Goal: Task Accomplishment & Management: Use online tool/utility

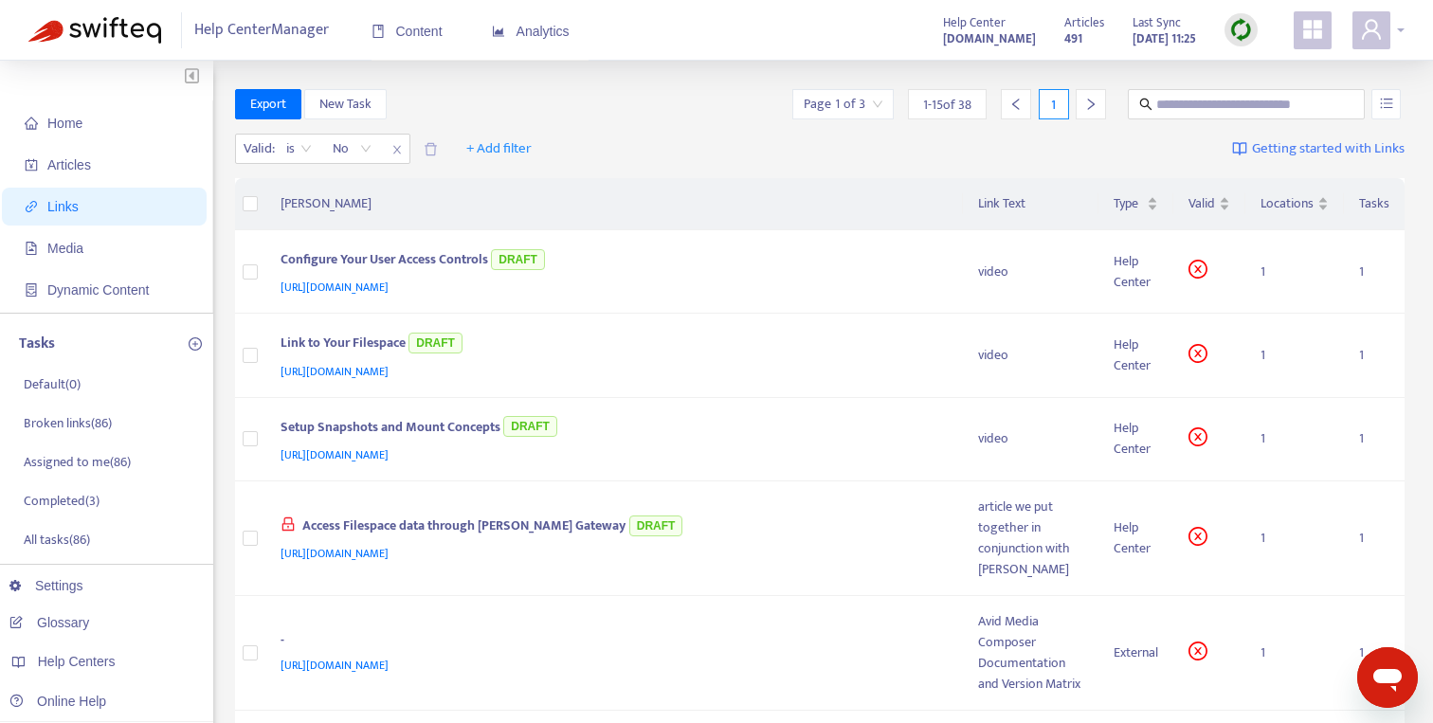
click at [1387, 31] on span at bounding box center [1371, 30] width 38 height 38
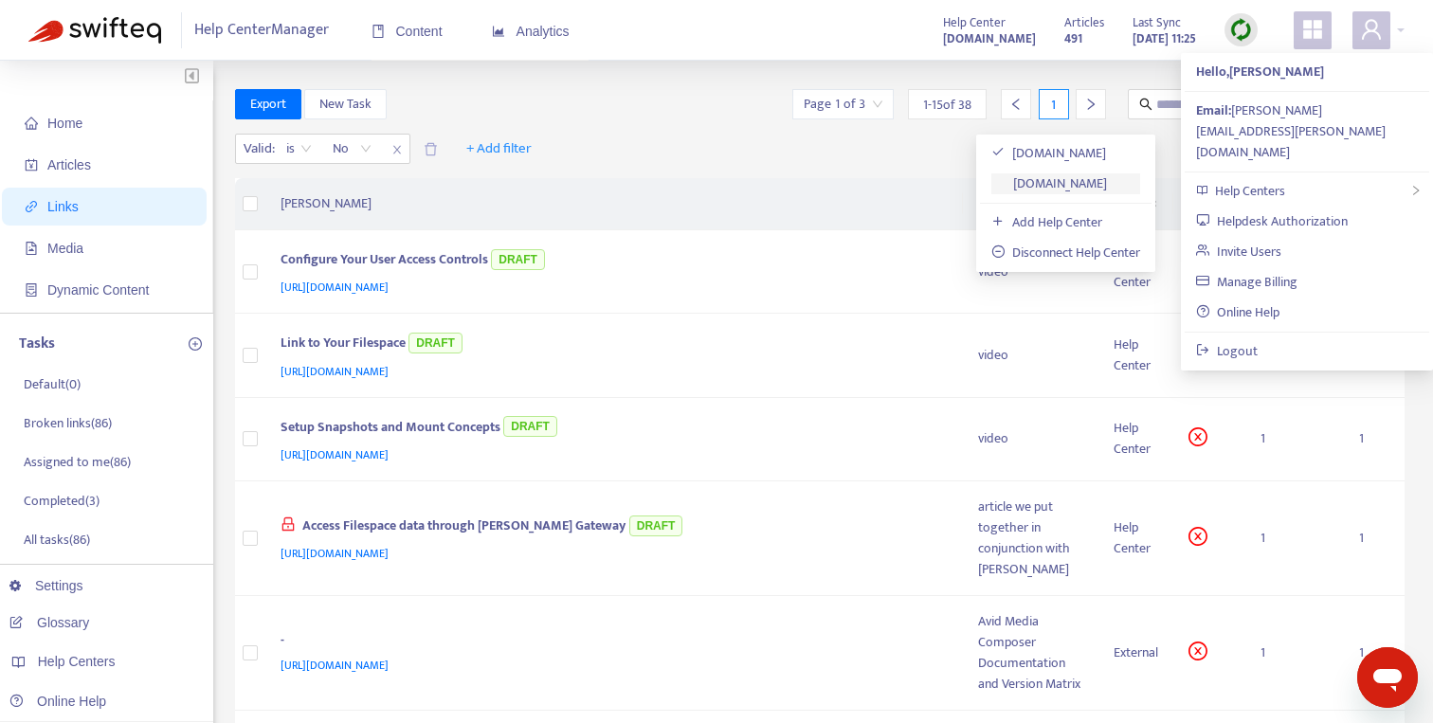
click at [1107, 178] on link "[DOMAIN_NAME]" at bounding box center [1049, 183] width 116 height 22
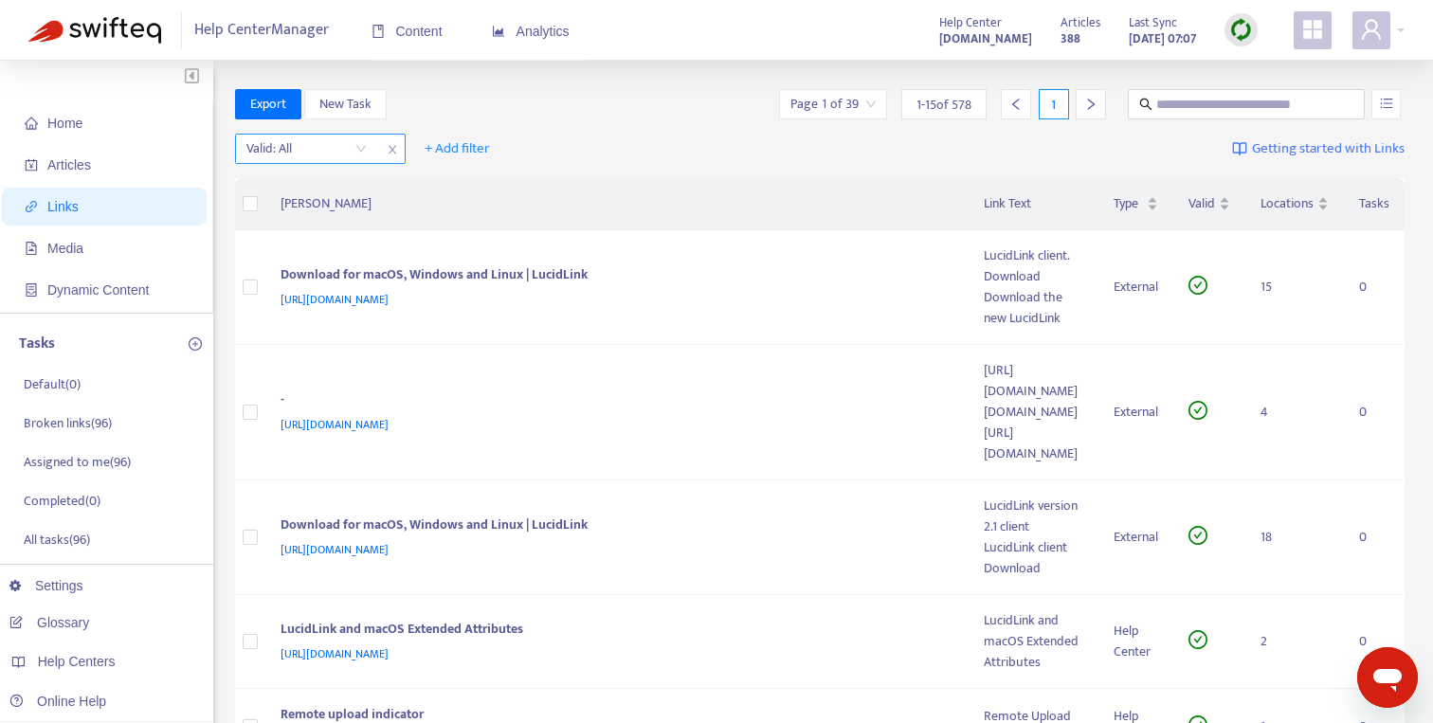
click at [361, 146] on input "search" at bounding box center [306, 149] width 120 height 28
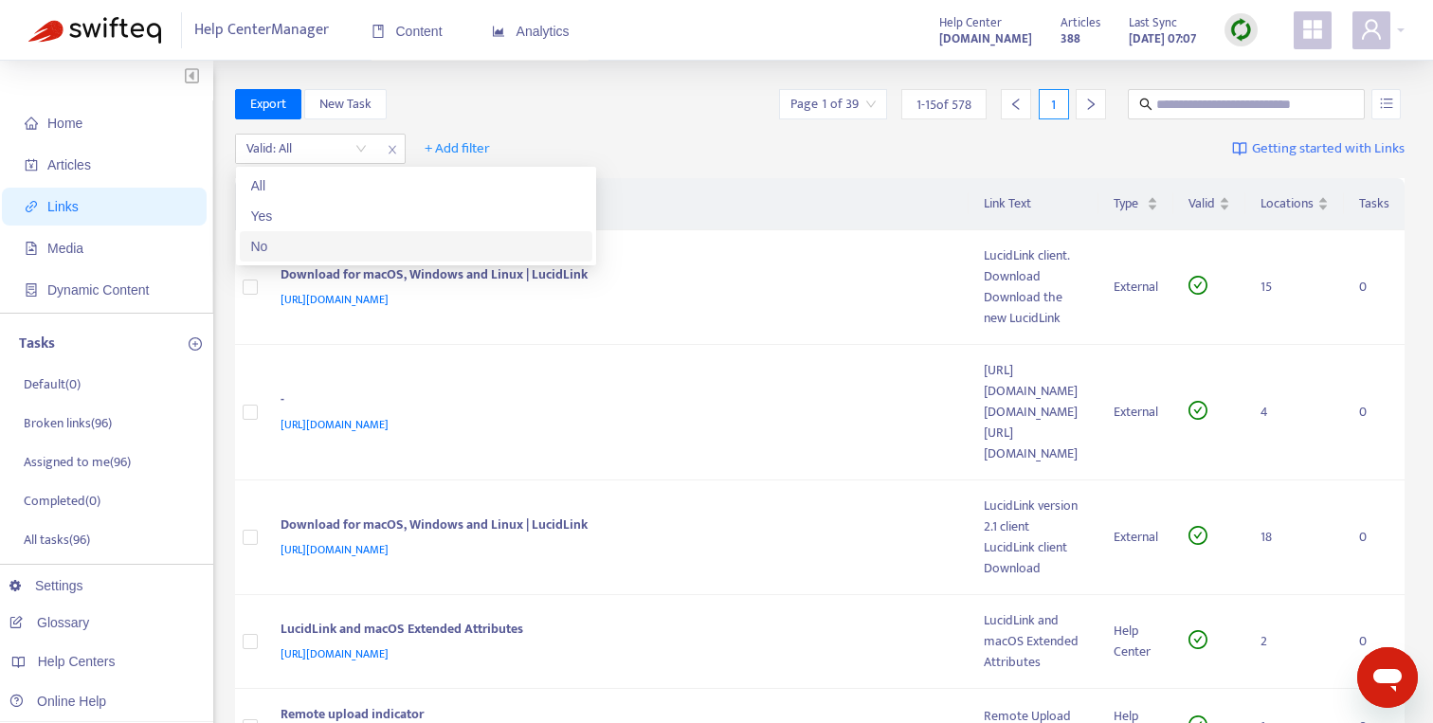
click at [309, 248] on div "No" at bounding box center [416, 246] width 330 height 21
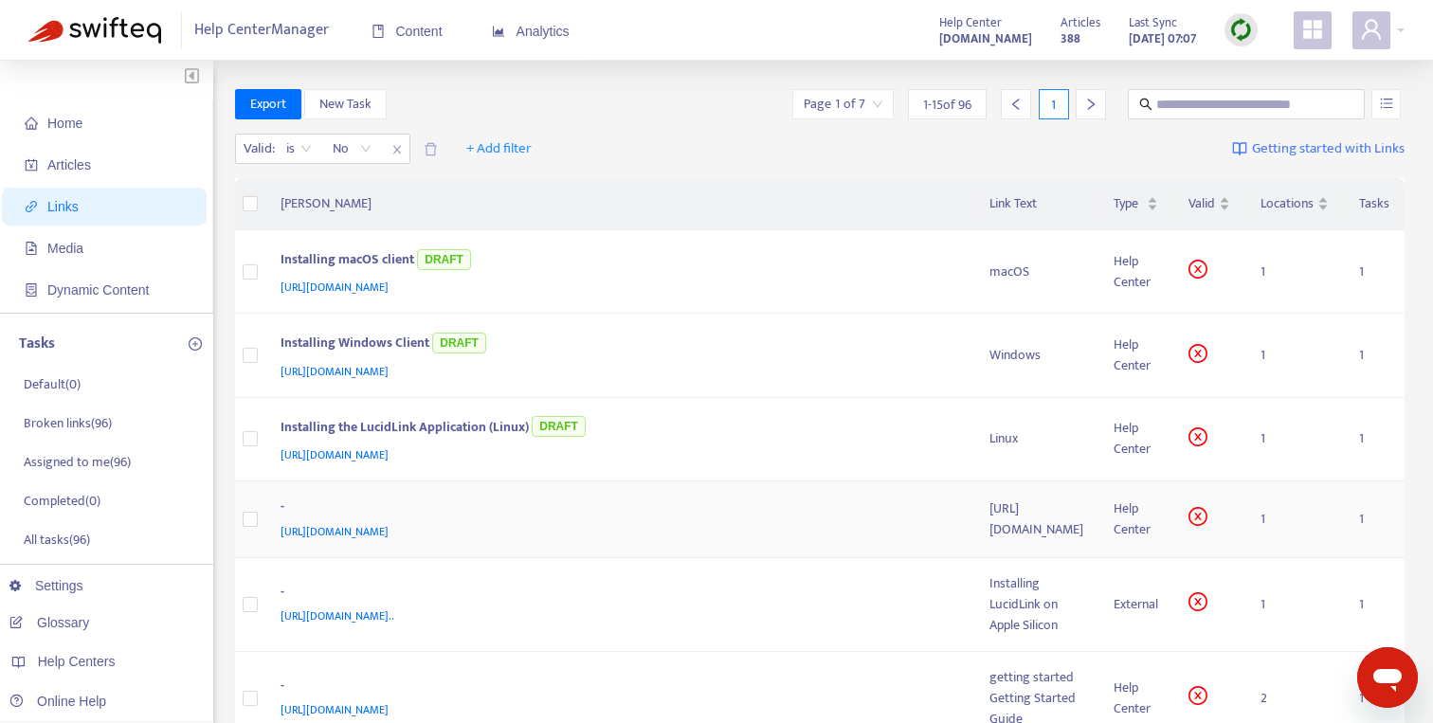
click at [672, 527] on div "[URL][DOMAIN_NAME]" at bounding box center [616, 531] width 672 height 21
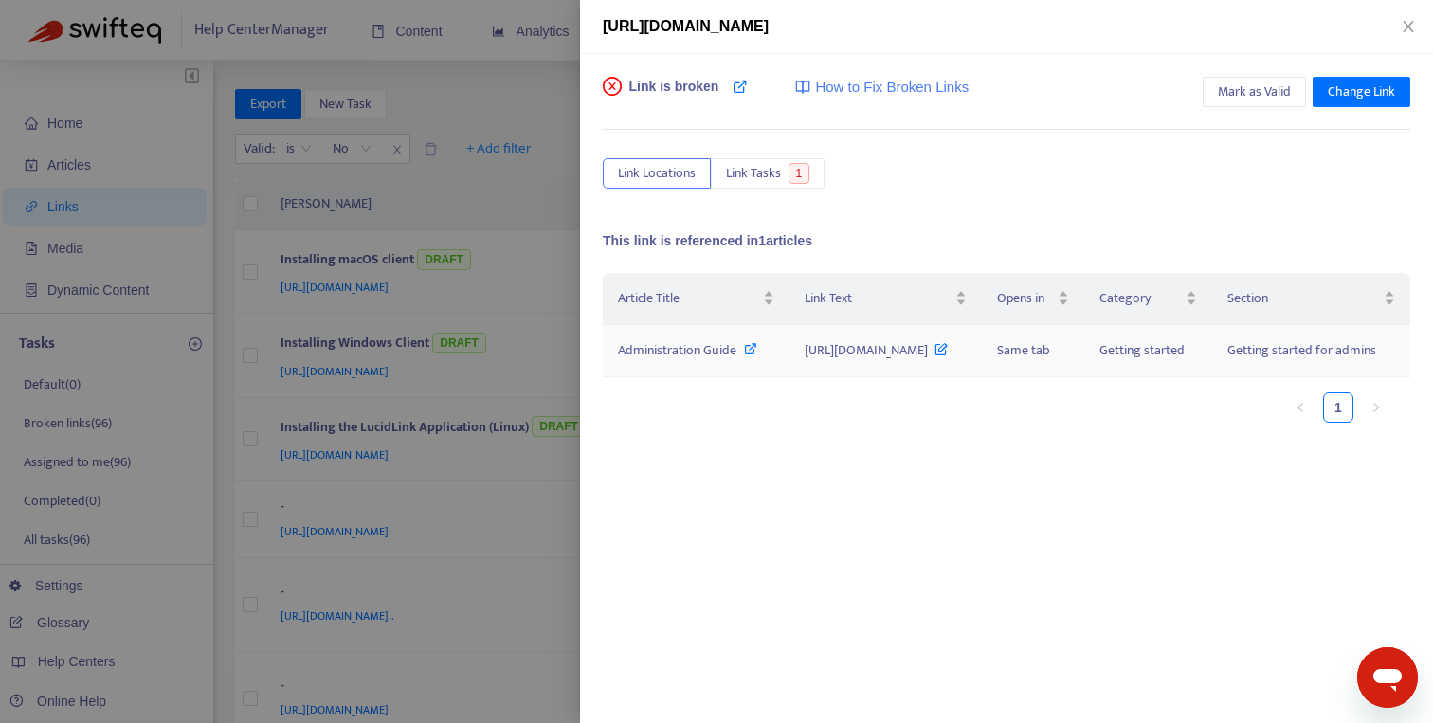
click at [744, 355] on icon at bounding box center [750, 348] width 13 height 13
drag, startPoint x: 756, startPoint y: 367, endPoint x: 939, endPoint y: 406, distance: 187.1
click at [939, 377] on td "[URL][DOMAIN_NAME]" at bounding box center [884, 351] width 191 height 52
copy span "[URL][DOMAIN_NAME]"
click at [1246, 85] on span "Mark as Valid" at bounding box center [1254, 91] width 73 height 21
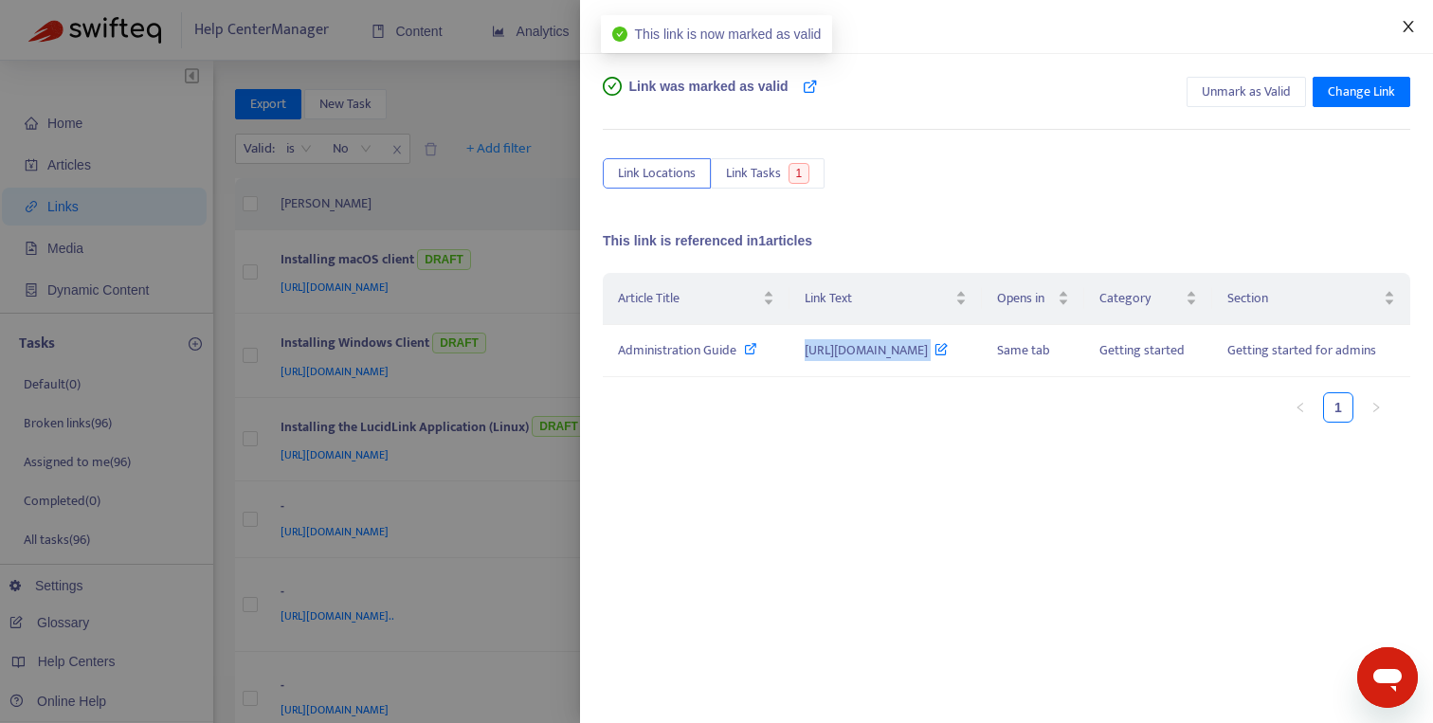
click at [1408, 27] on icon "close" at bounding box center [1407, 26] width 10 height 11
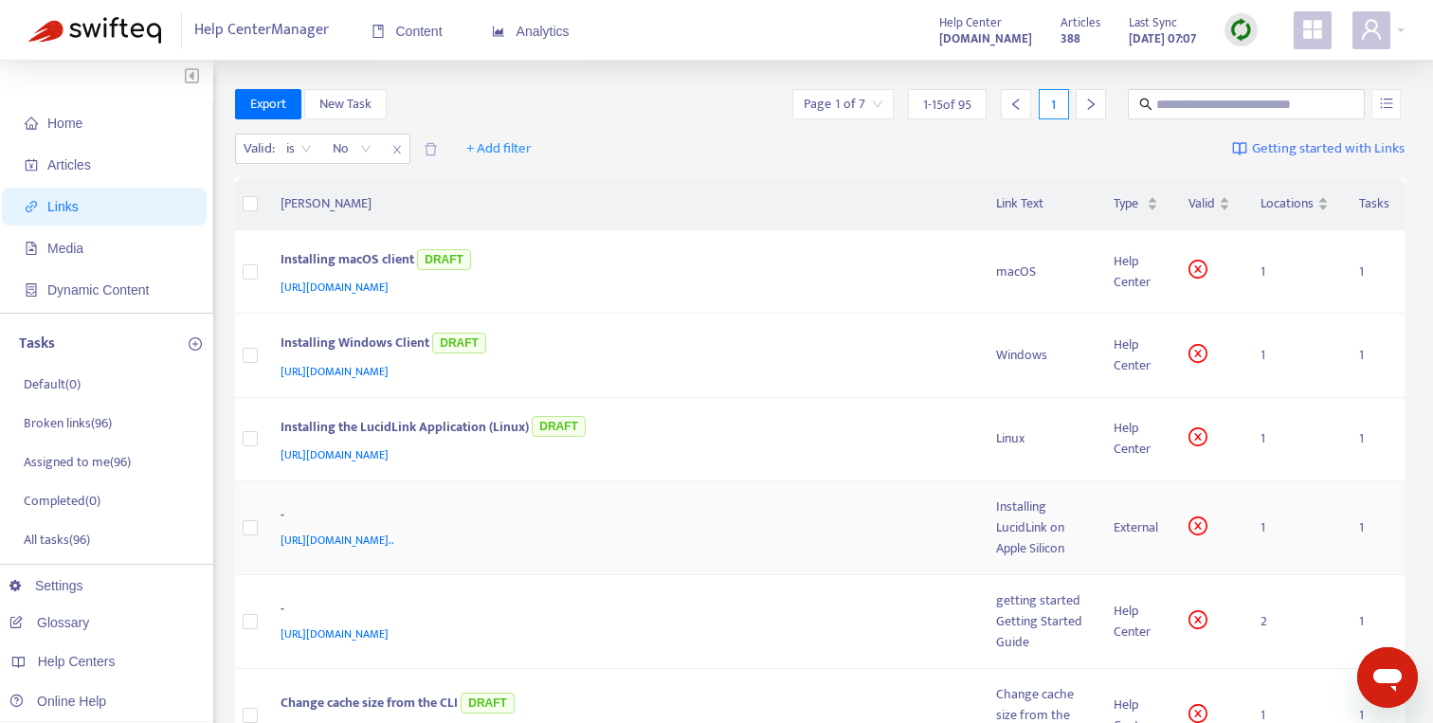
click at [788, 505] on div "-" at bounding box center [619, 517] width 678 height 25
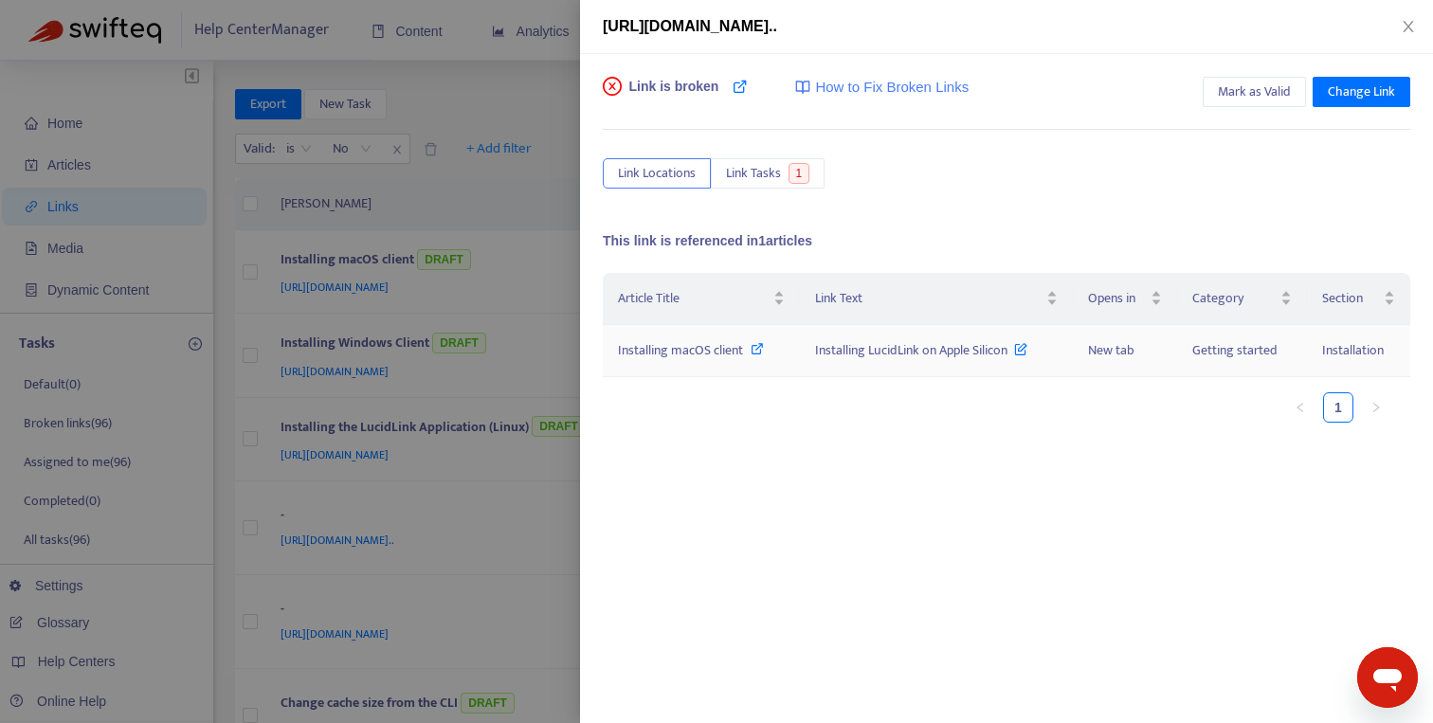
click at [761, 346] on icon at bounding box center [756, 348] width 13 height 13
click at [760, 352] on icon at bounding box center [756, 348] width 13 height 13
click at [1227, 87] on span "Mark as Valid" at bounding box center [1254, 91] width 73 height 21
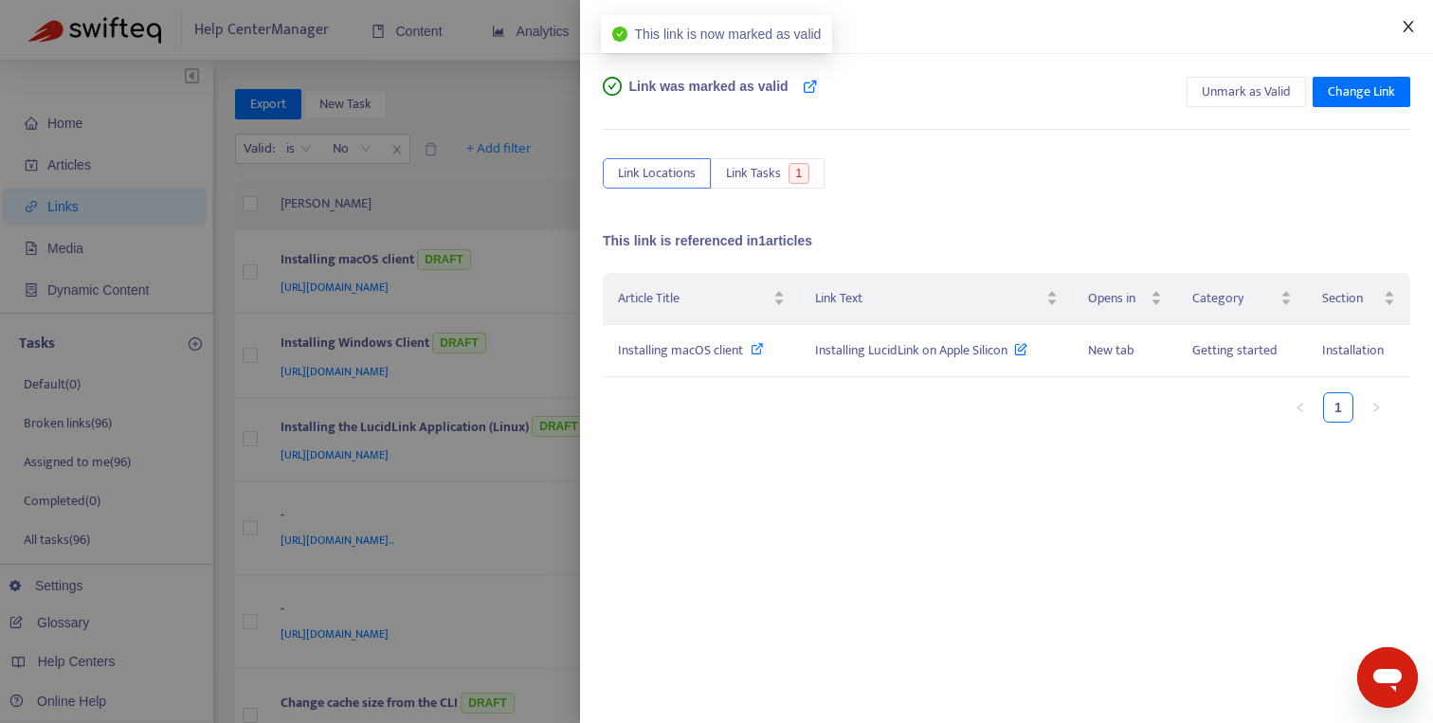
click at [1405, 30] on icon "close" at bounding box center [1407, 26] width 15 height 15
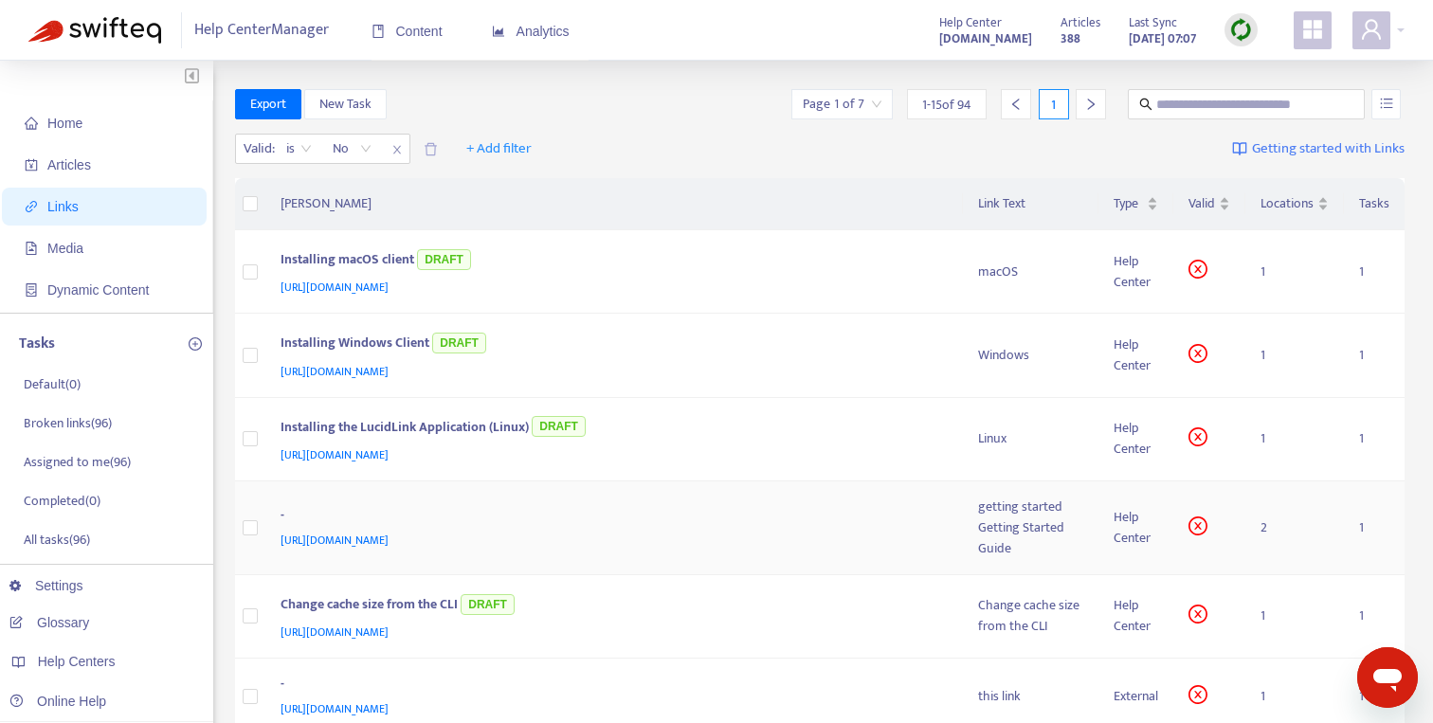
click at [749, 516] on div "-" at bounding box center [610, 517] width 660 height 25
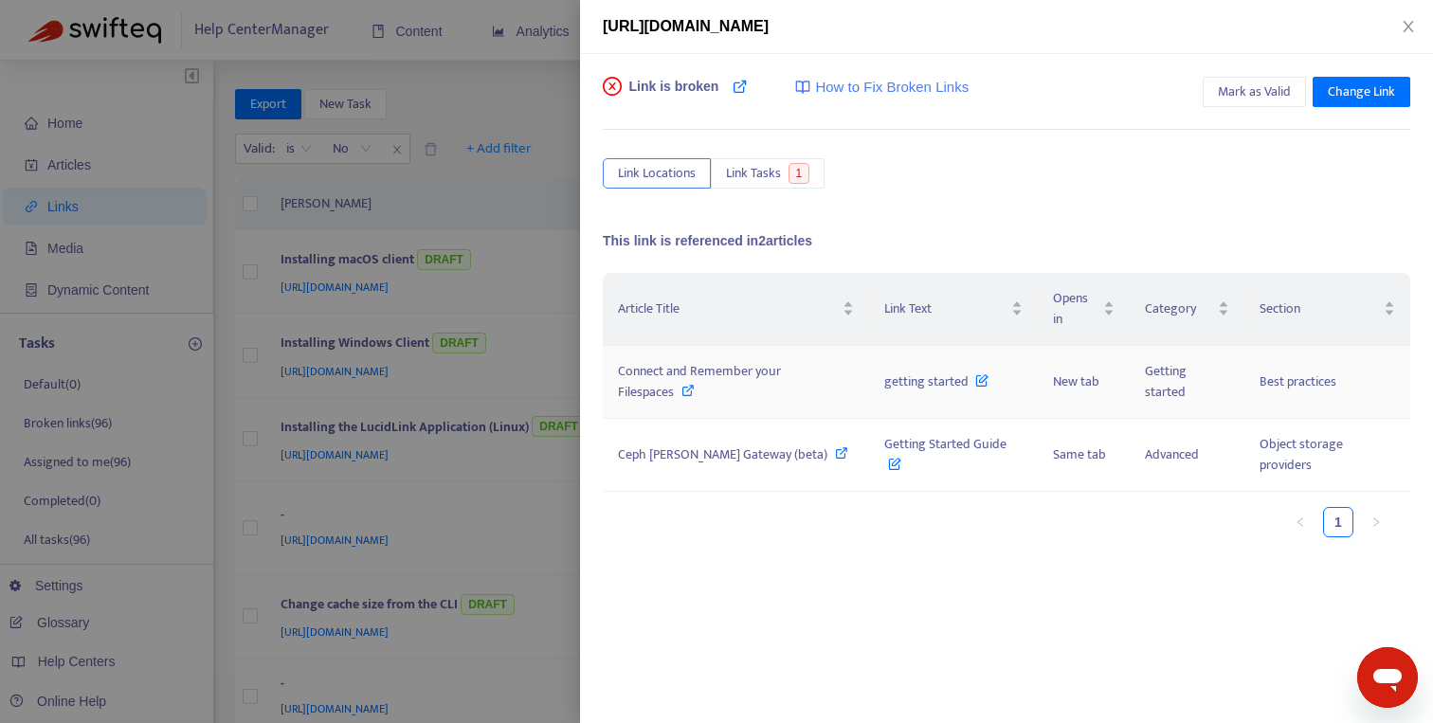
click at [691, 392] on icon at bounding box center [687, 390] width 13 height 13
click at [677, 466] on td "Ceph [PERSON_NAME] Gateway (beta)" at bounding box center [736, 455] width 266 height 73
click at [797, 459] on div "Ceph [PERSON_NAME] Gateway (beta)" at bounding box center [736, 454] width 236 height 21
click at [1233, 108] on div "Mark as Valid Change Link" at bounding box center [1306, 96] width 208 height 38
click at [1237, 97] on span "Mark as Valid" at bounding box center [1254, 91] width 73 height 21
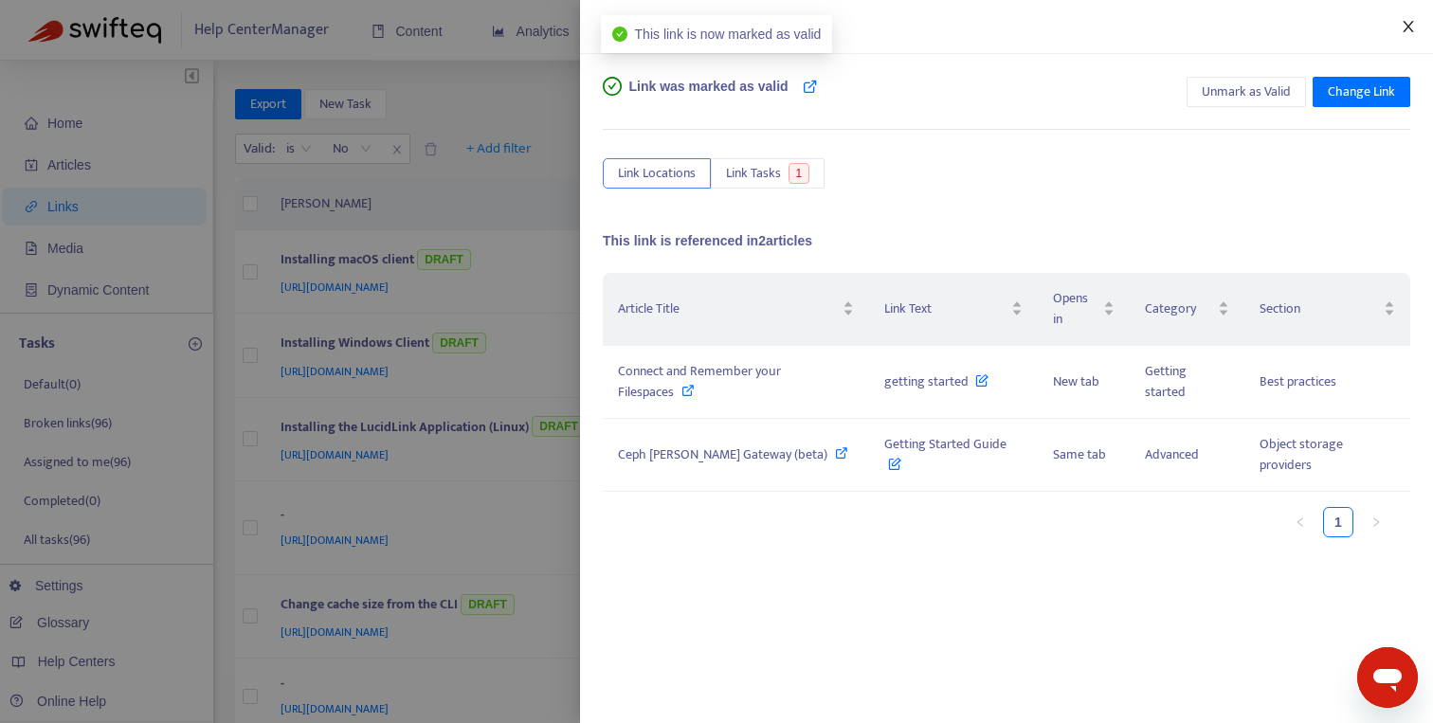
click at [1408, 27] on icon "close" at bounding box center [1407, 26] width 15 height 15
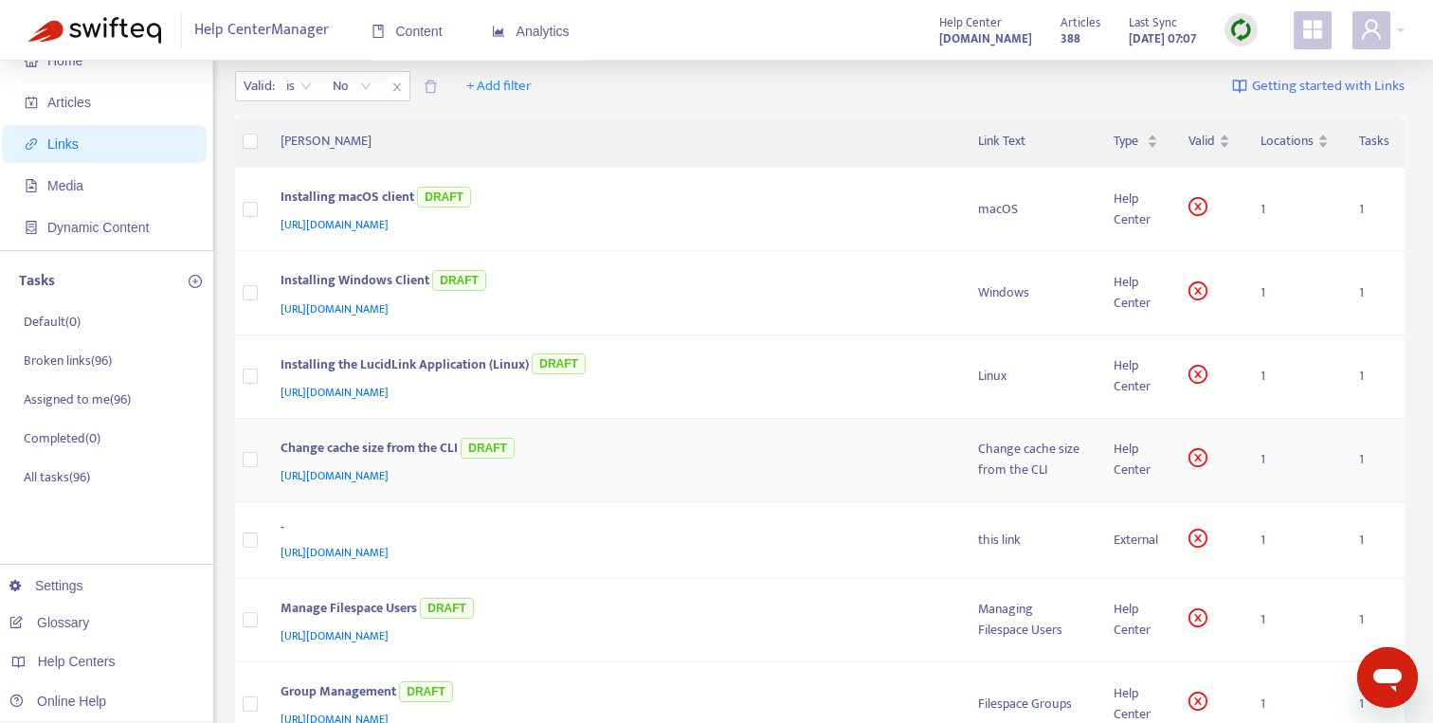
scroll to position [66, 0]
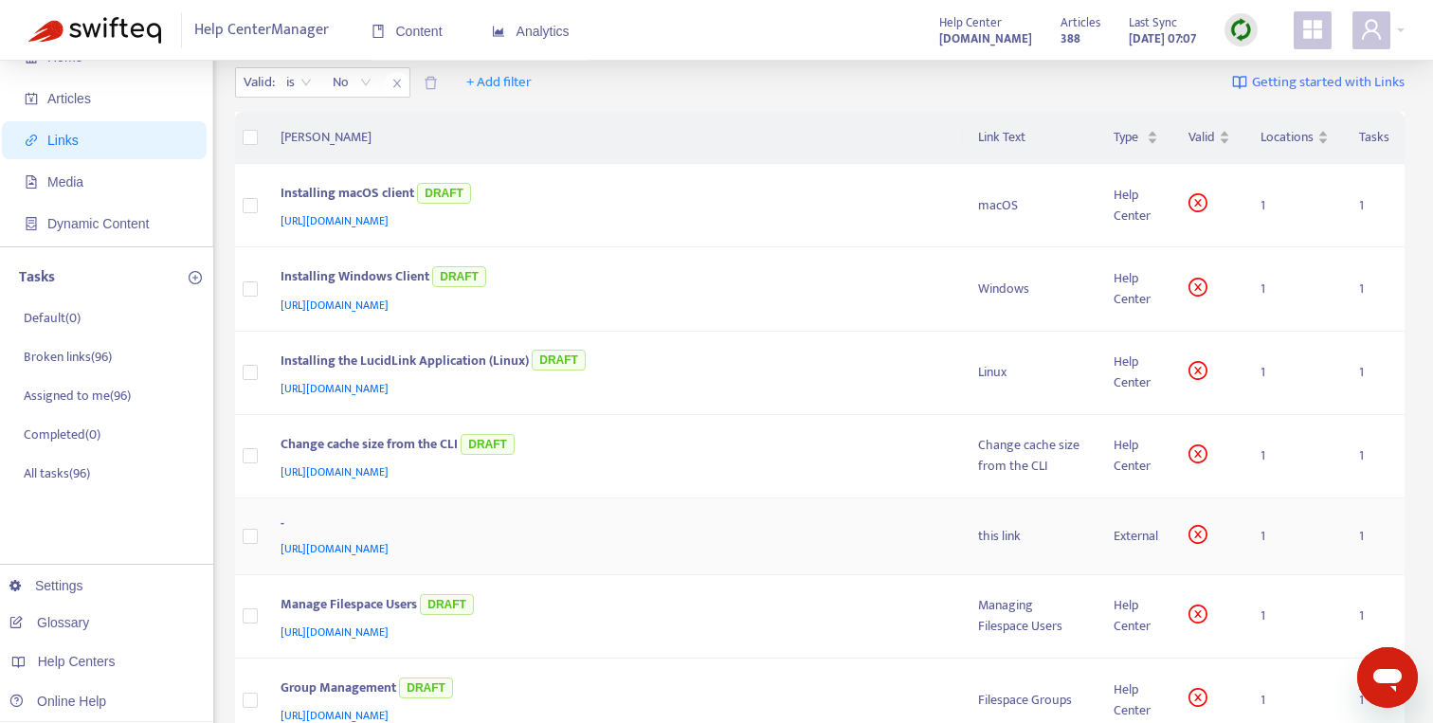
click at [547, 543] on div "[URL][DOMAIN_NAME]" at bounding box center [610, 548] width 660 height 21
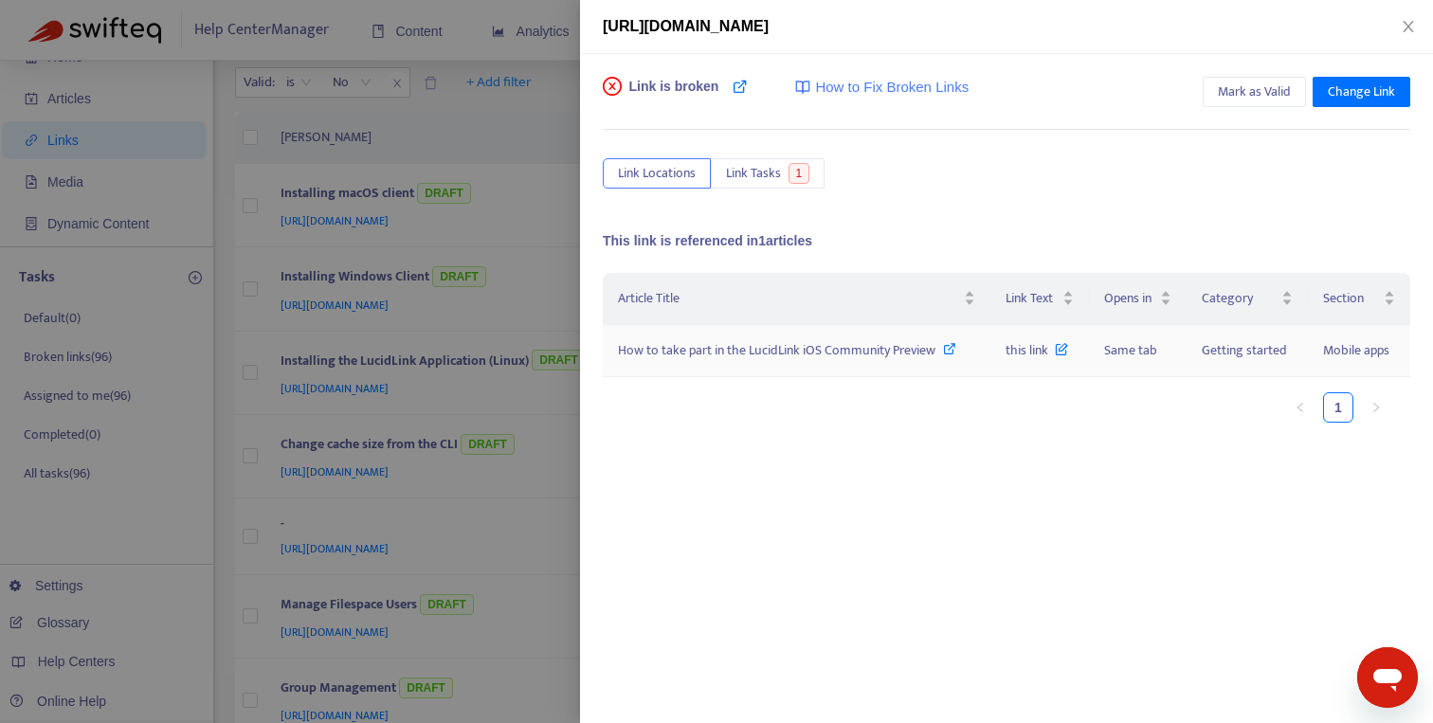
click at [950, 348] on icon at bounding box center [949, 348] width 13 height 13
click at [1278, 104] on button "Mark as Valid" at bounding box center [1253, 92] width 103 height 30
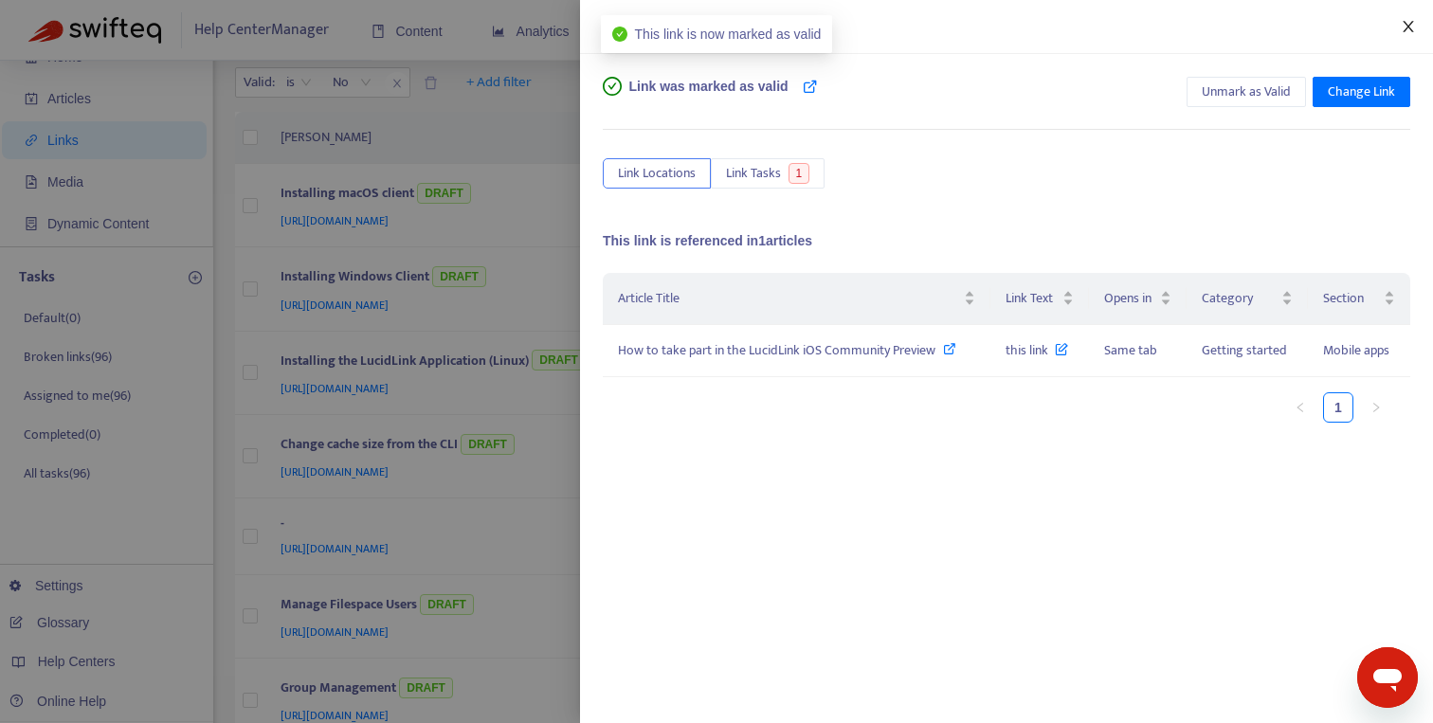
click at [1398, 24] on button "Close" at bounding box center [1408, 27] width 27 height 18
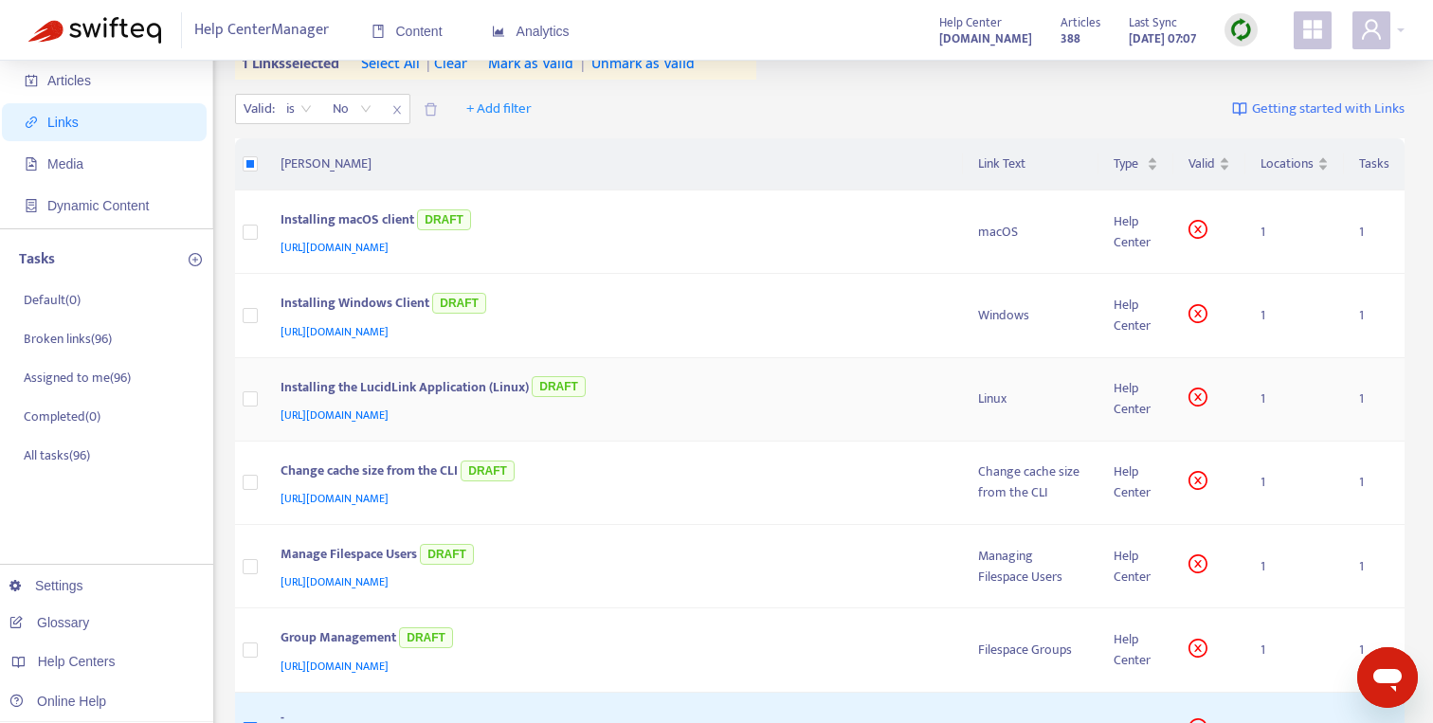
scroll to position [0, 0]
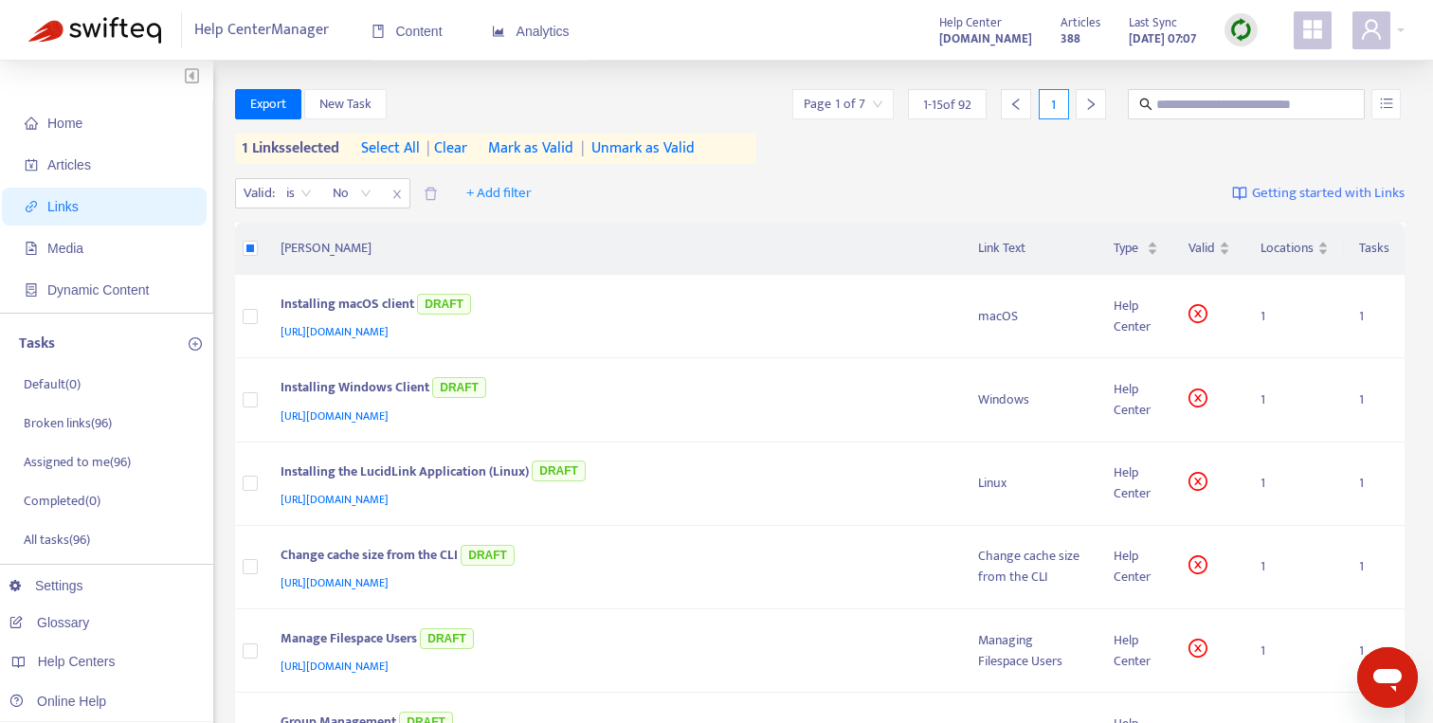
click at [550, 155] on span "Mark as Valid" at bounding box center [530, 148] width 85 height 23
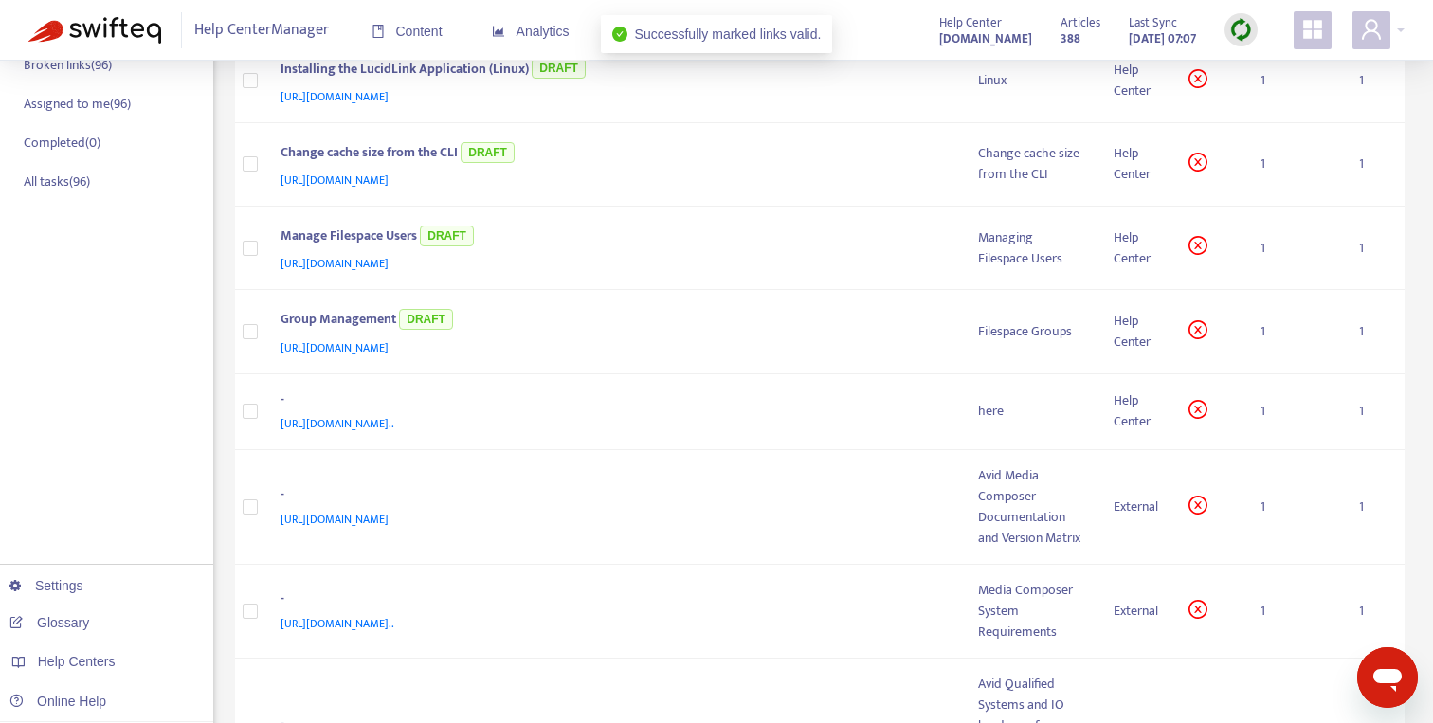
scroll to position [360, 0]
click at [808, 407] on div "-" at bounding box center [610, 400] width 660 height 25
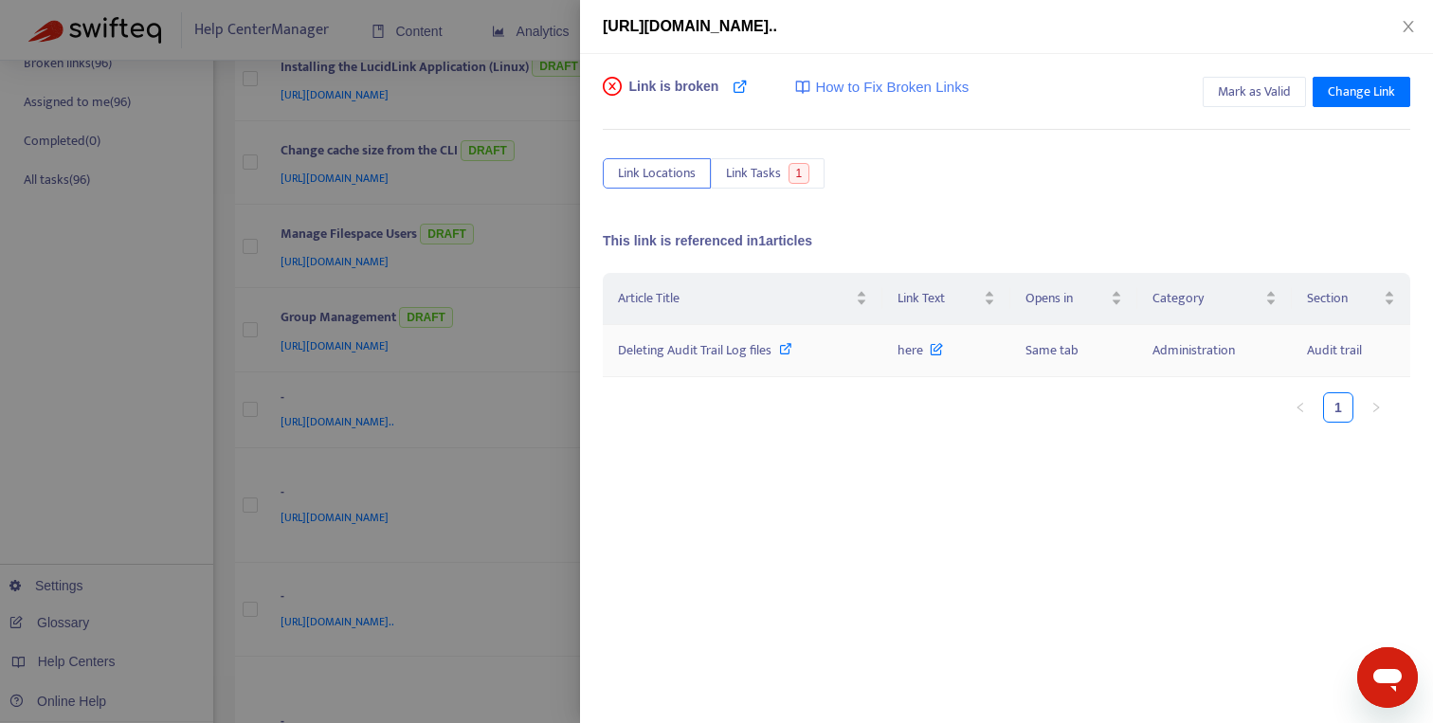
click at [788, 351] on icon at bounding box center [785, 348] width 13 height 13
click at [509, 475] on div at bounding box center [716, 361] width 1433 height 723
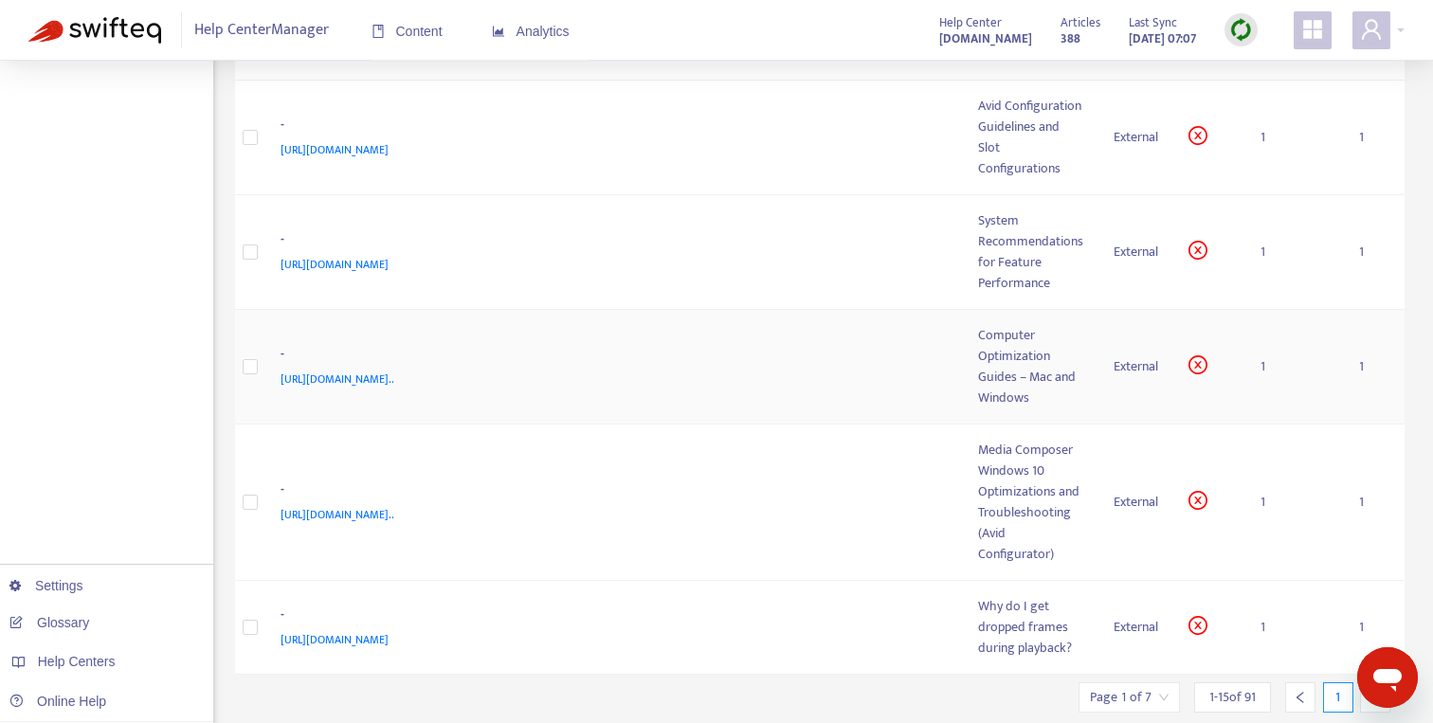
scroll to position [1171, 0]
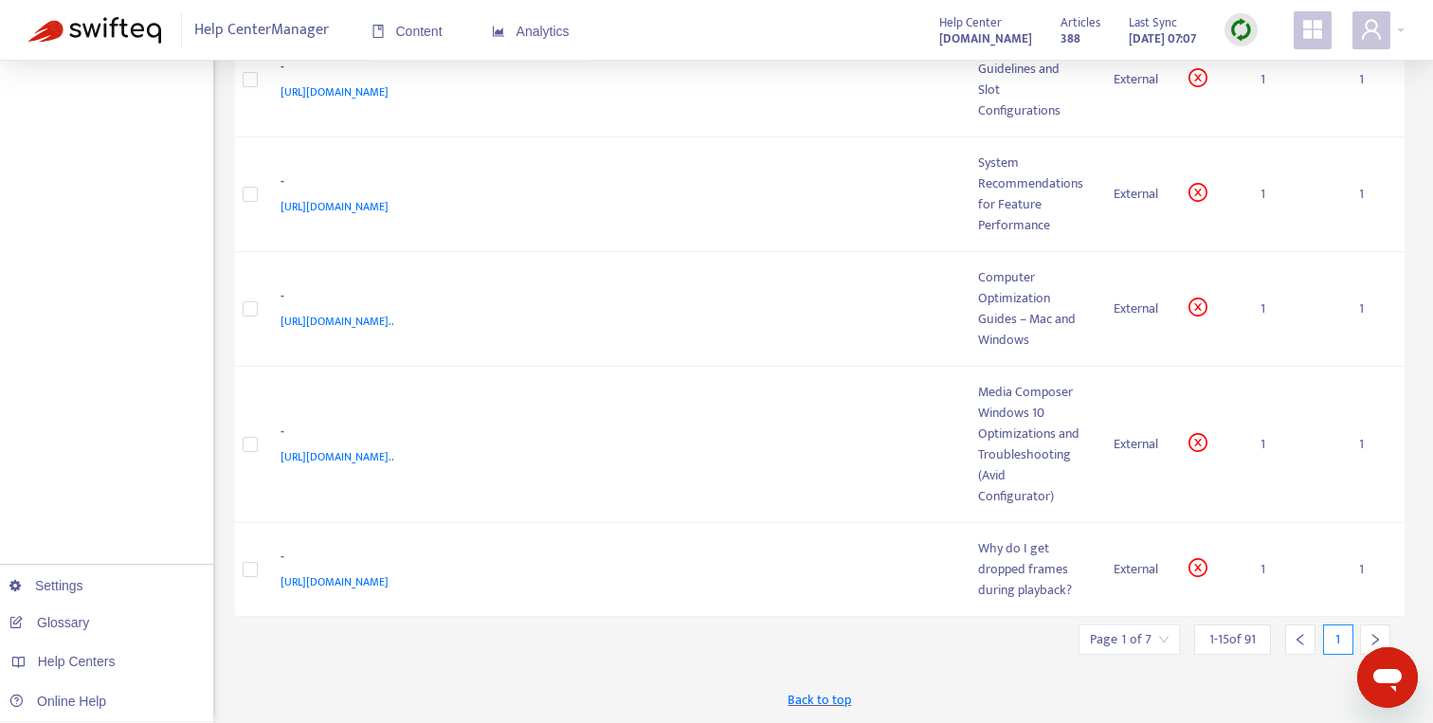
click at [1362, 634] on div at bounding box center [1375, 639] width 30 height 30
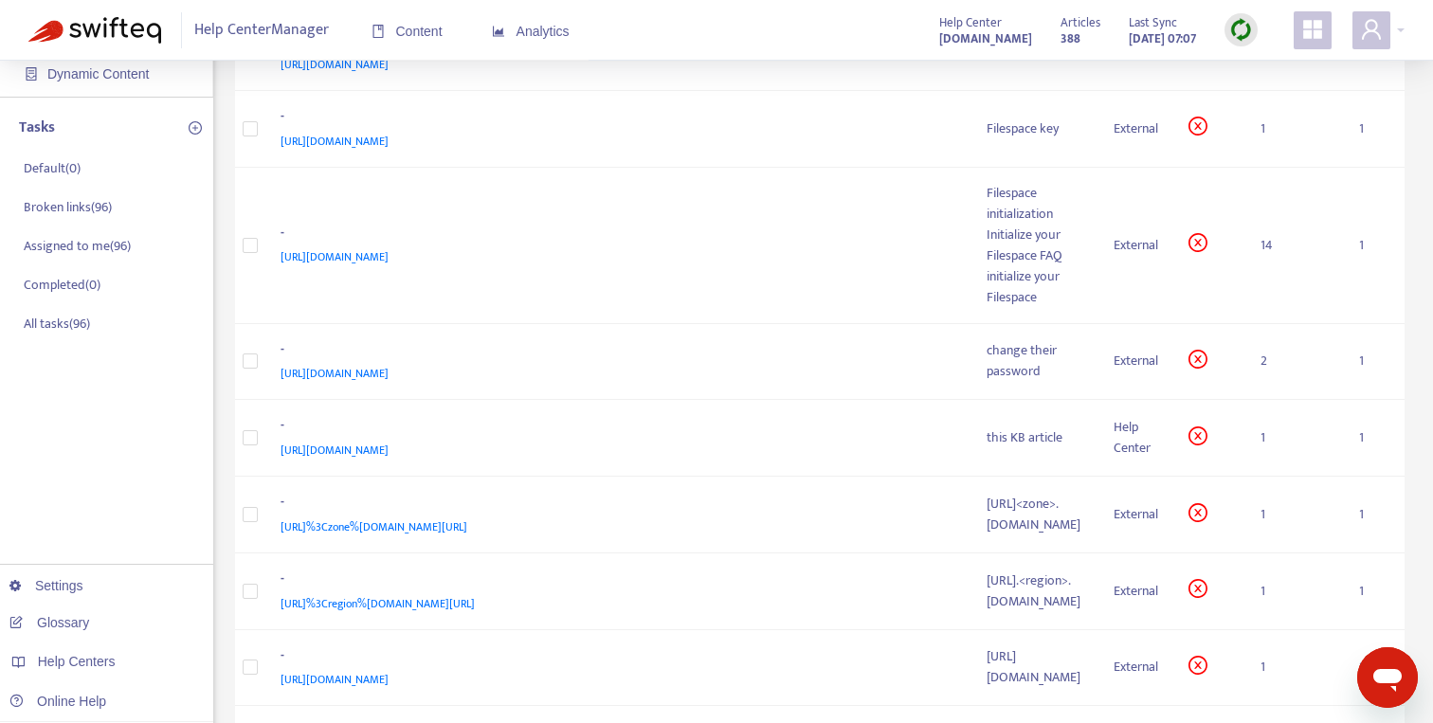
scroll to position [0, 0]
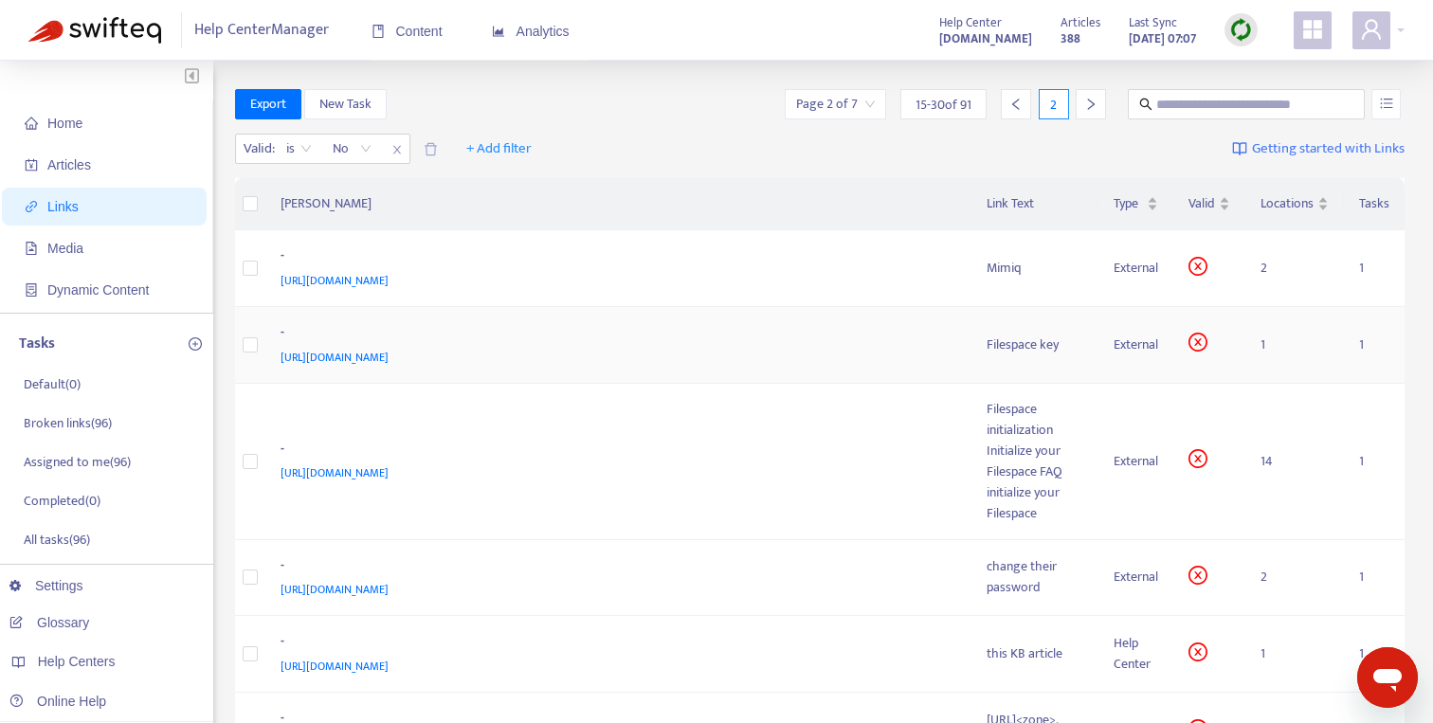
click at [842, 328] on div "-" at bounding box center [614, 334] width 669 height 25
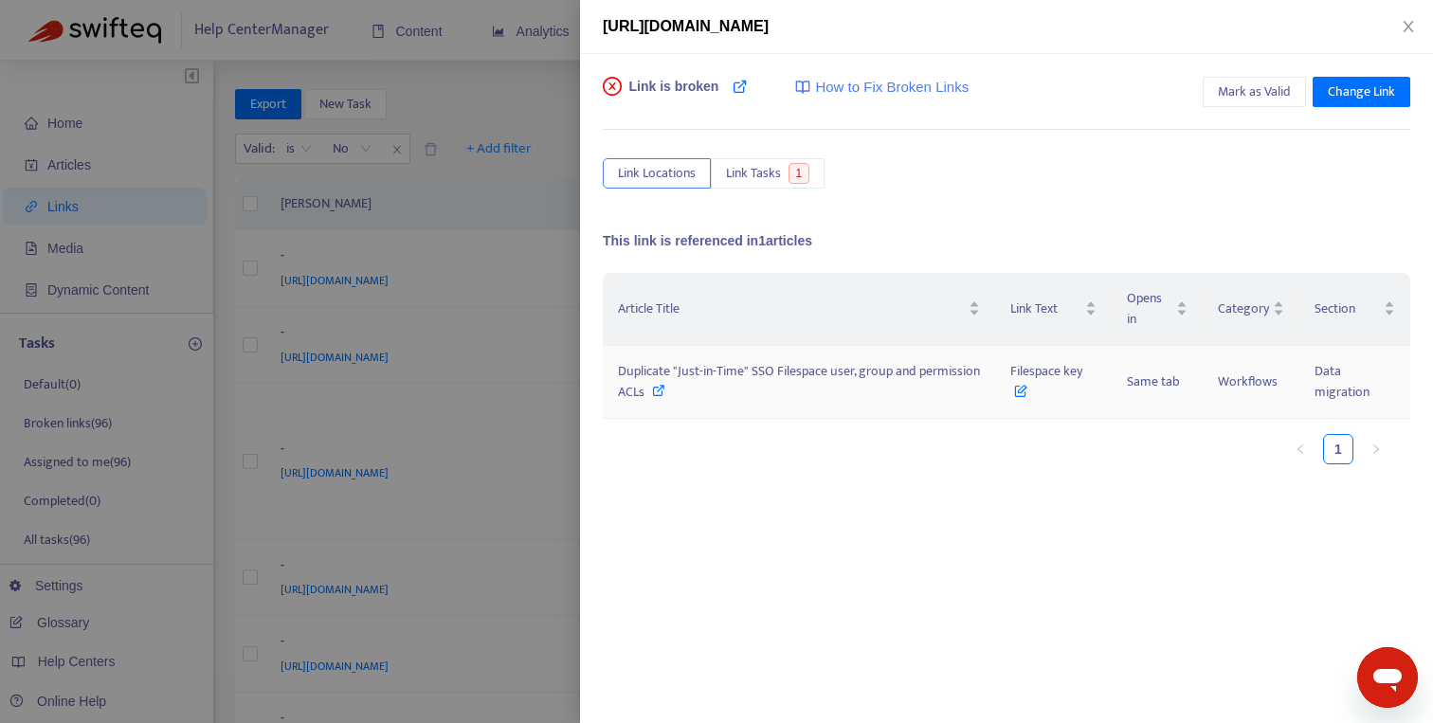
click at [662, 396] on icon at bounding box center [658, 390] width 13 height 13
click at [1236, 92] on span "Mark as Valid" at bounding box center [1254, 91] width 73 height 21
click at [1236, 92] on span "Unmark as Valid" at bounding box center [1245, 91] width 89 height 21
click at [1399, 24] on button "Close" at bounding box center [1408, 27] width 27 height 18
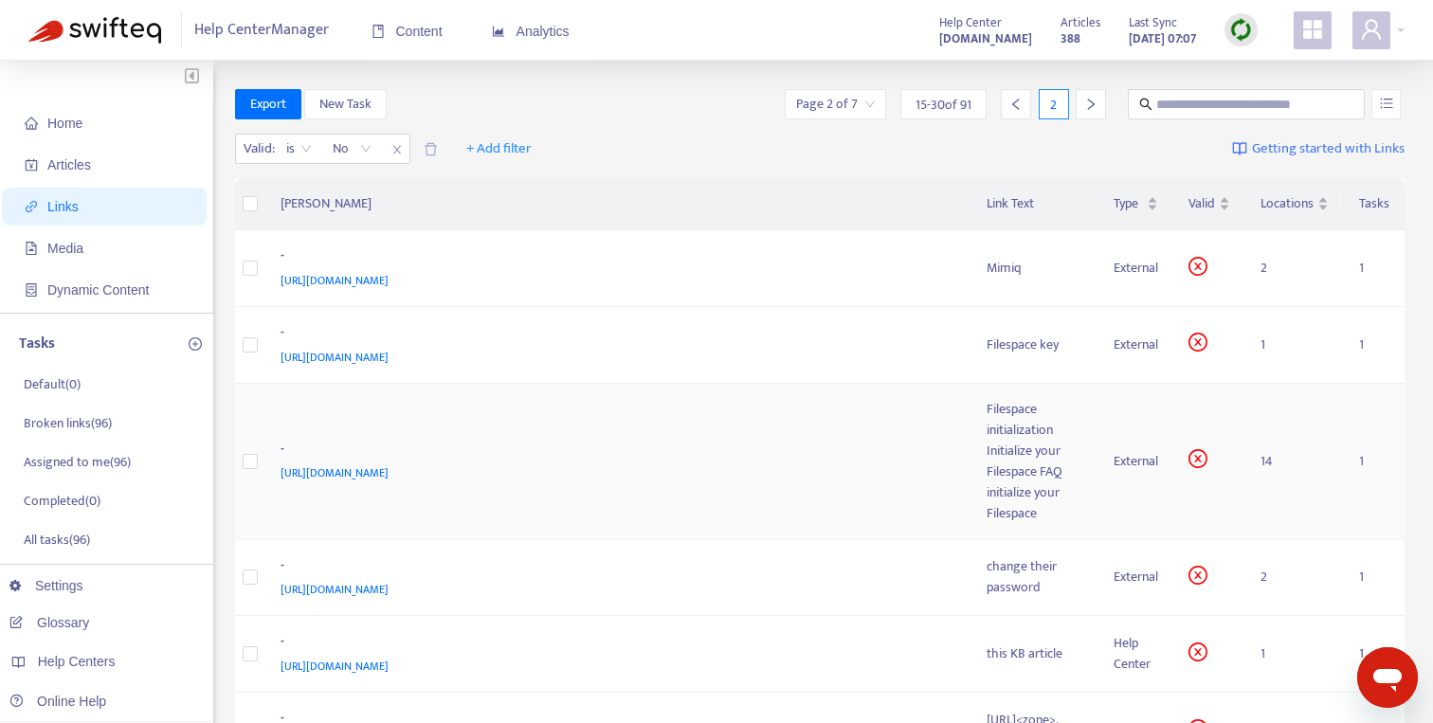
click at [786, 439] on div "-" at bounding box center [614, 451] width 669 height 25
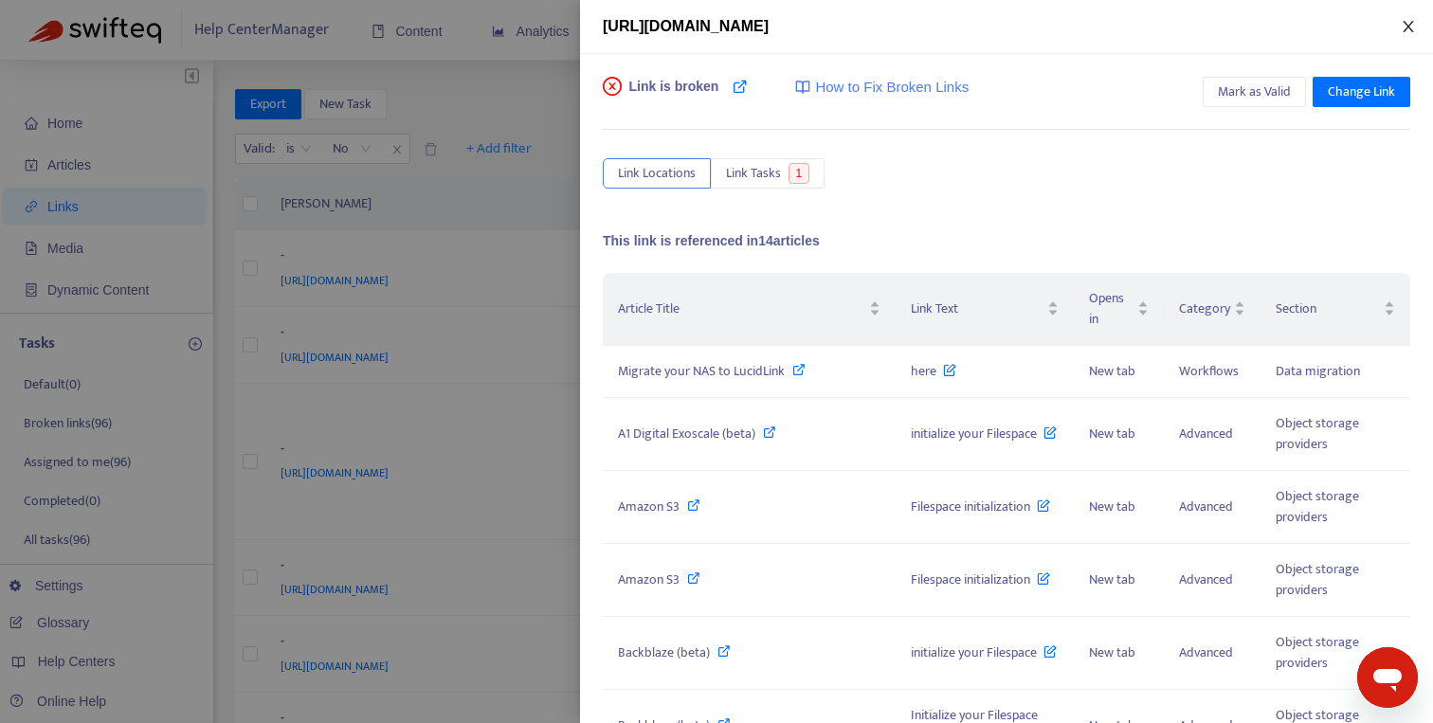
click at [1405, 31] on icon "close" at bounding box center [1407, 26] width 15 height 15
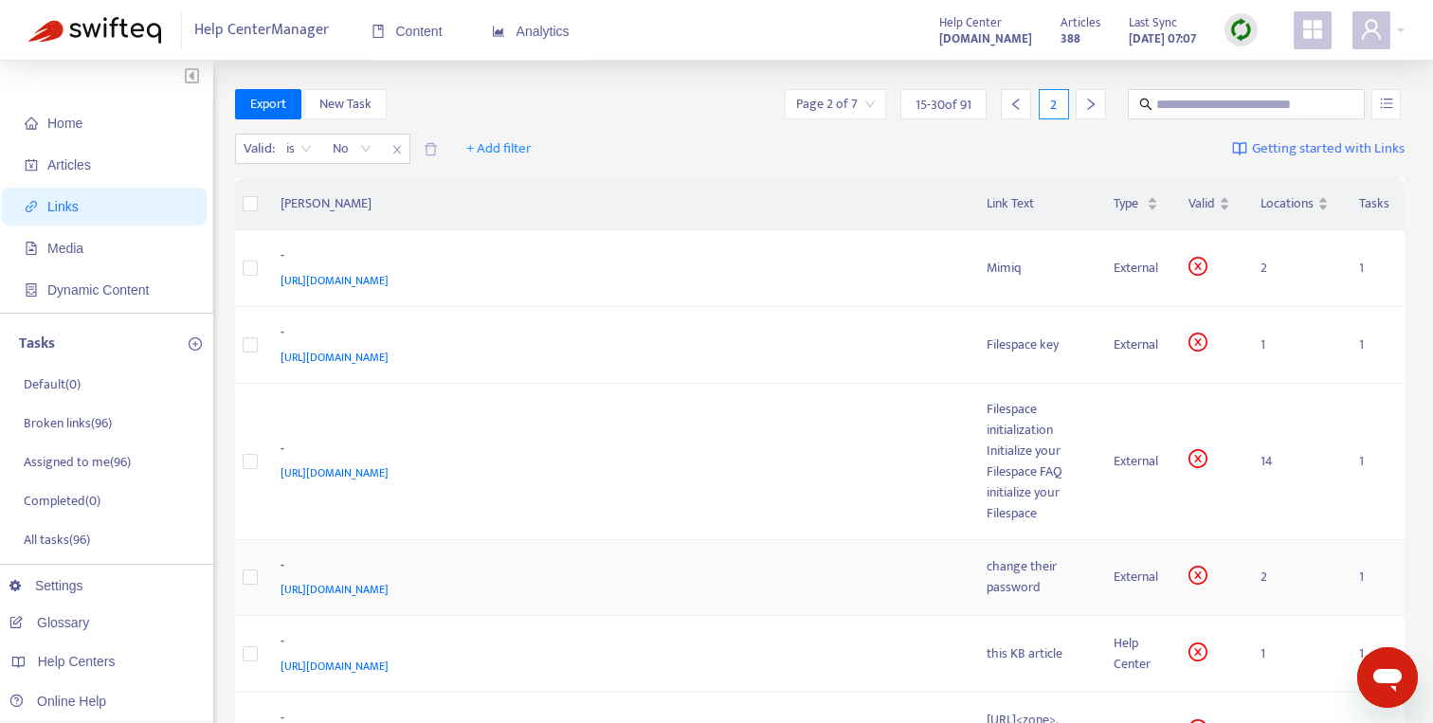
click at [695, 555] on div "-" at bounding box center [614, 567] width 669 height 25
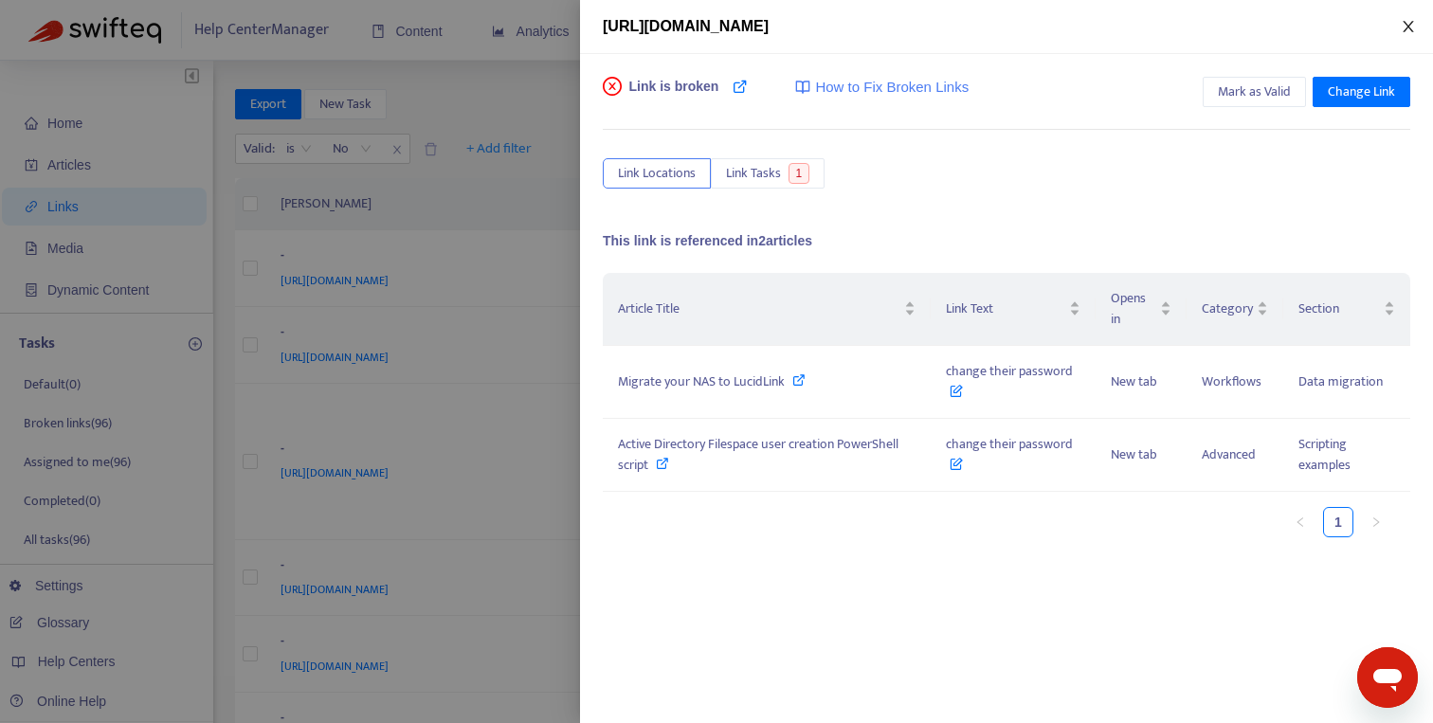
click at [1408, 25] on icon "close" at bounding box center [1407, 26] width 10 height 11
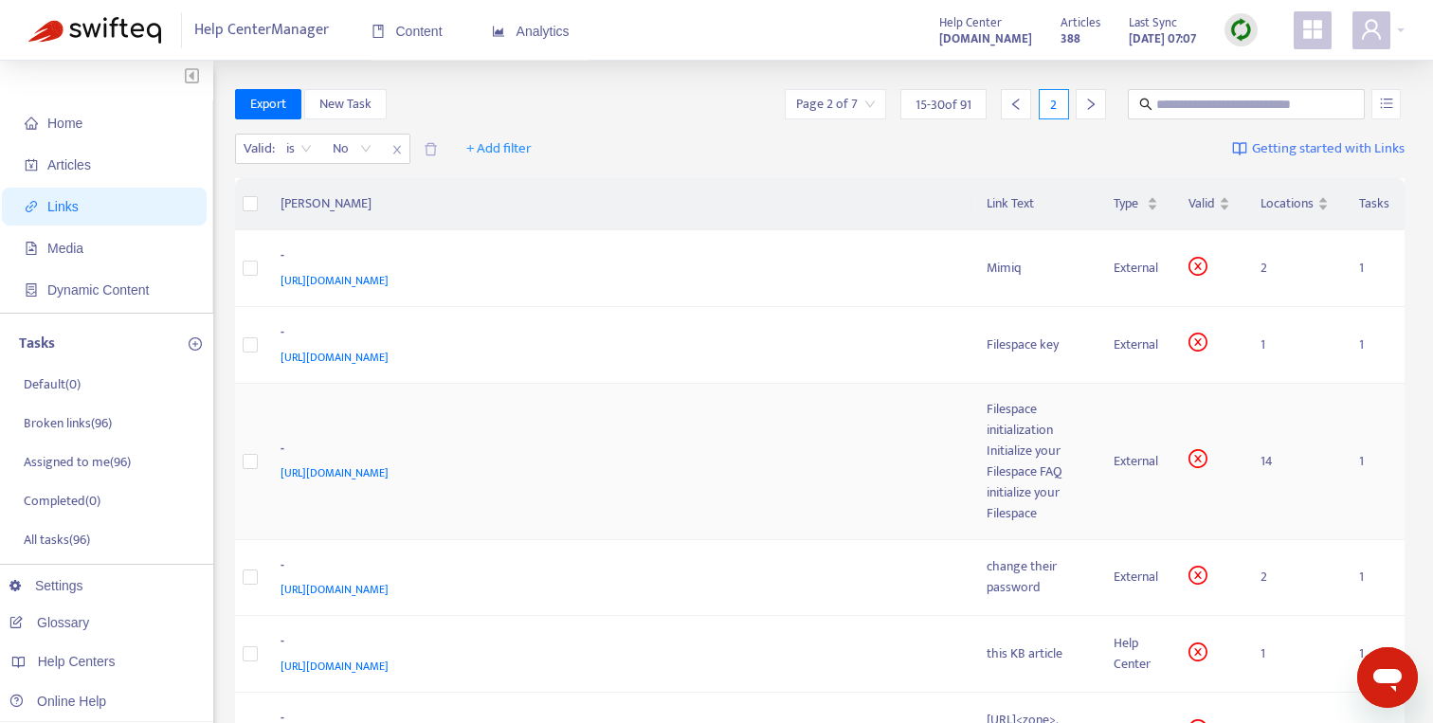
click at [787, 462] on div "[URL][DOMAIN_NAME]" at bounding box center [614, 472] width 669 height 21
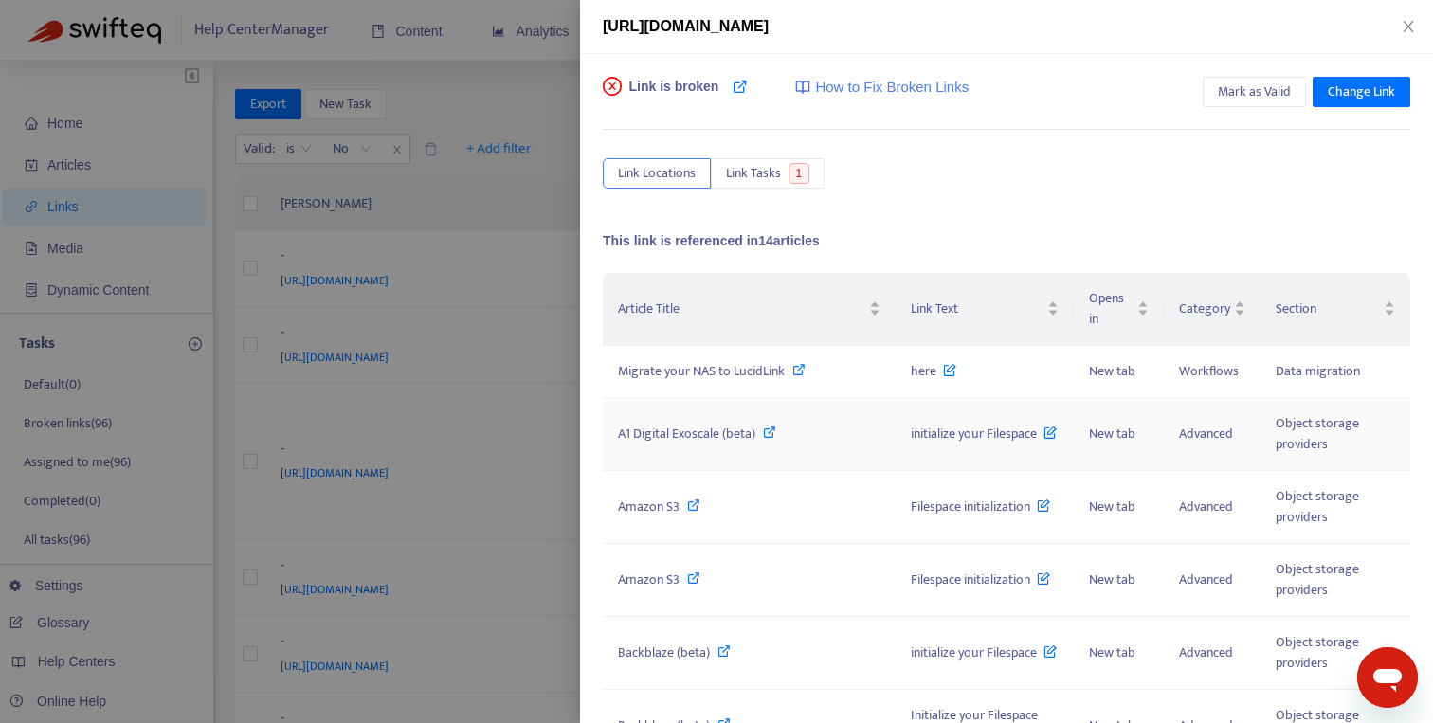
click at [771, 438] on icon at bounding box center [769, 431] width 13 height 13
click at [1247, 98] on span "Mark as Valid" at bounding box center [1254, 91] width 73 height 21
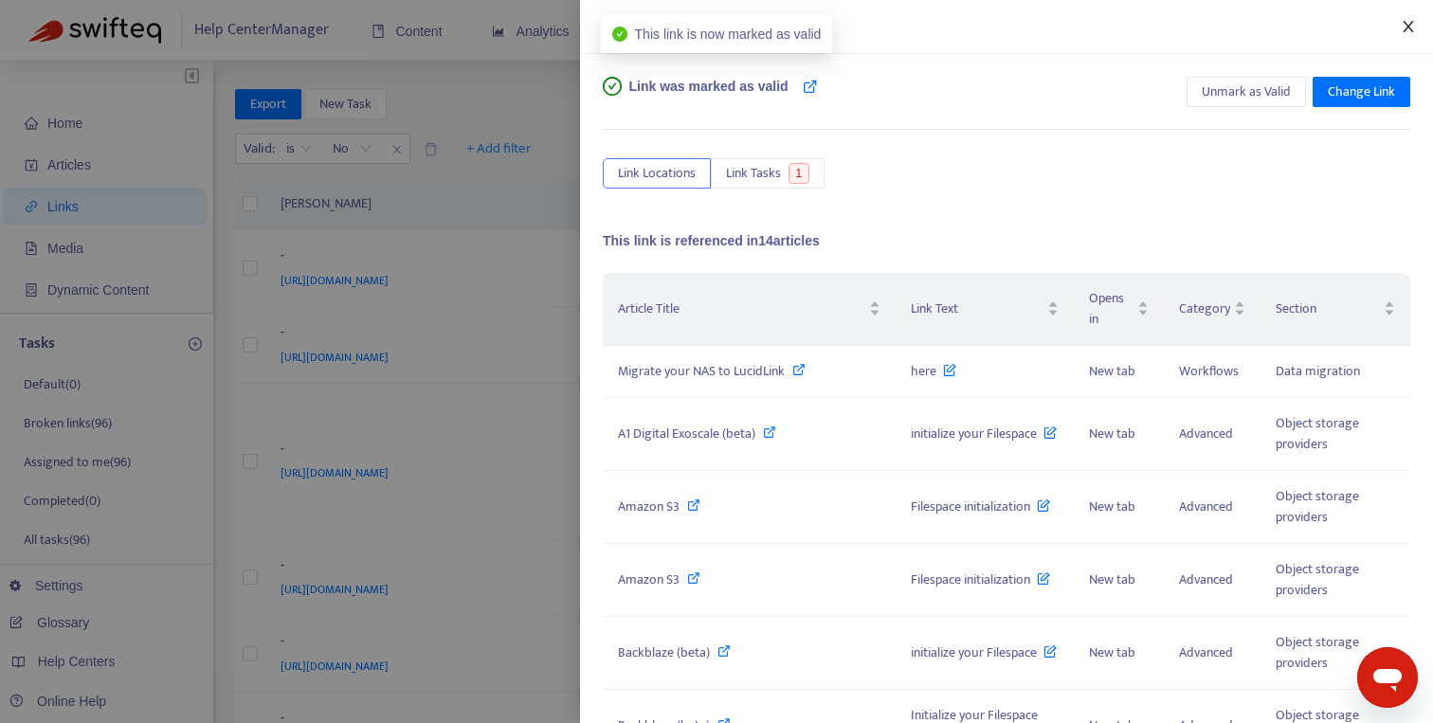
click at [1412, 19] on icon "close" at bounding box center [1407, 26] width 15 height 15
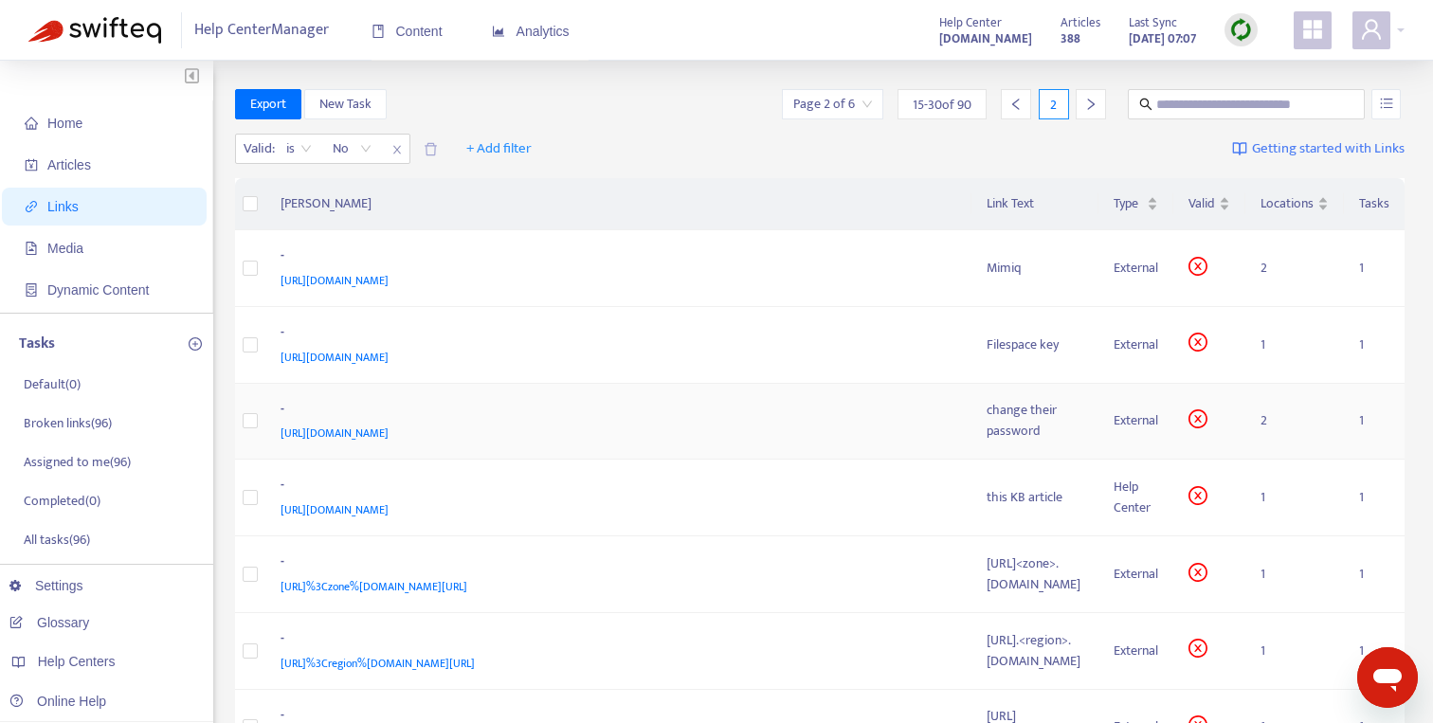
click at [697, 415] on div "-" at bounding box center [614, 411] width 669 height 25
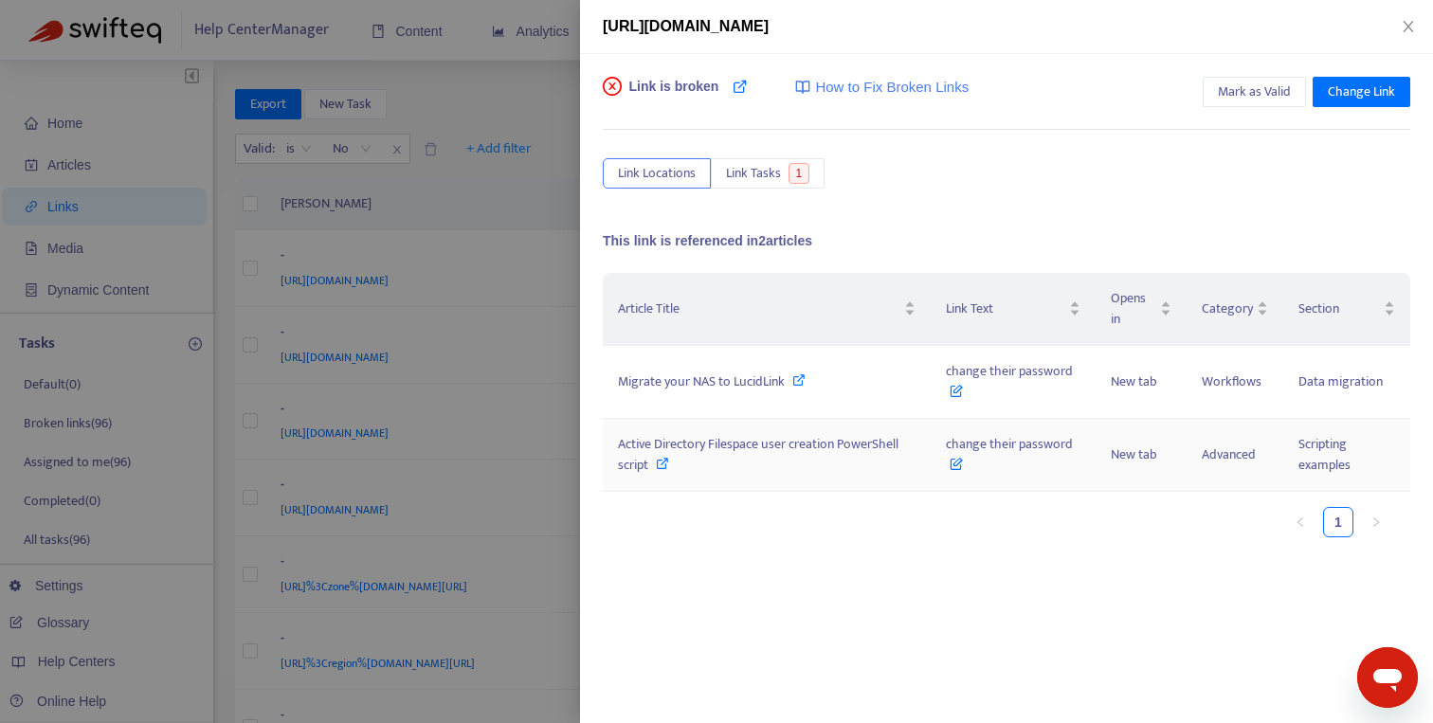
click at [673, 467] on div "Active Directory Filespace user creation PowerShell script" at bounding box center [767, 455] width 298 height 42
click at [818, 403] on td "Migrate your NAS to LucidLink" at bounding box center [767, 382] width 328 height 73
click at [798, 383] on icon at bounding box center [798, 379] width 13 height 13
click at [804, 379] on icon at bounding box center [798, 379] width 13 height 13
click at [799, 387] on span at bounding box center [798, 381] width 13 height 22
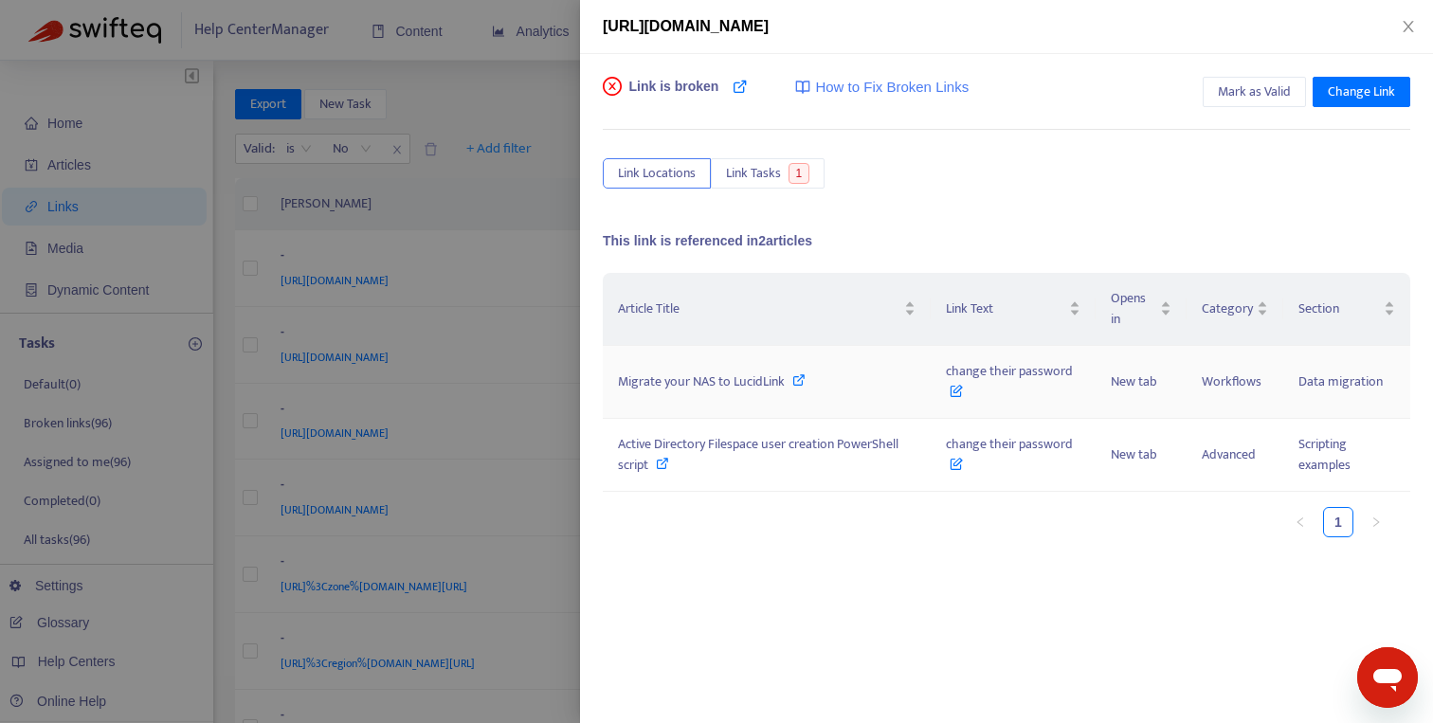
click at [748, 396] on td "Migrate your NAS to LucidLink" at bounding box center [767, 382] width 328 height 73
click at [771, 388] on span "Migrate your NAS to LucidLink" at bounding box center [701, 381] width 167 height 22
click at [1241, 86] on span "Mark as Valid" at bounding box center [1254, 91] width 73 height 21
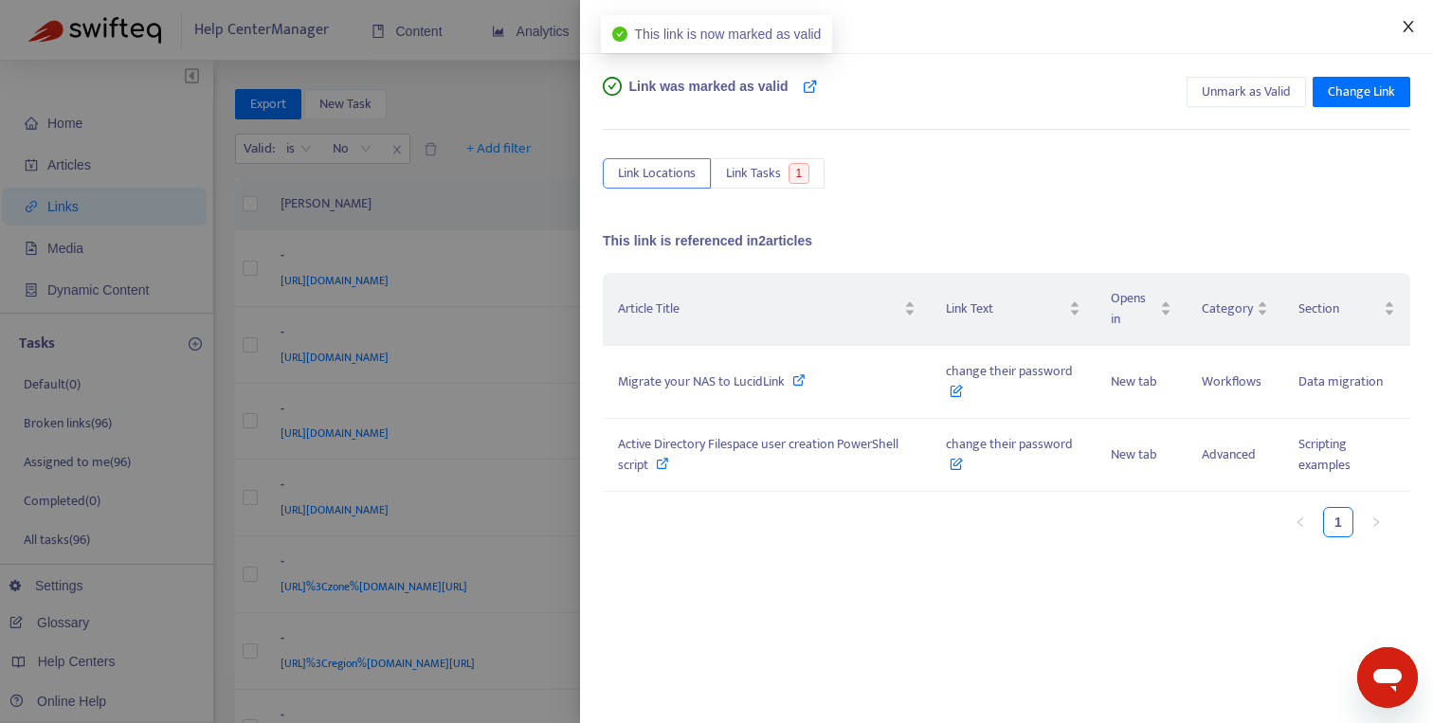
click at [1404, 27] on icon "close" at bounding box center [1407, 26] width 15 height 15
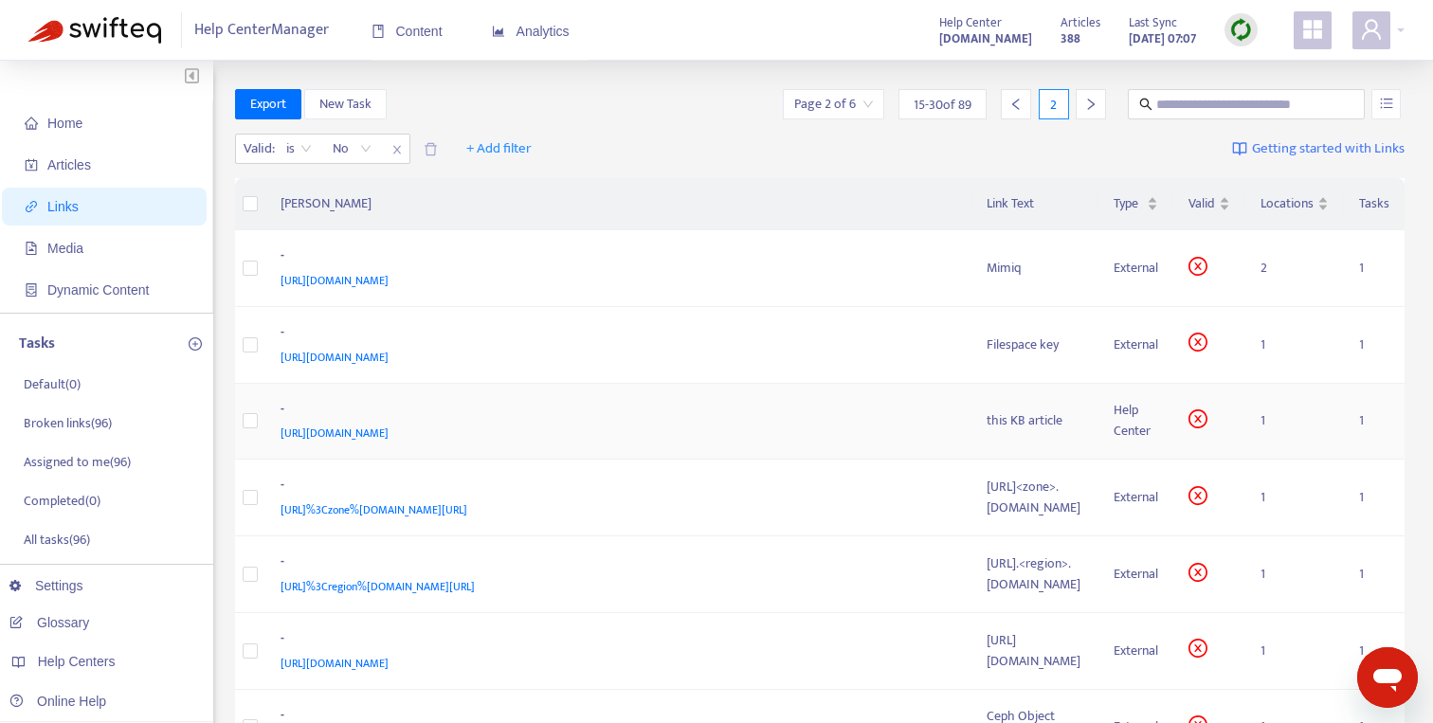
click at [691, 401] on div "-" at bounding box center [614, 411] width 669 height 25
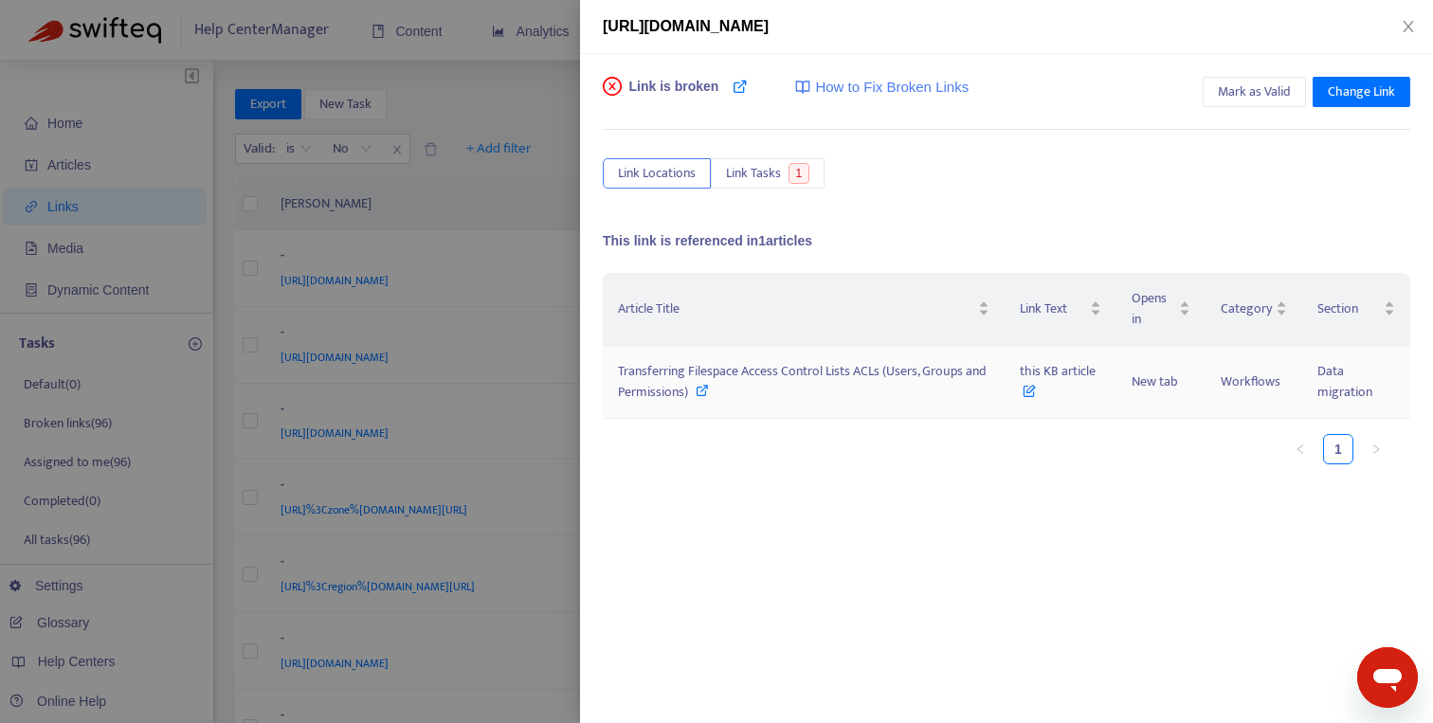
click at [703, 397] on span at bounding box center [701, 392] width 13 height 22
click at [1255, 91] on span "Mark as Valid" at bounding box center [1254, 91] width 73 height 21
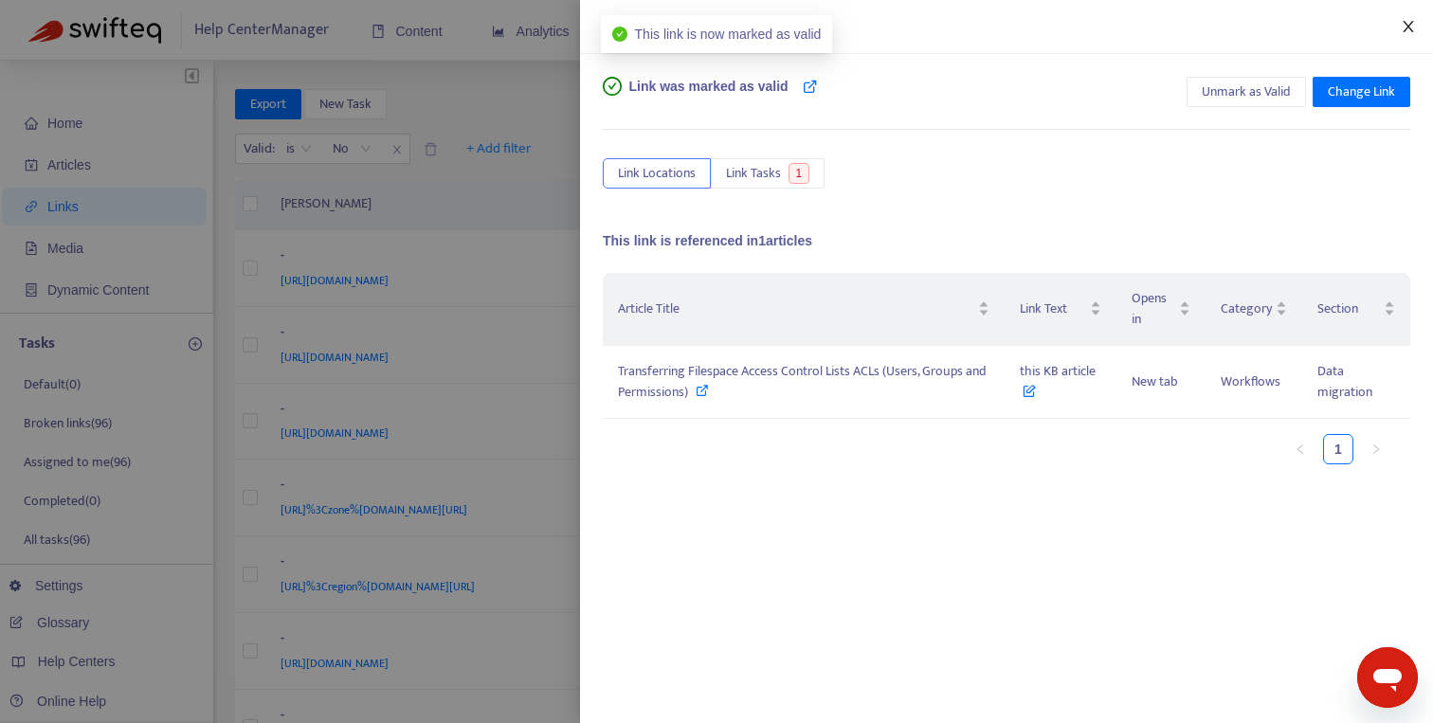
click at [1409, 26] on icon "close" at bounding box center [1407, 26] width 10 height 11
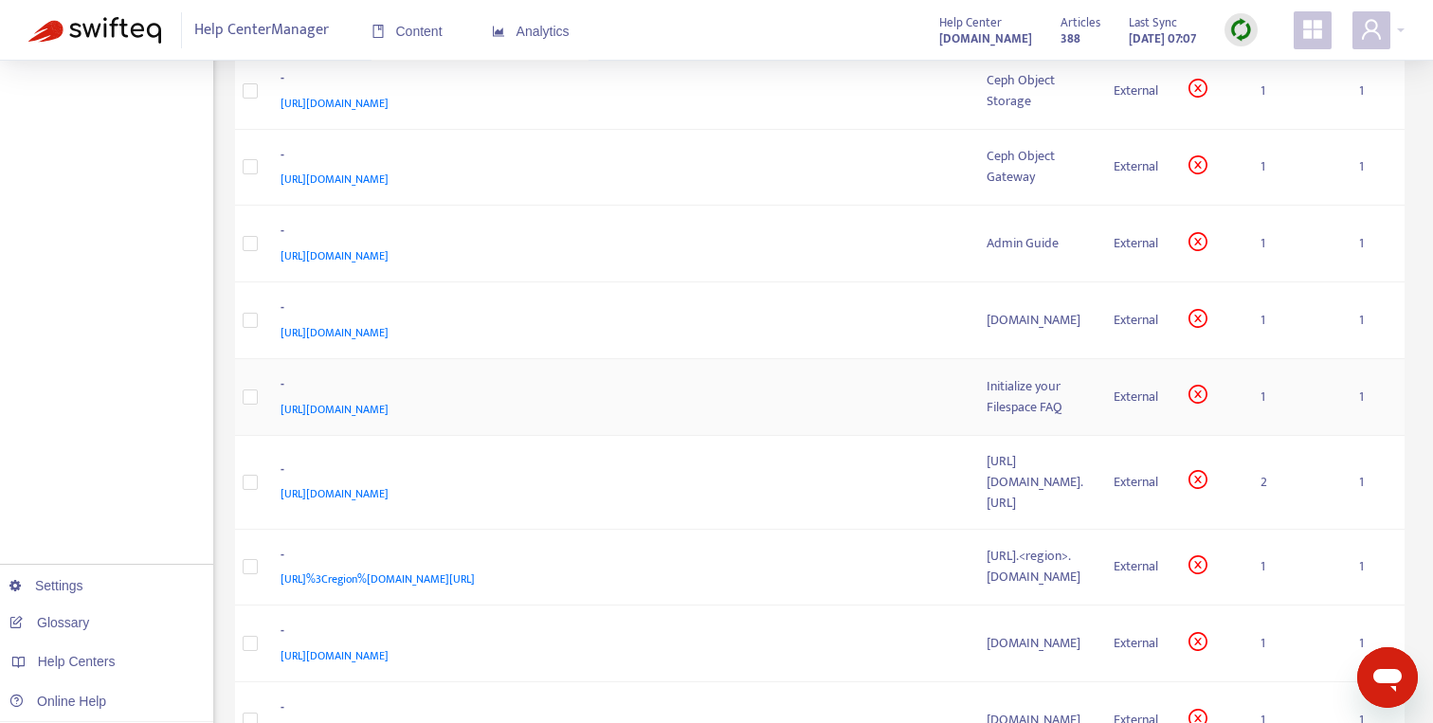
scroll to position [561, 0]
click at [388, 403] on span "[URL][DOMAIN_NAME]" at bounding box center [334, 408] width 108 height 19
click at [839, 394] on div "-" at bounding box center [614, 385] width 669 height 25
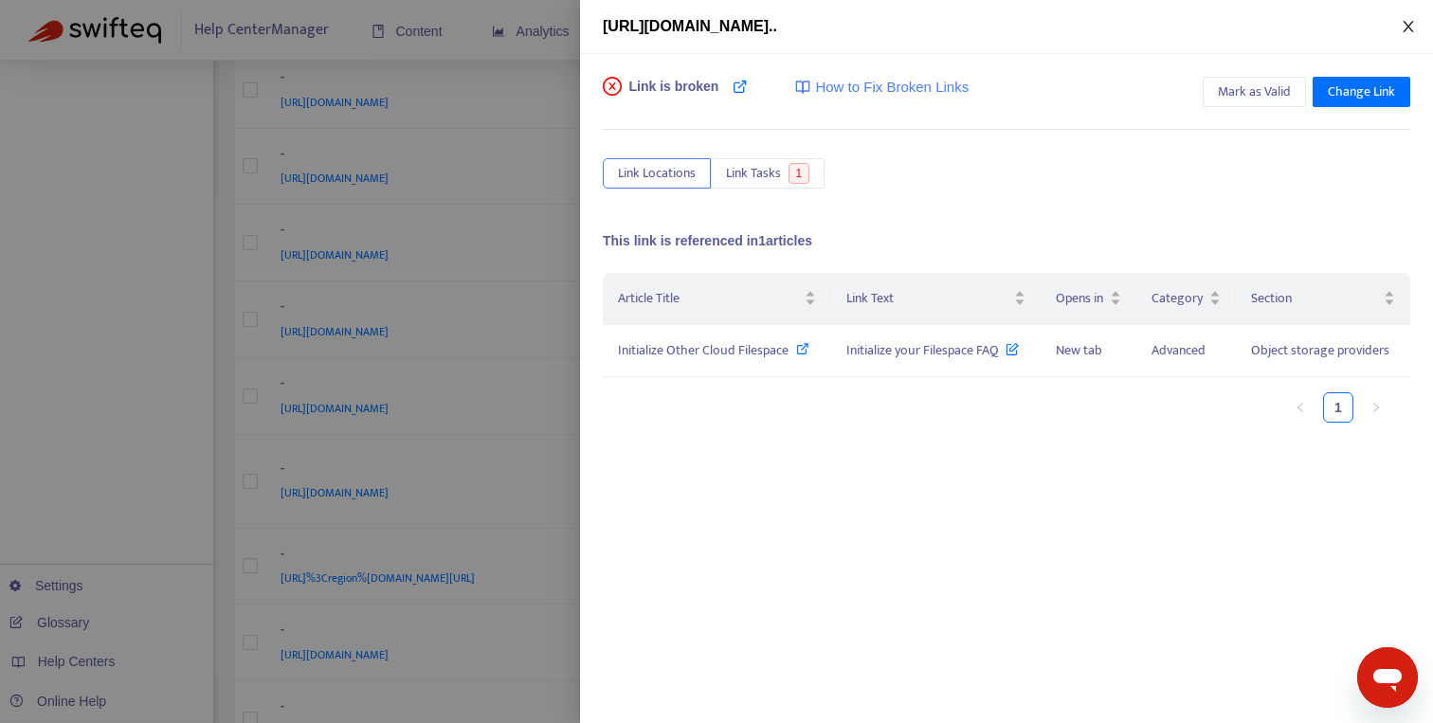
click at [1400, 25] on icon "close" at bounding box center [1407, 26] width 15 height 15
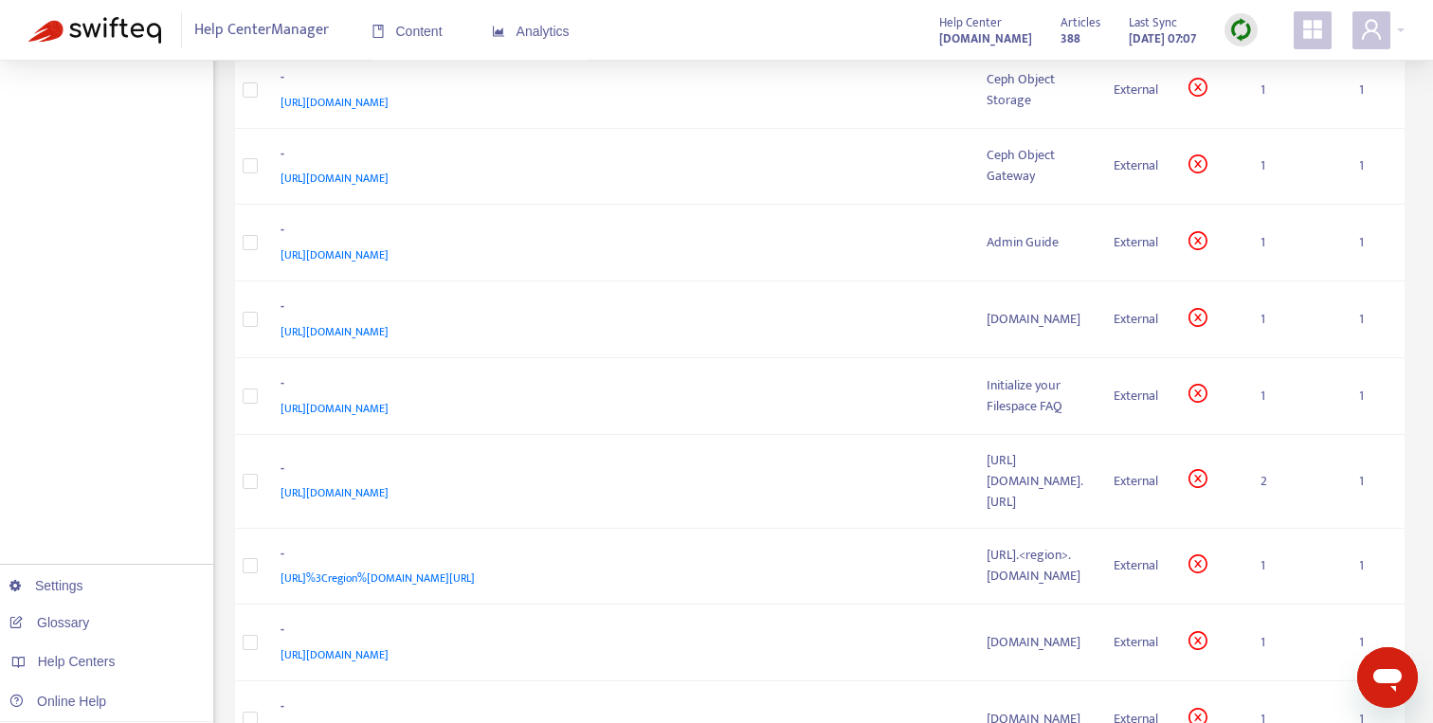
click at [1243, 40] on img at bounding box center [1241, 30] width 24 height 24
click at [1265, 72] on link "Quick Sync" at bounding box center [1279, 69] width 81 height 22
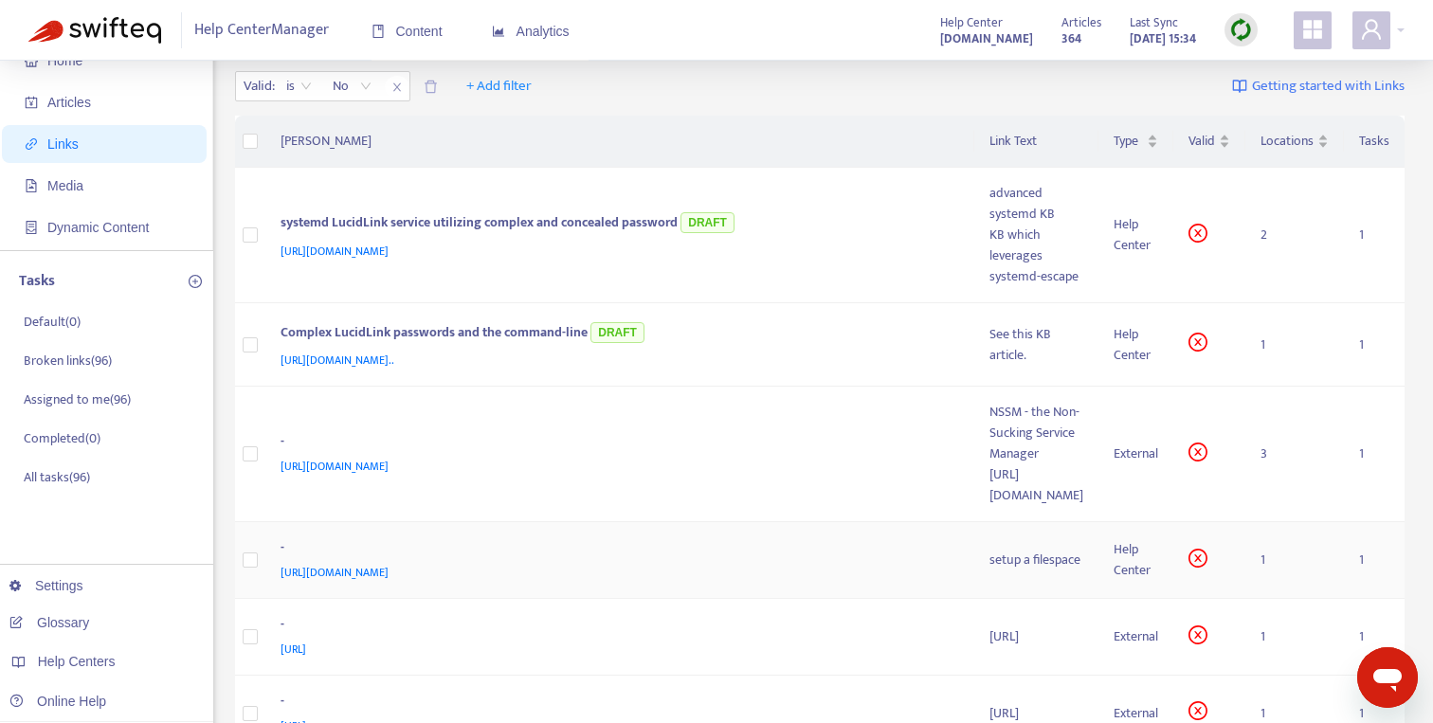
scroll to position [68, 0]
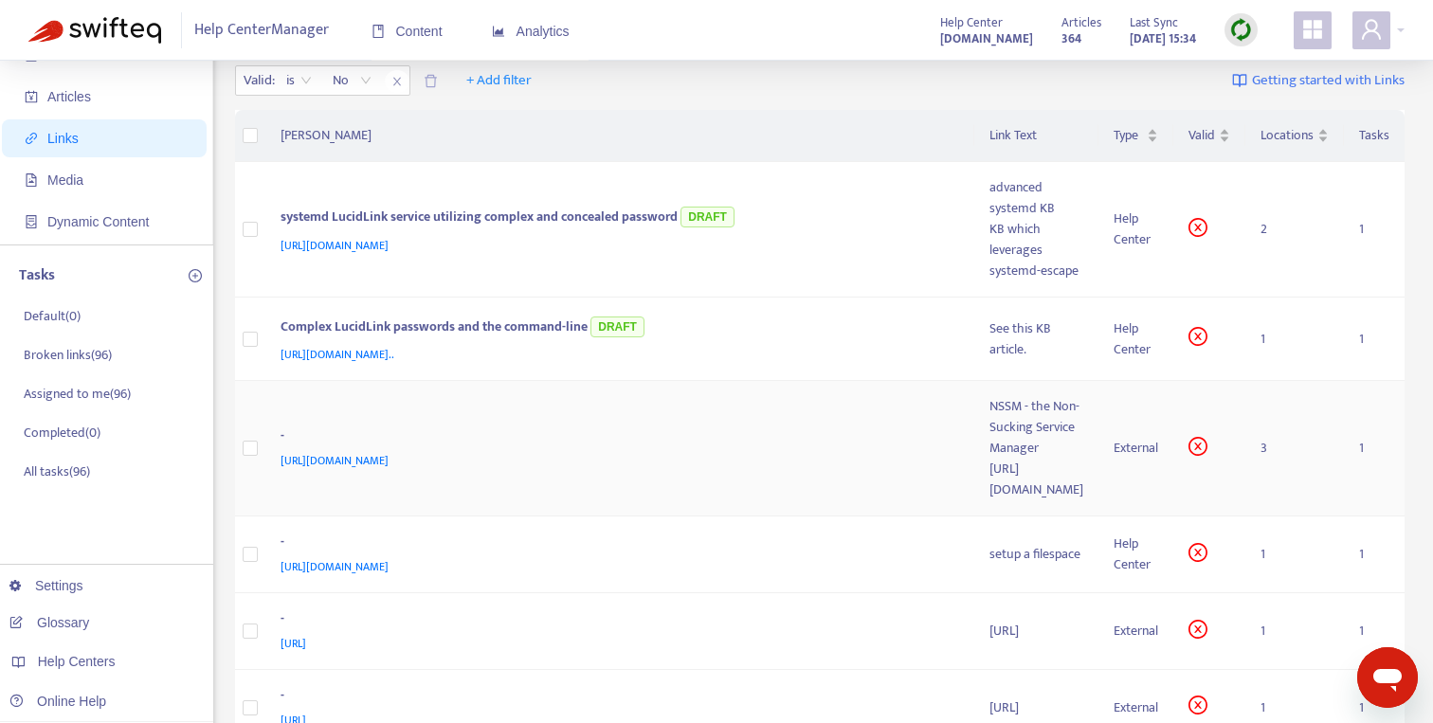
click at [643, 450] on div "[URL][DOMAIN_NAME]" at bounding box center [616, 460] width 672 height 21
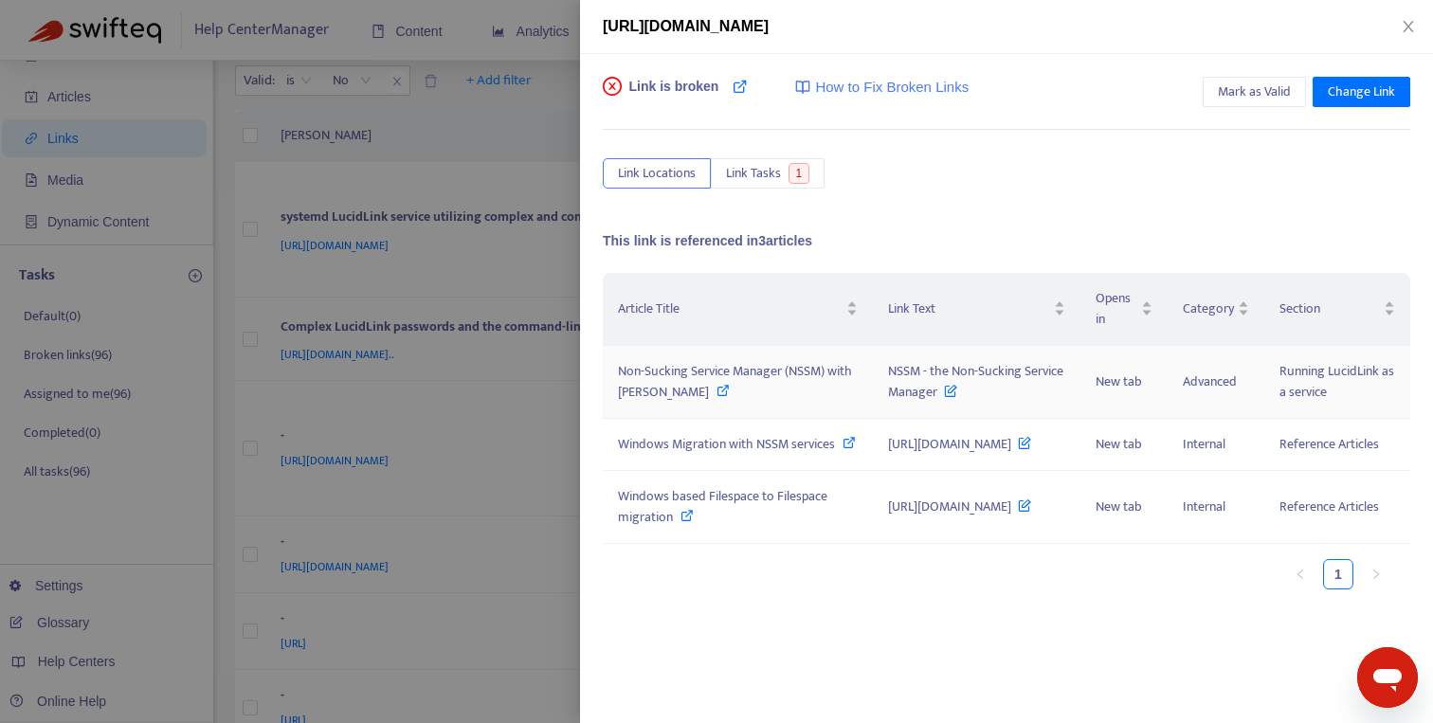
click at [716, 391] on icon at bounding box center [722, 390] width 13 height 13
click at [1331, 84] on span "Change Link" at bounding box center [1360, 91] width 67 height 21
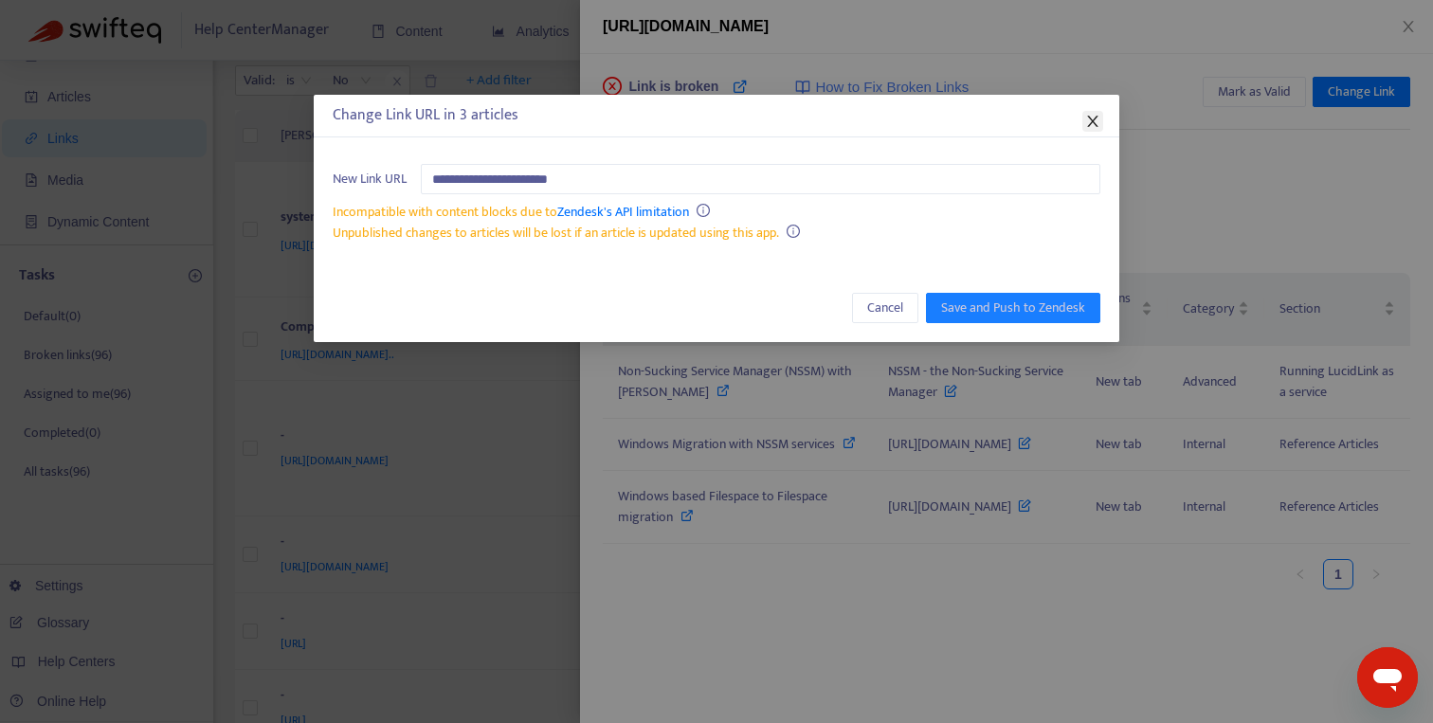
click at [1096, 125] on icon "close" at bounding box center [1092, 121] width 10 height 11
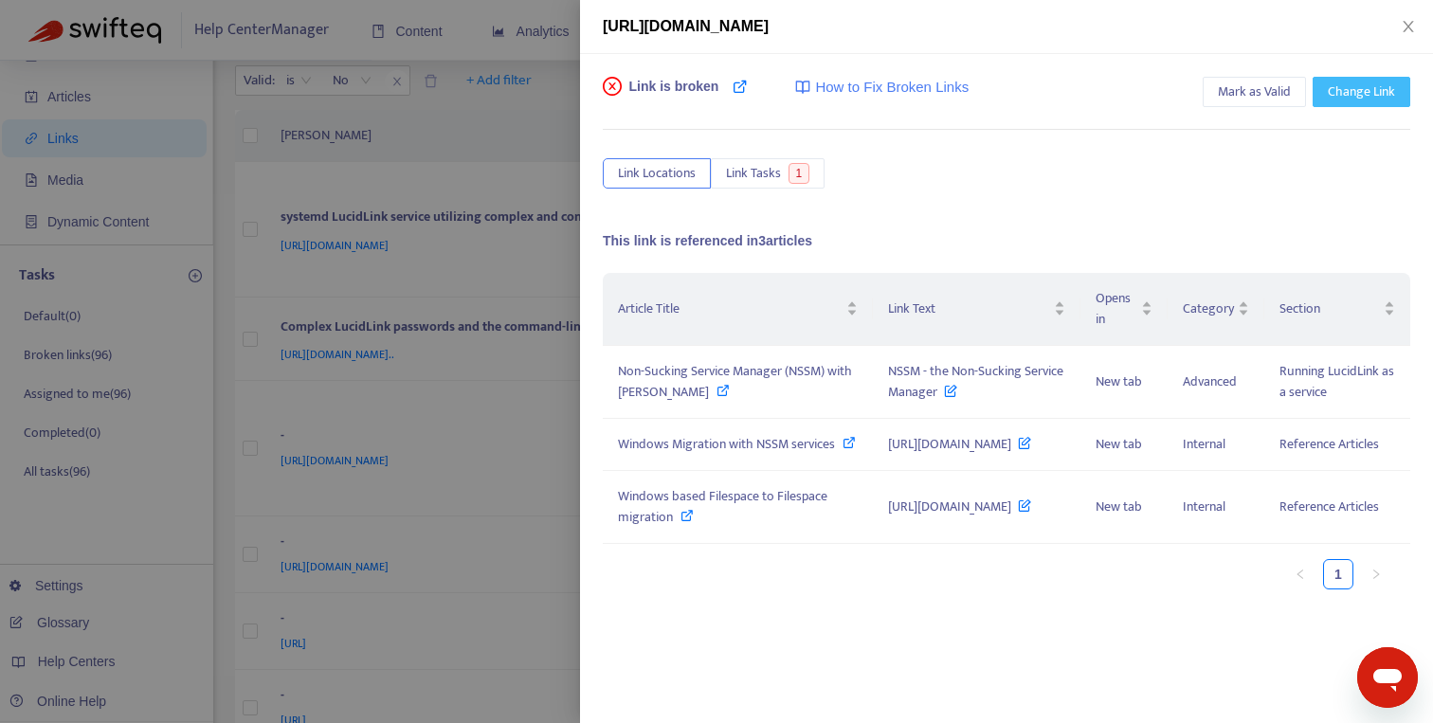
click at [1342, 99] on span "Change Link" at bounding box center [1360, 91] width 67 height 21
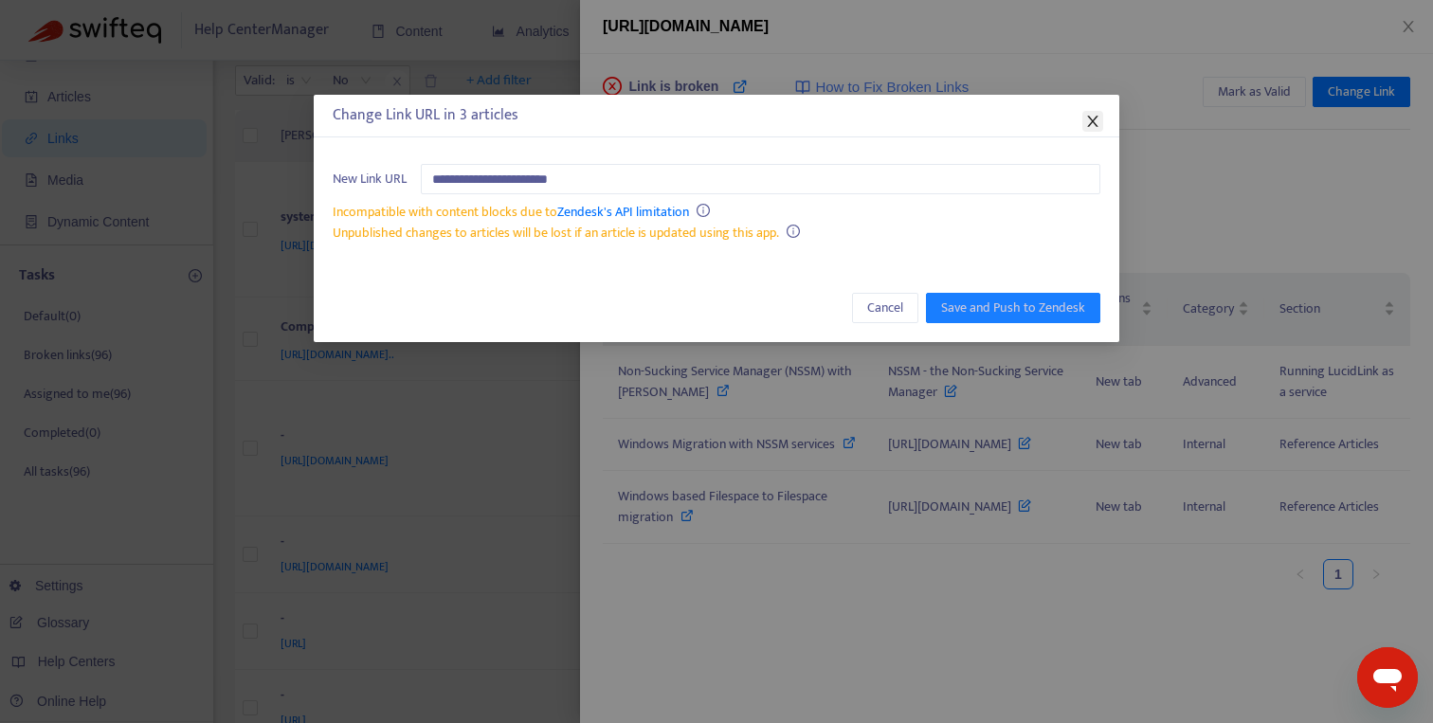
click at [1093, 121] on icon "close" at bounding box center [1092, 121] width 15 height 15
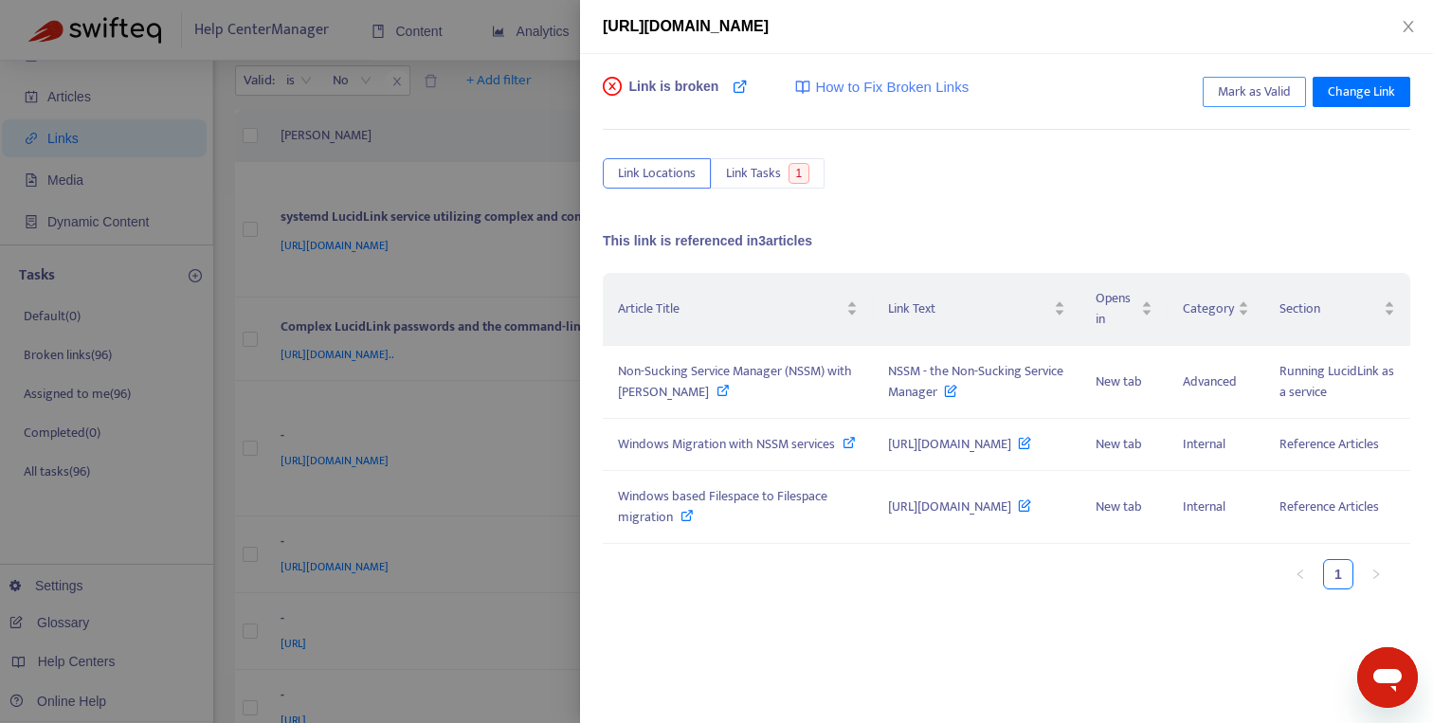
click at [1214, 93] on button "Mark as Valid" at bounding box center [1253, 92] width 103 height 30
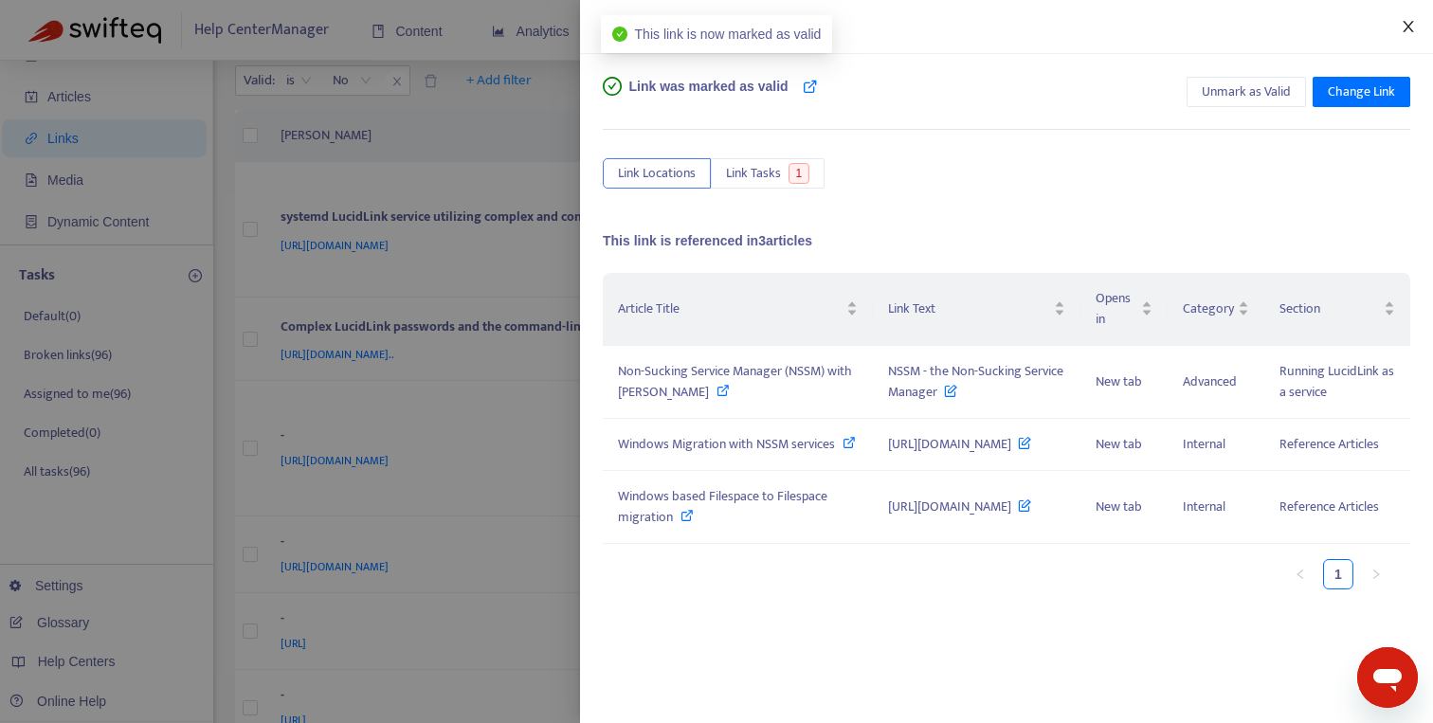
click at [1406, 27] on icon "close" at bounding box center [1407, 26] width 10 height 11
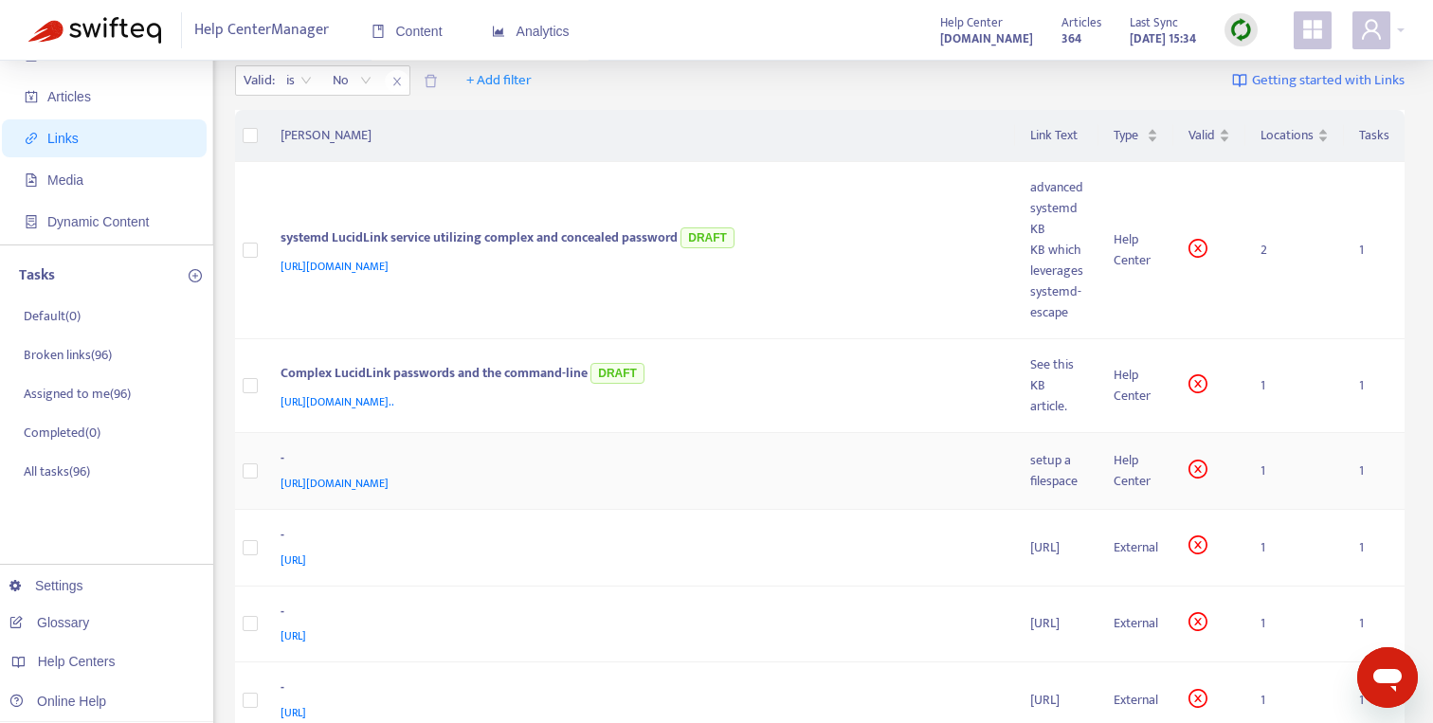
click at [622, 473] on div "[URL][DOMAIN_NAME]" at bounding box center [636, 483] width 713 height 21
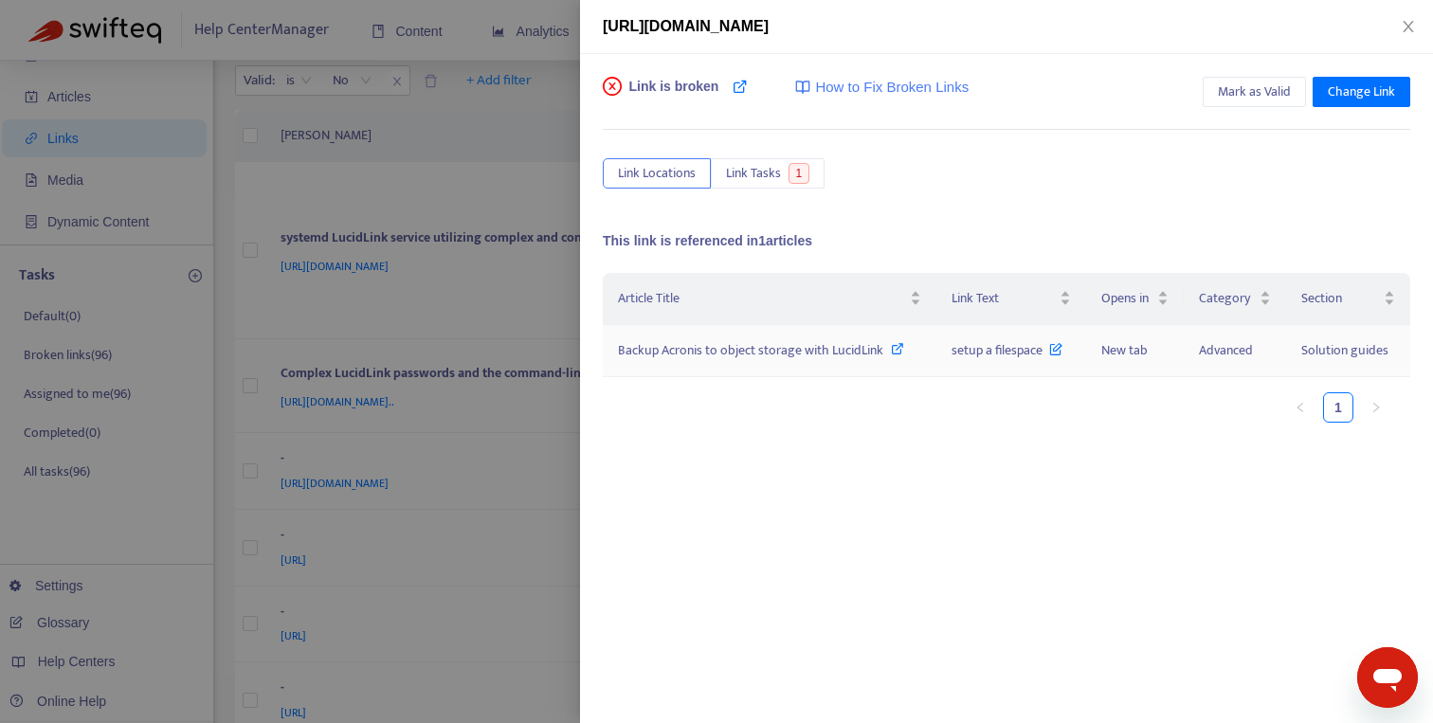
click at [898, 352] on icon at bounding box center [897, 348] width 13 height 13
click at [1254, 89] on span "Mark as Valid" at bounding box center [1254, 91] width 73 height 21
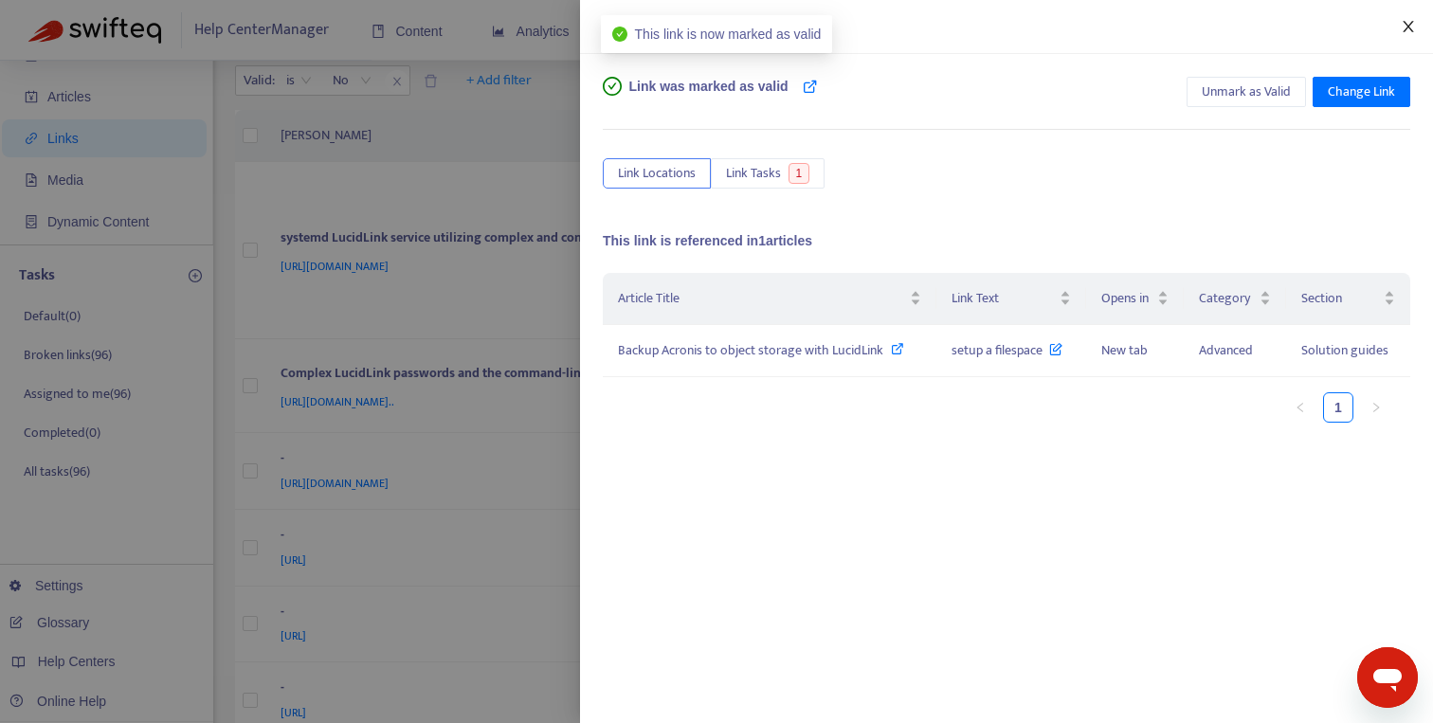
click at [1408, 29] on icon "close" at bounding box center [1407, 26] width 15 height 15
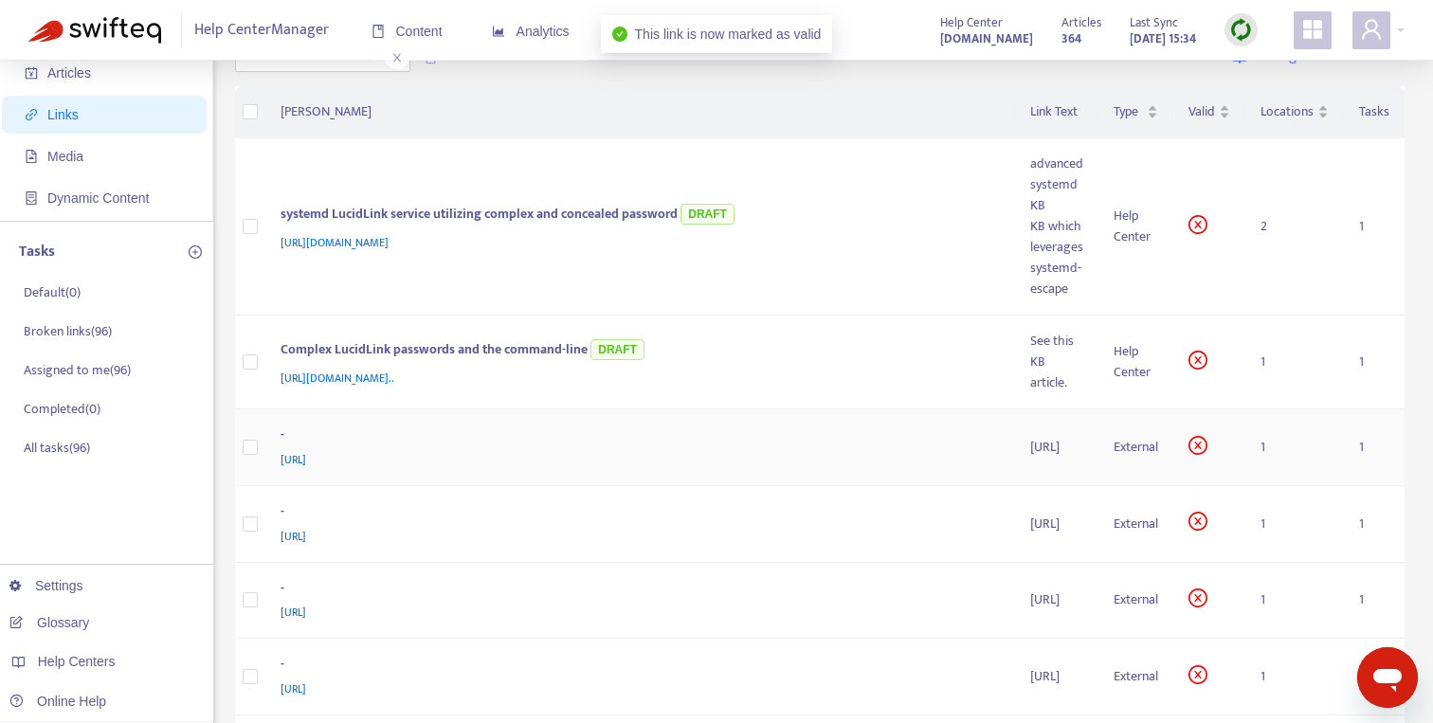
scroll to position [94, 0]
click at [744, 447] on div "[URL]" at bounding box center [636, 457] width 713 height 21
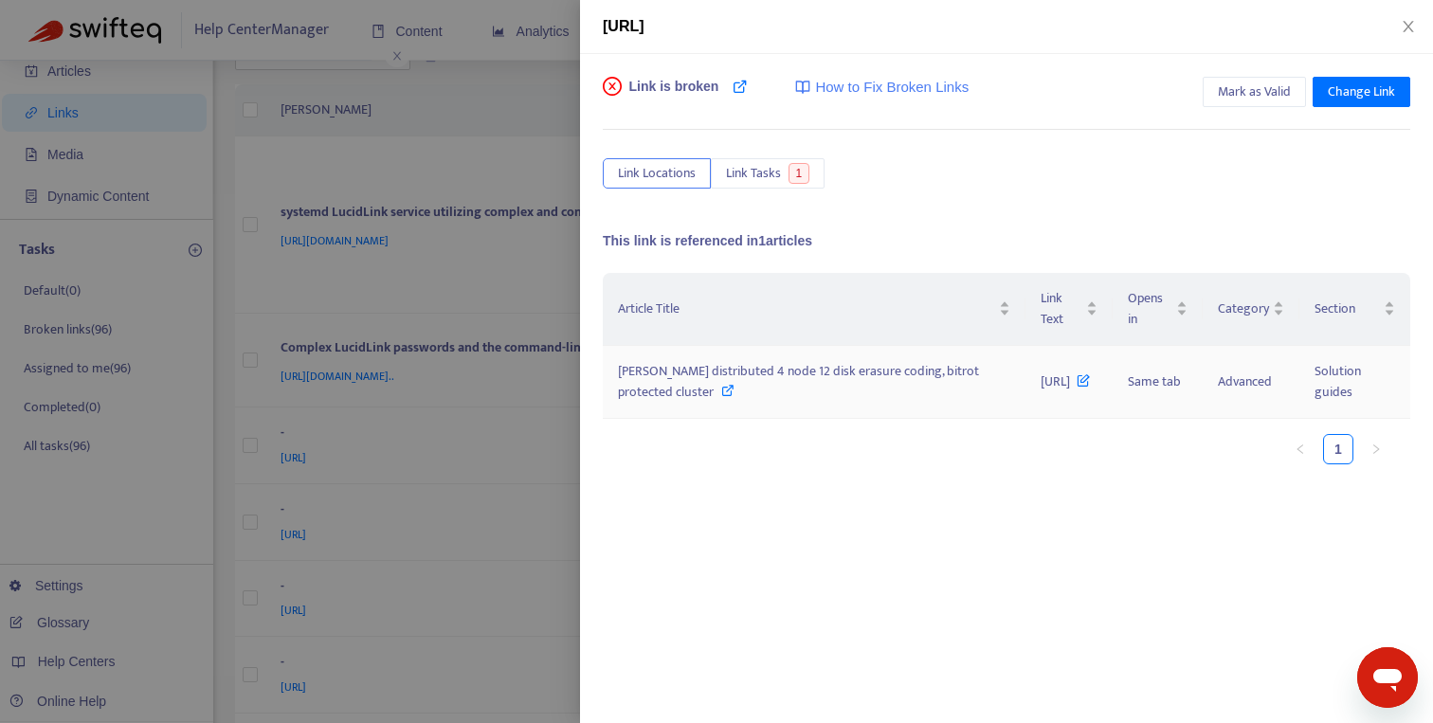
click at [727, 396] on icon at bounding box center [727, 390] width 13 height 13
click at [1228, 84] on span "Mark as Valid" at bounding box center [1254, 91] width 73 height 21
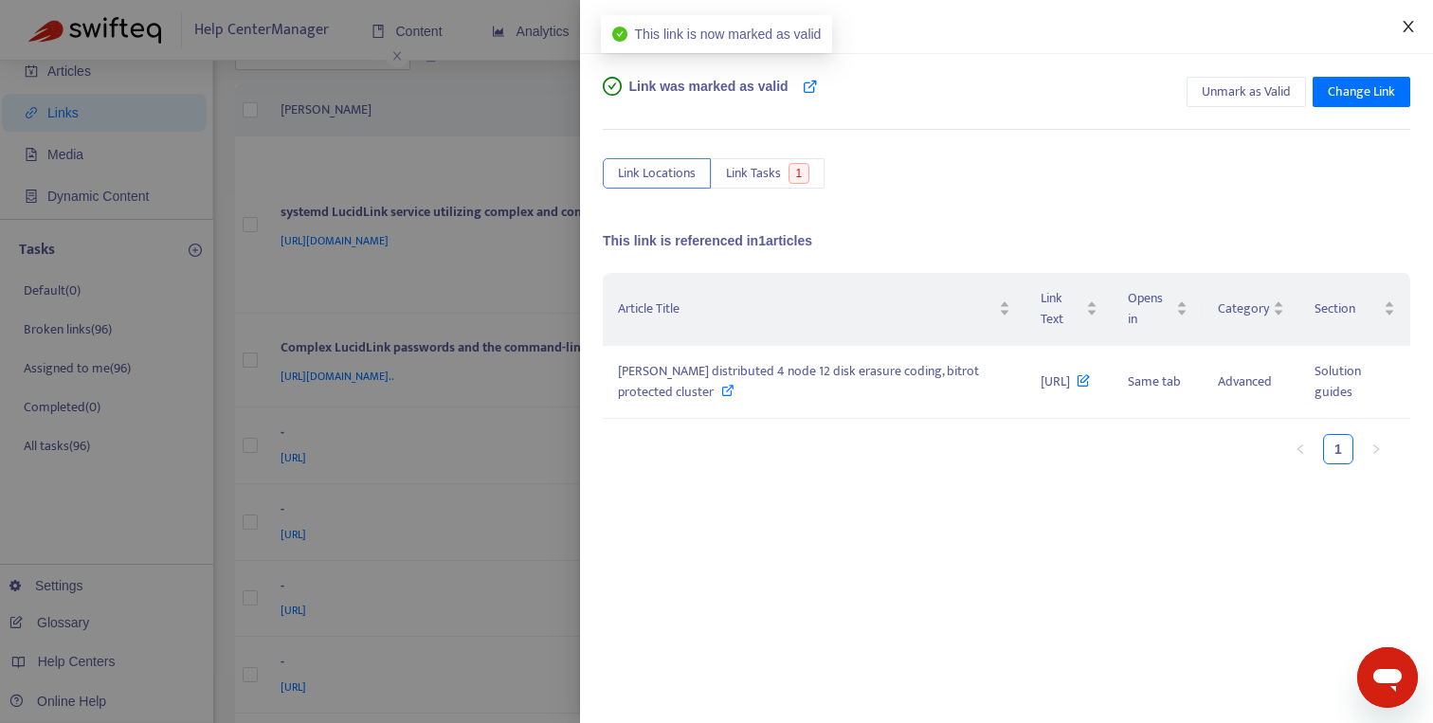
click at [1409, 27] on icon "close" at bounding box center [1407, 26] width 10 height 11
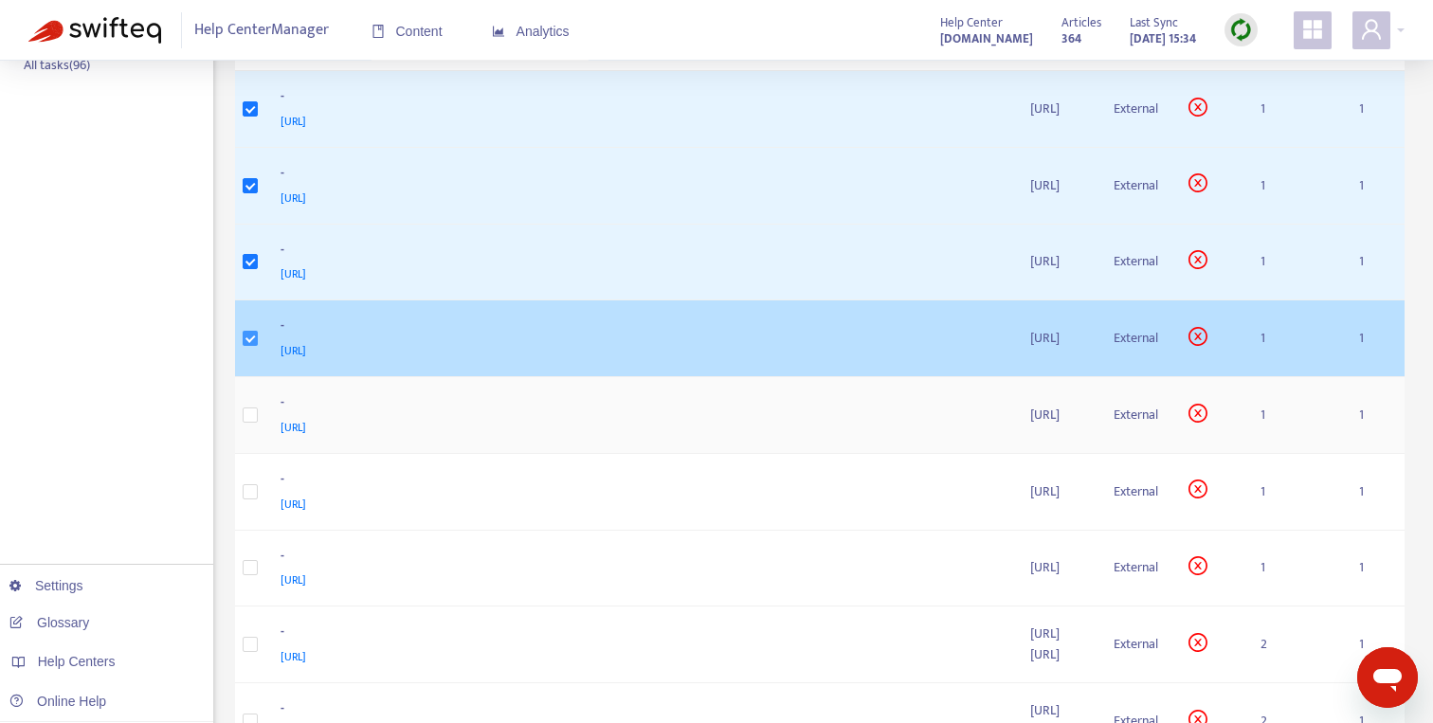
scroll to position [599, 0]
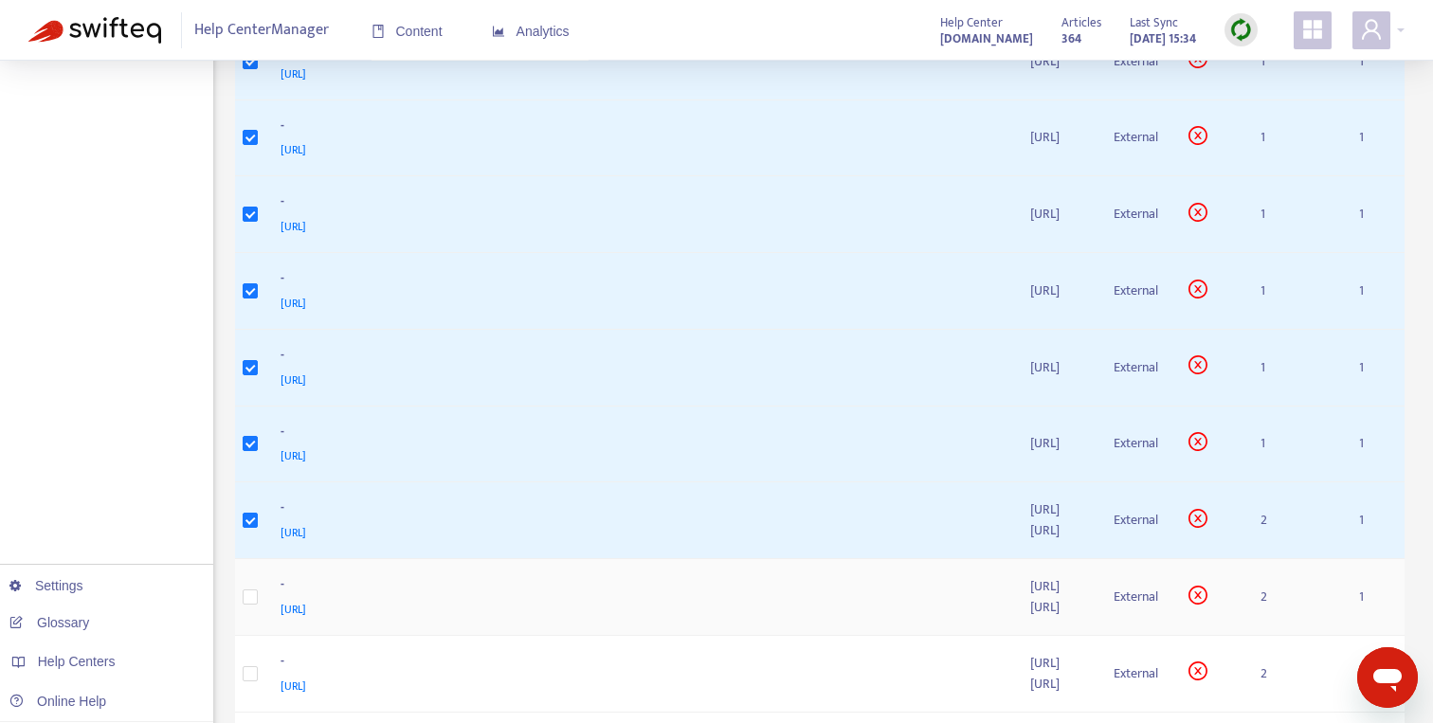
click at [257, 559] on td at bounding box center [250, 597] width 30 height 77
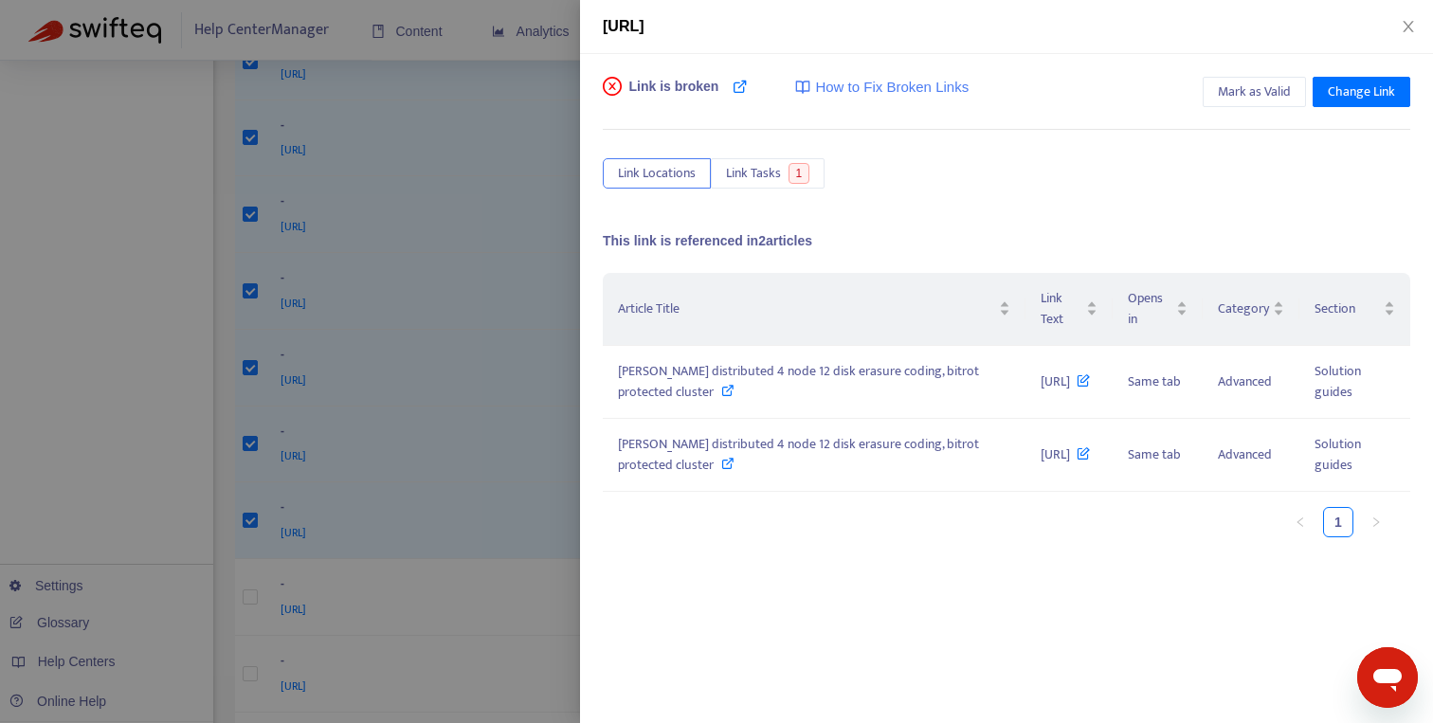
click at [243, 502] on div at bounding box center [716, 361] width 1433 height 723
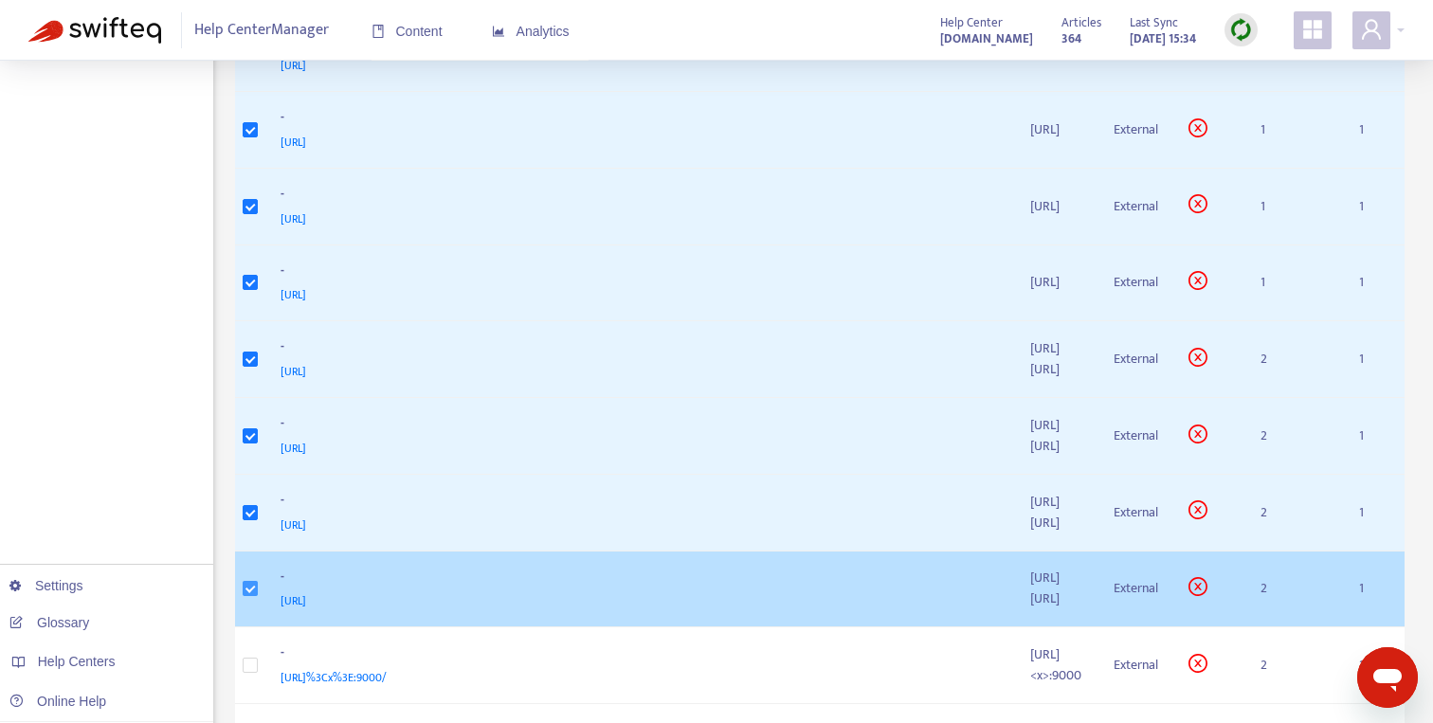
scroll to position [830, 0]
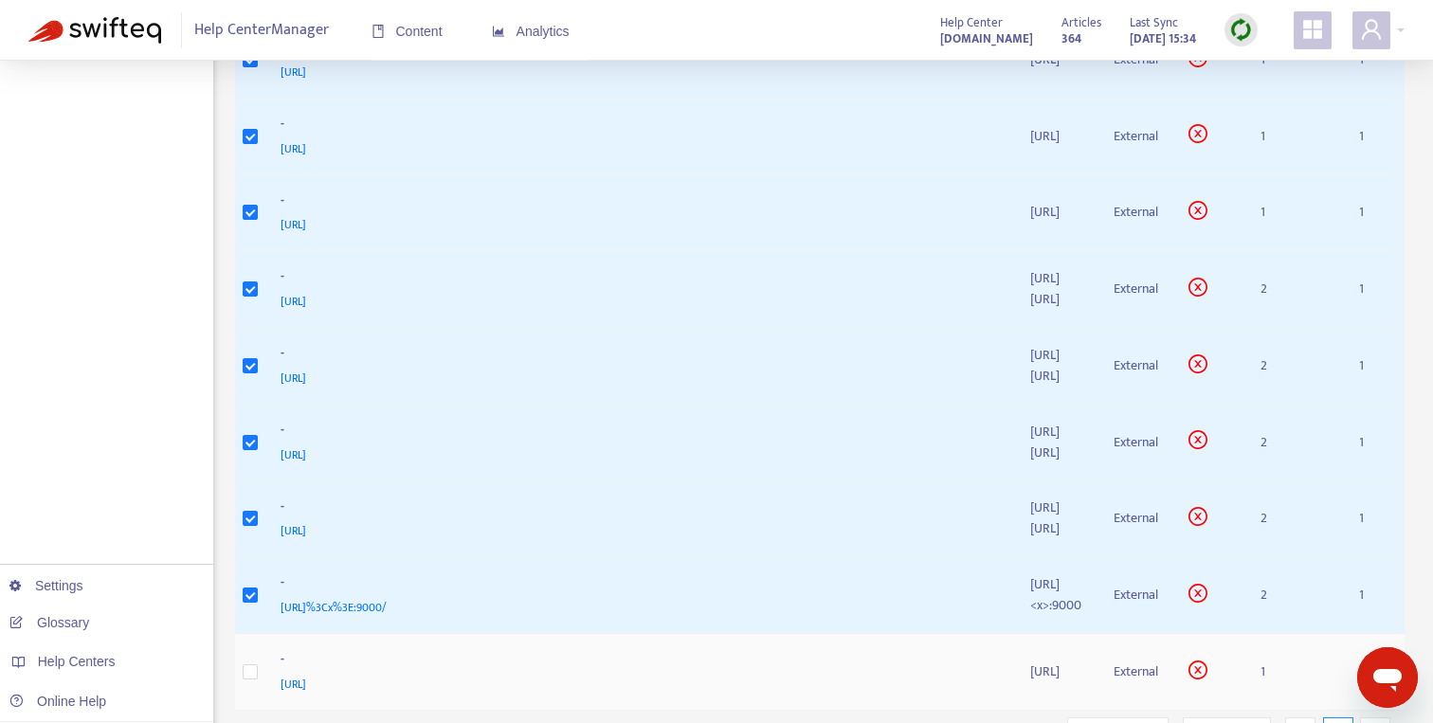
click at [260, 634] on td at bounding box center [250, 672] width 30 height 77
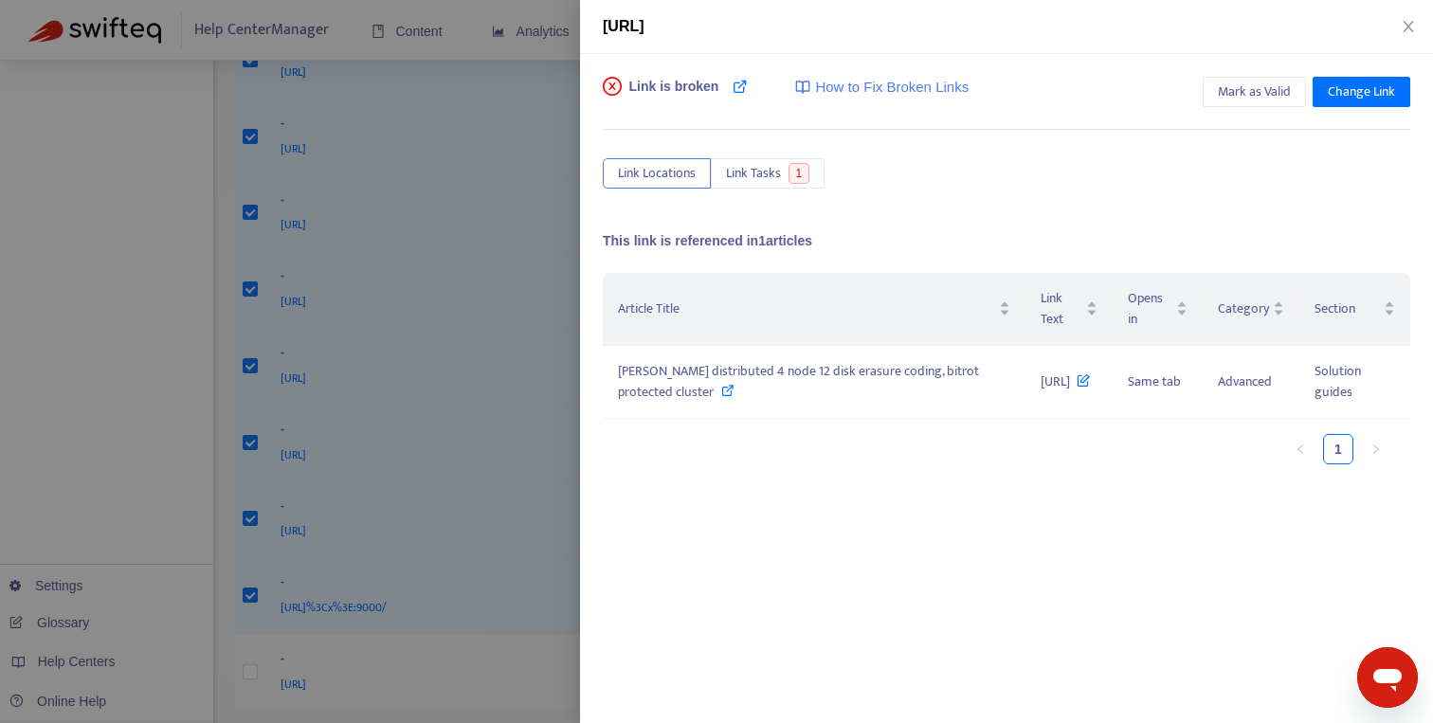
click at [260, 582] on div at bounding box center [716, 361] width 1433 height 723
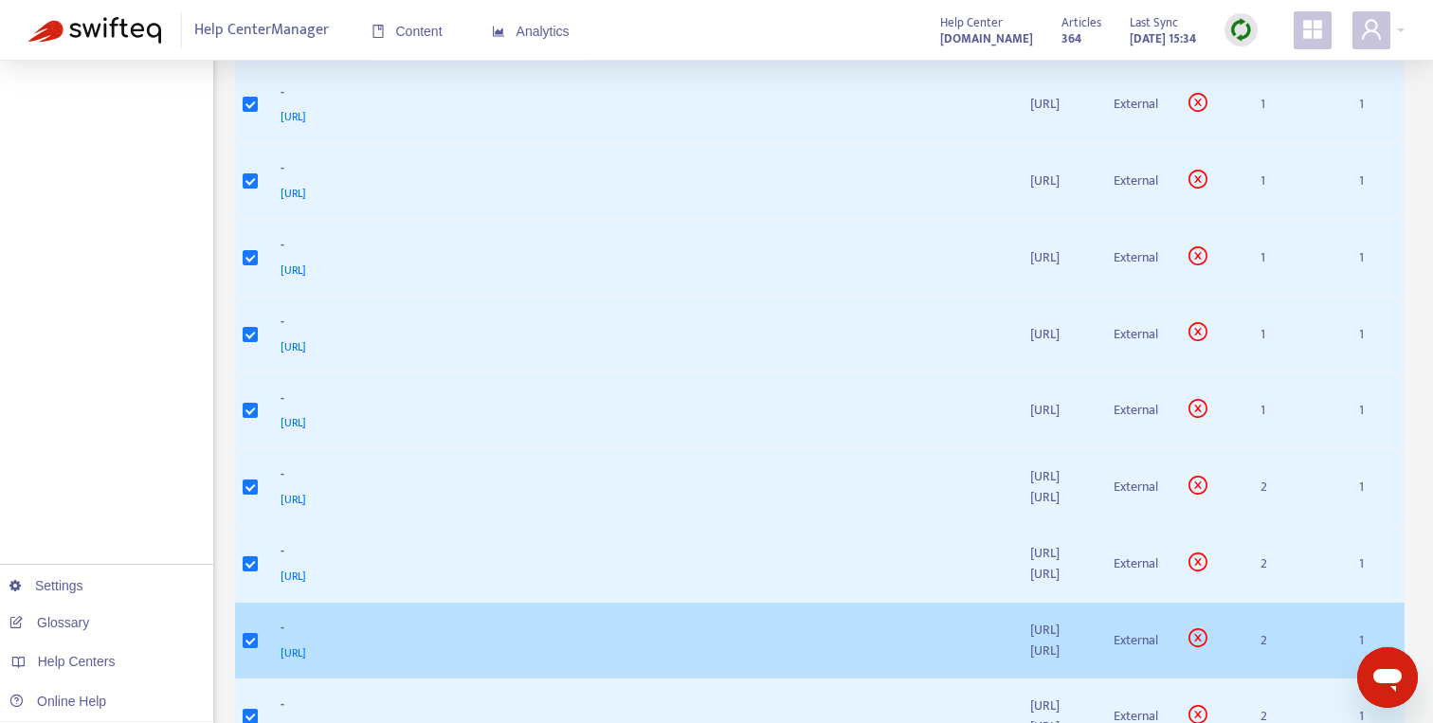
scroll to position [0, 0]
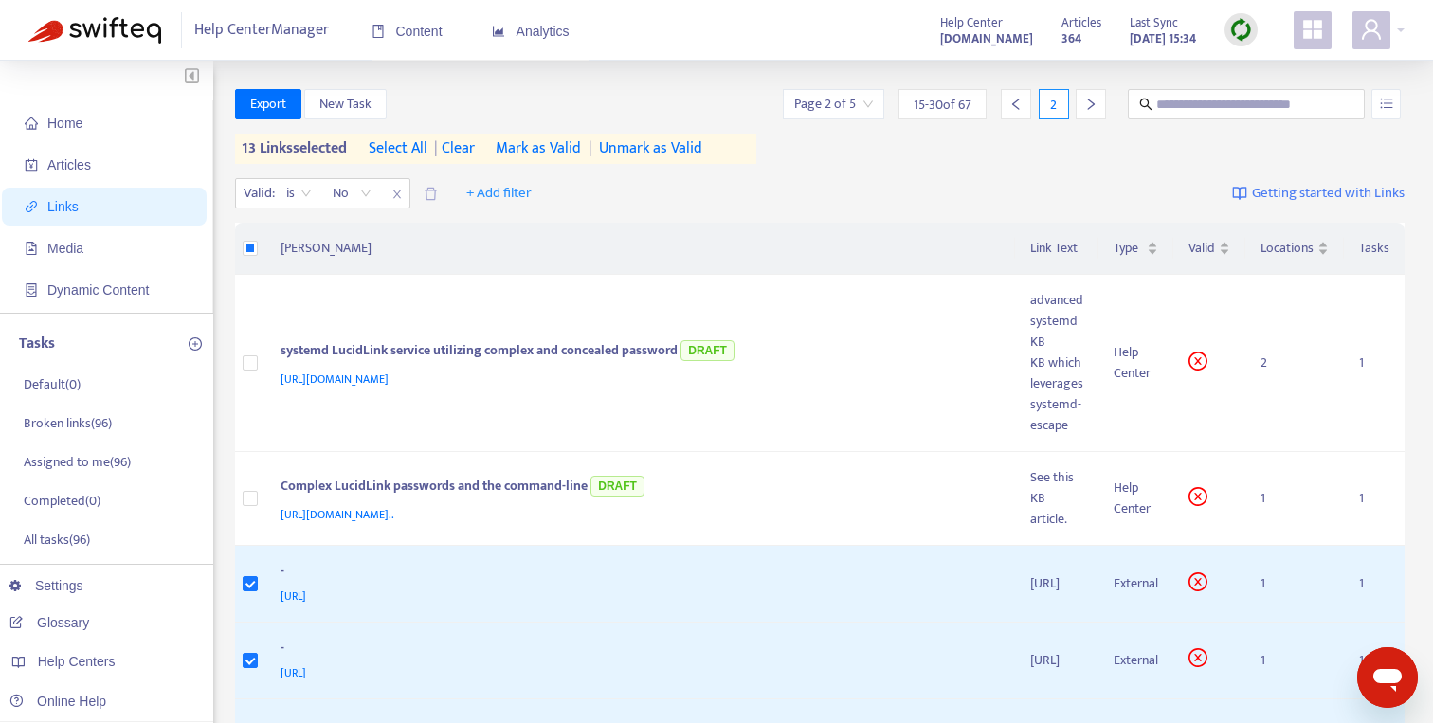
click at [548, 151] on span "Mark as Valid" at bounding box center [538, 148] width 85 height 23
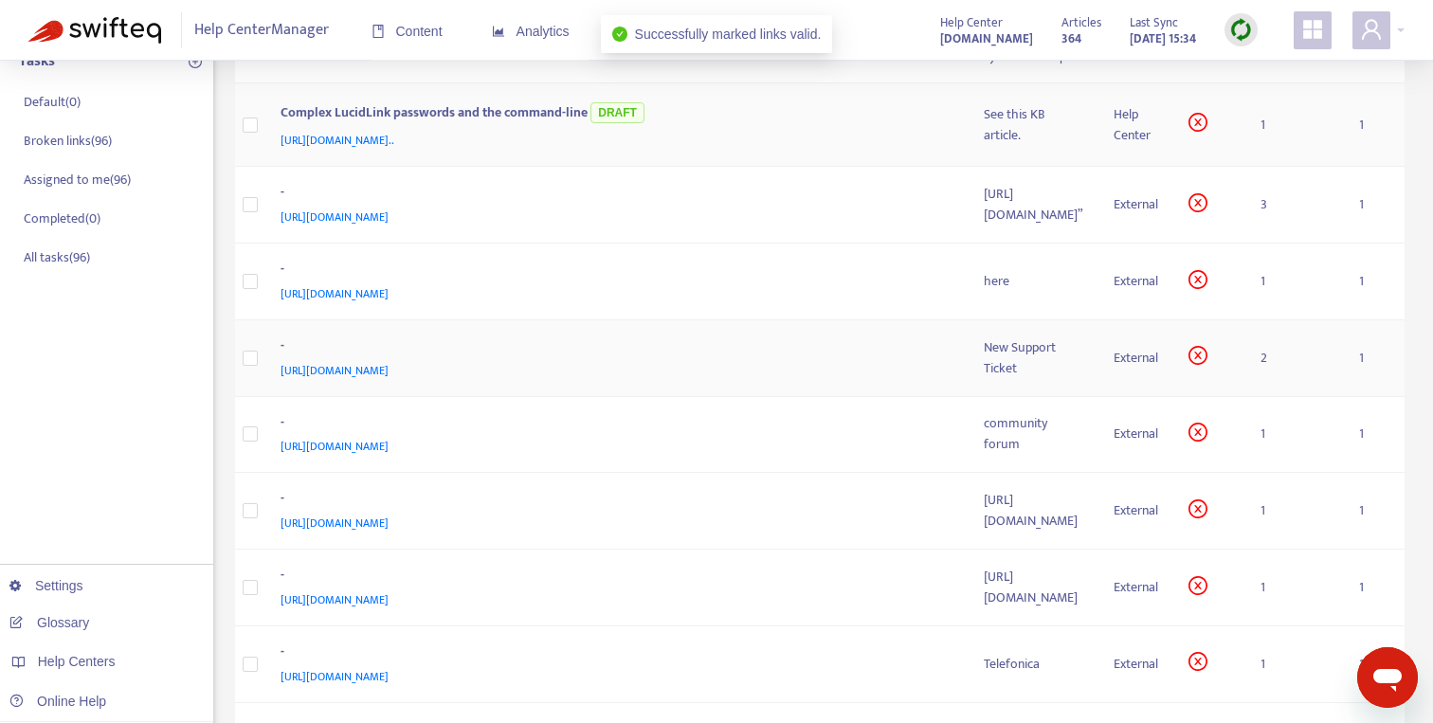
scroll to position [283, 0]
click at [983, 225] on div "[URL][DOMAIN_NAME]”" at bounding box center [1032, 204] width 99 height 42
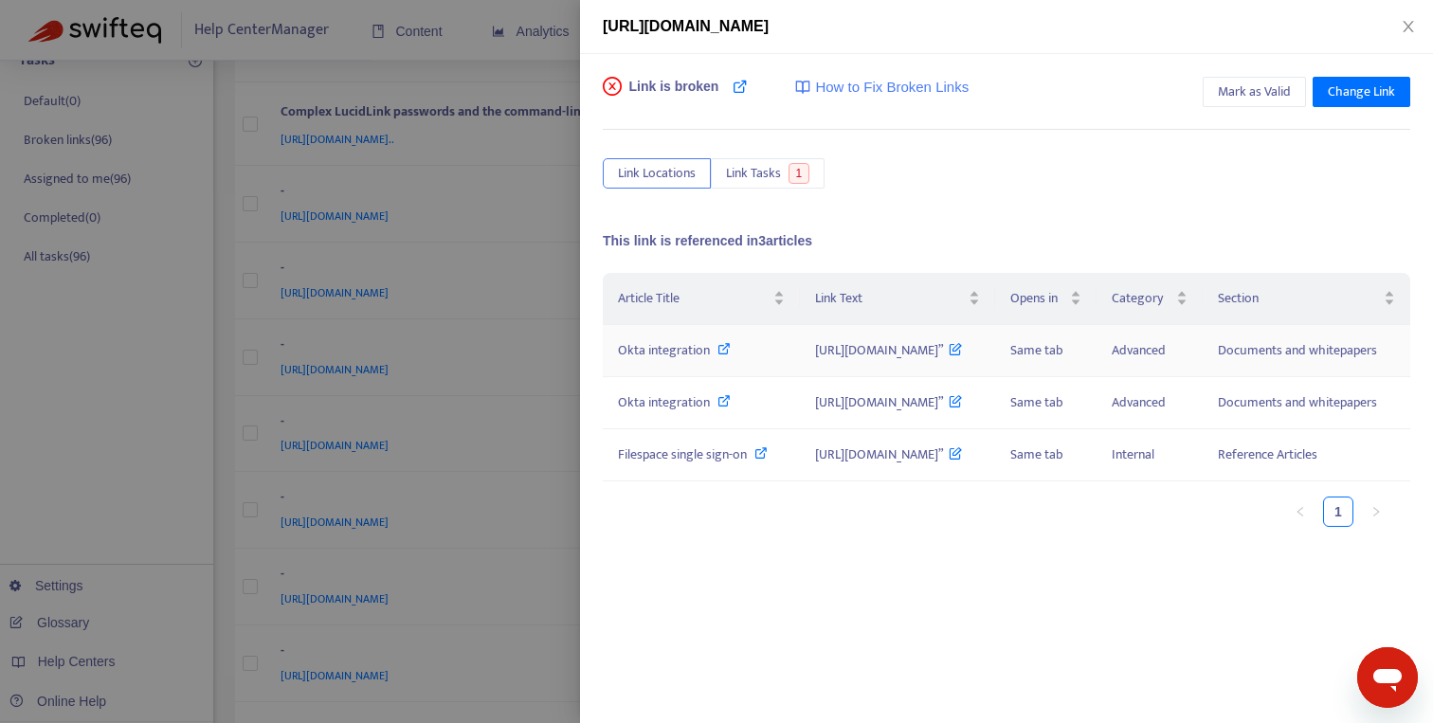
click at [726, 352] on icon at bounding box center [723, 348] width 13 height 13
click at [725, 401] on icon at bounding box center [723, 400] width 13 height 13
click at [767, 460] on span at bounding box center [760, 454] width 13 height 22
click at [1259, 93] on span "Mark as Valid" at bounding box center [1254, 91] width 73 height 21
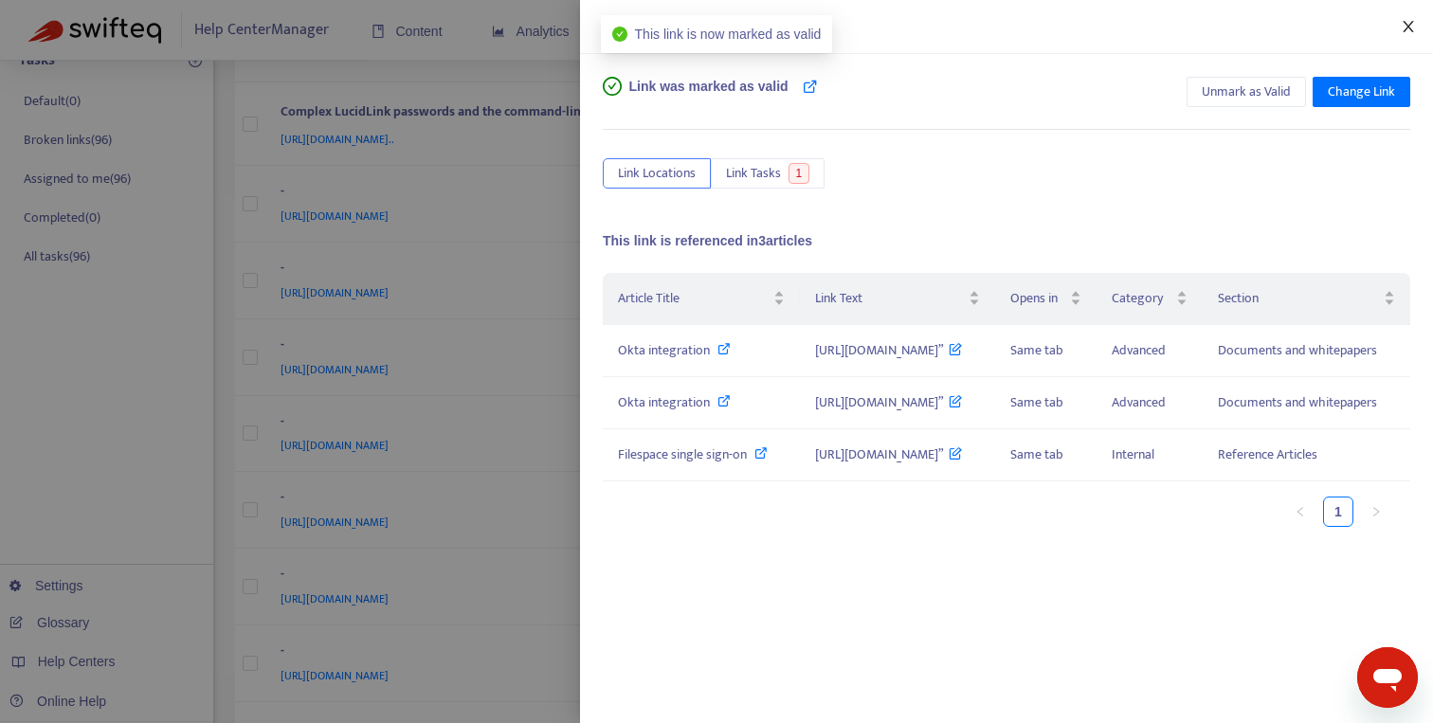
click at [1412, 30] on icon "close" at bounding box center [1407, 26] width 15 height 15
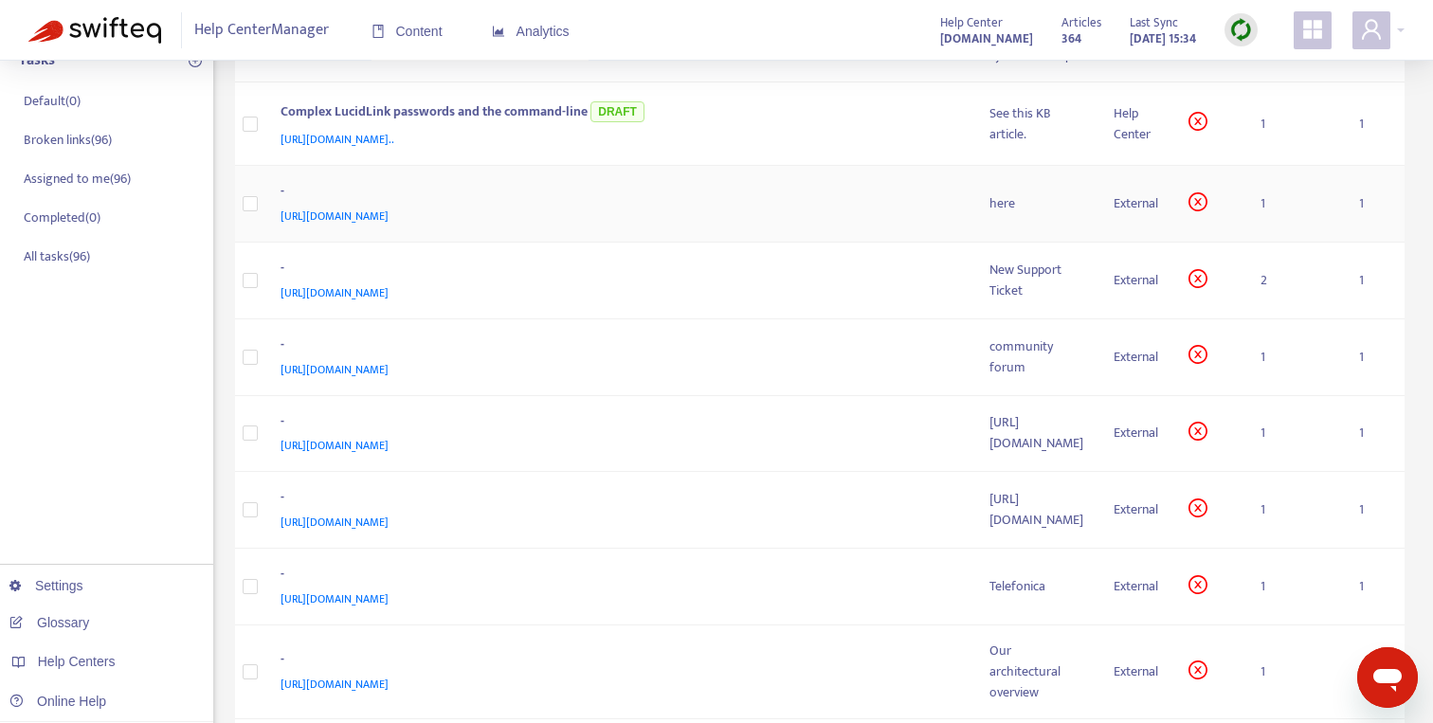
click at [974, 243] on td "here" at bounding box center [1036, 204] width 124 height 77
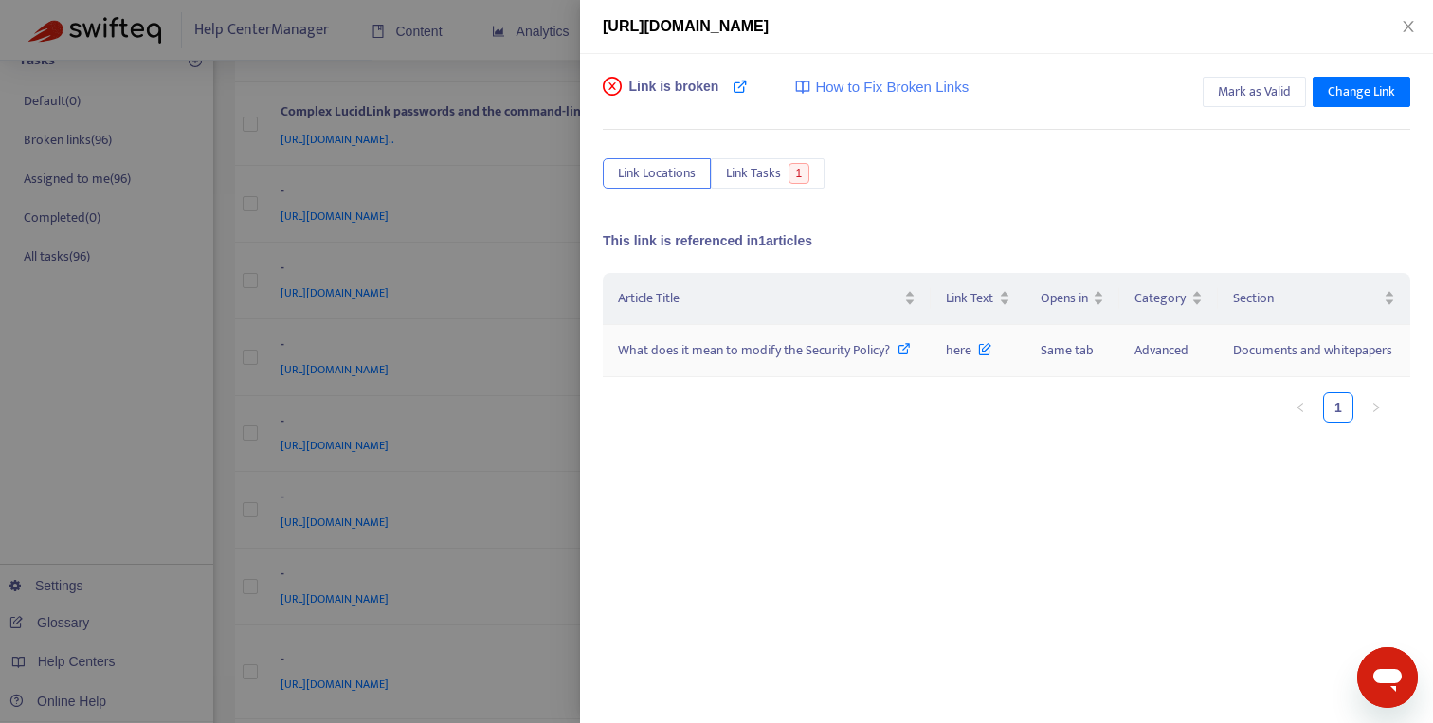
click at [904, 351] on icon at bounding box center [903, 348] width 13 height 13
click at [1253, 91] on span "Mark as Valid" at bounding box center [1254, 91] width 73 height 21
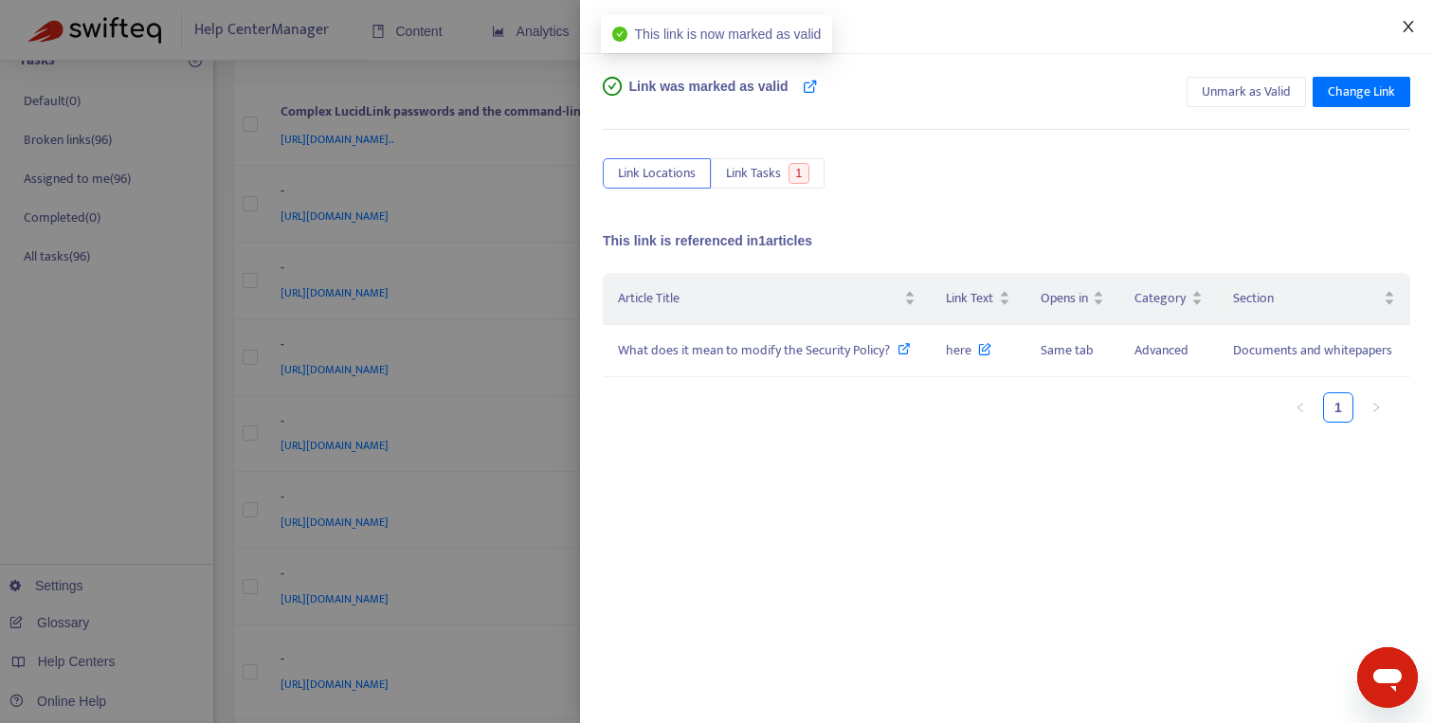
click at [1411, 26] on icon "close" at bounding box center [1407, 26] width 15 height 15
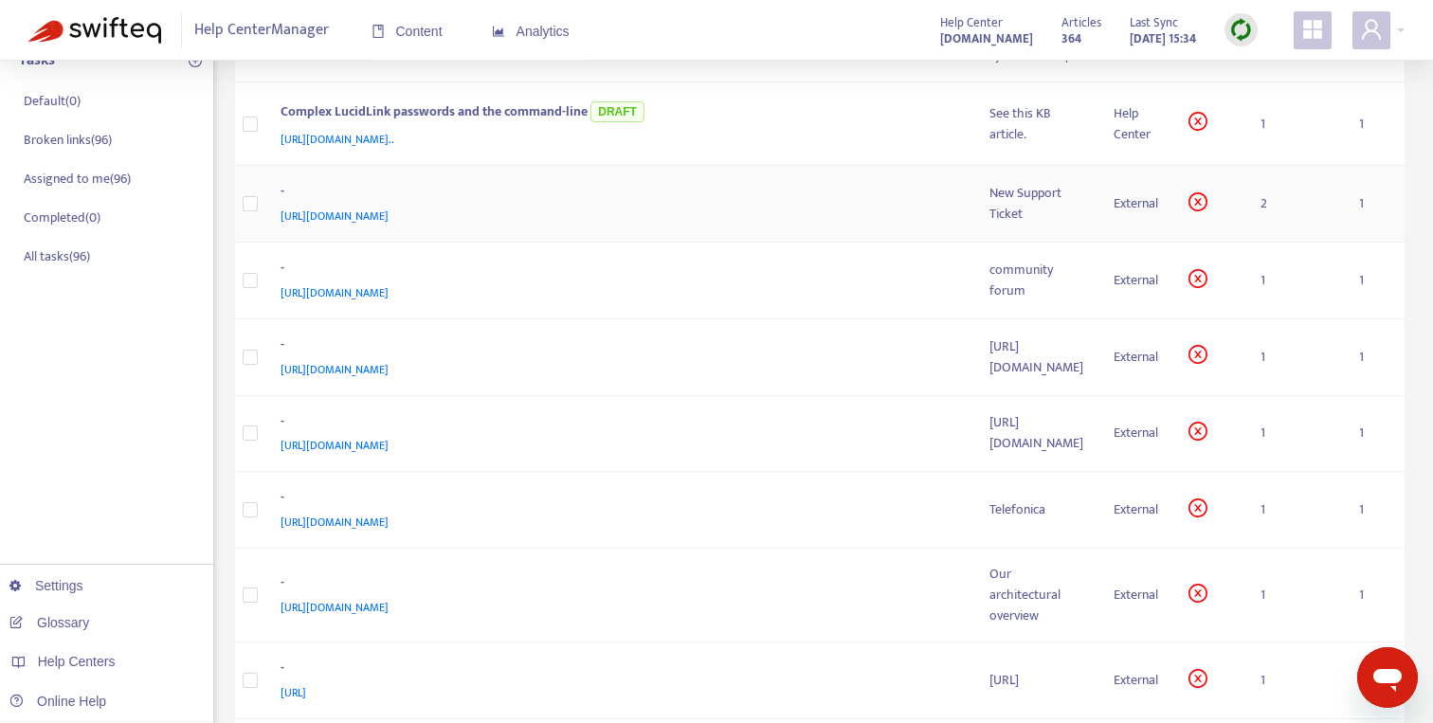
click at [974, 243] on td "New Support Ticket" at bounding box center [1036, 204] width 124 height 77
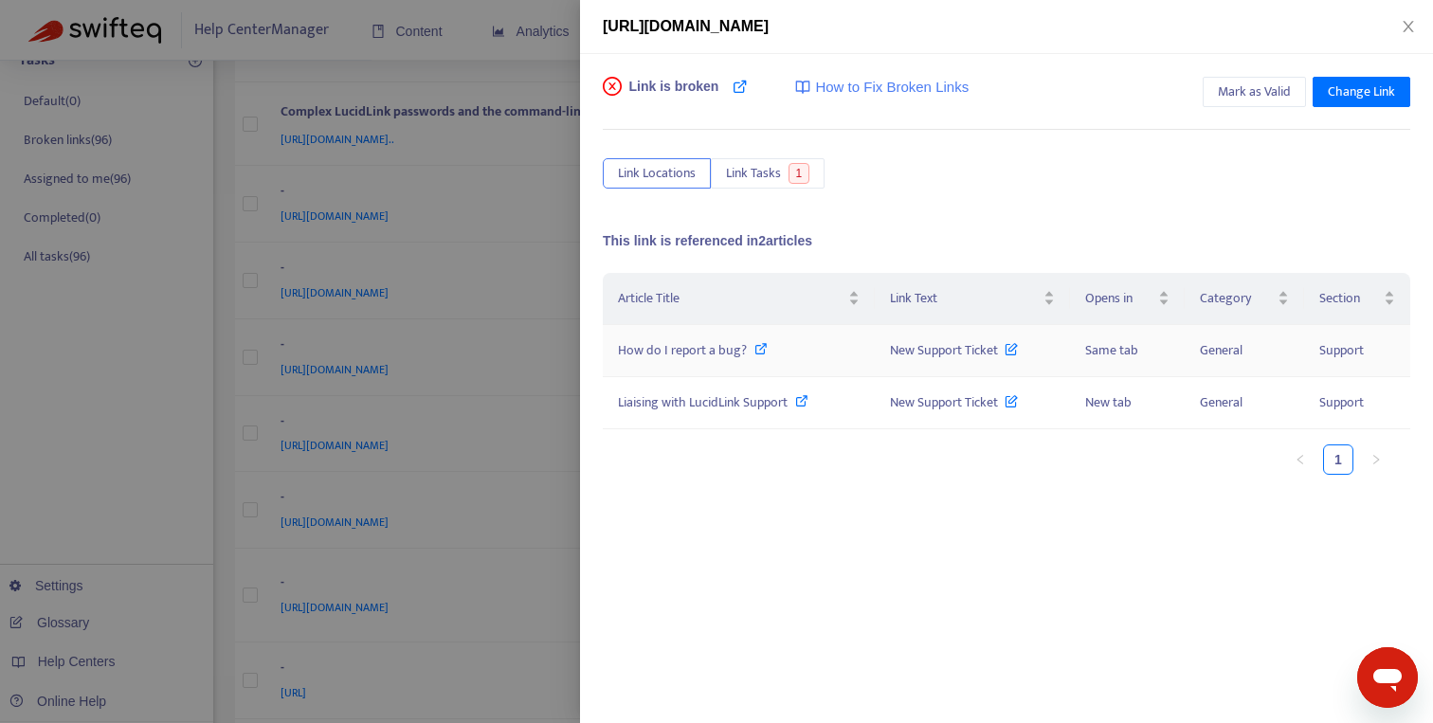
click at [759, 347] on icon at bounding box center [760, 348] width 13 height 13
click at [808, 402] on icon at bounding box center [801, 400] width 13 height 13
click at [1412, 28] on icon "close" at bounding box center [1407, 26] width 15 height 15
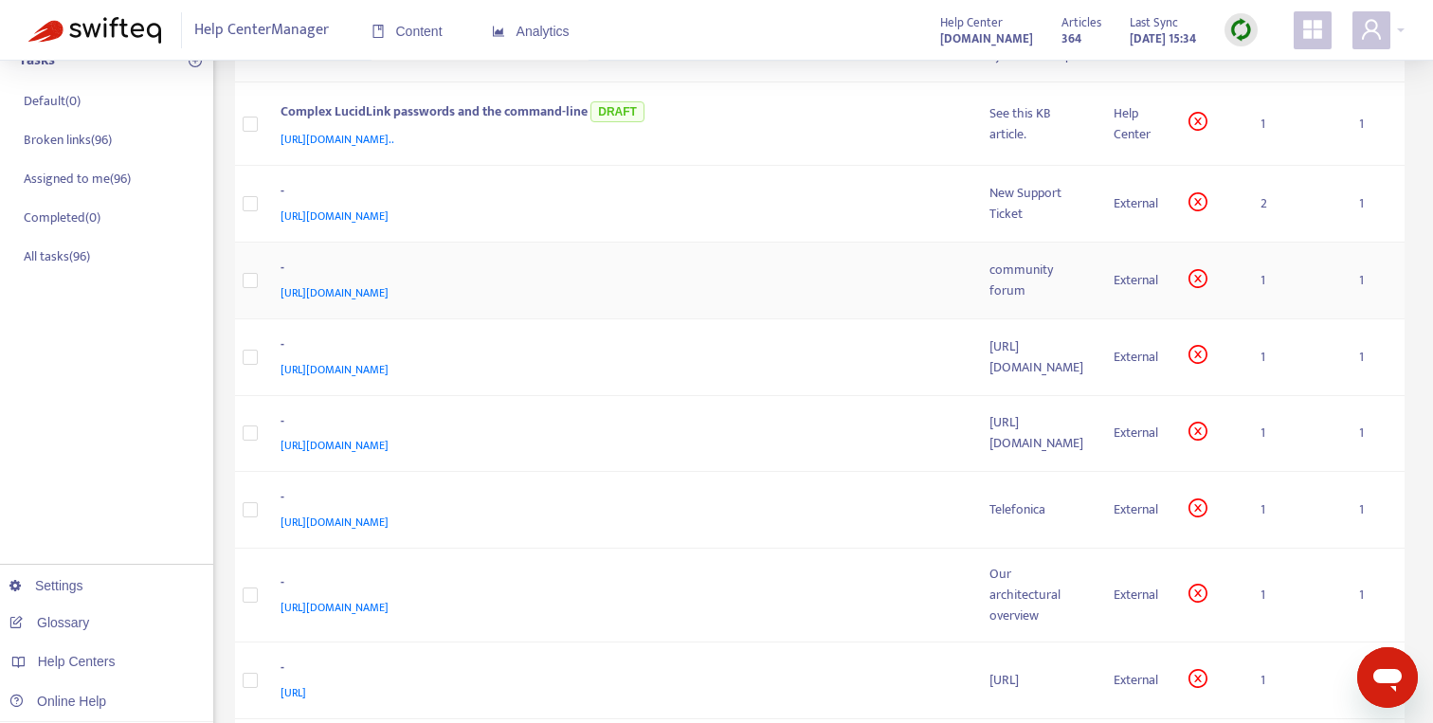
click at [458, 303] on div "[URL][DOMAIN_NAME]" at bounding box center [616, 292] width 672 height 21
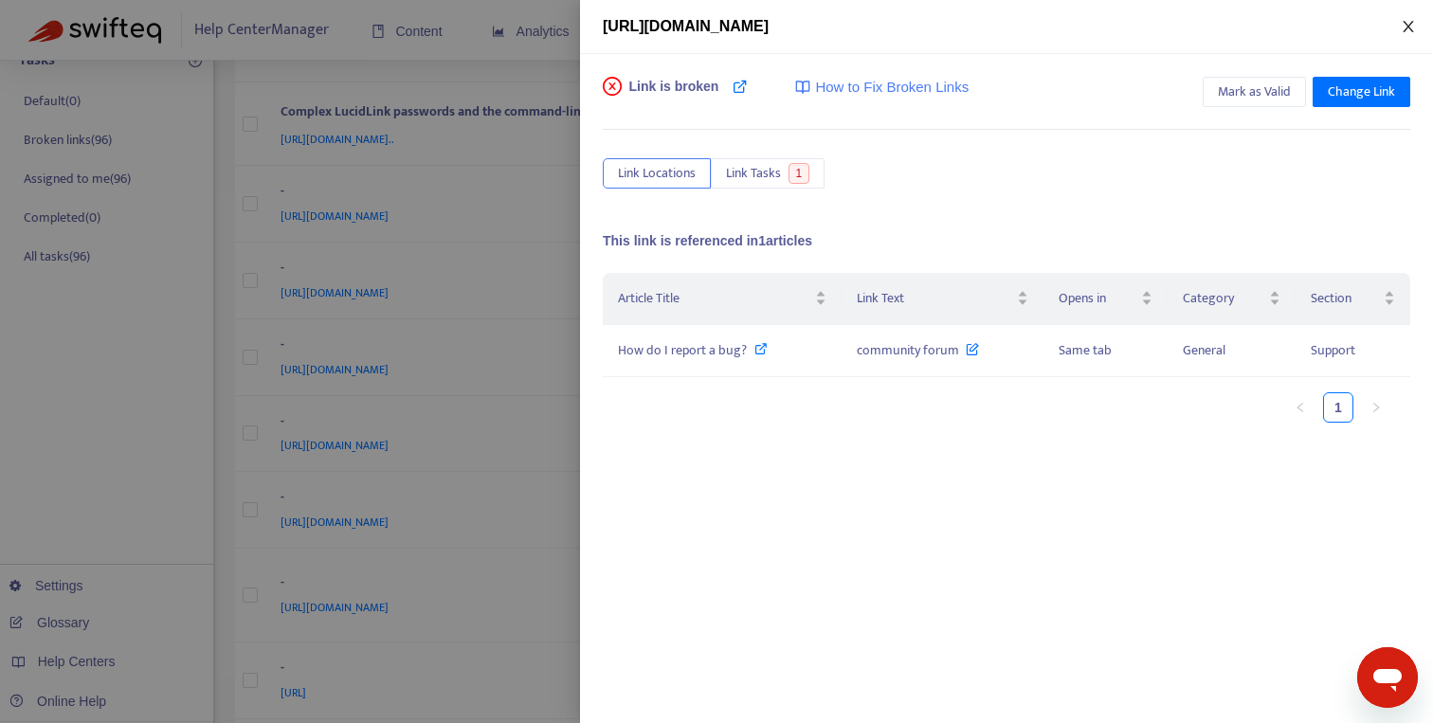
click at [1398, 25] on button "Close" at bounding box center [1408, 27] width 27 height 18
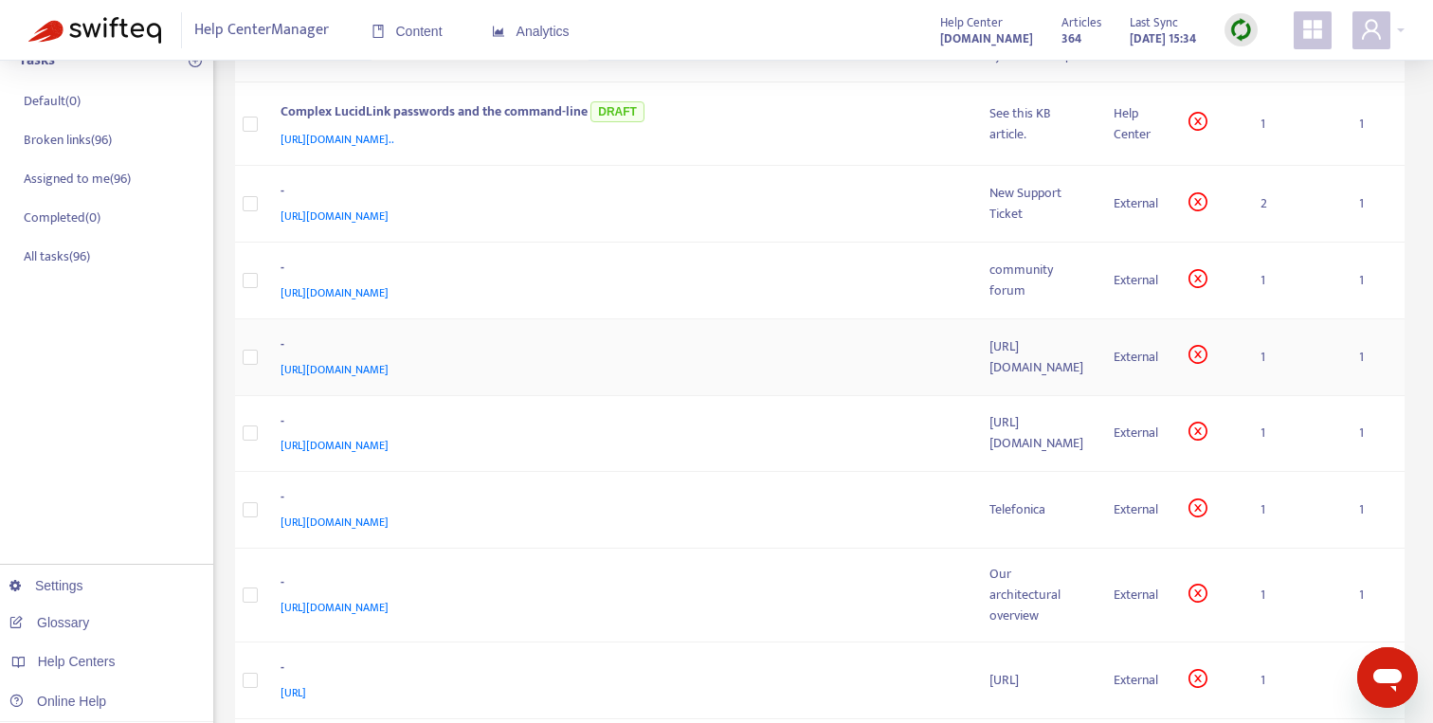
click at [514, 396] on td "- [URL][DOMAIN_NAME]" at bounding box center [620, 357] width 710 height 77
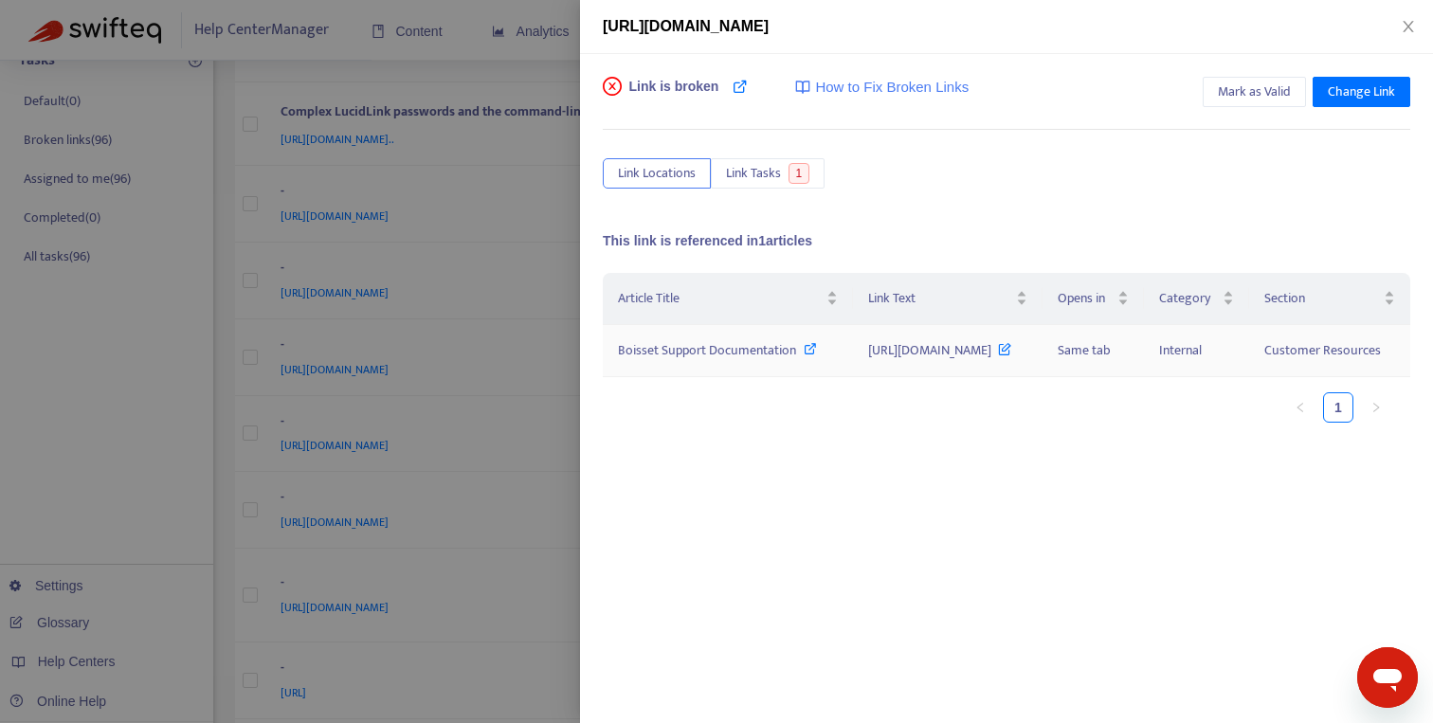
click at [803, 355] on icon at bounding box center [809, 348] width 13 height 13
click at [412, 479] on div at bounding box center [716, 361] width 1433 height 723
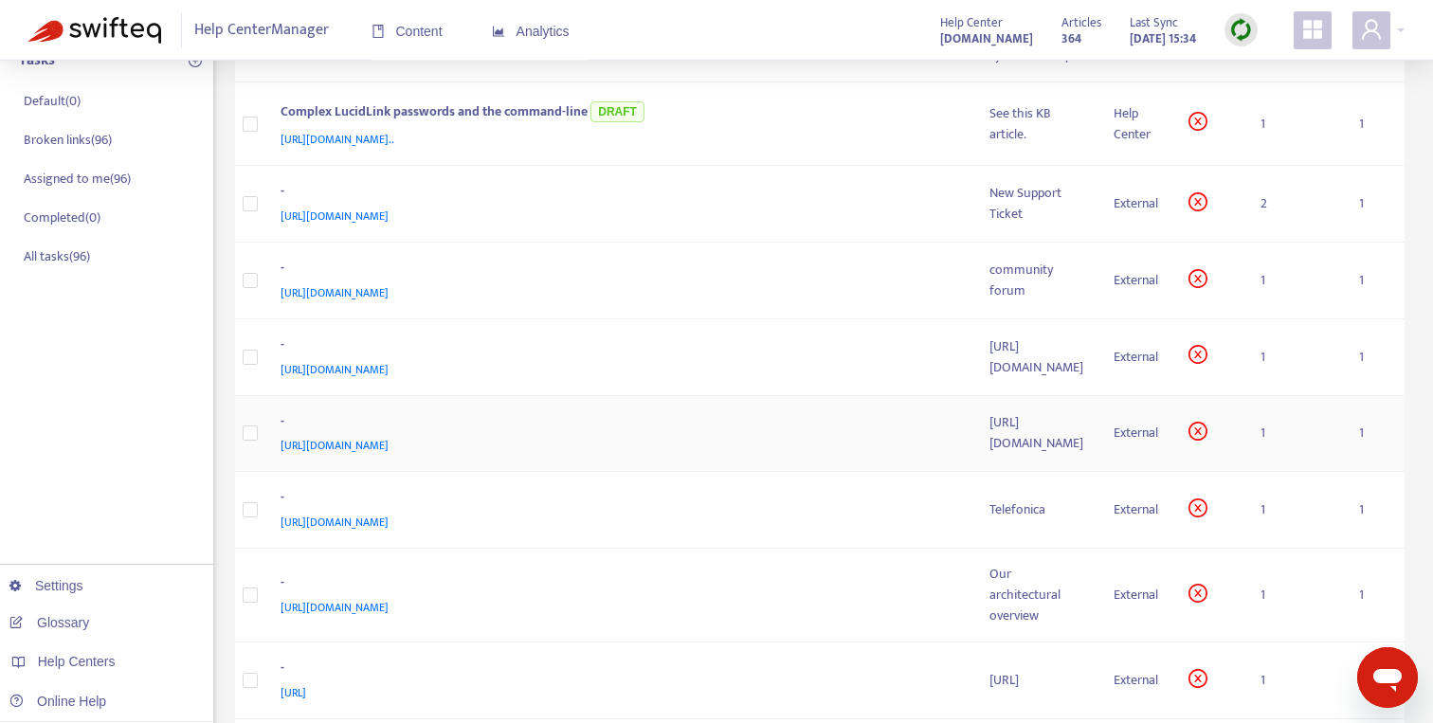
click at [974, 473] on td "[URL][DOMAIN_NAME]" at bounding box center [1036, 434] width 124 height 77
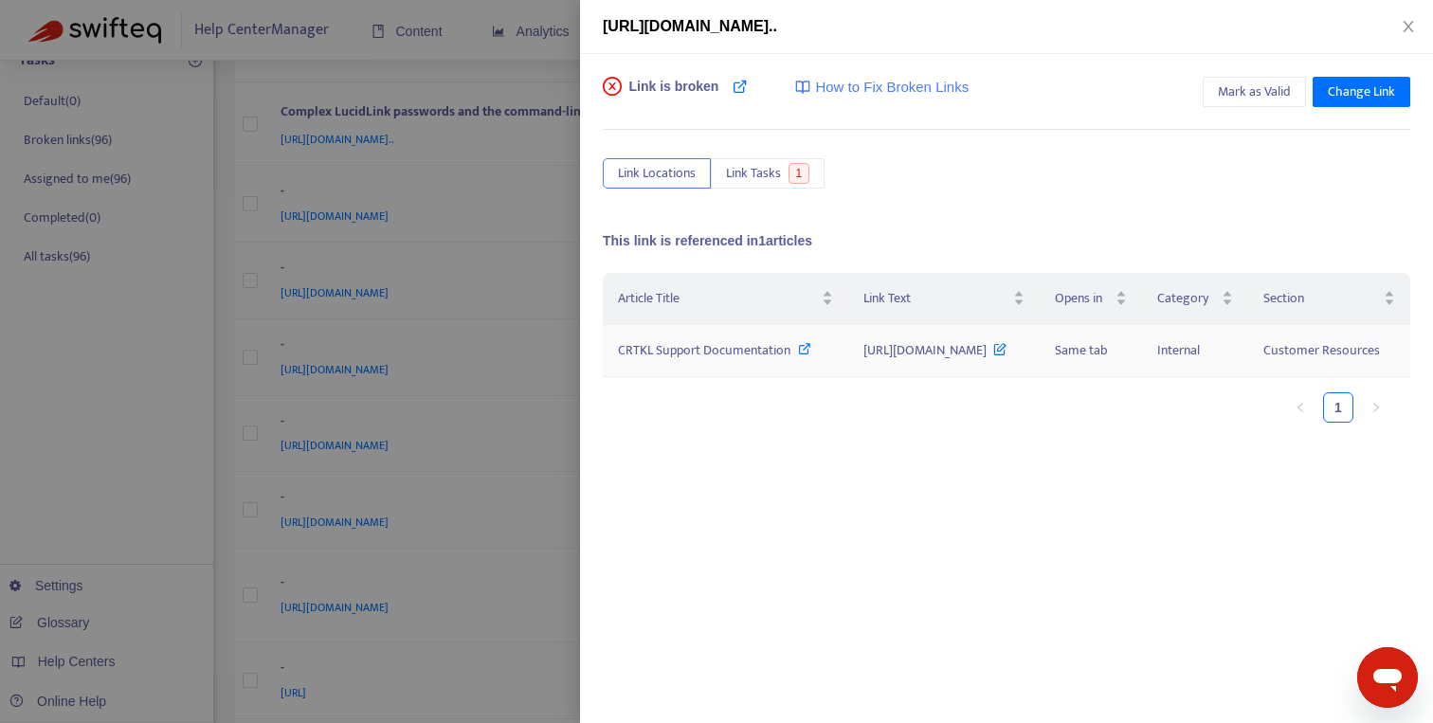
click at [798, 355] on icon at bounding box center [804, 348] width 13 height 13
click at [489, 417] on div at bounding box center [716, 361] width 1433 height 723
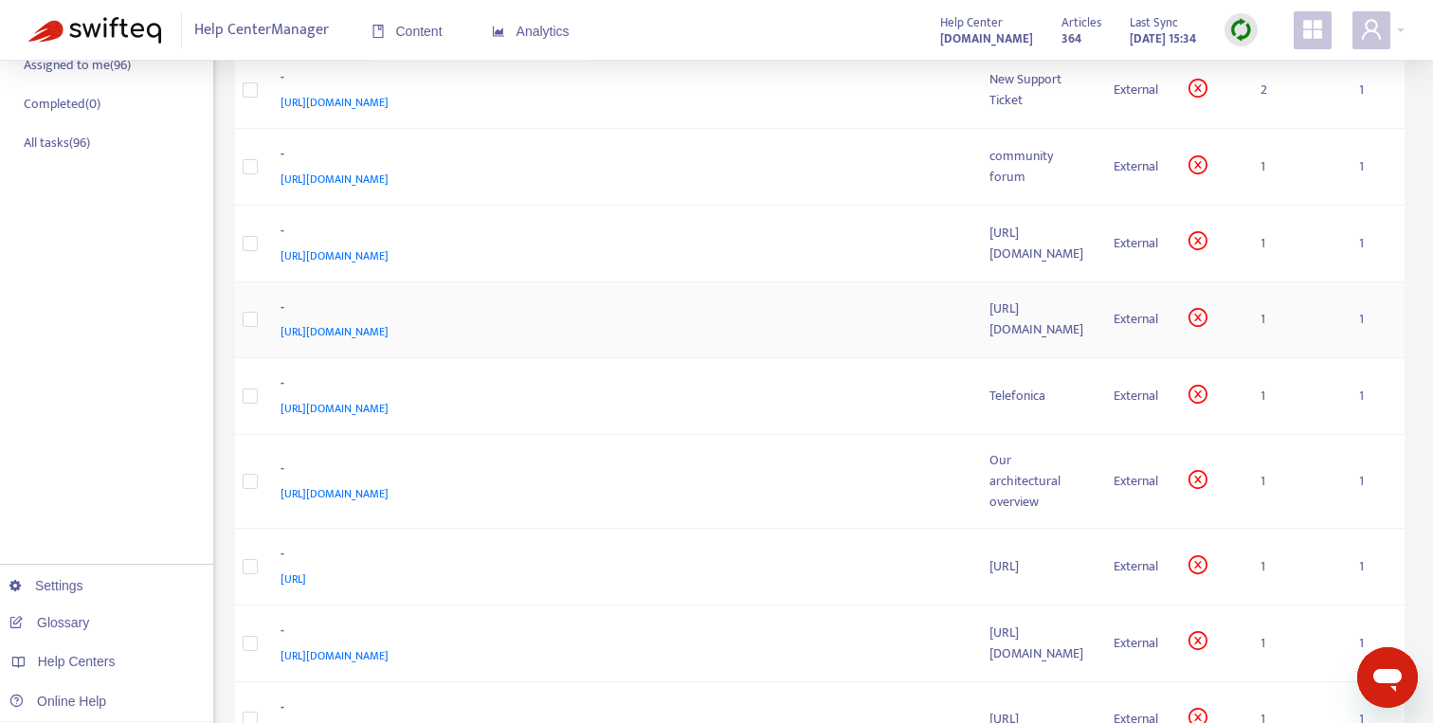
scroll to position [410, 0]
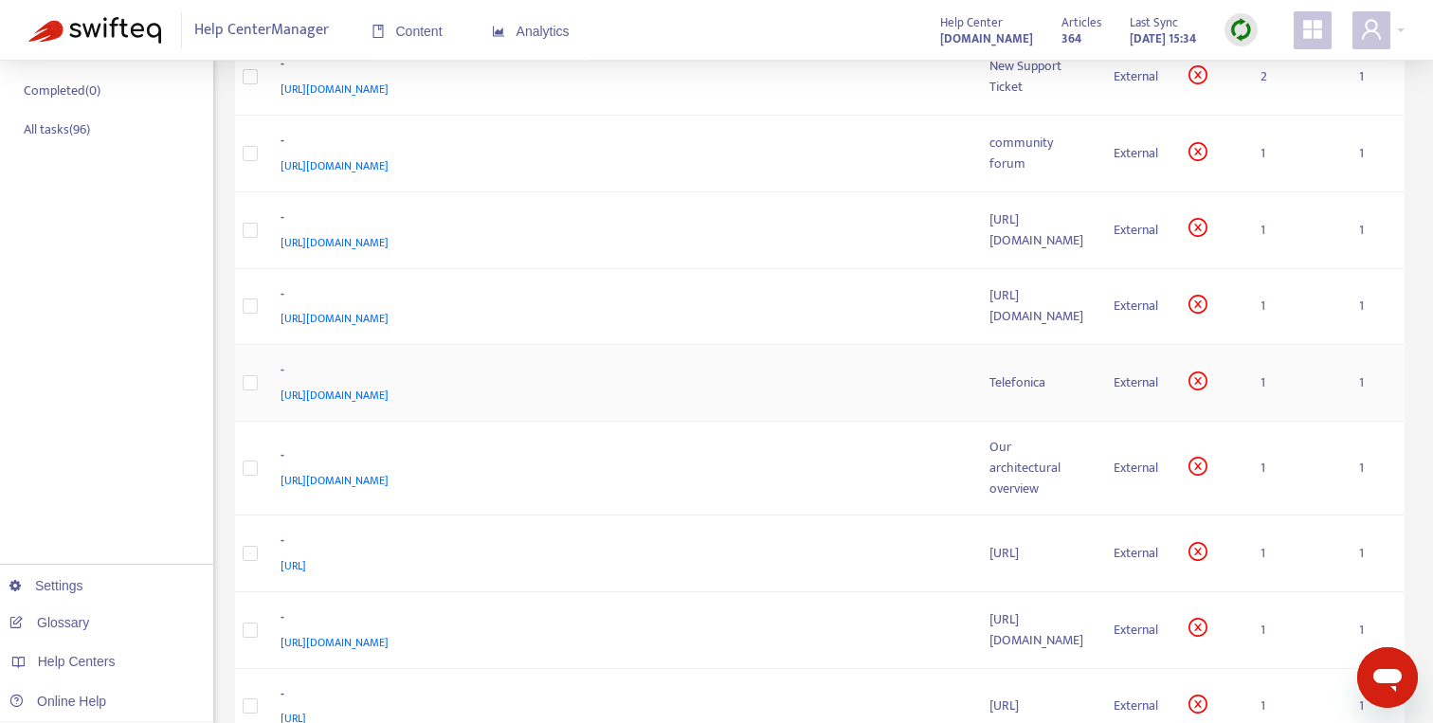
click at [468, 406] on div "[URL][DOMAIN_NAME]" at bounding box center [616, 395] width 672 height 21
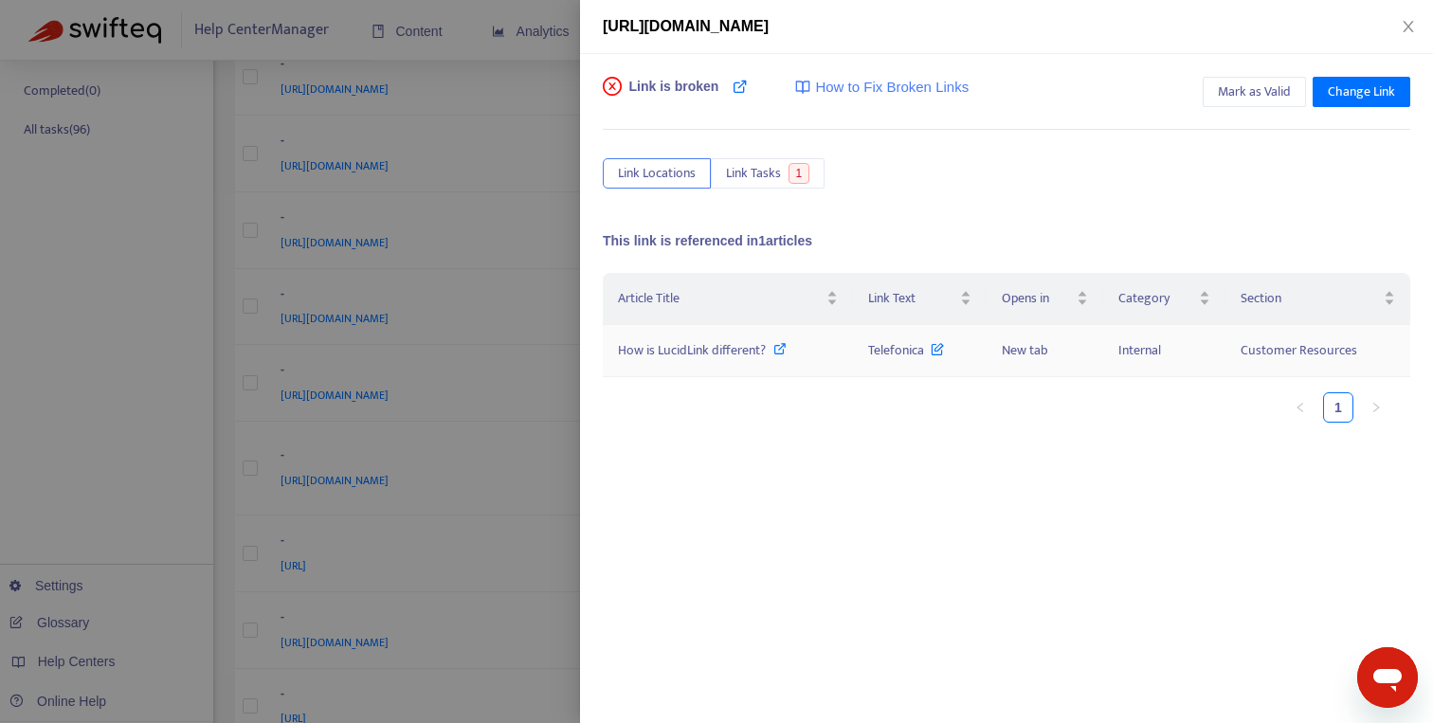
click at [784, 350] on icon at bounding box center [779, 348] width 13 height 13
click at [1407, 28] on icon "close" at bounding box center [1407, 26] width 10 height 11
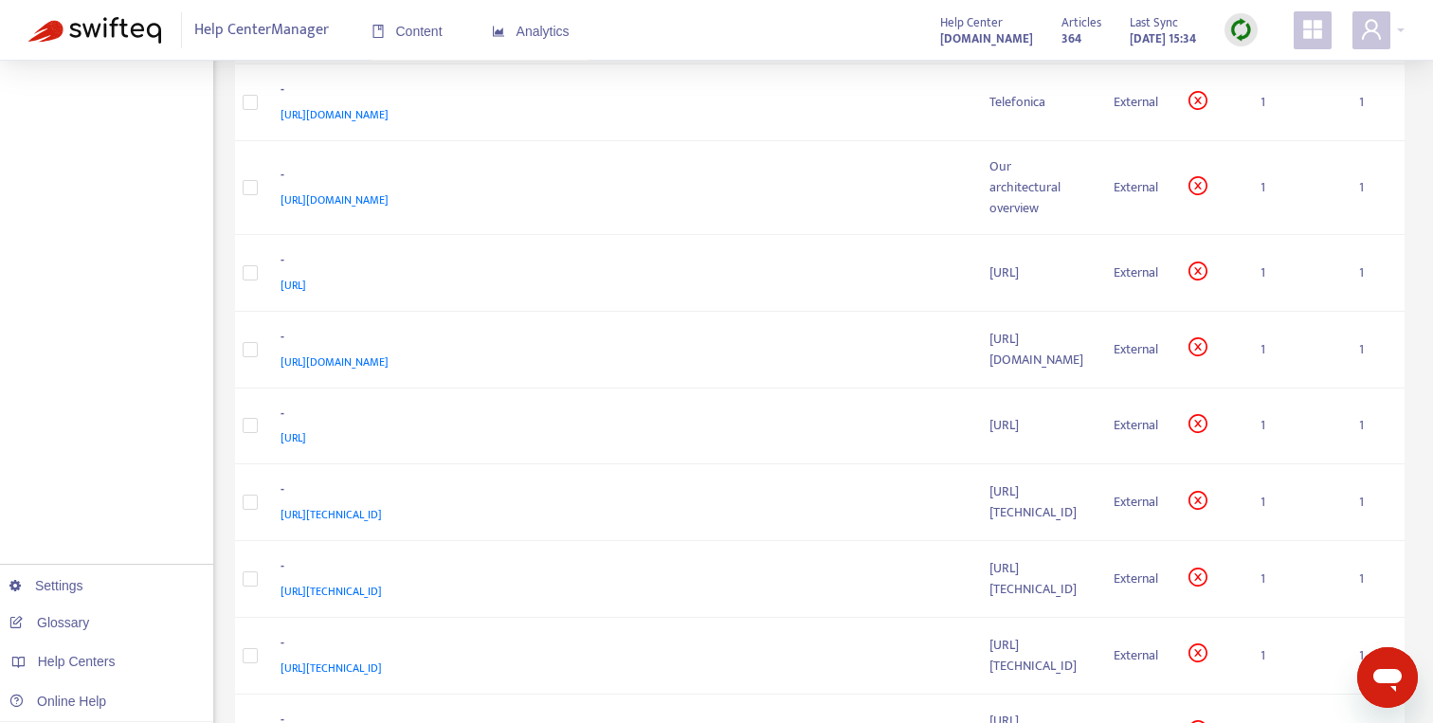
scroll to position [693, 0]
click at [974, 233] on td "Our architectural overview" at bounding box center [1036, 186] width 124 height 94
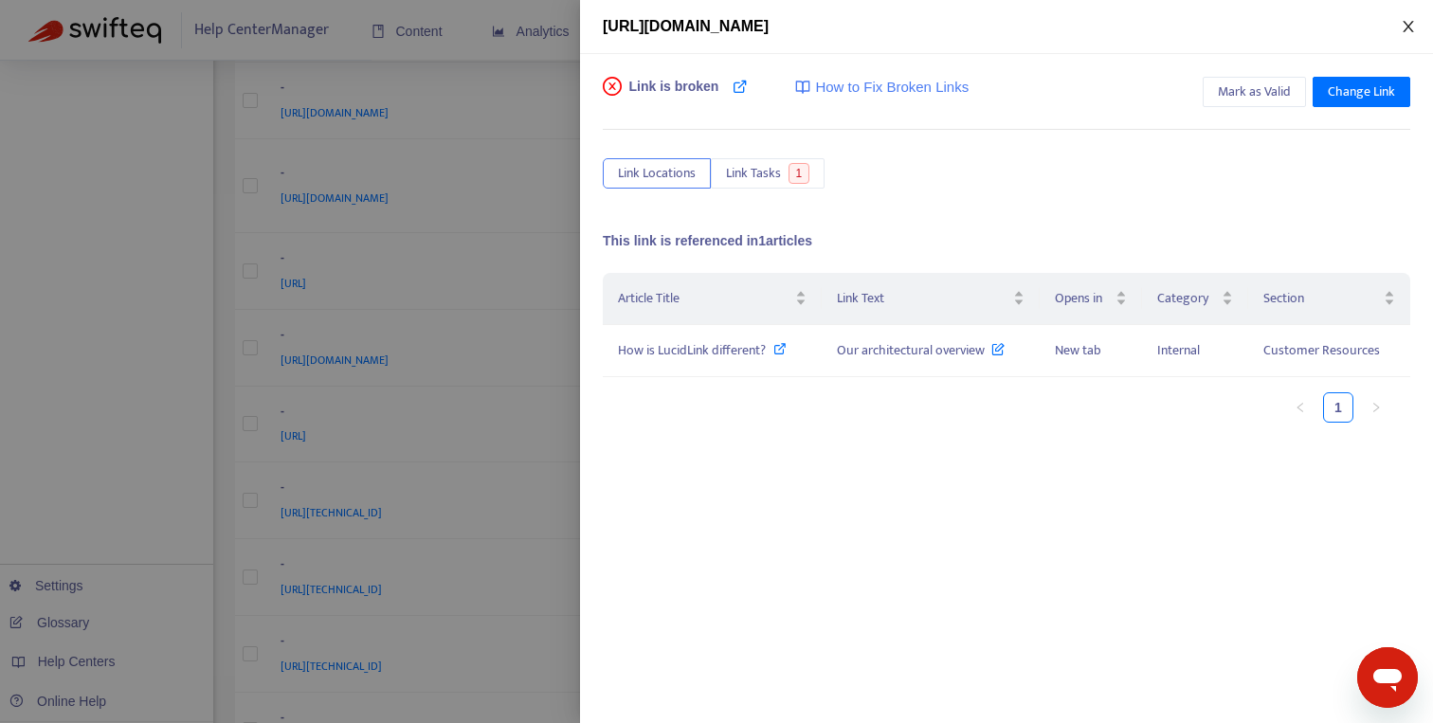
click at [1401, 25] on icon "close" at bounding box center [1407, 26] width 15 height 15
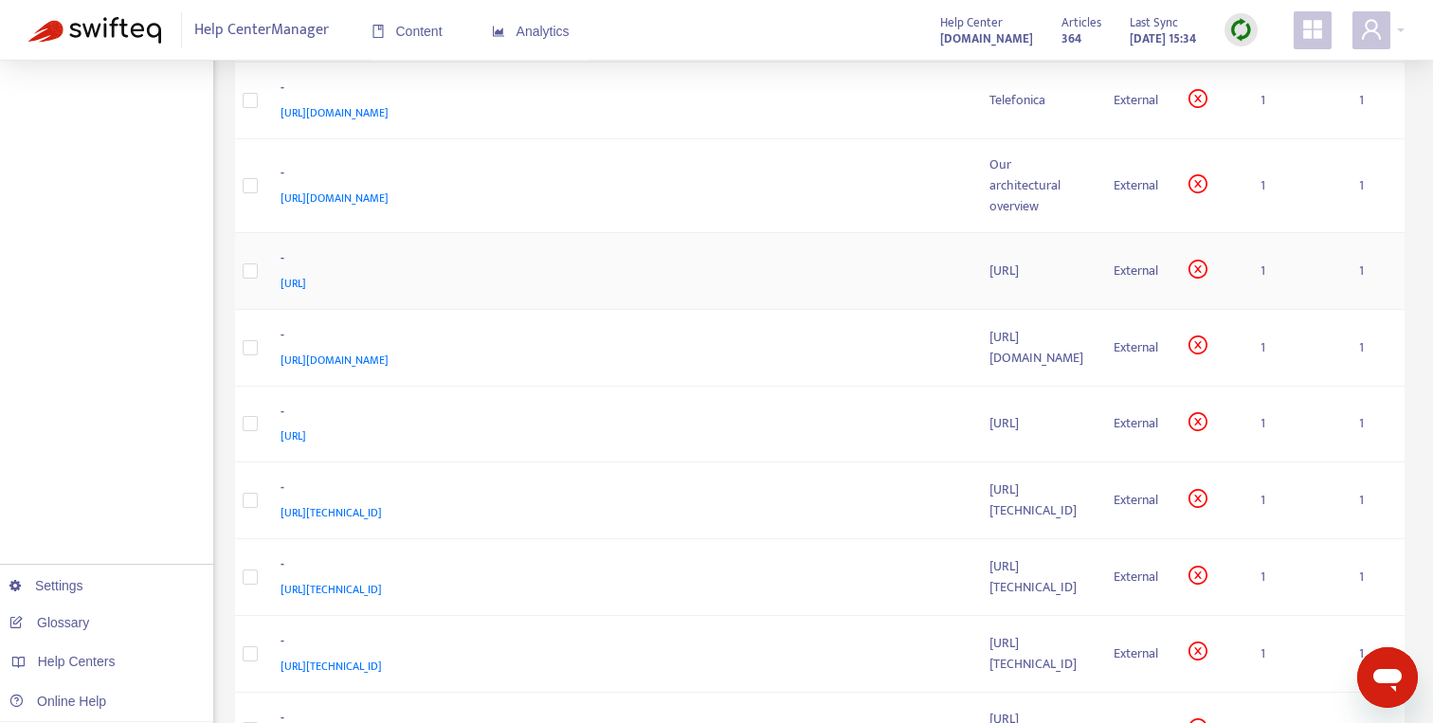
click at [257, 310] on td at bounding box center [250, 271] width 30 height 77
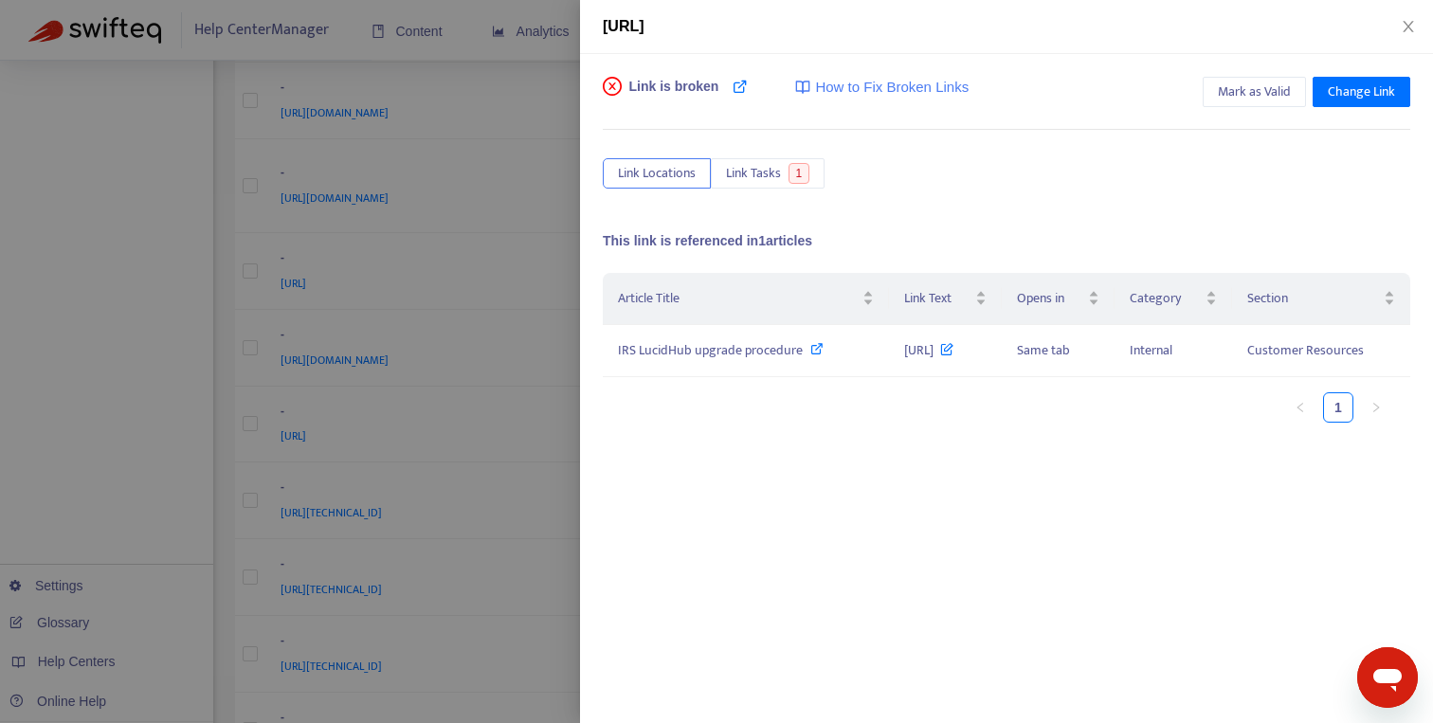
click at [250, 499] on div at bounding box center [716, 361] width 1433 height 723
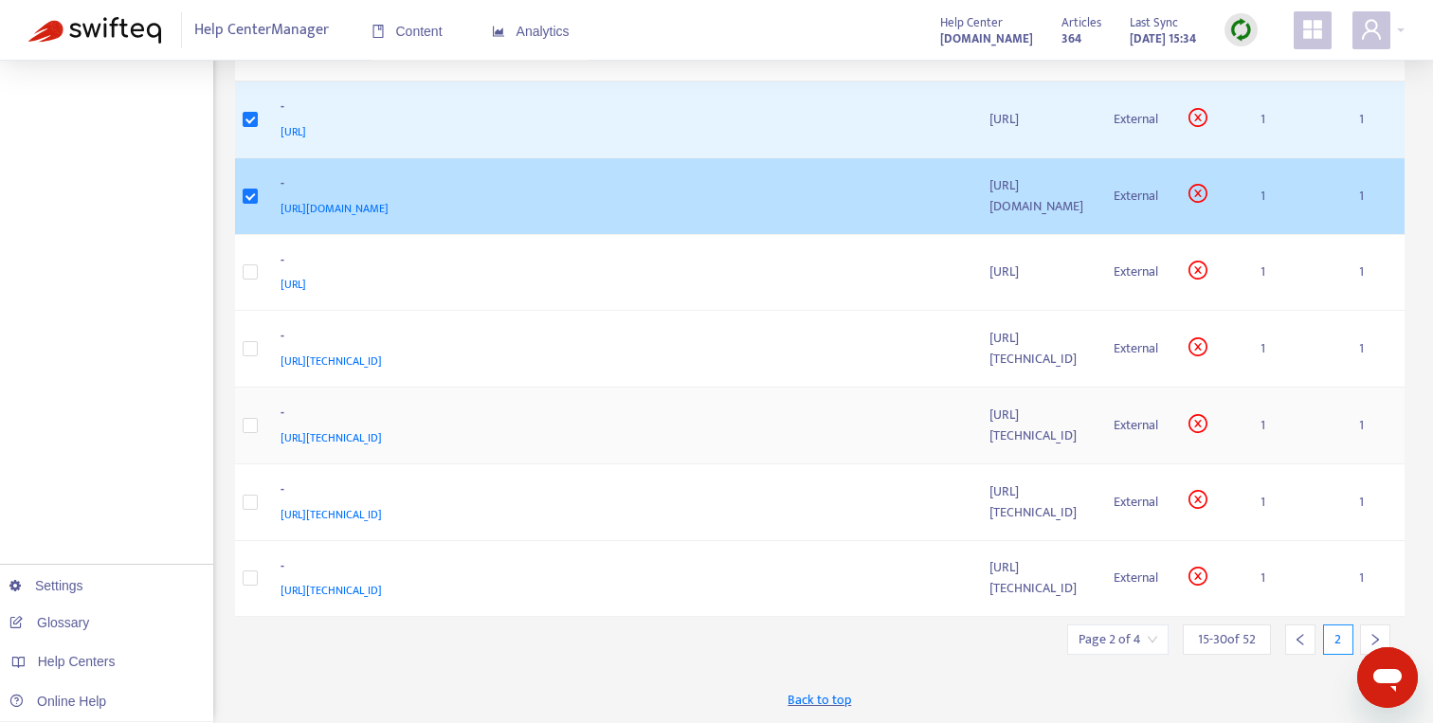
scroll to position [924, 0]
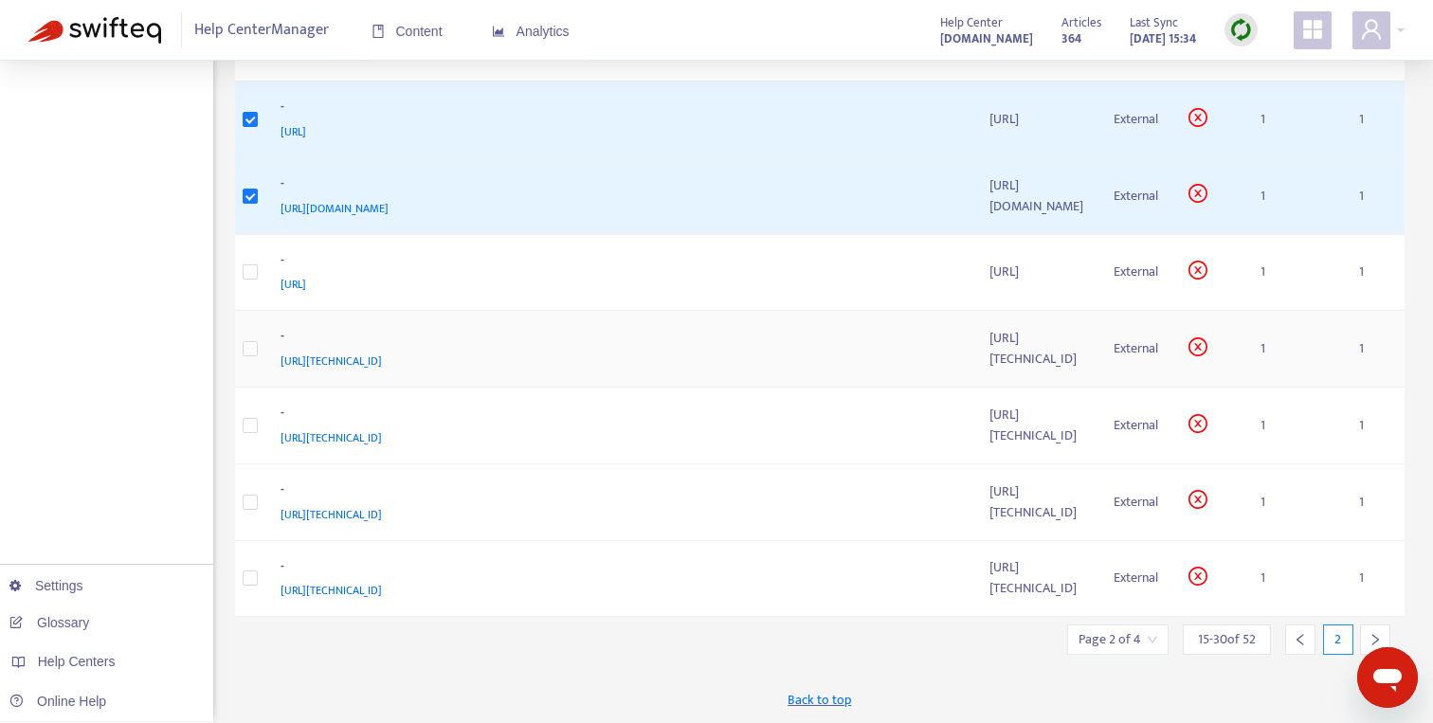
click at [257, 388] on td at bounding box center [250, 349] width 30 height 77
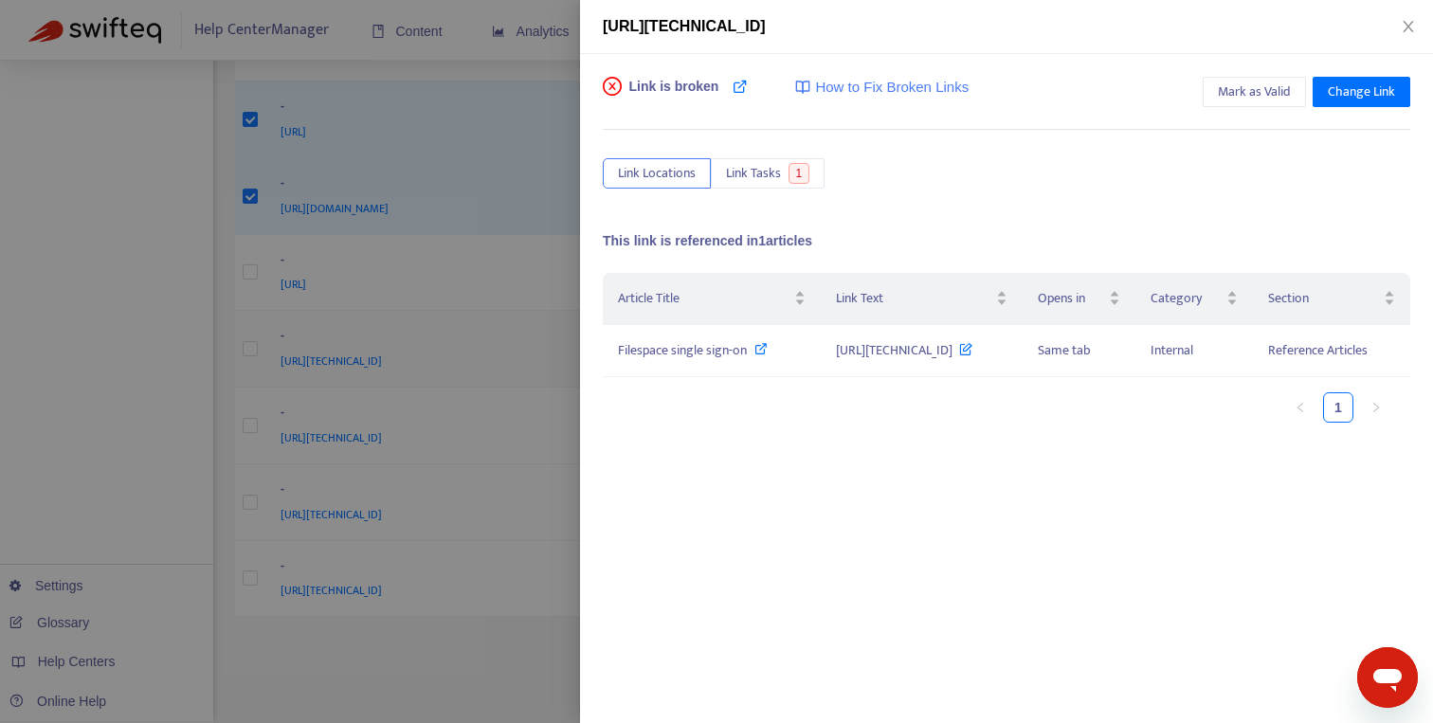
click at [257, 520] on div at bounding box center [716, 361] width 1433 height 723
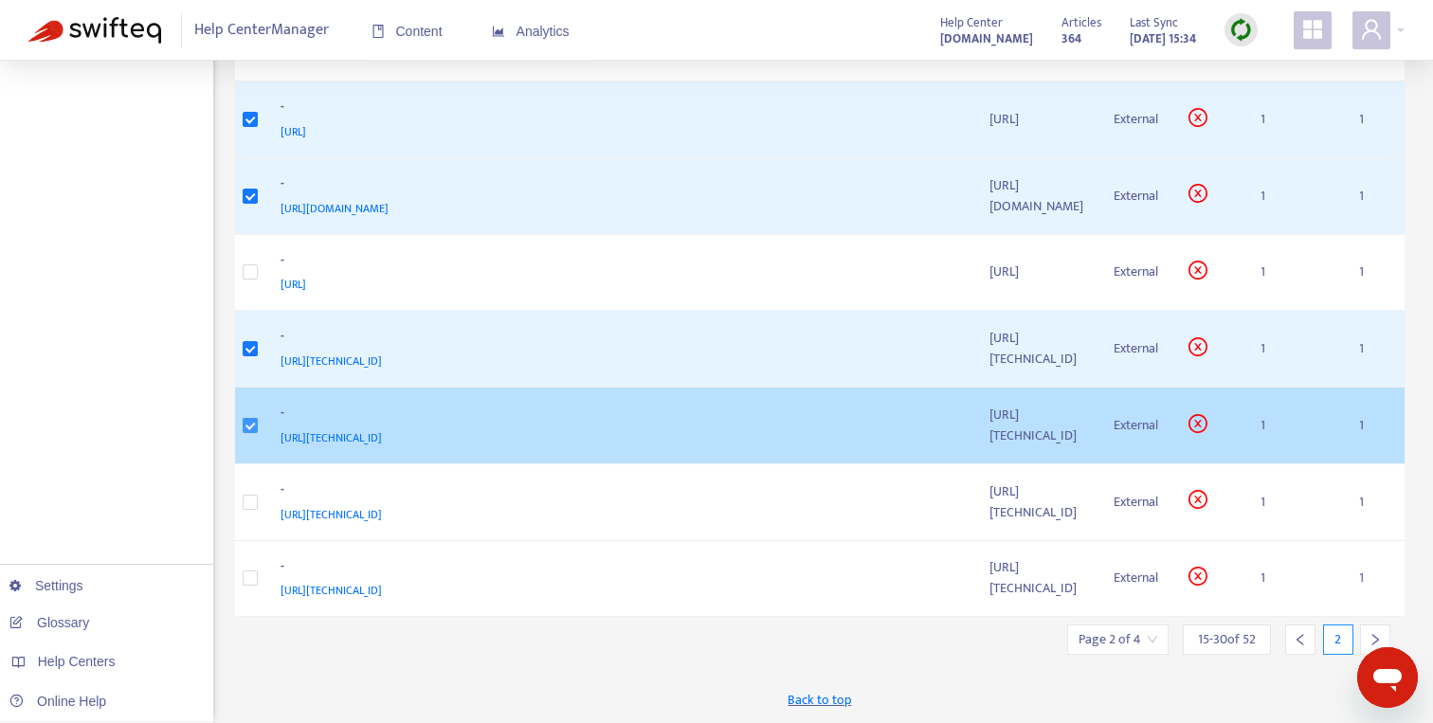
scroll to position [1091, 0]
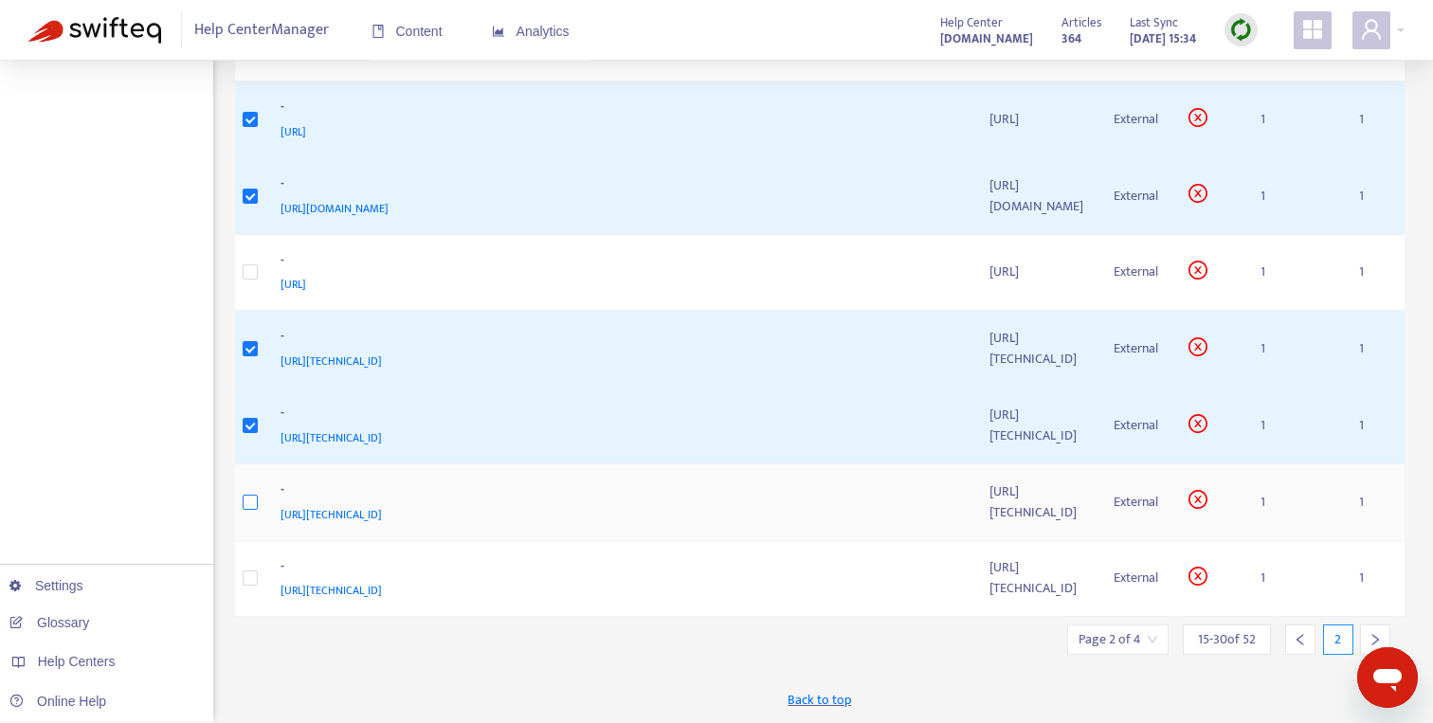
click at [253, 510] on label at bounding box center [250, 502] width 15 height 21
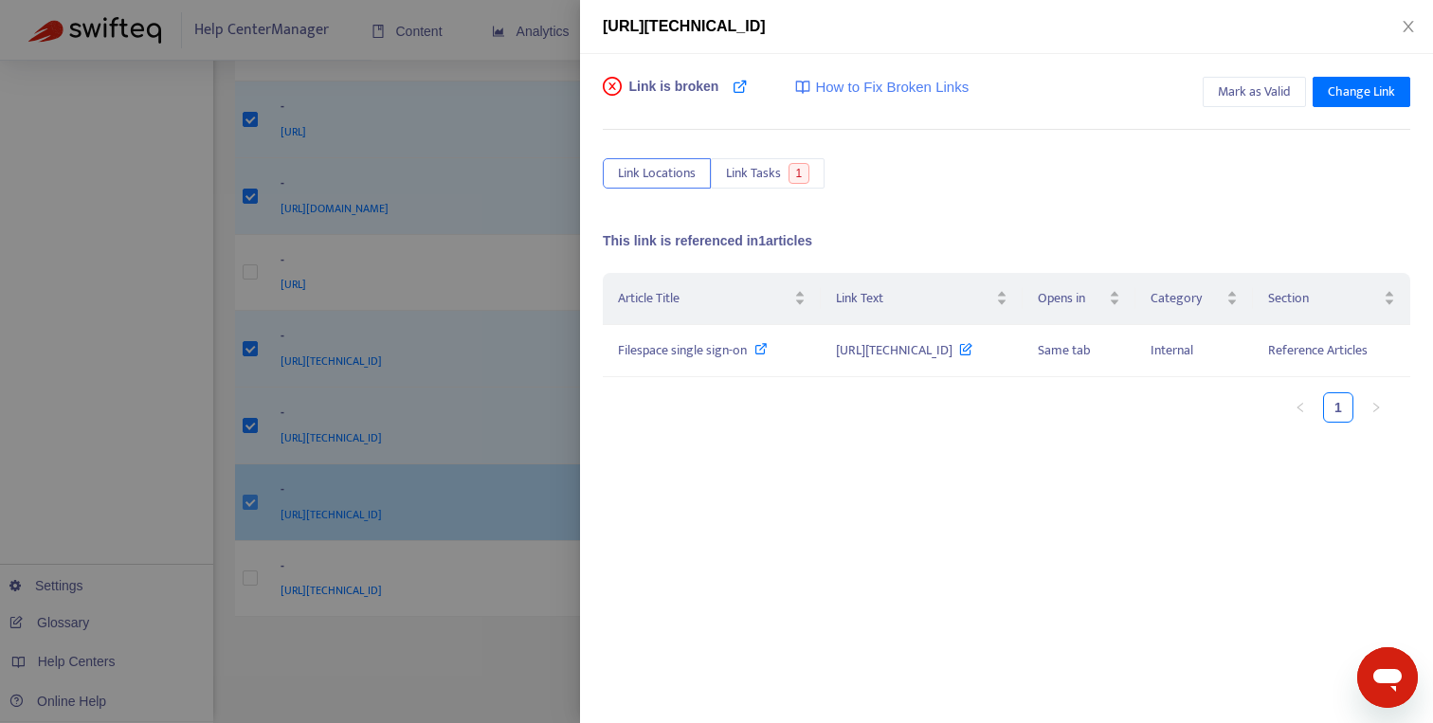
click at [253, 510] on div at bounding box center [716, 361] width 1433 height 723
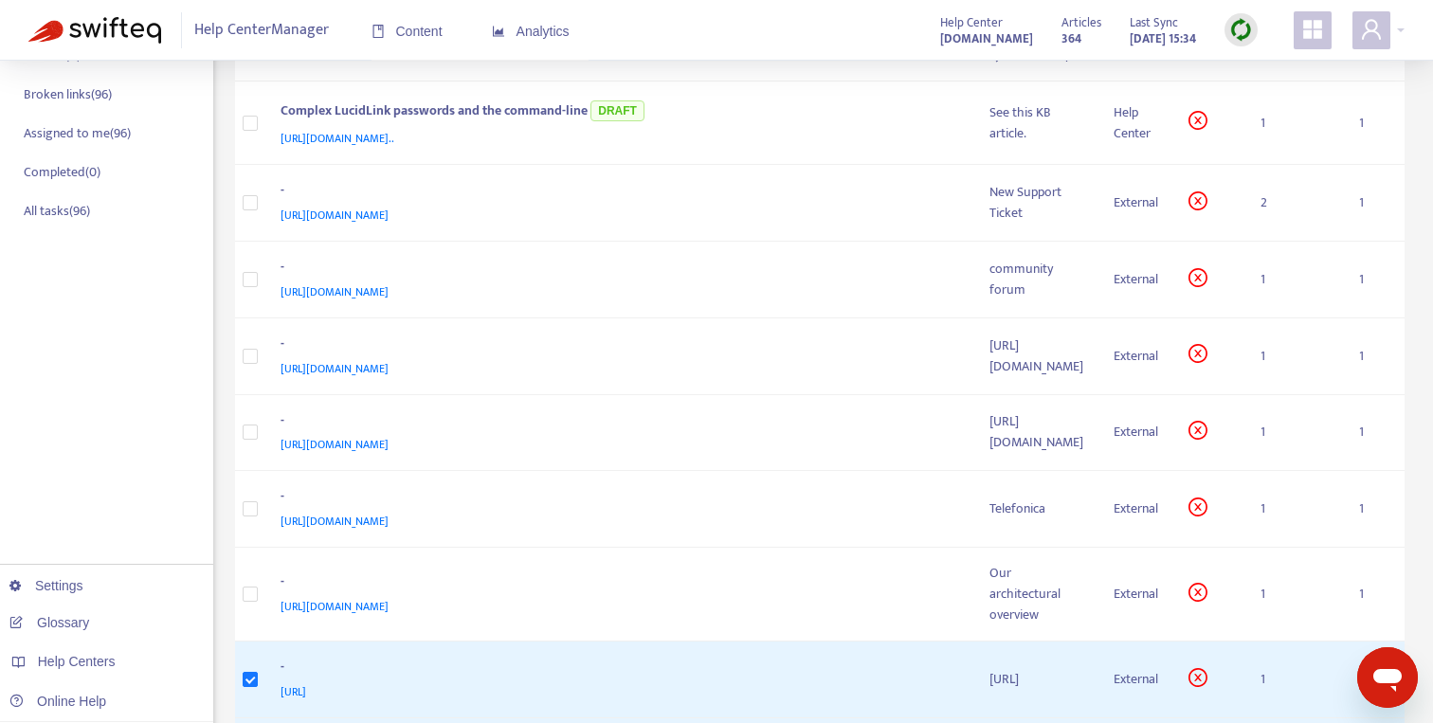
scroll to position [0, 0]
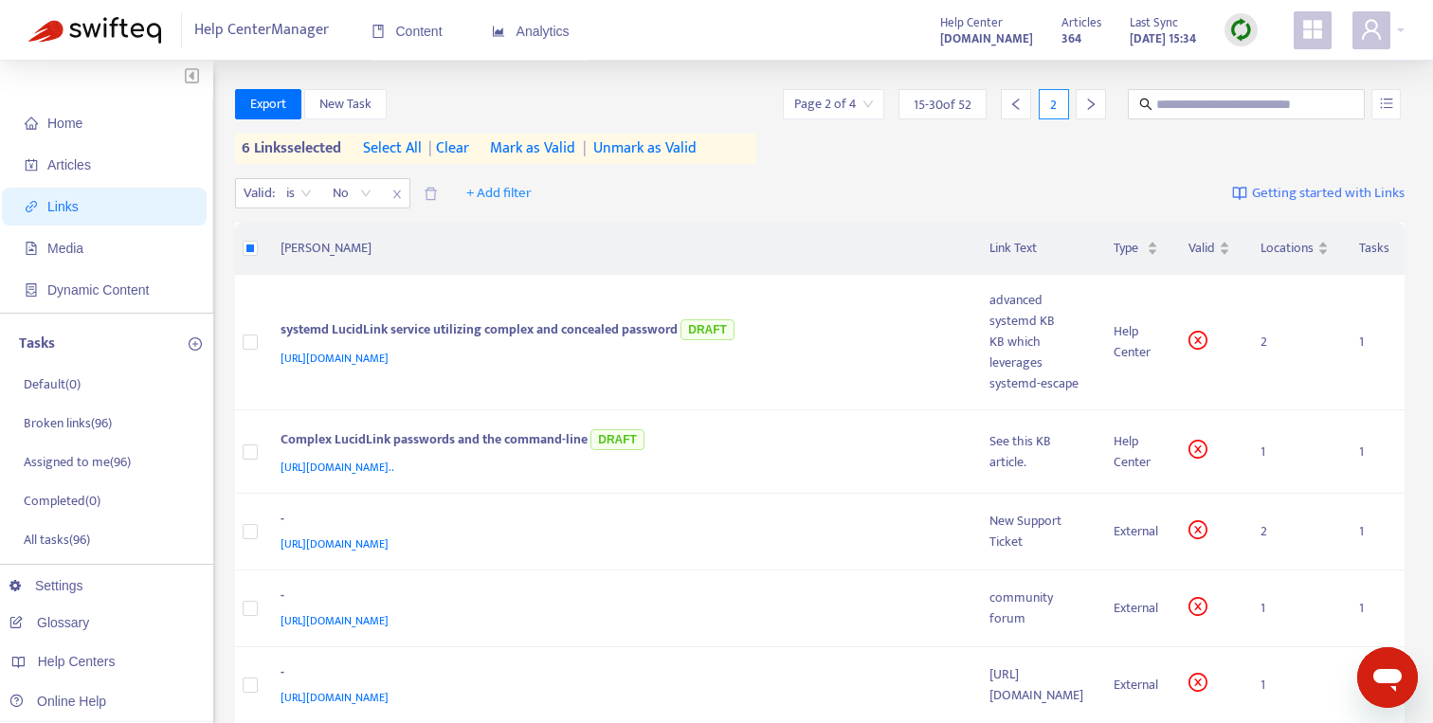
click at [571, 153] on span "Mark as Valid" at bounding box center [532, 148] width 85 height 23
click at [567, 149] on span "Mark as Valid" at bounding box center [531, 148] width 85 height 23
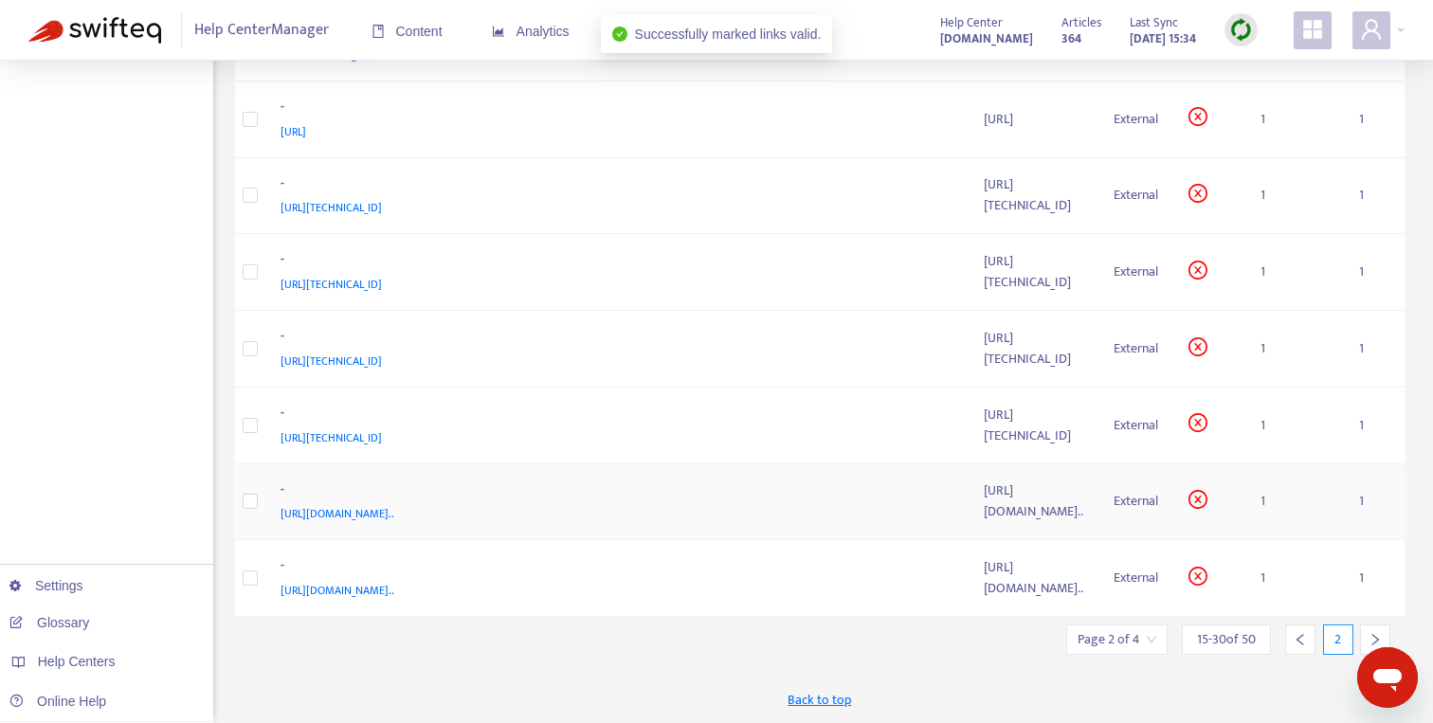
scroll to position [936, 0]
click at [469, 142] on div "[URL]" at bounding box center [613, 131] width 666 height 21
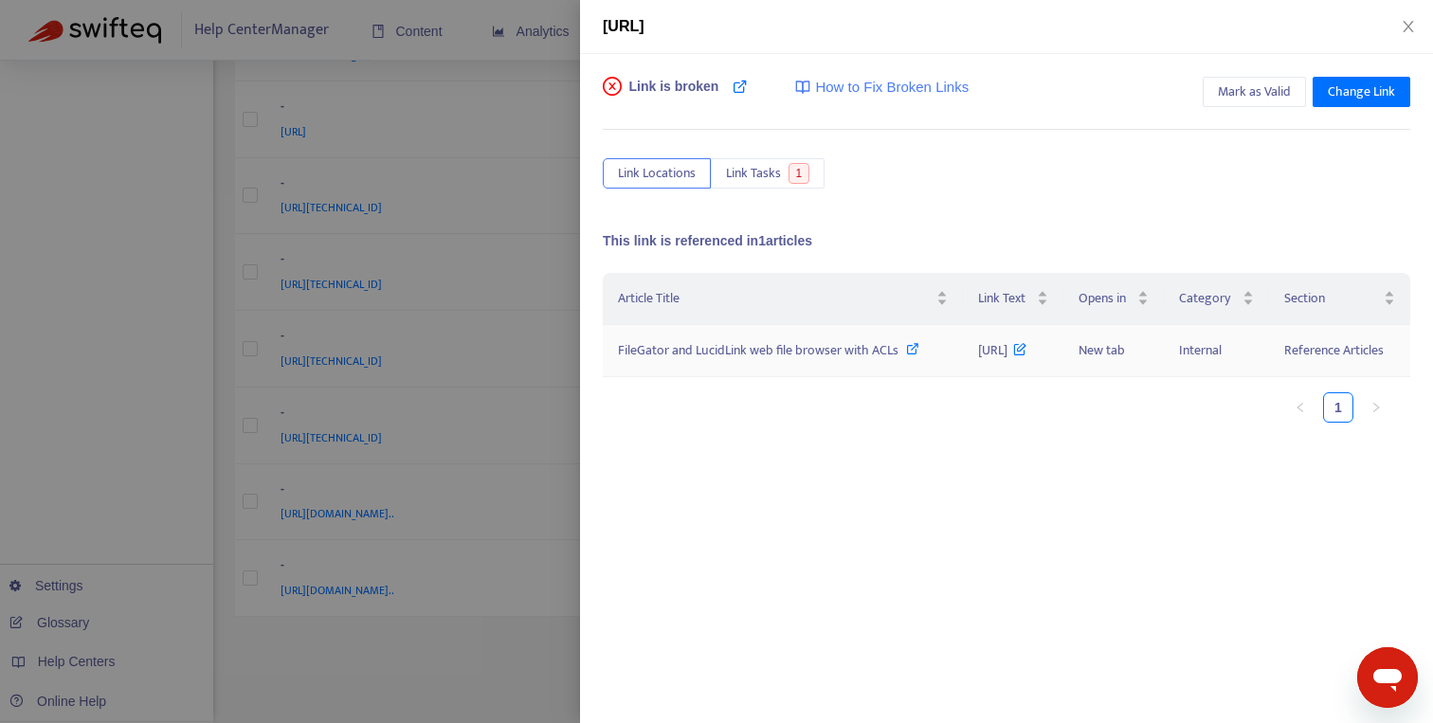
click at [777, 361] on span "FileGator and LucidLink web file browser with ACLs" at bounding box center [758, 350] width 280 height 22
click at [1272, 96] on span "Mark as Valid" at bounding box center [1254, 91] width 73 height 21
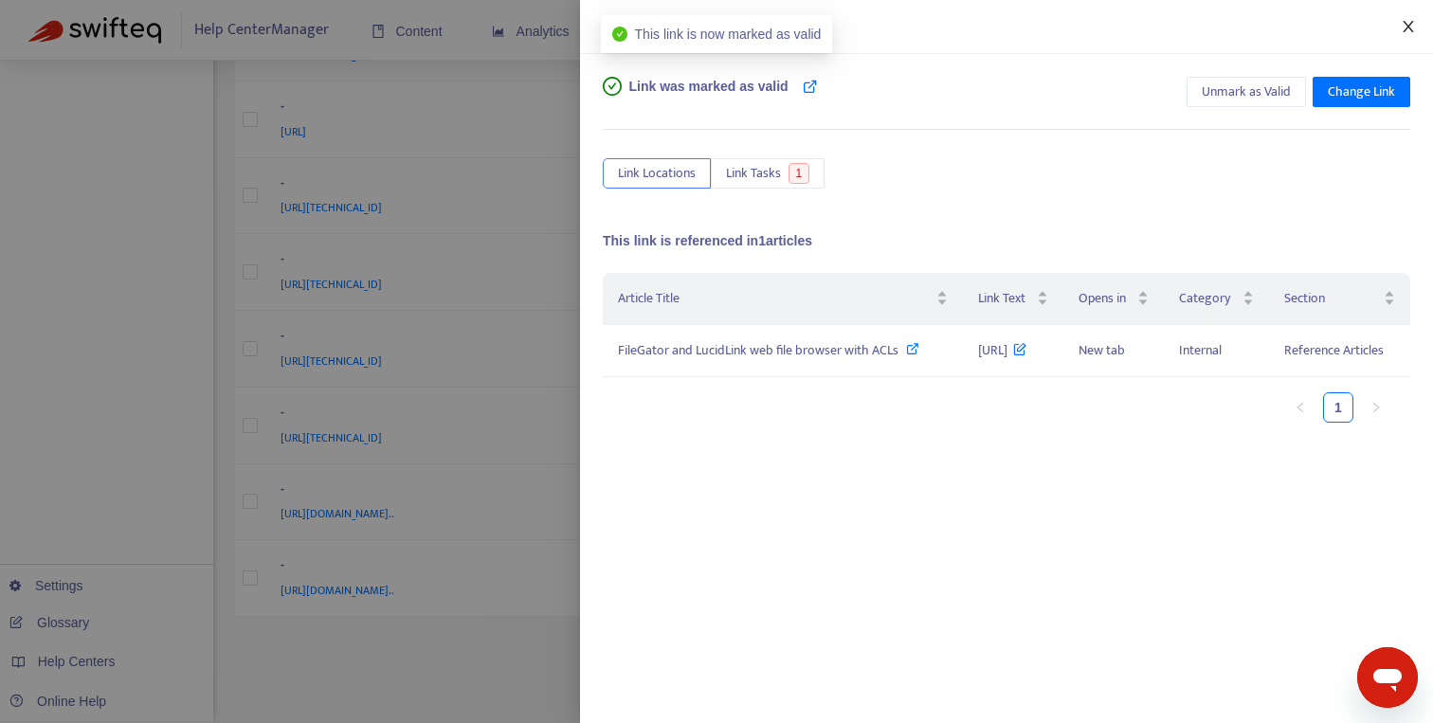
click at [1407, 27] on icon "close" at bounding box center [1407, 26] width 10 height 11
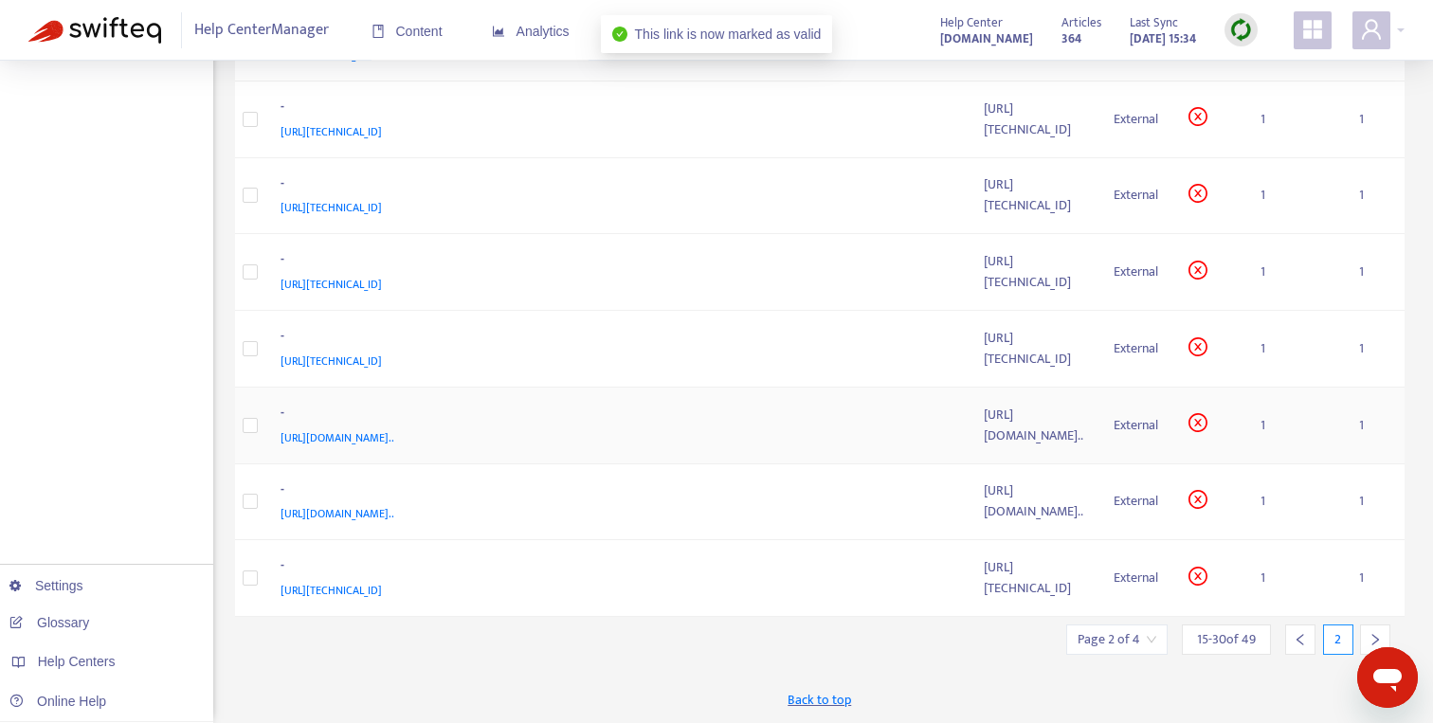
click at [983, 446] on div "[URL][DOMAIN_NAME].." at bounding box center [1032, 426] width 99 height 42
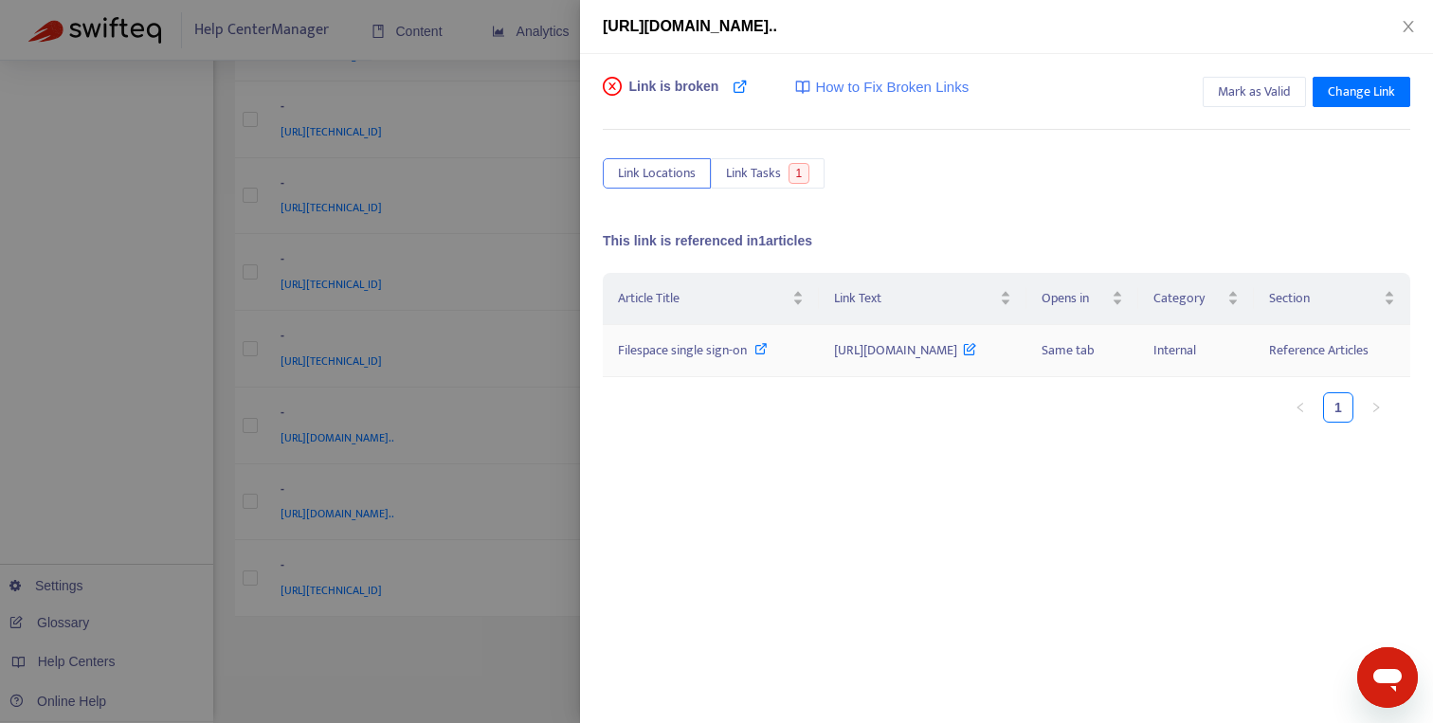
click at [754, 355] on icon at bounding box center [760, 348] width 13 height 13
click at [399, 618] on div at bounding box center [716, 361] width 1433 height 723
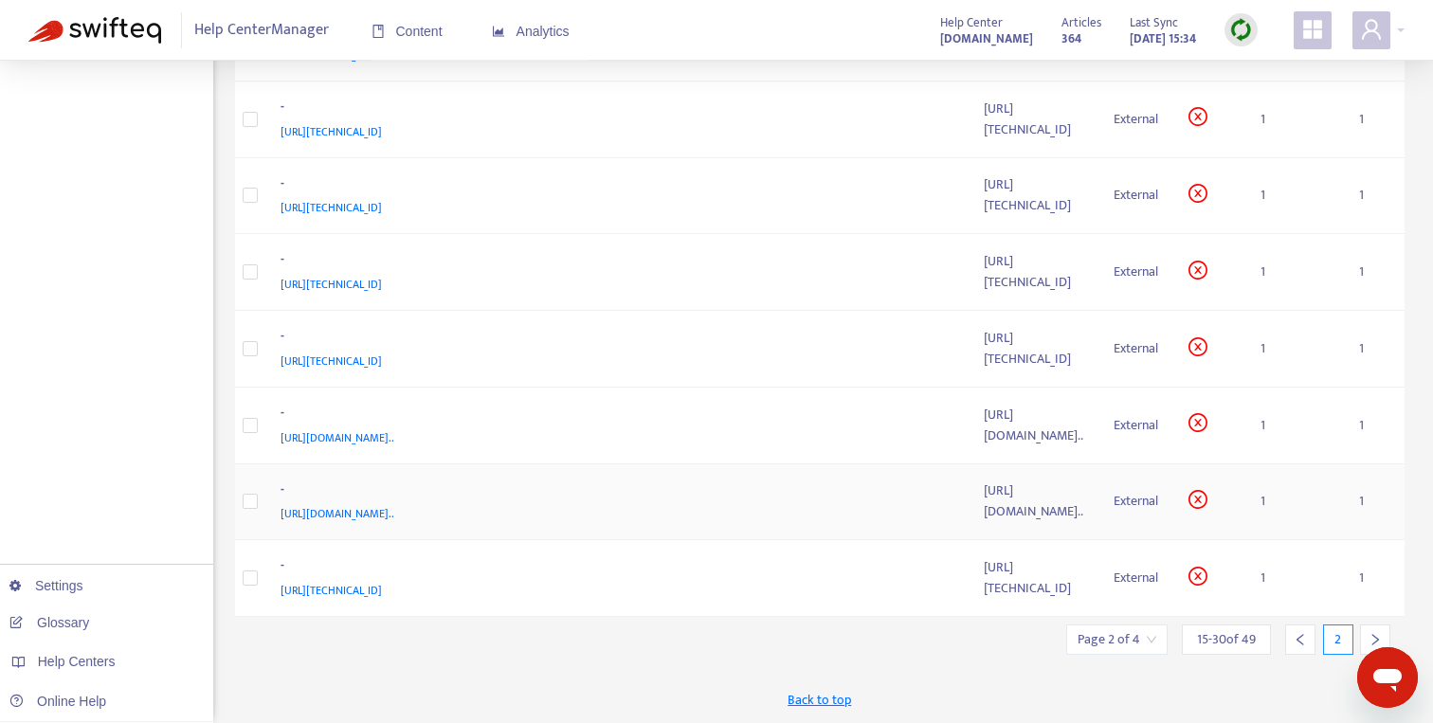
click at [983, 522] on div "[URL][DOMAIN_NAME].." at bounding box center [1032, 501] width 99 height 42
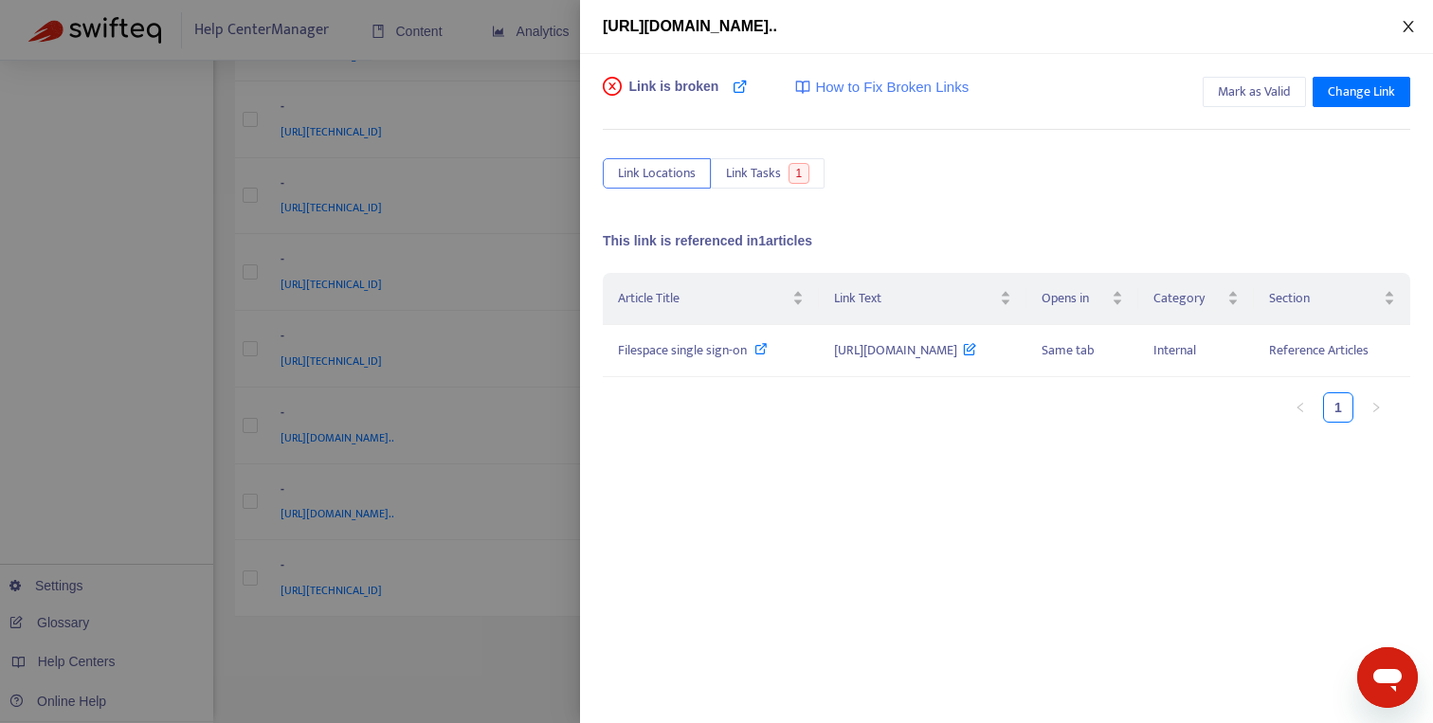
click at [1401, 29] on icon "close" at bounding box center [1407, 26] width 15 height 15
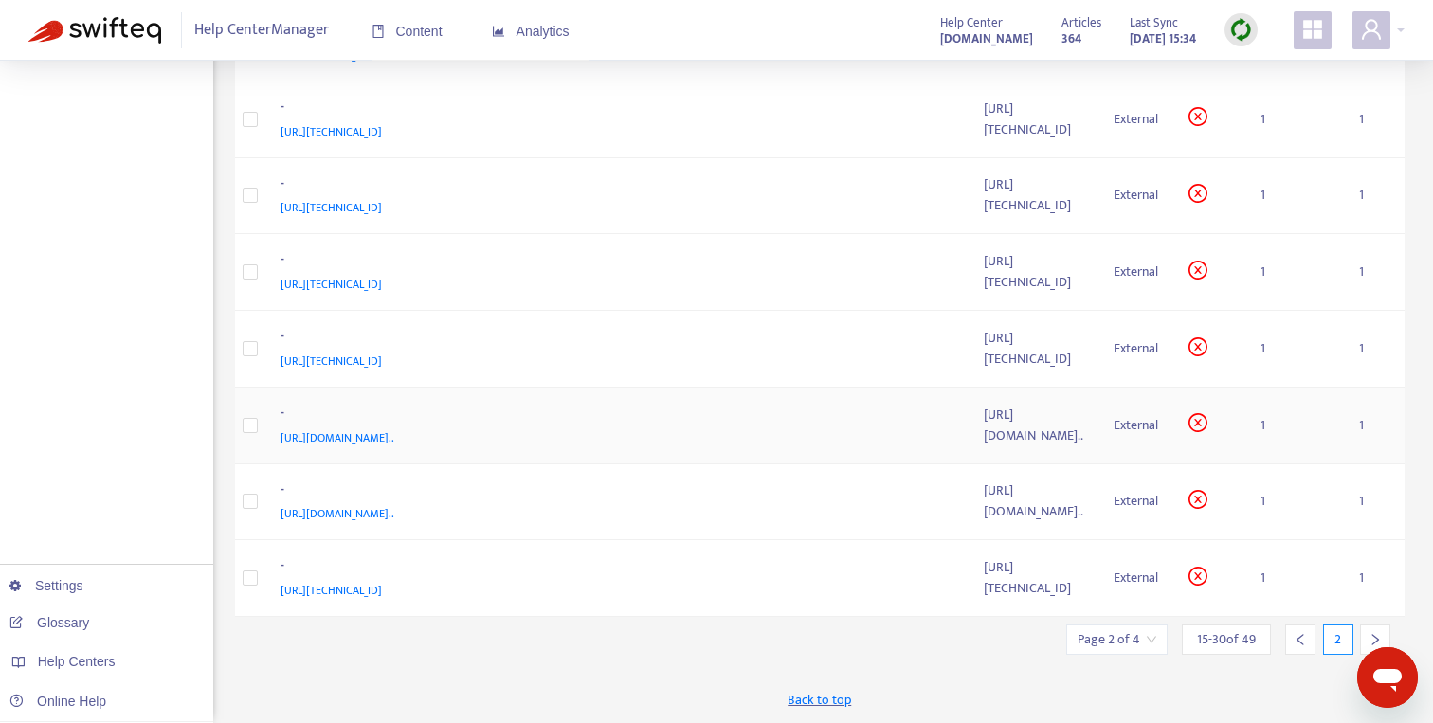
scroll to position [1129, 0]
click at [1368, 633] on icon "right" at bounding box center [1374, 639] width 13 height 13
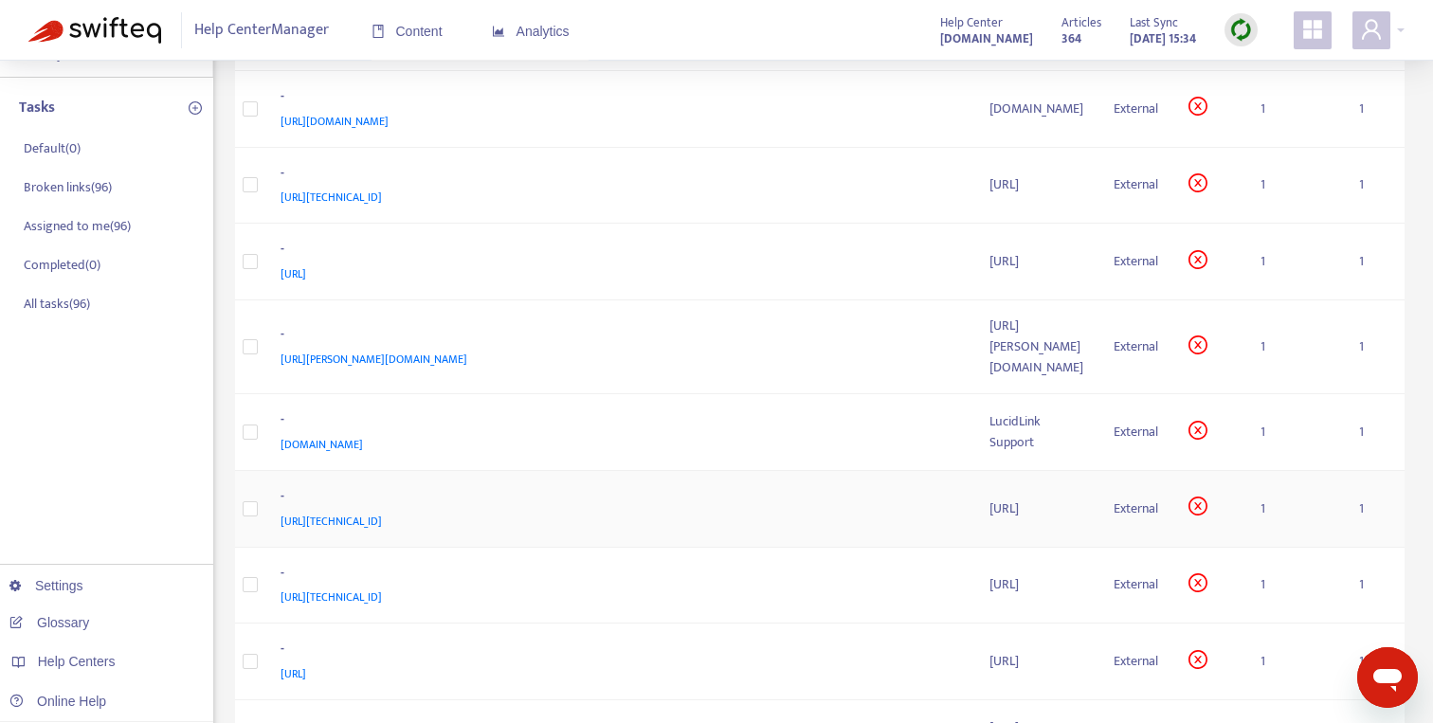
scroll to position [0, 0]
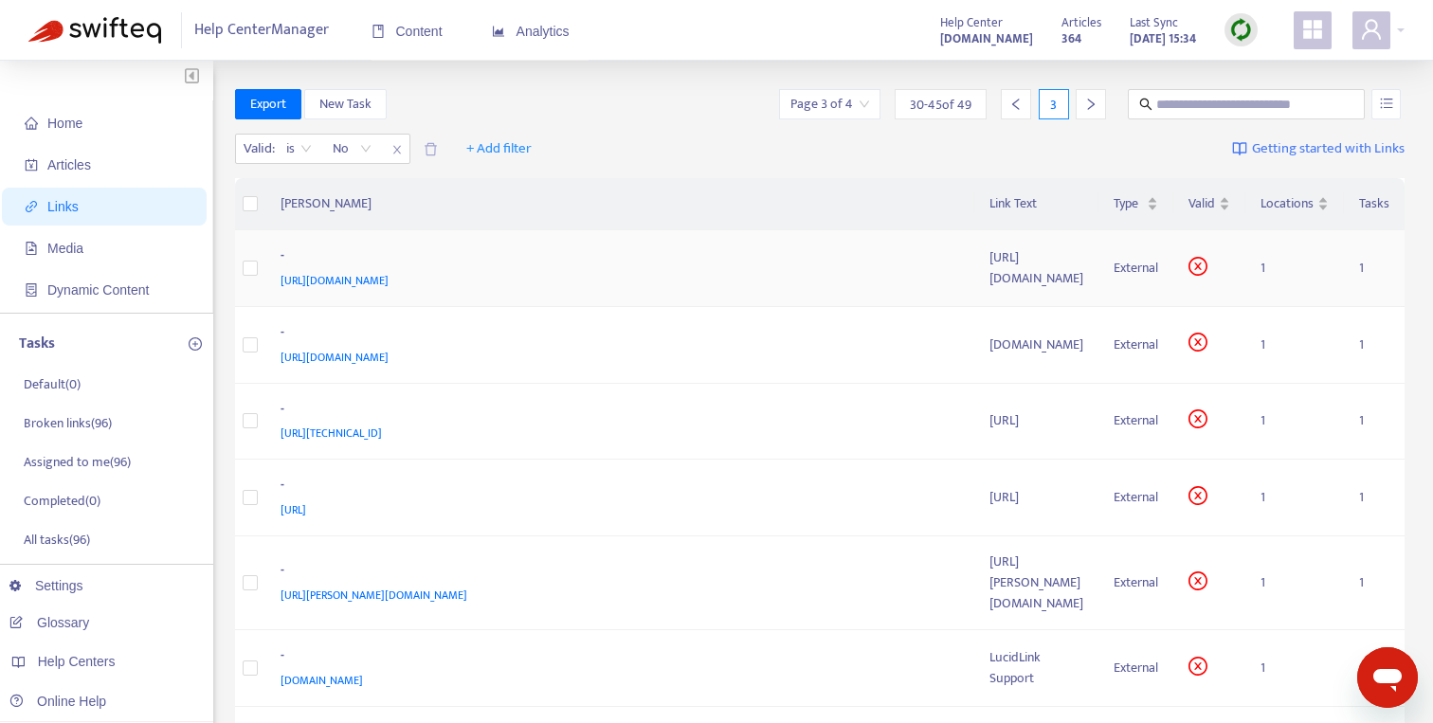
click at [549, 272] on div "[URL][DOMAIN_NAME]" at bounding box center [616, 280] width 672 height 21
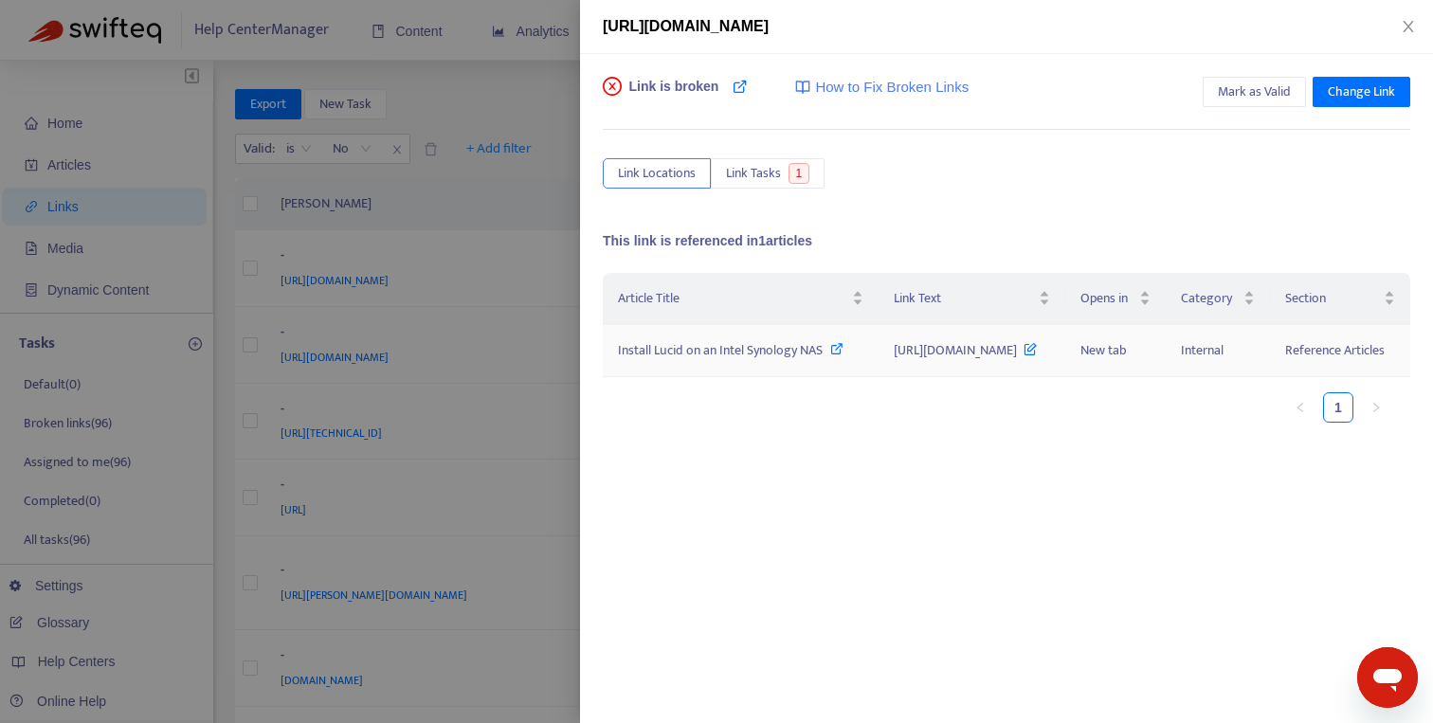
click at [830, 355] on icon at bounding box center [836, 348] width 13 height 13
click at [528, 359] on div at bounding box center [716, 361] width 1433 height 723
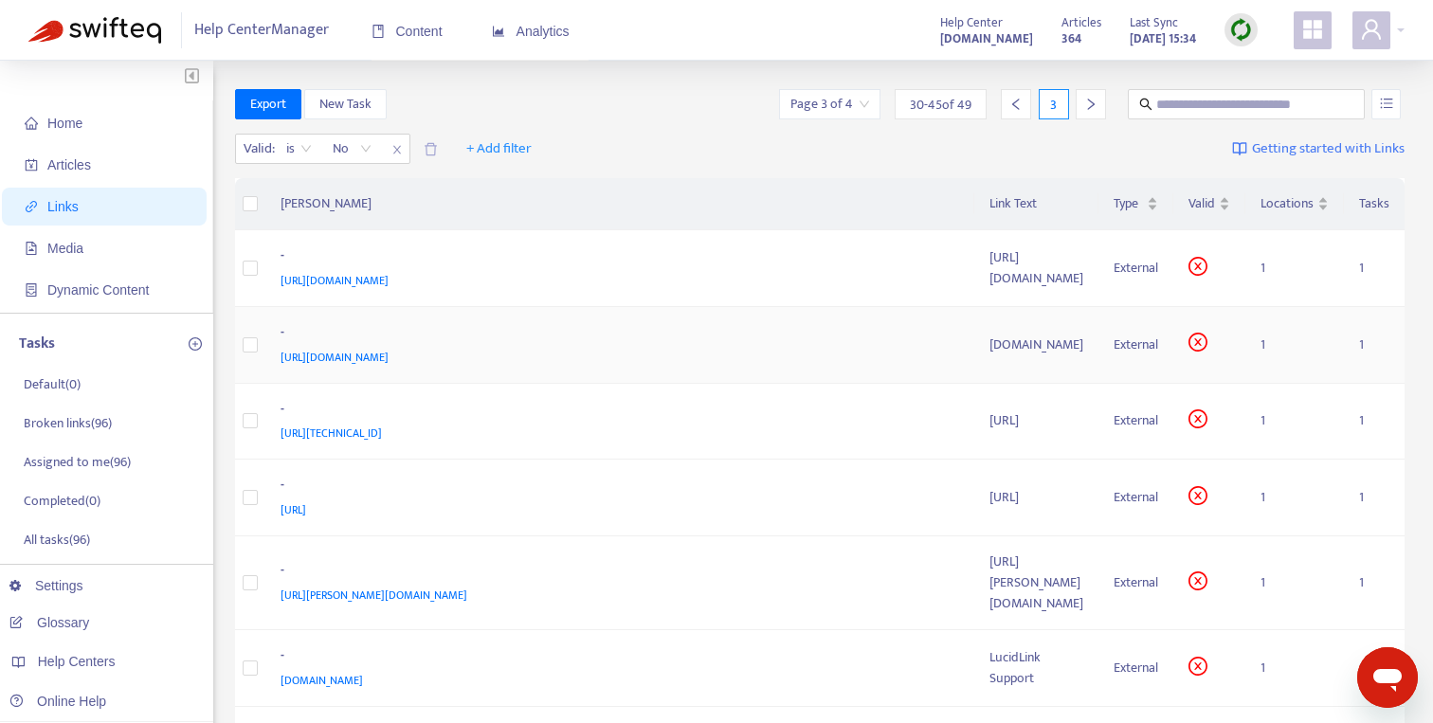
click at [528, 359] on div "[URL][DOMAIN_NAME]" at bounding box center [616, 357] width 672 height 21
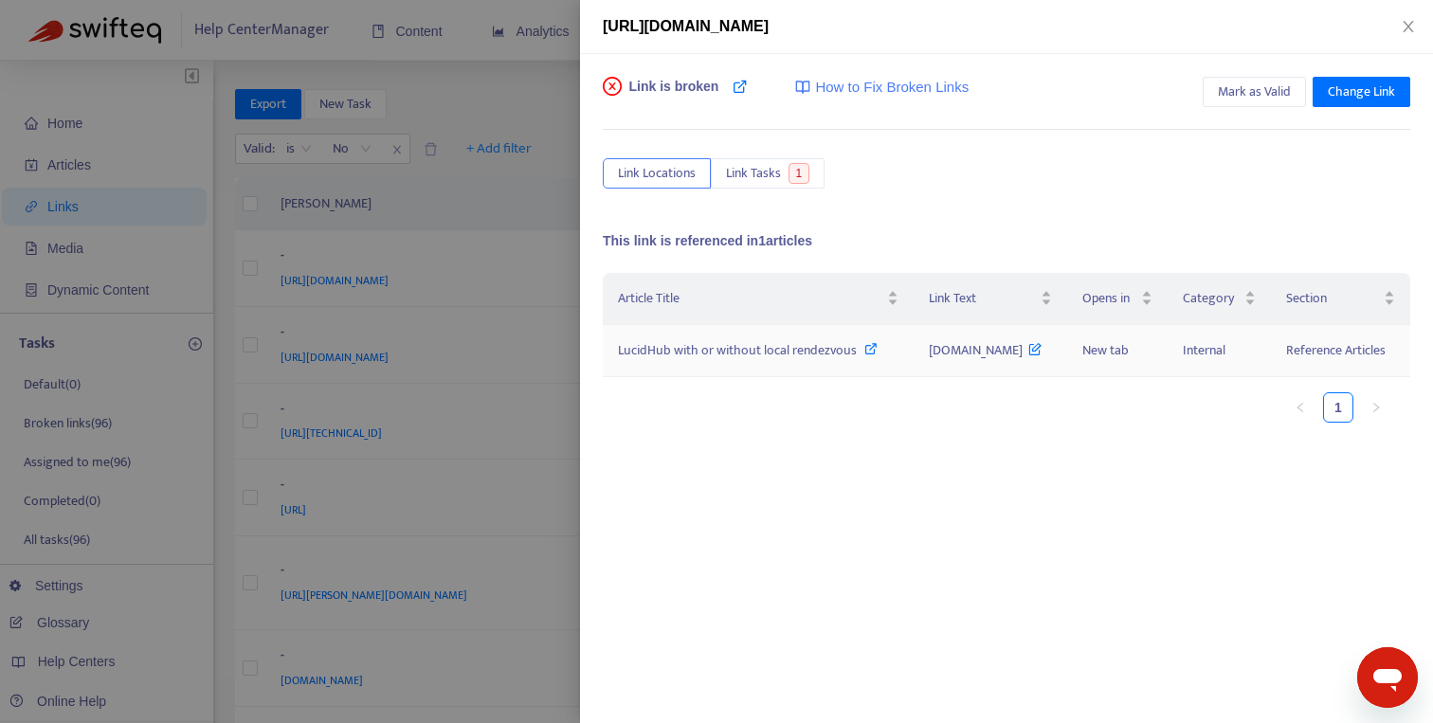
click at [872, 353] on icon at bounding box center [870, 348] width 13 height 13
click at [875, 347] on div "LucidHub with or without local rendezvous" at bounding box center [758, 350] width 280 height 21
click at [496, 588] on div at bounding box center [716, 361] width 1433 height 723
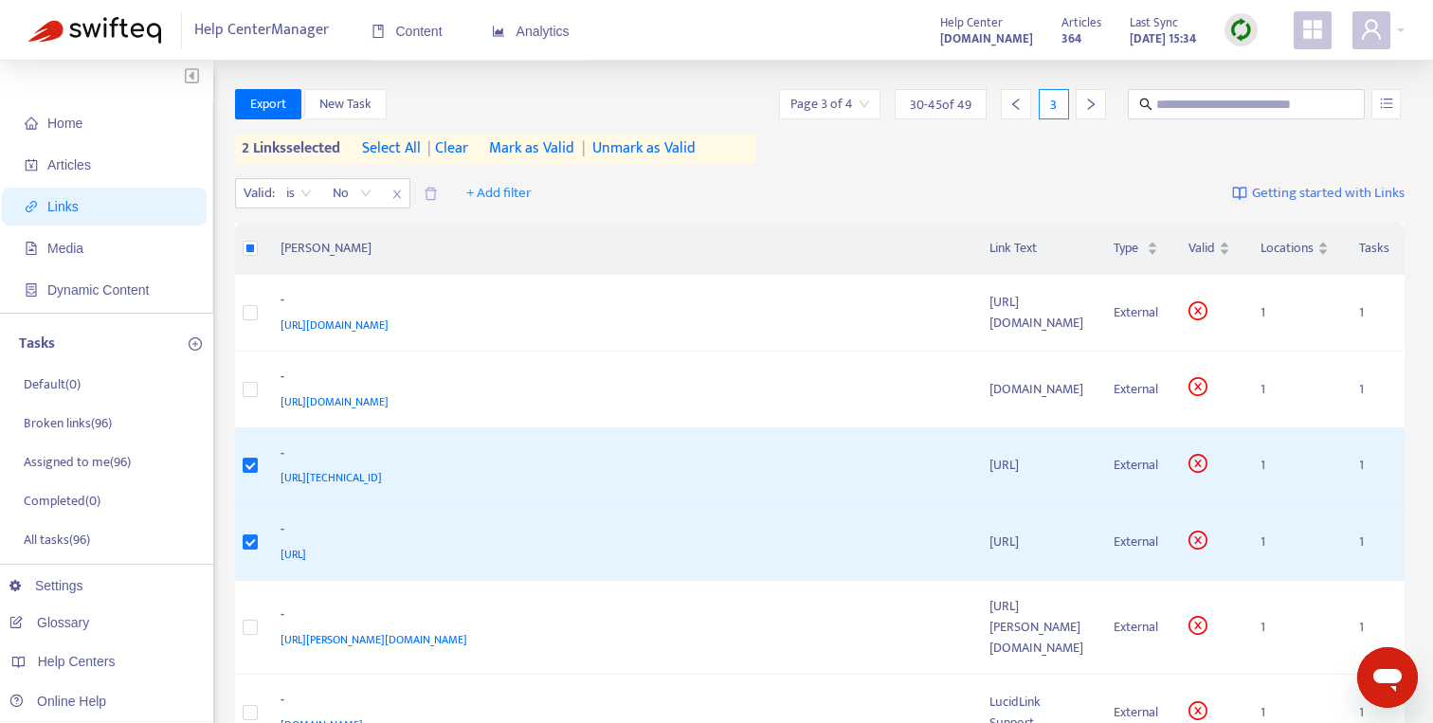
click at [568, 141] on span "Mark as Valid" at bounding box center [531, 148] width 85 height 23
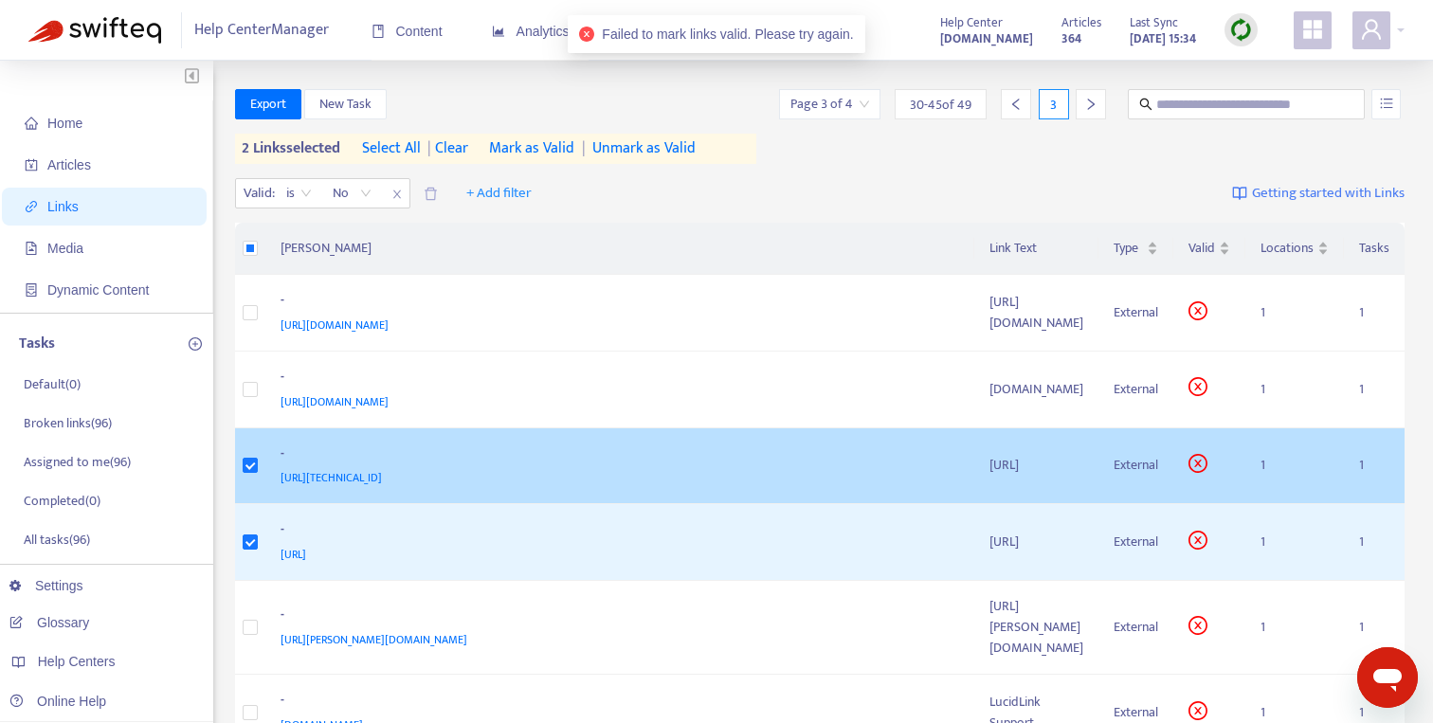
click at [548, 477] on div "[URL][TECHNICAL_ID]" at bounding box center [616, 477] width 672 height 21
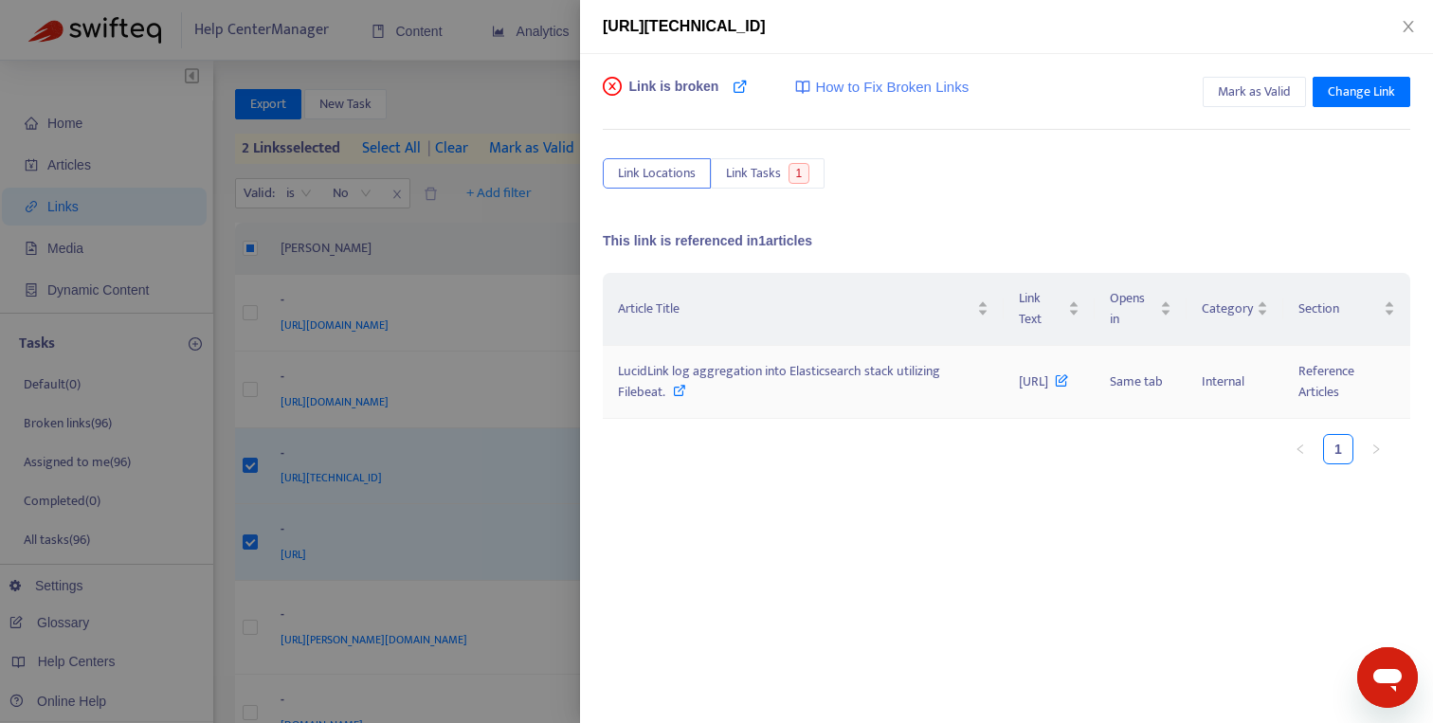
click at [686, 396] on icon at bounding box center [679, 390] width 13 height 13
click at [1228, 99] on span "Mark as Valid" at bounding box center [1254, 91] width 73 height 21
click at [1408, 22] on icon "close" at bounding box center [1407, 26] width 15 height 15
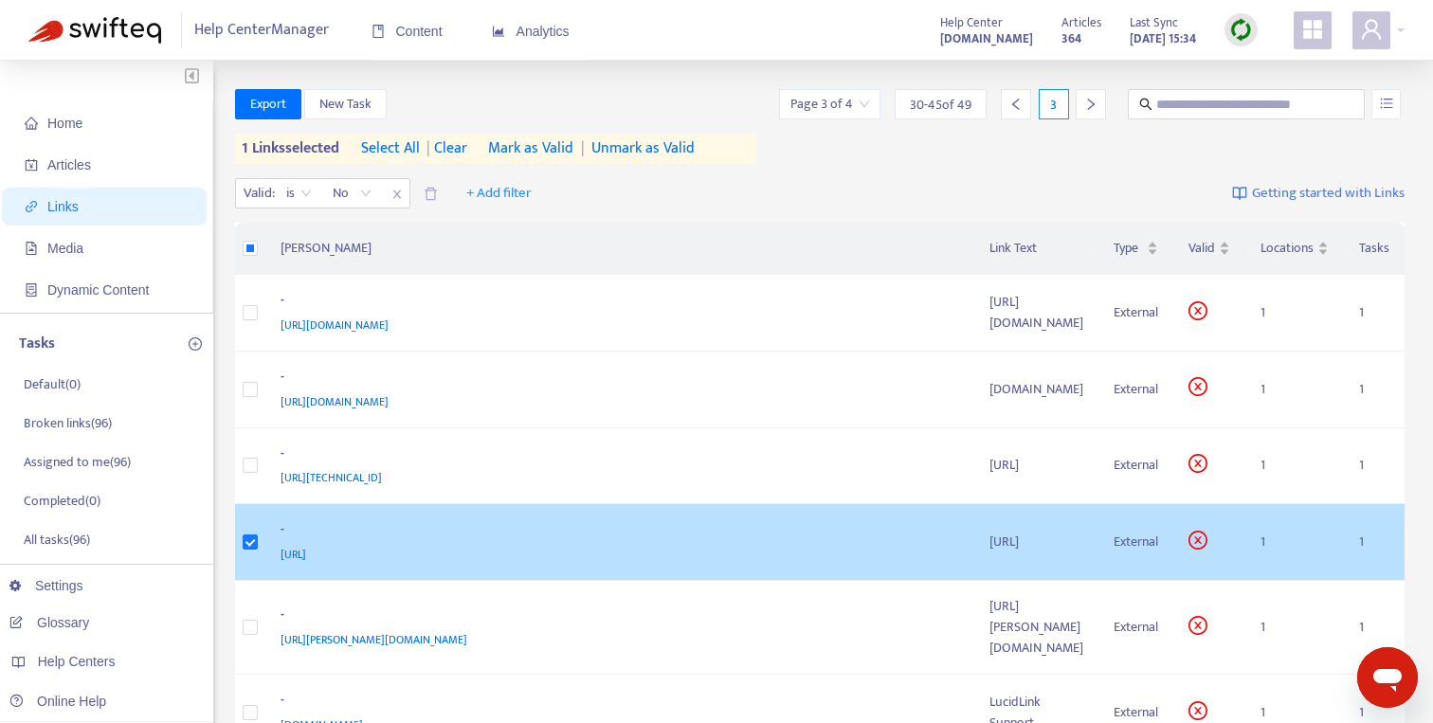
click at [596, 537] on div "-" at bounding box center [616, 531] width 672 height 25
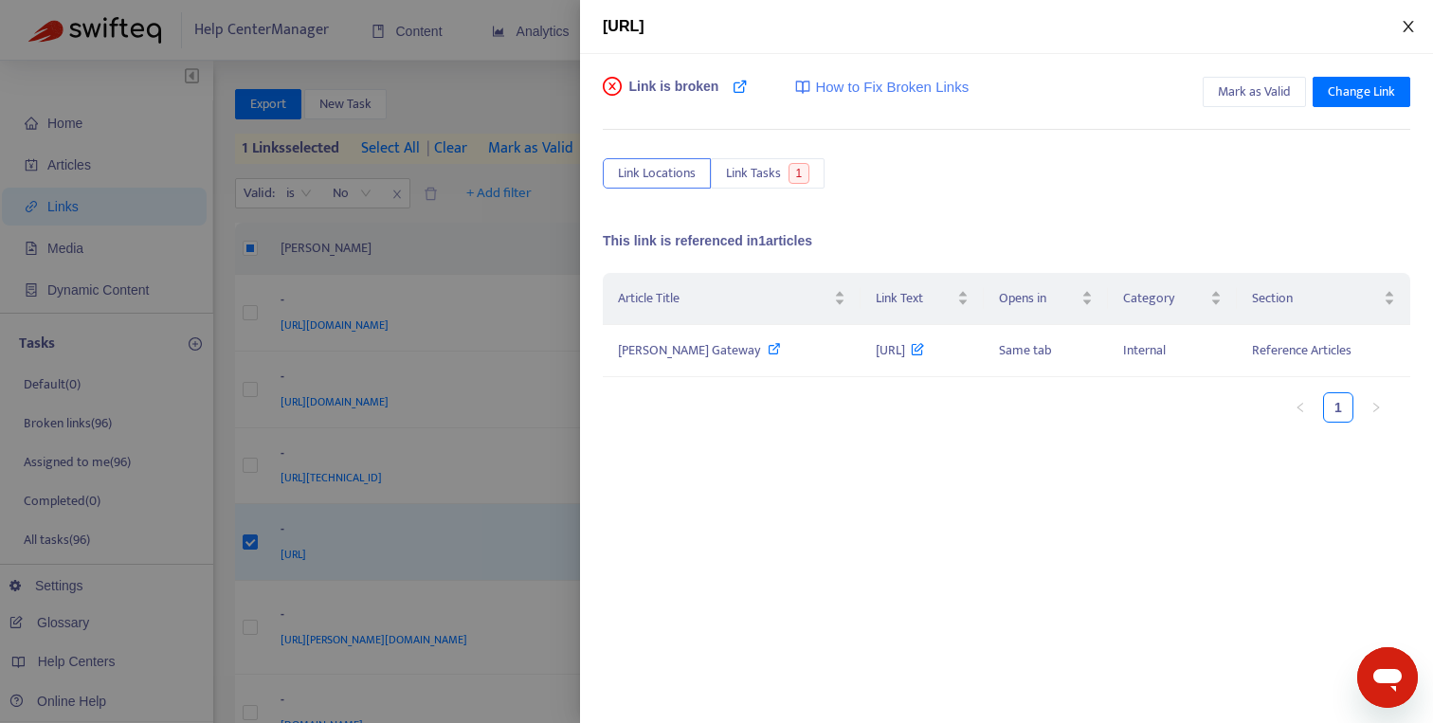
click at [1408, 19] on icon "close" at bounding box center [1407, 26] width 15 height 15
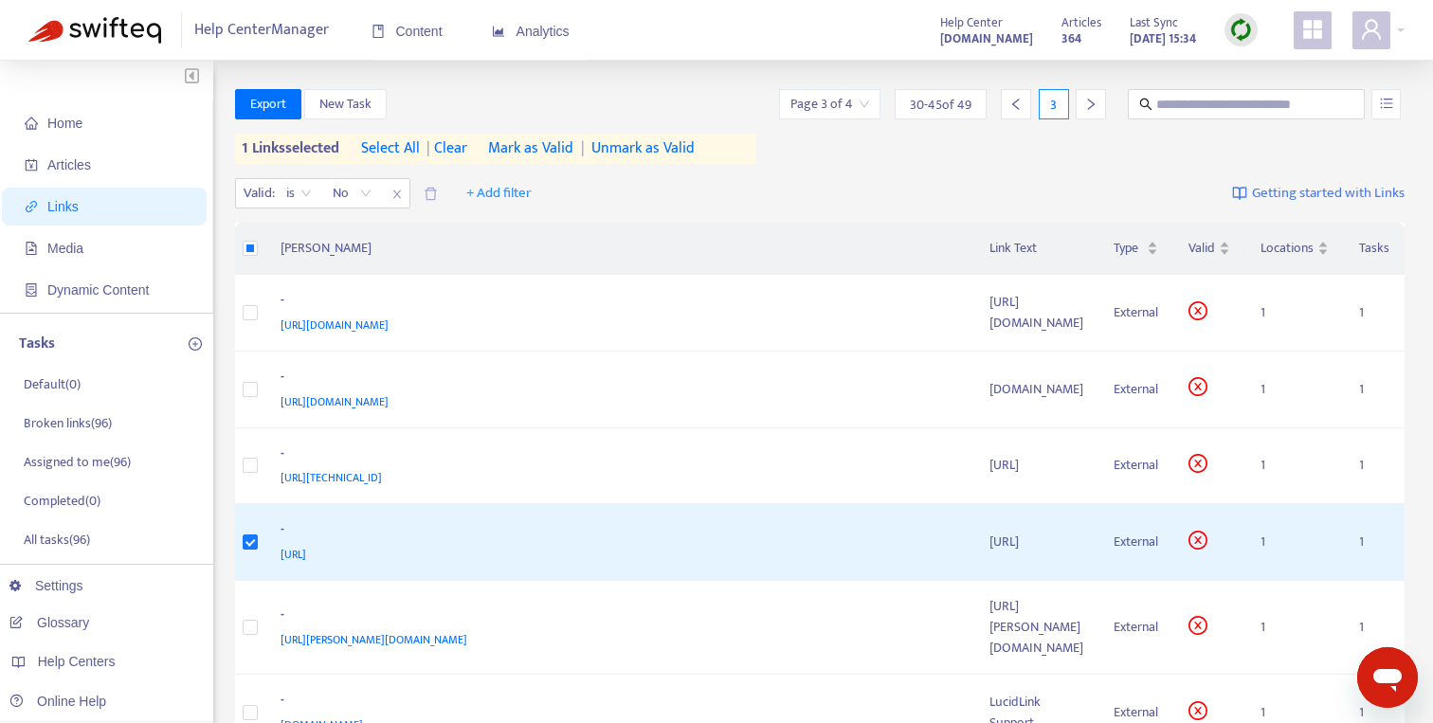
click at [568, 148] on span "Mark as Valid" at bounding box center [530, 148] width 85 height 23
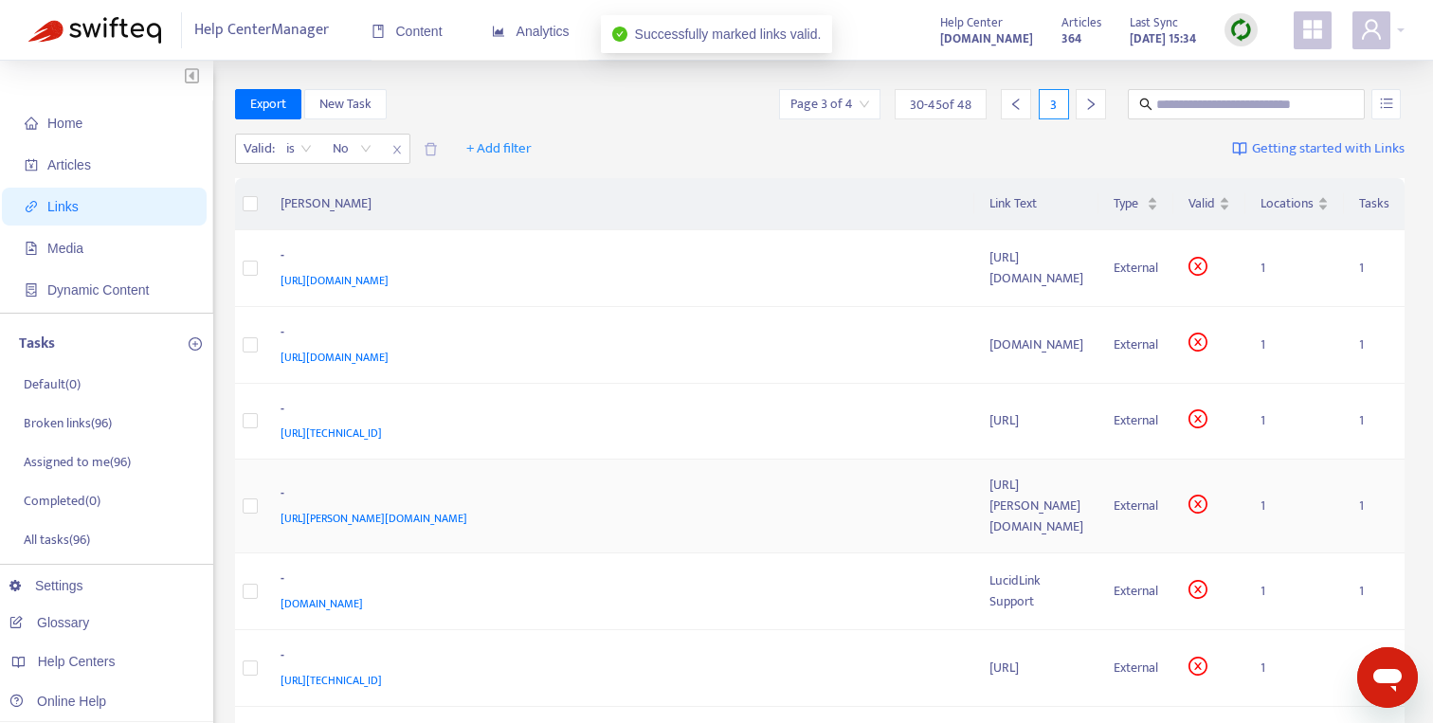
click at [447, 508] on div "[URL][PERSON_NAME][DOMAIN_NAME]" at bounding box center [616, 518] width 672 height 21
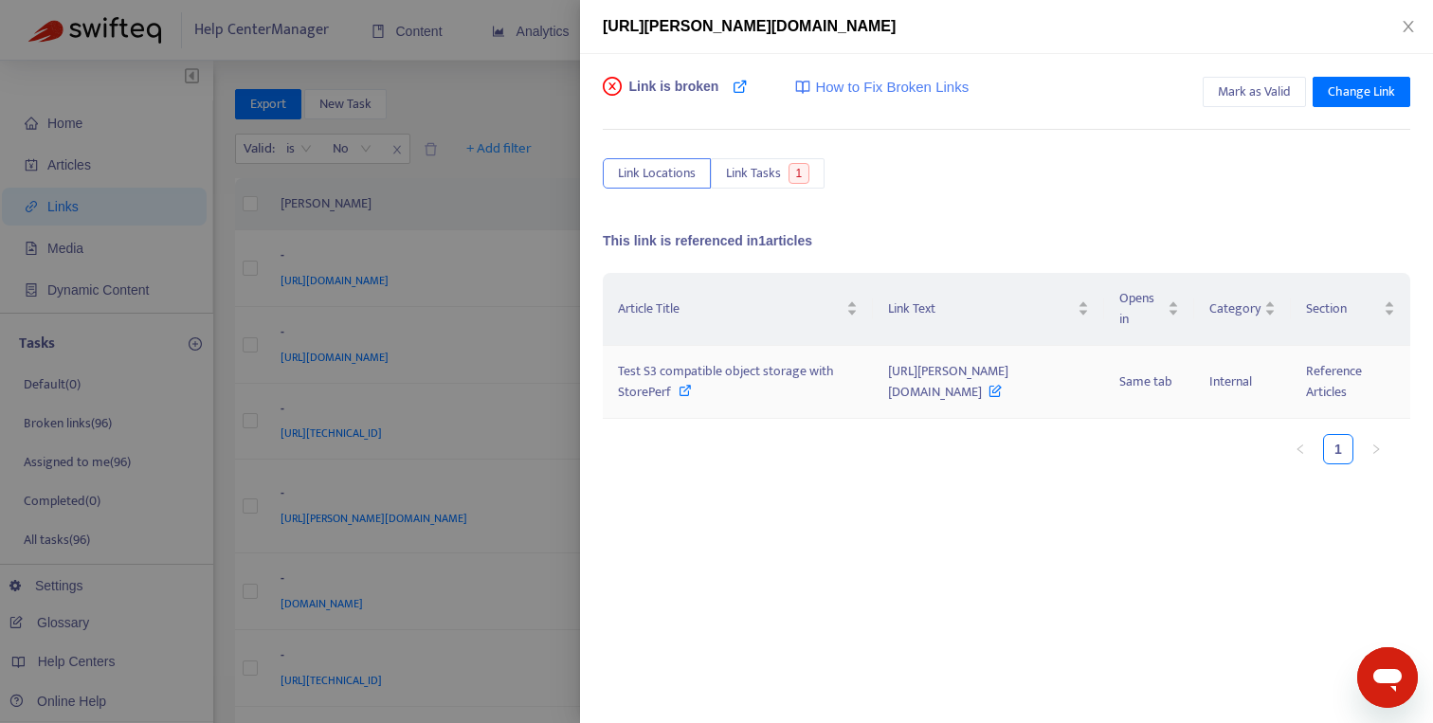
click at [682, 386] on icon at bounding box center [684, 390] width 13 height 13
click at [787, 385] on div "Test S3 compatible object storage with StorePerf" at bounding box center [738, 382] width 240 height 42
click at [565, 280] on div at bounding box center [716, 361] width 1433 height 723
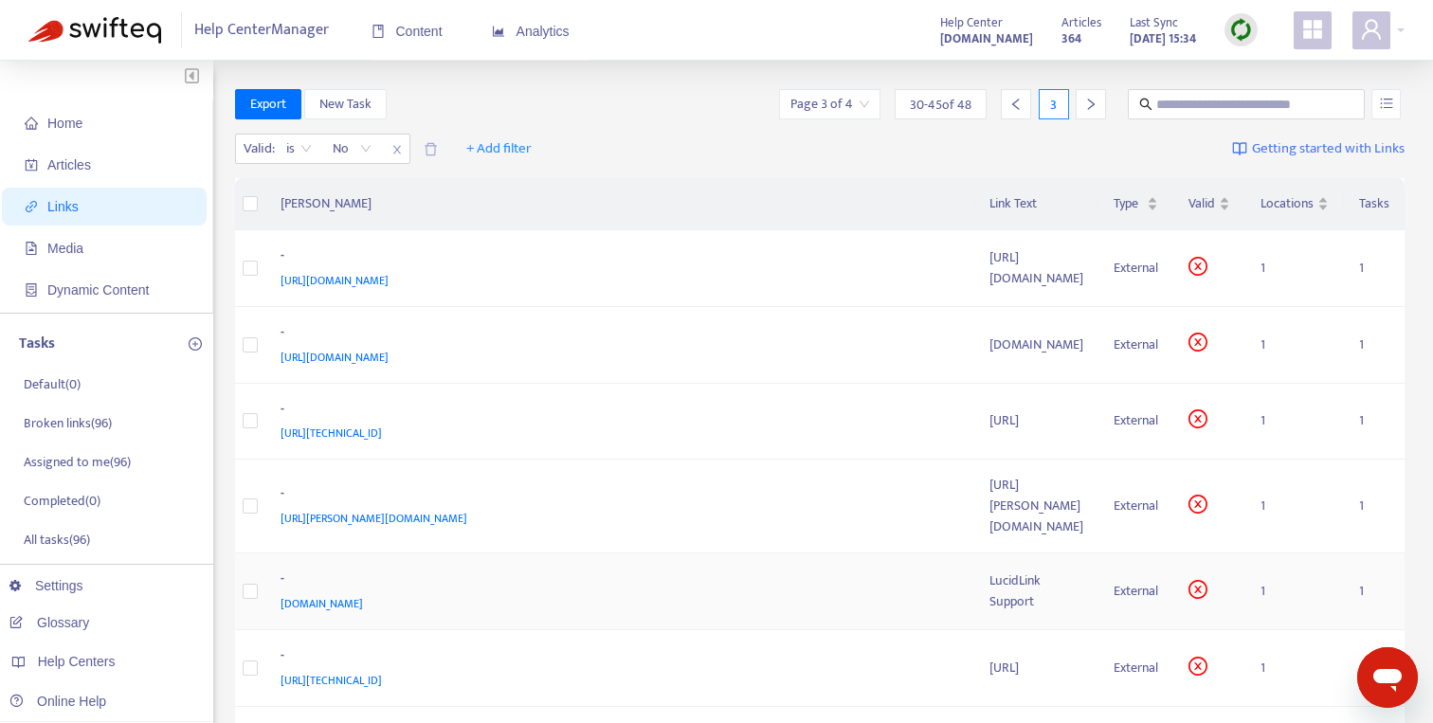
click at [498, 593] on div "[DOMAIN_NAME]" at bounding box center [616, 603] width 672 height 21
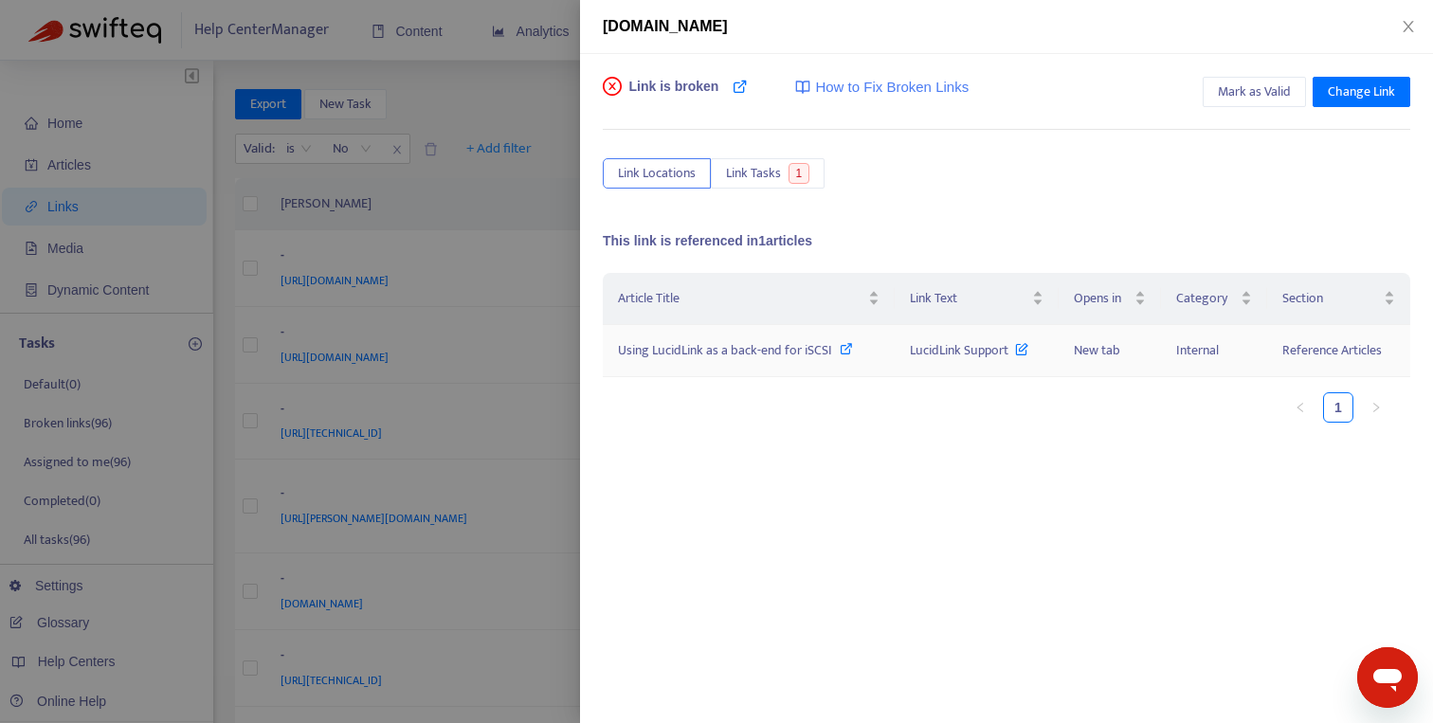
click at [846, 351] on icon at bounding box center [845, 348] width 13 height 13
click at [473, 574] on div at bounding box center [716, 361] width 1433 height 723
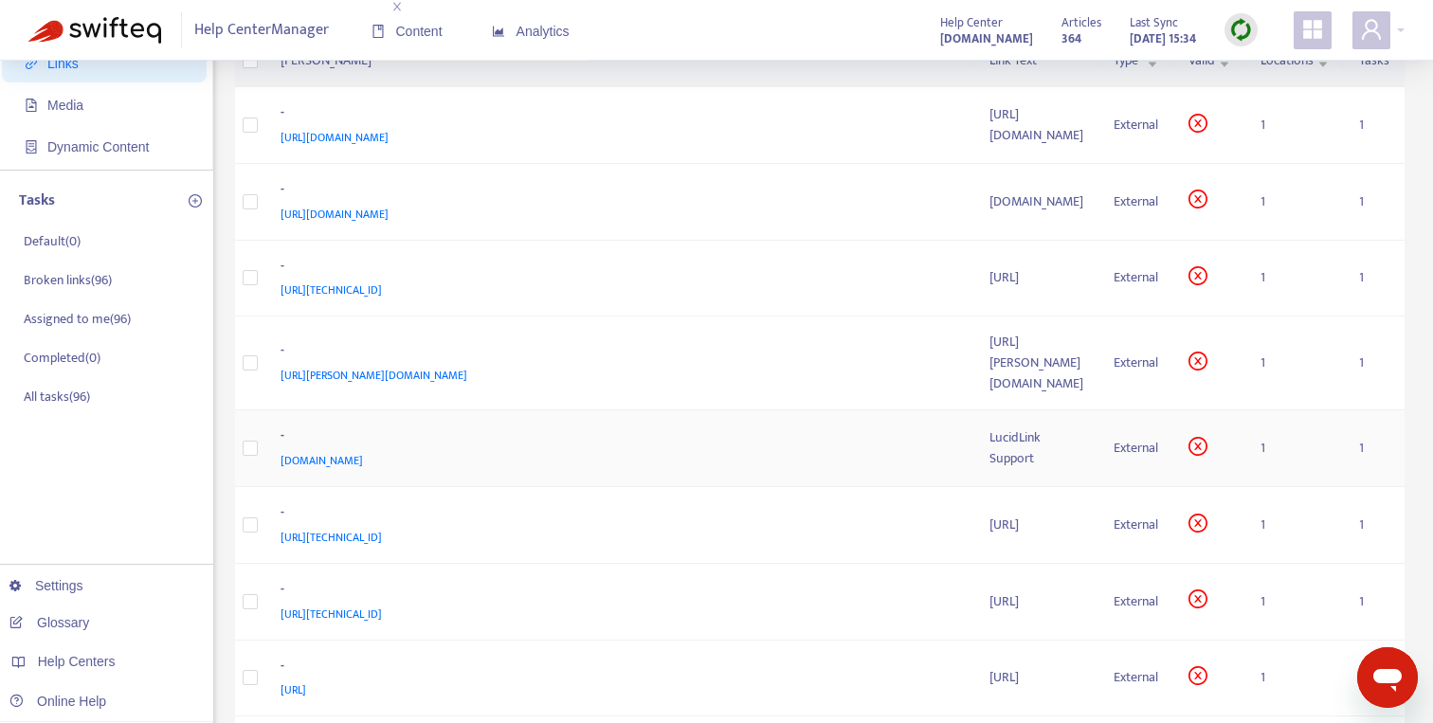
scroll to position [149, 0]
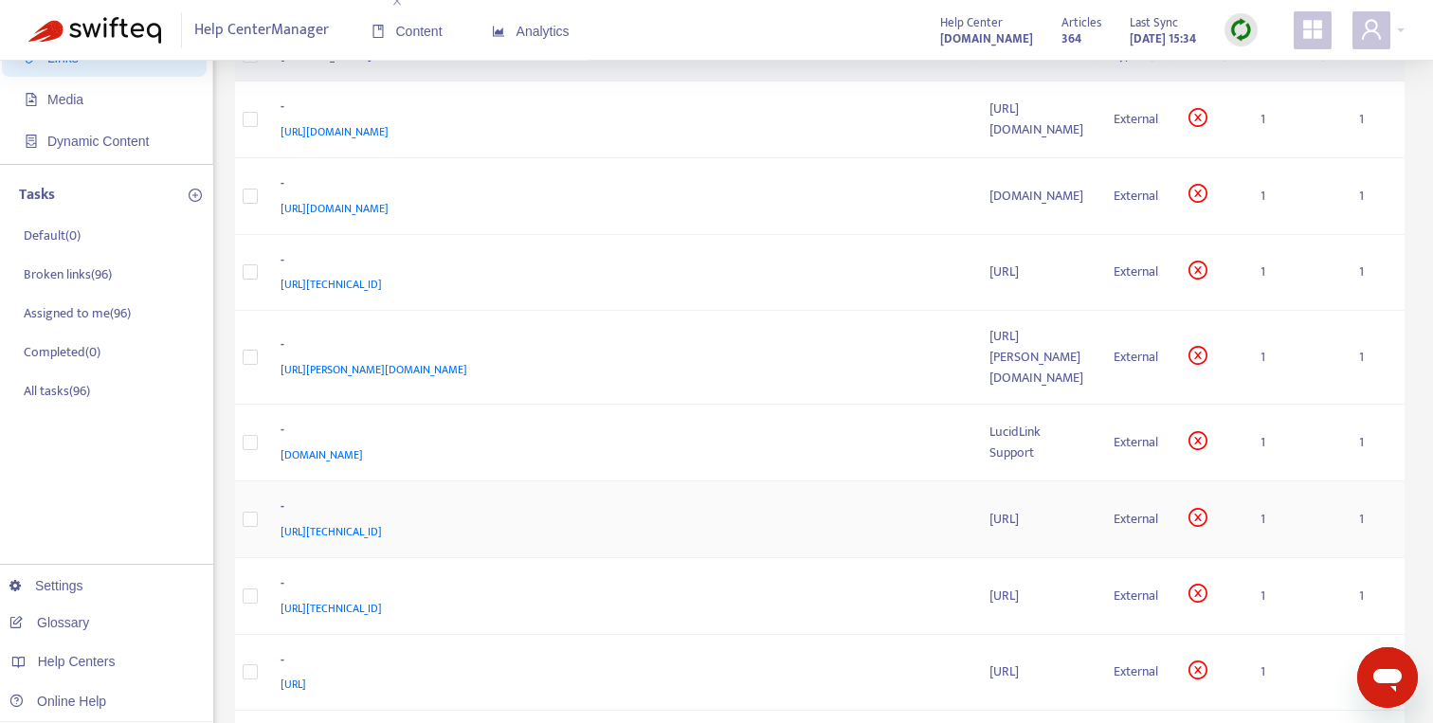
click at [515, 496] on div "-" at bounding box center [616, 508] width 672 height 25
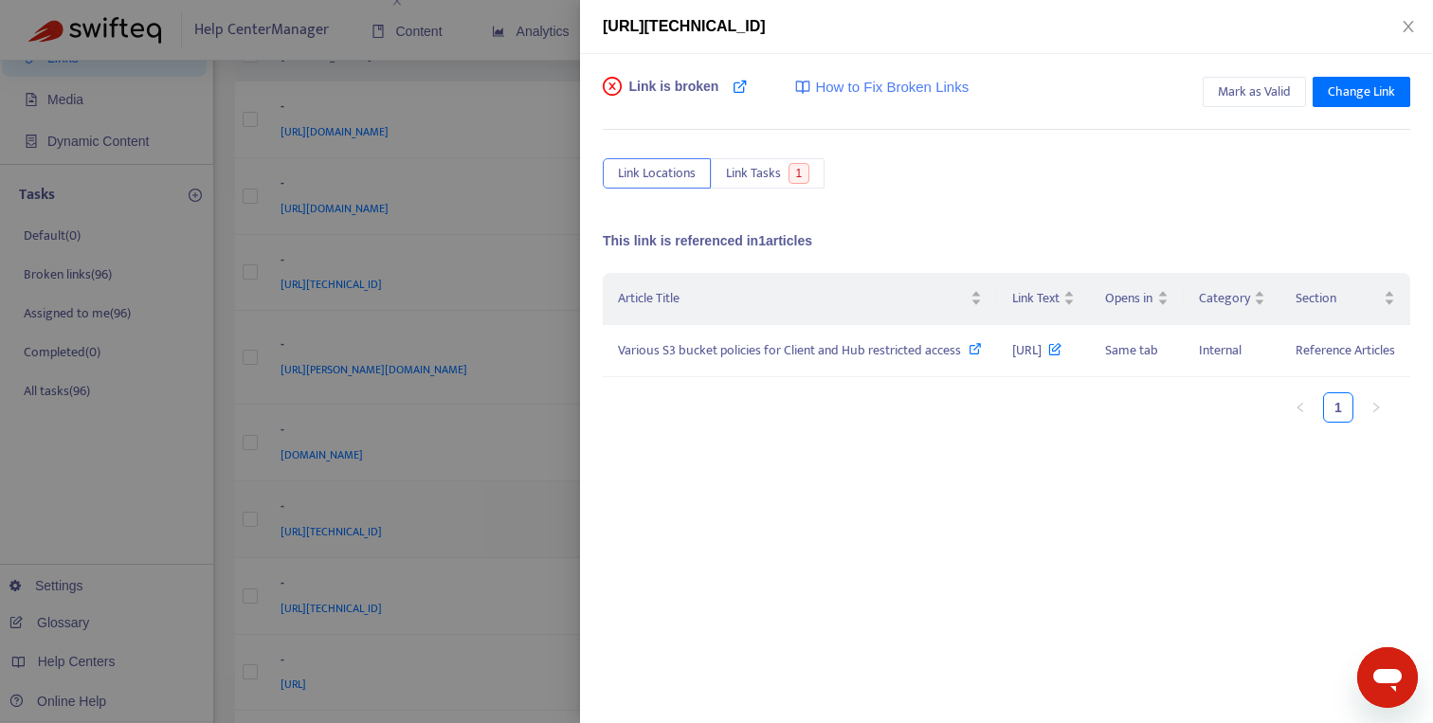
click at [515, 487] on div at bounding box center [716, 361] width 1433 height 723
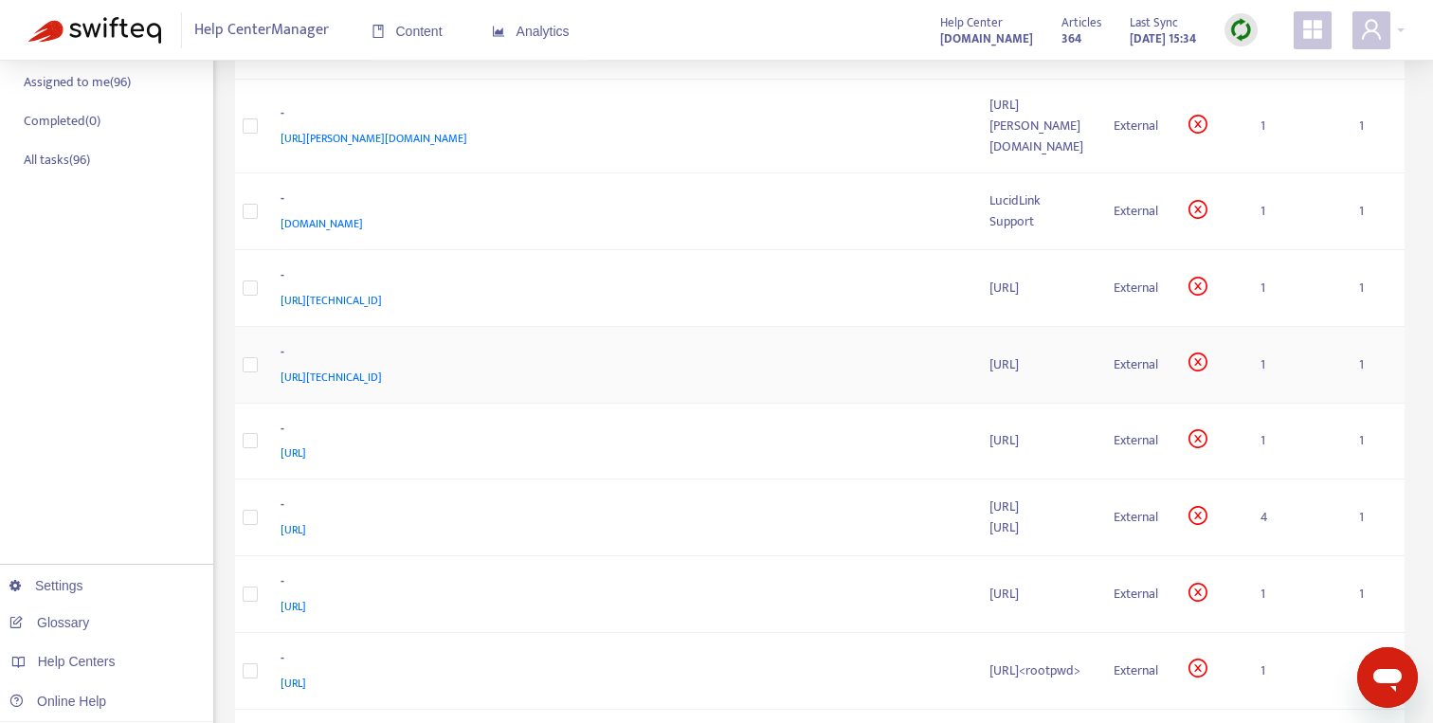
scroll to position [413, 0]
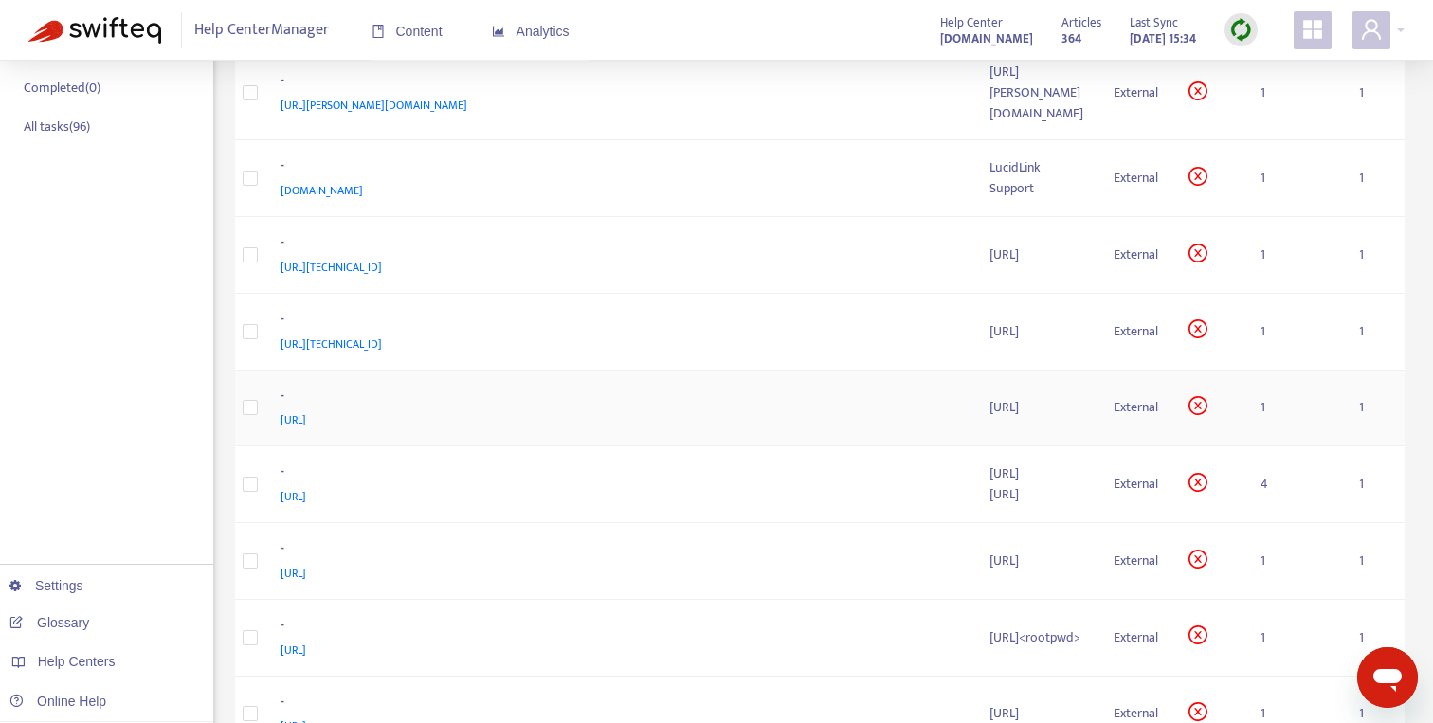
click at [559, 409] on div "[URL]" at bounding box center [616, 419] width 672 height 21
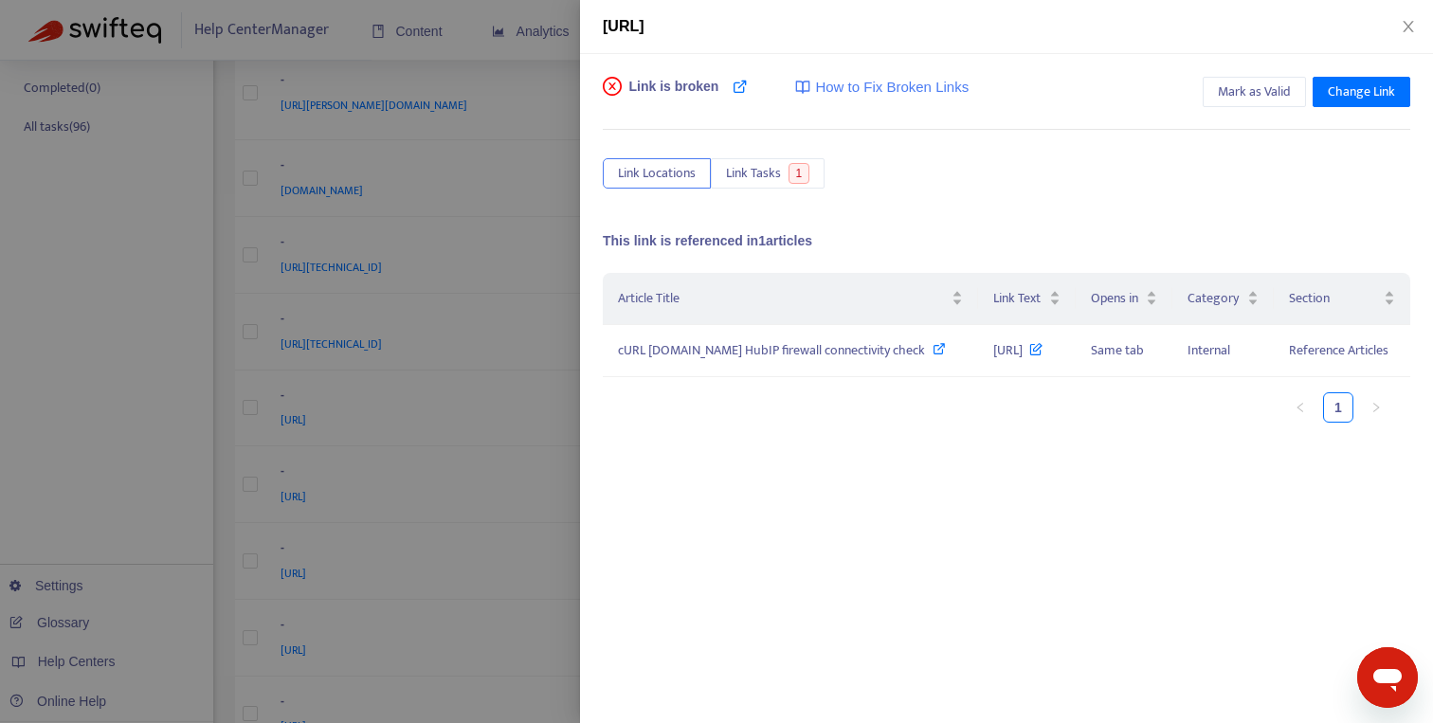
click at [535, 405] on div at bounding box center [716, 361] width 1433 height 723
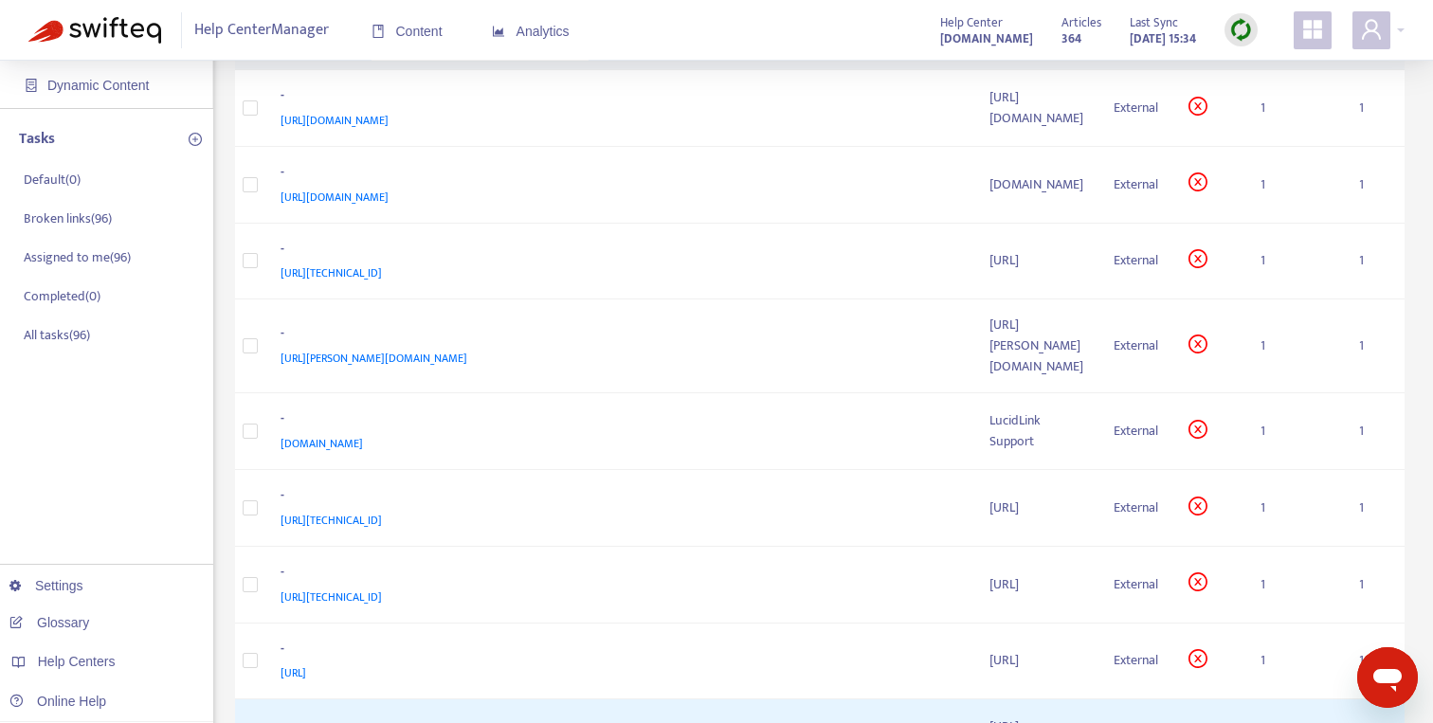
scroll to position [0, 0]
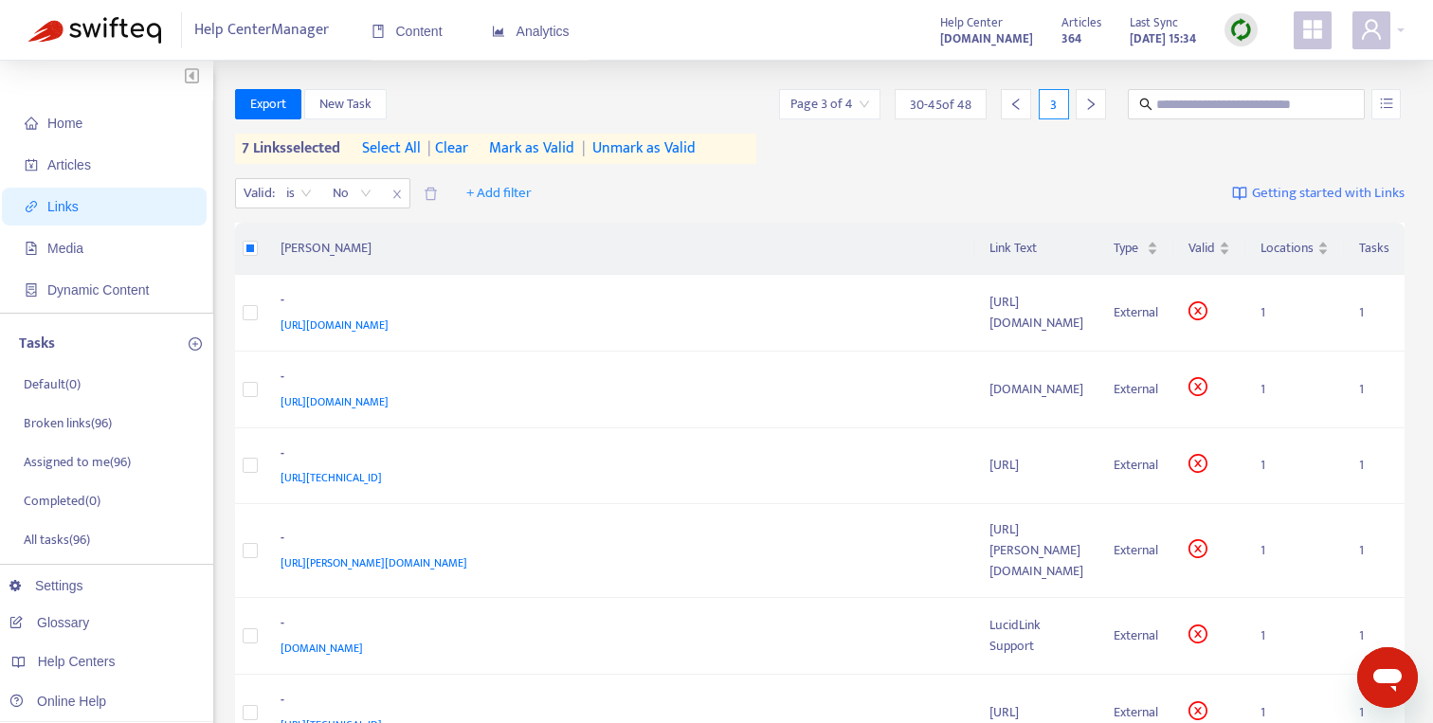
click at [549, 153] on span "Mark as Valid" at bounding box center [531, 148] width 85 height 23
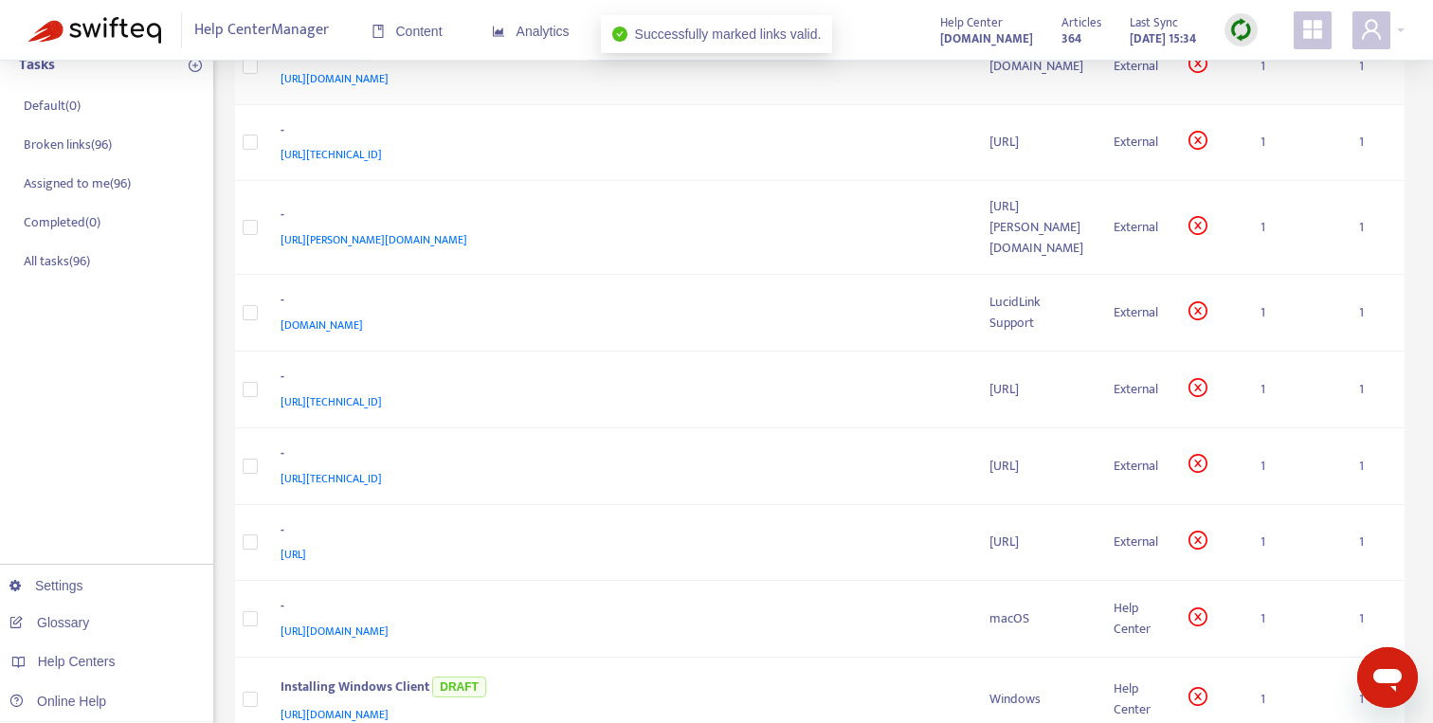
scroll to position [475, 0]
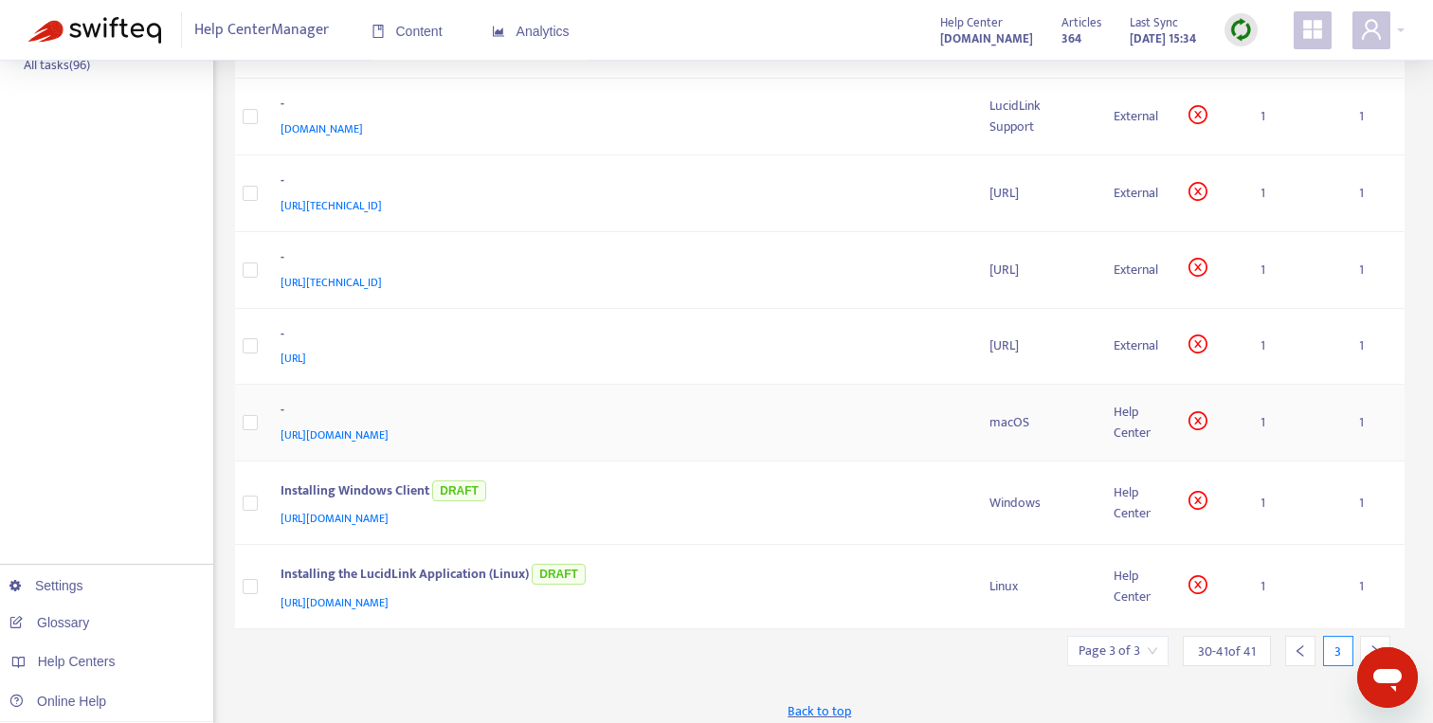
click at [692, 424] on div "[URL][DOMAIN_NAME]" at bounding box center [616, 434] width 672 height 21
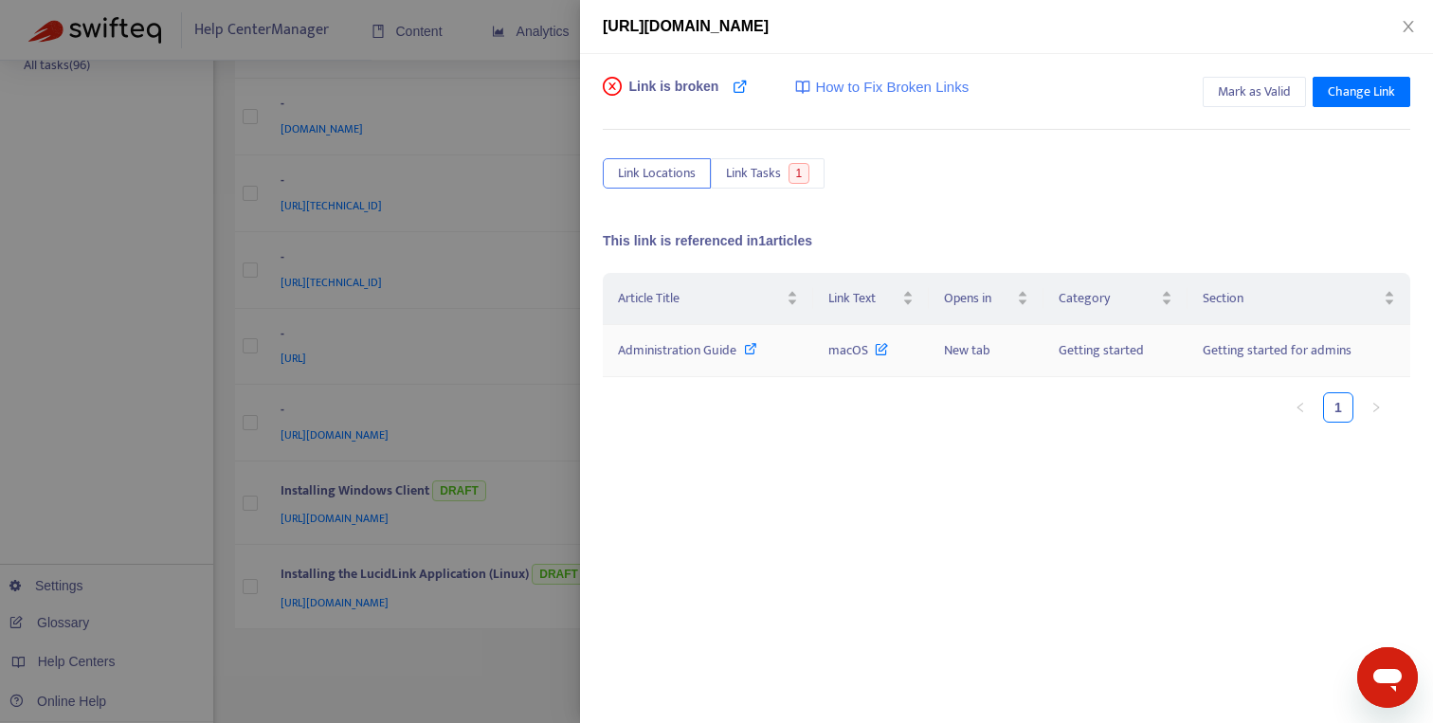
click at [749, 349] on icon at bounding box center [750, 348] width 13 height 13
click at [1413, 24] on icon "close" at bounding box center [1407, 26] width 15 height 15
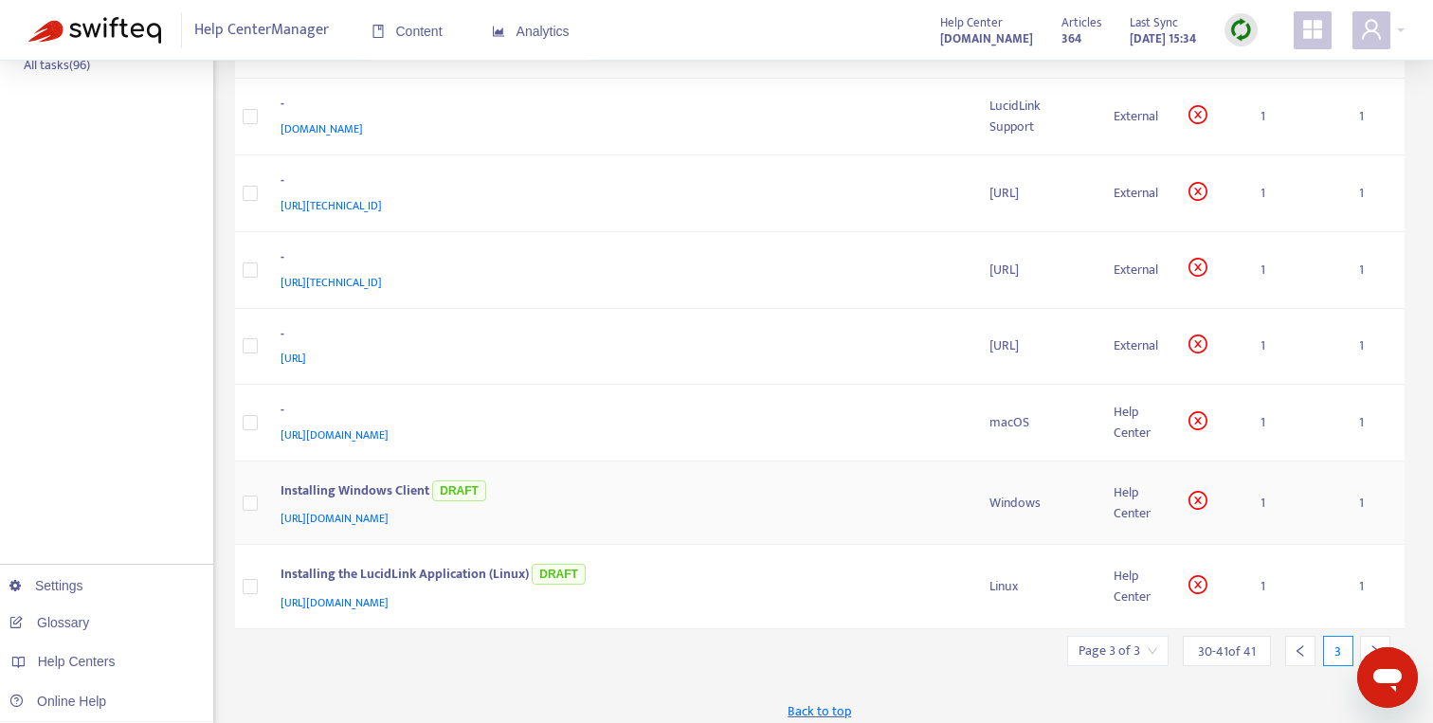
click at [739, 482] on div "Installing Windows Client DRAFT" at bounding box center [616, 492] width 672 height 31
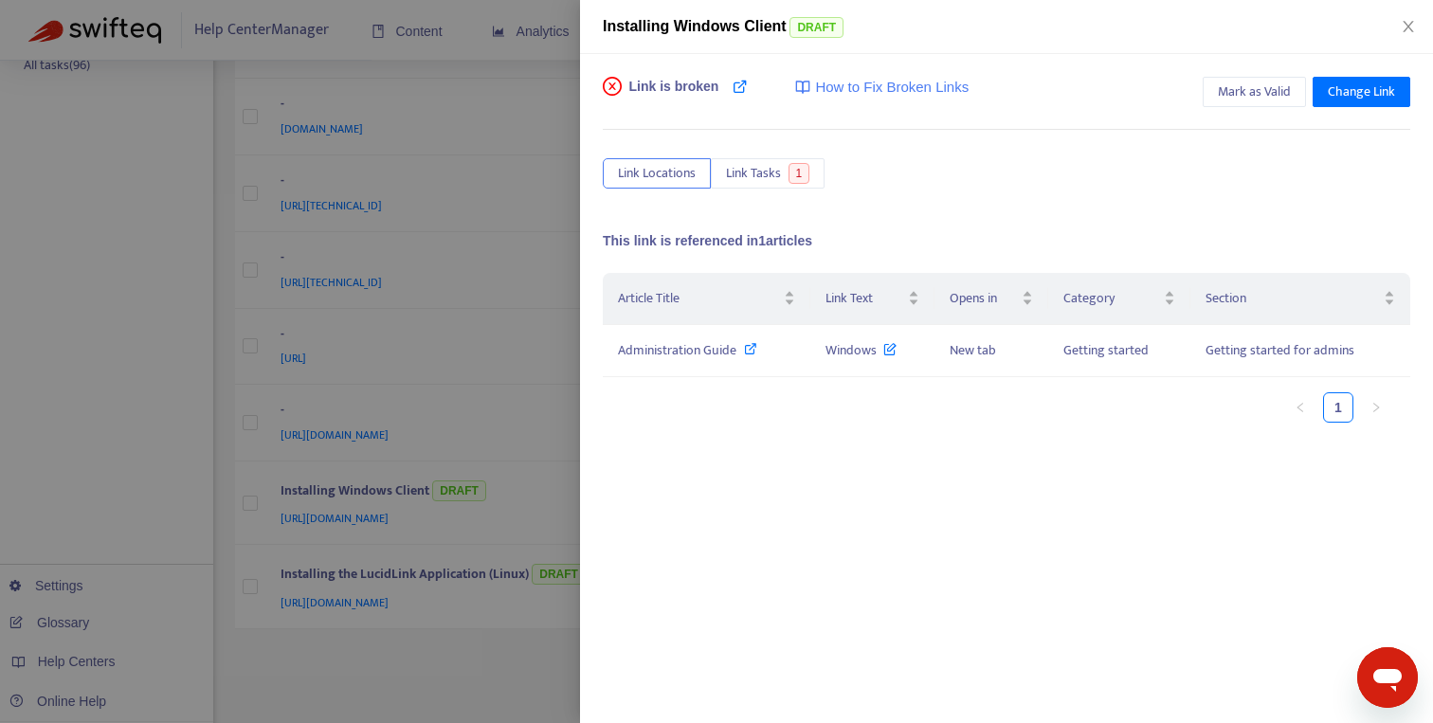
click at [442, 632] on div at bounding box center [716, 361] width 1433 height 723
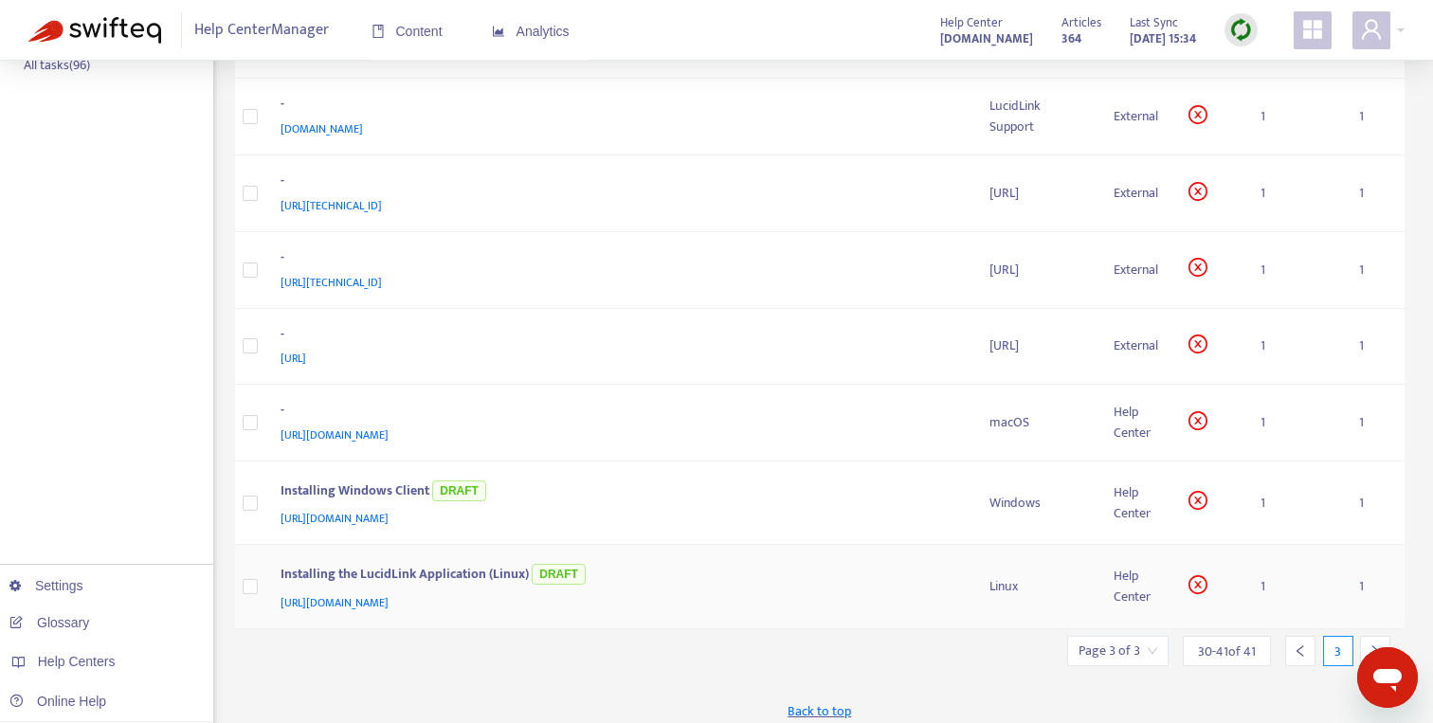
click at [665, 567] on div "Installing the LucidLink Application (Linux) DRAFT" at bounding box center [616, 575] width 672 height 31
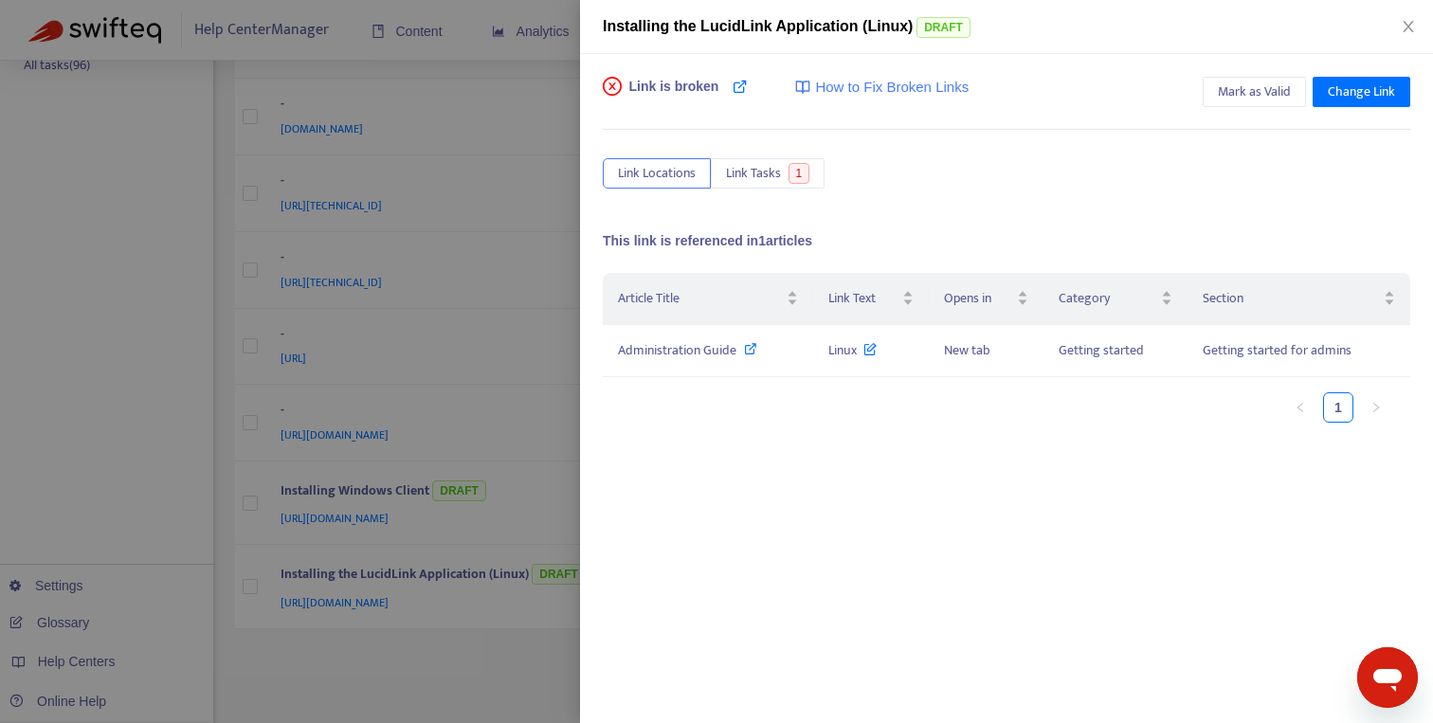
click at [512, 647] on div at bounding box center [716, 361] width 1433 height 723
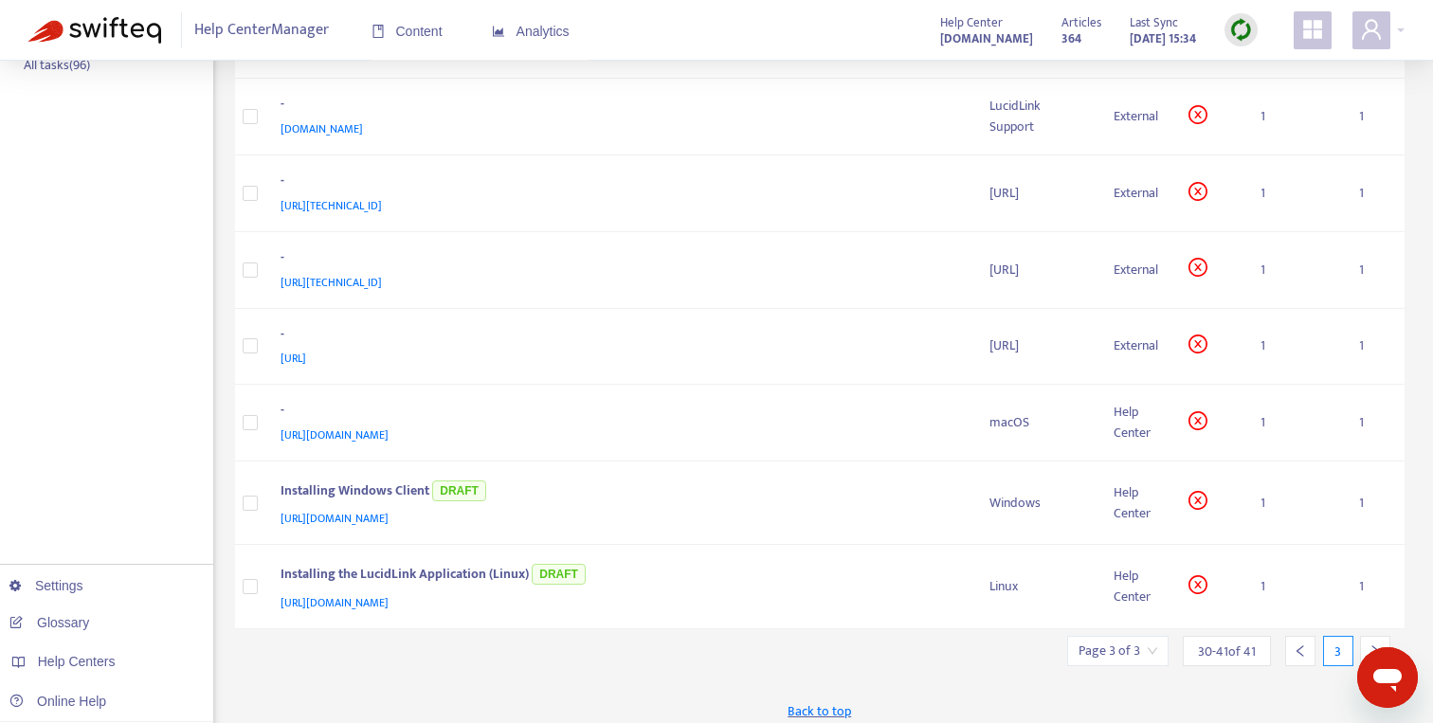
click at [1244, 23] on img at bounding box center [1241, 30] width 24 height 24
click at [1262, 66] on link "Quick Sync" at bounding box center [1279, 69] width 81 height 22
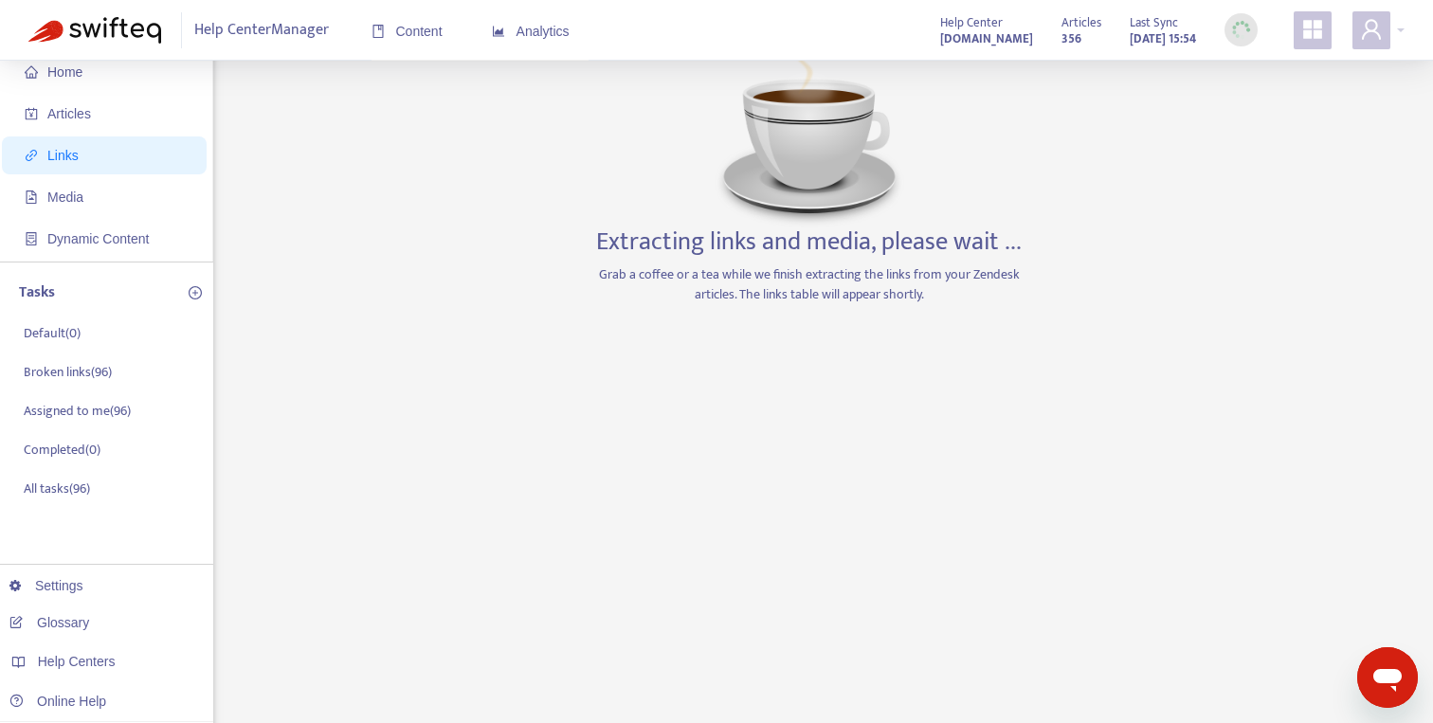
scroll to position [0, 0]
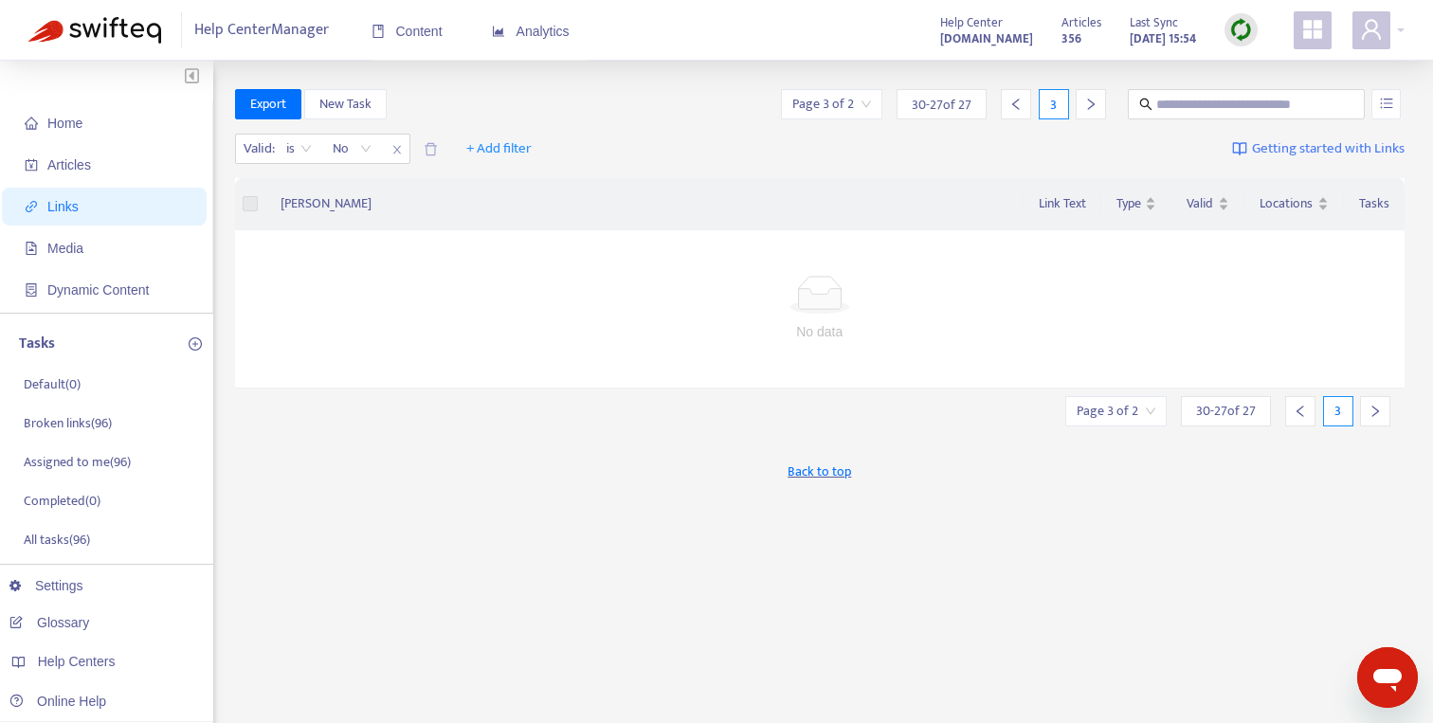
click at [1300, 417] on icon "left" at bounding box center [1299, 411] width 7 height 11
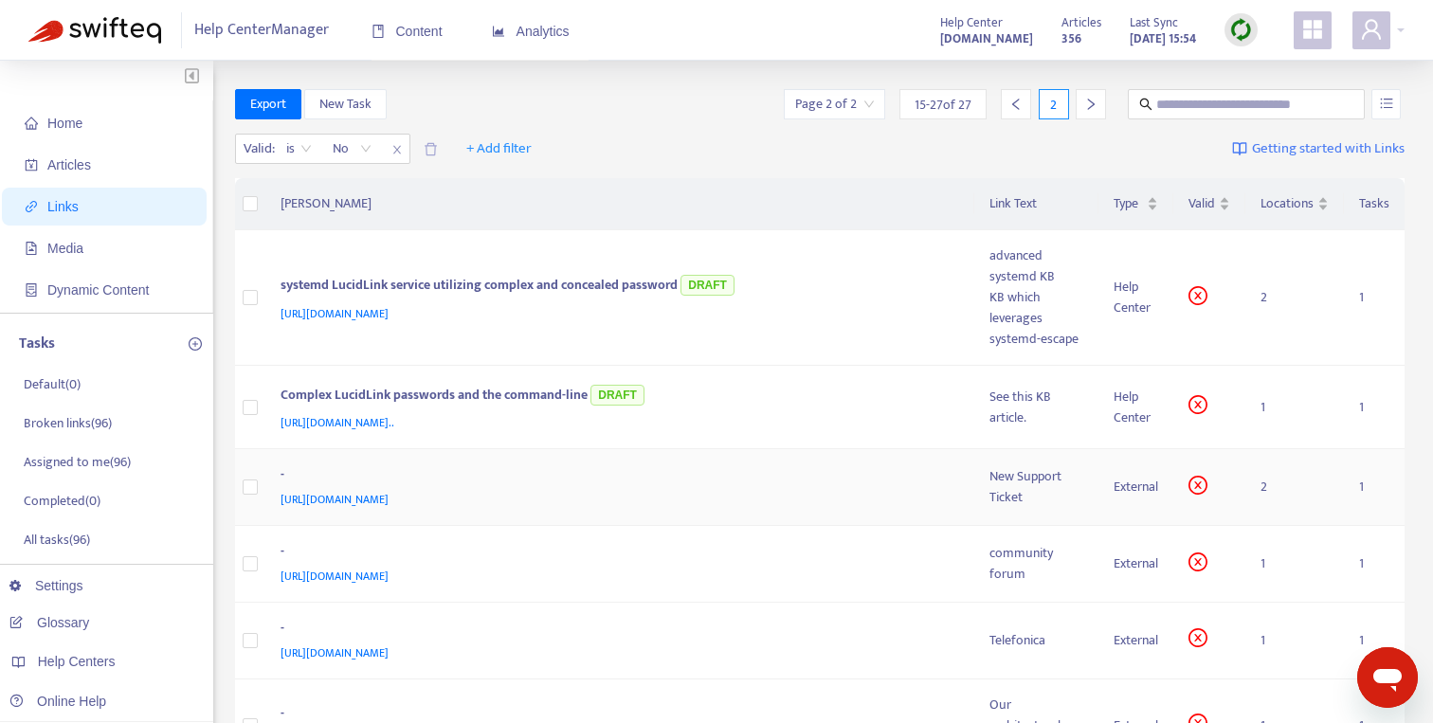
click at [795, 464] on div "-" at bounding box center [616, 476] width 672 height 25
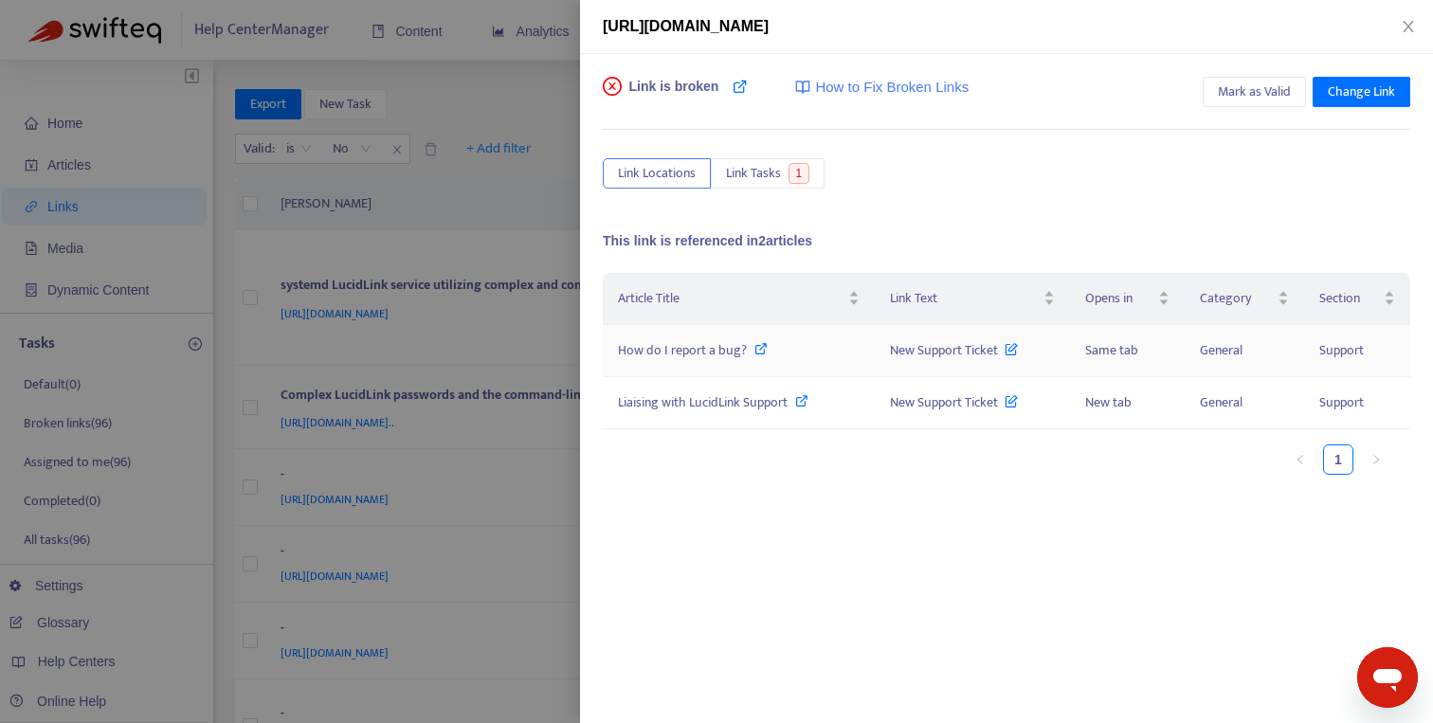
click at [761, 350] on icon at bounding box center [760, 348] width 13 height 13
click at [840, 403] on div "Liaising with LucidLink Support" at bounding box center [739, 402] width 242 height 21
click at [1399, 26] on button "Close" at bounding box center [1408, 27] width 27 height 18
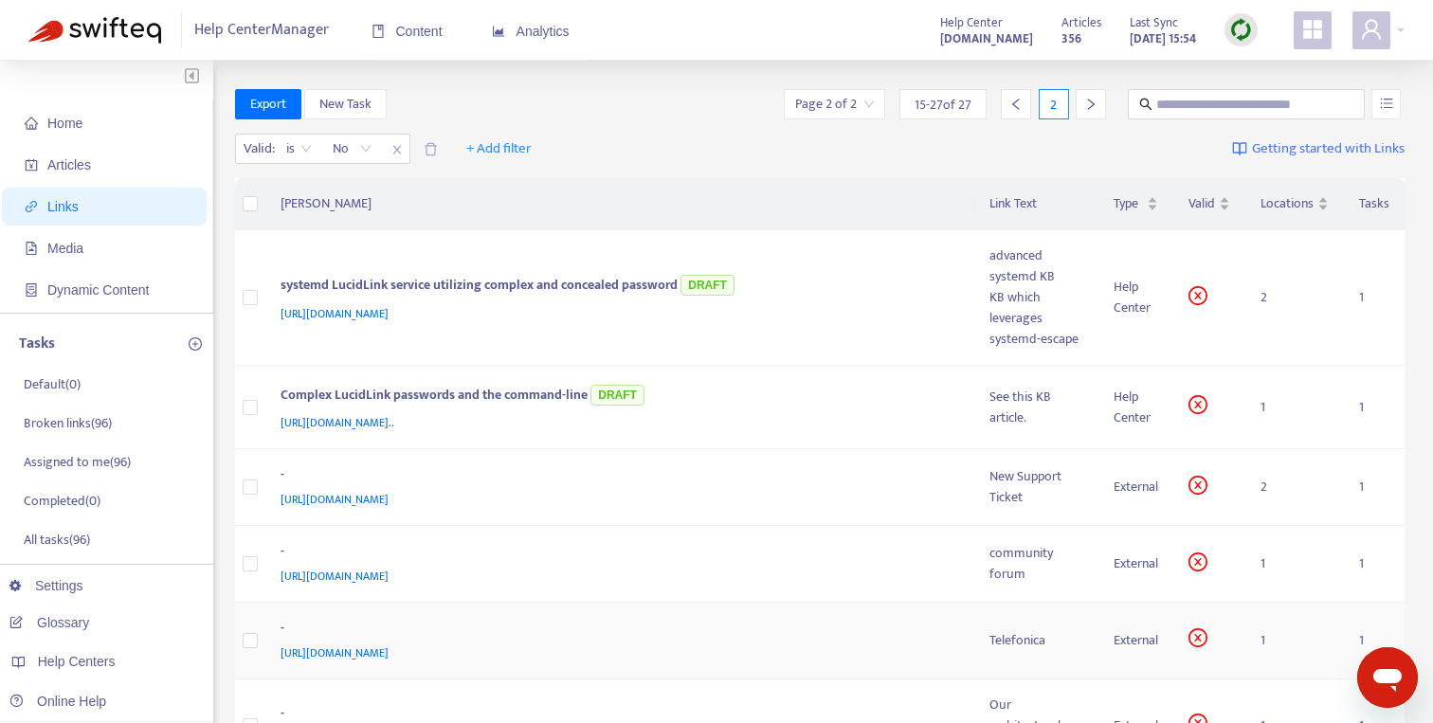
click at [631, 642] on div "[URL][DOMAIN_NAME]" at bounding box center [616, 652] width 672 height 21
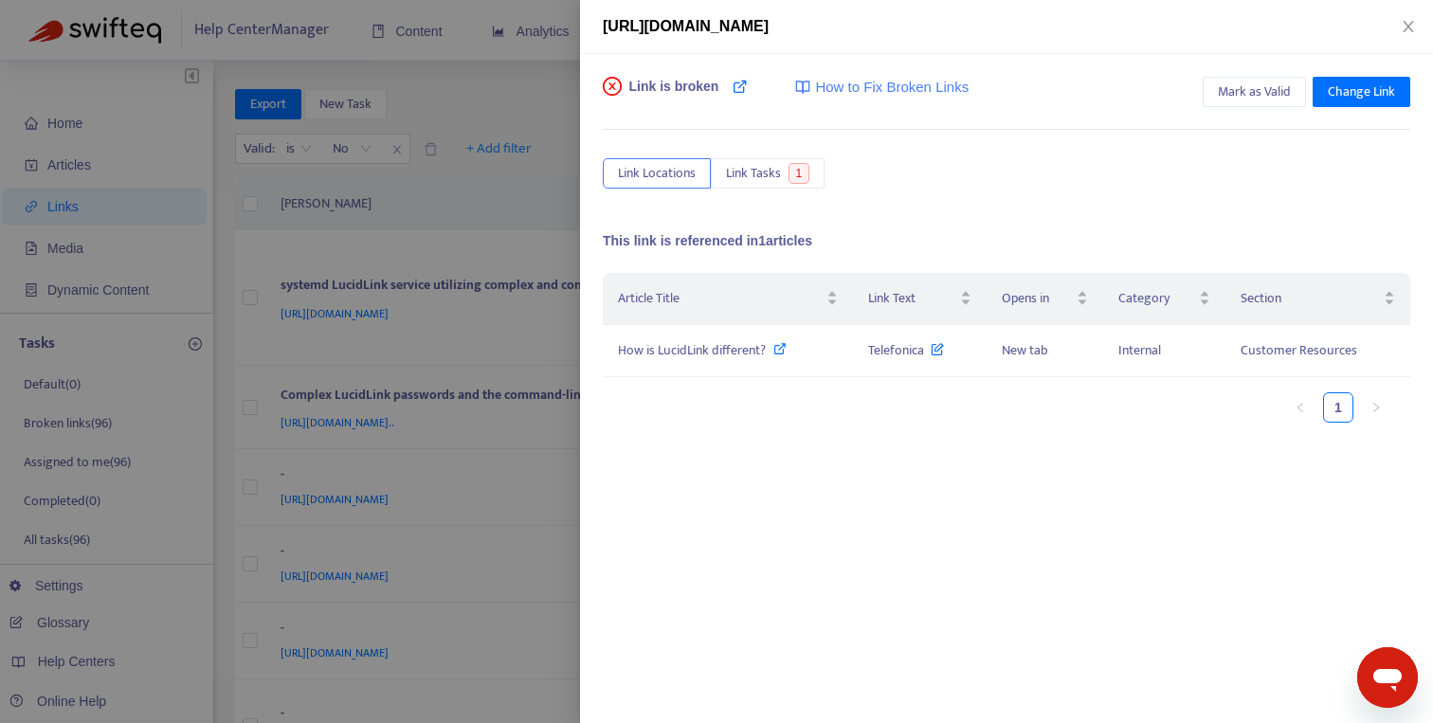
click at [550, 509] on div at bounding box center [716, 361] width 1433 height 723
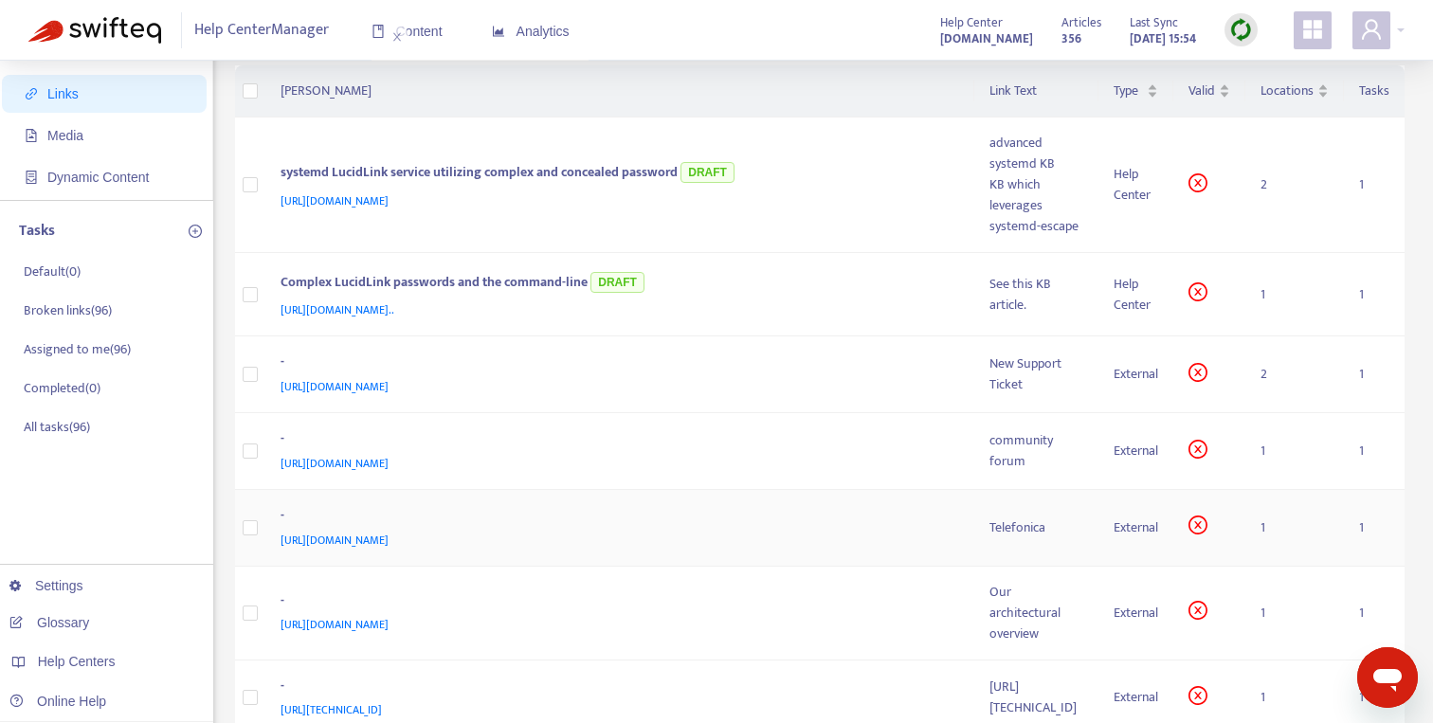
scroll to position [122, 0]
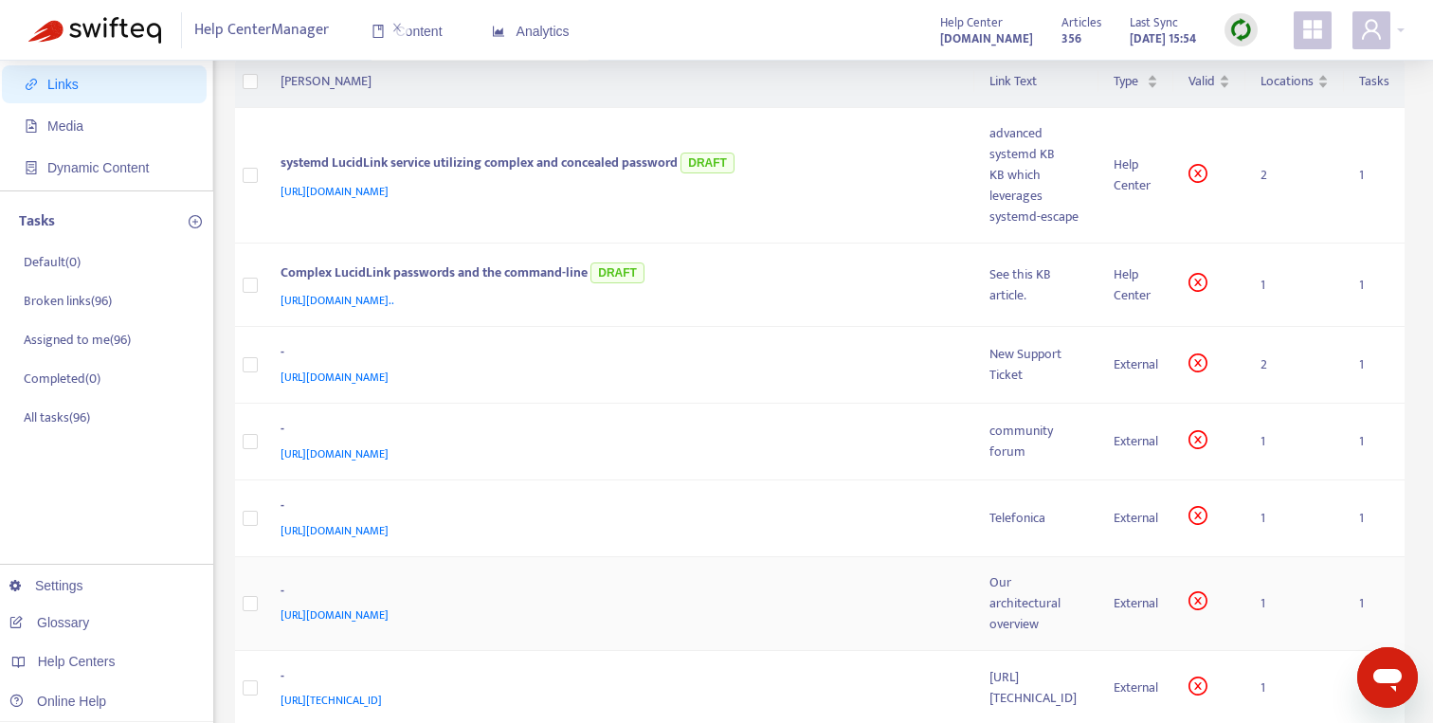
click at [720, 604] on div "[URL][DOMAIN_NAME]" at bounding box center [616, 614] width 672 height 21
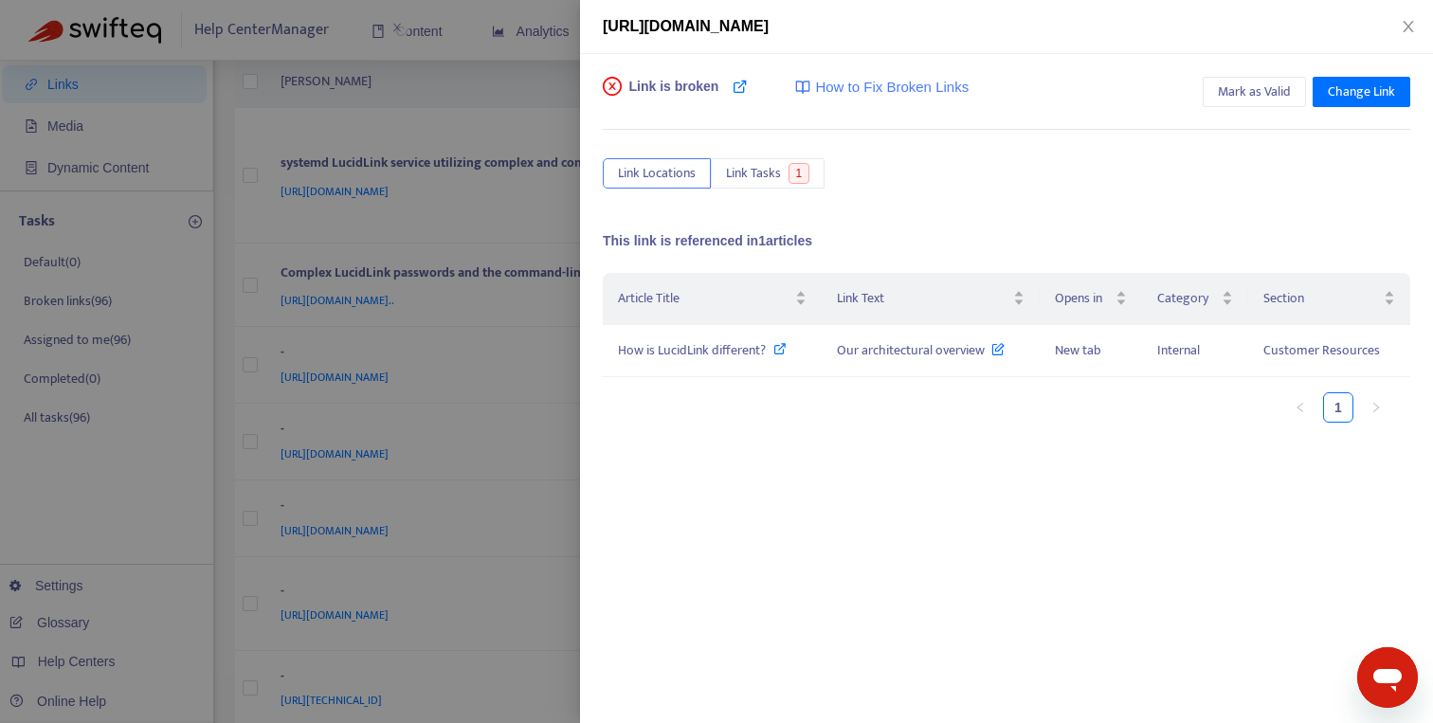
click at [538, 630] on div at bounding box center [716, 361] width 1433 height 723
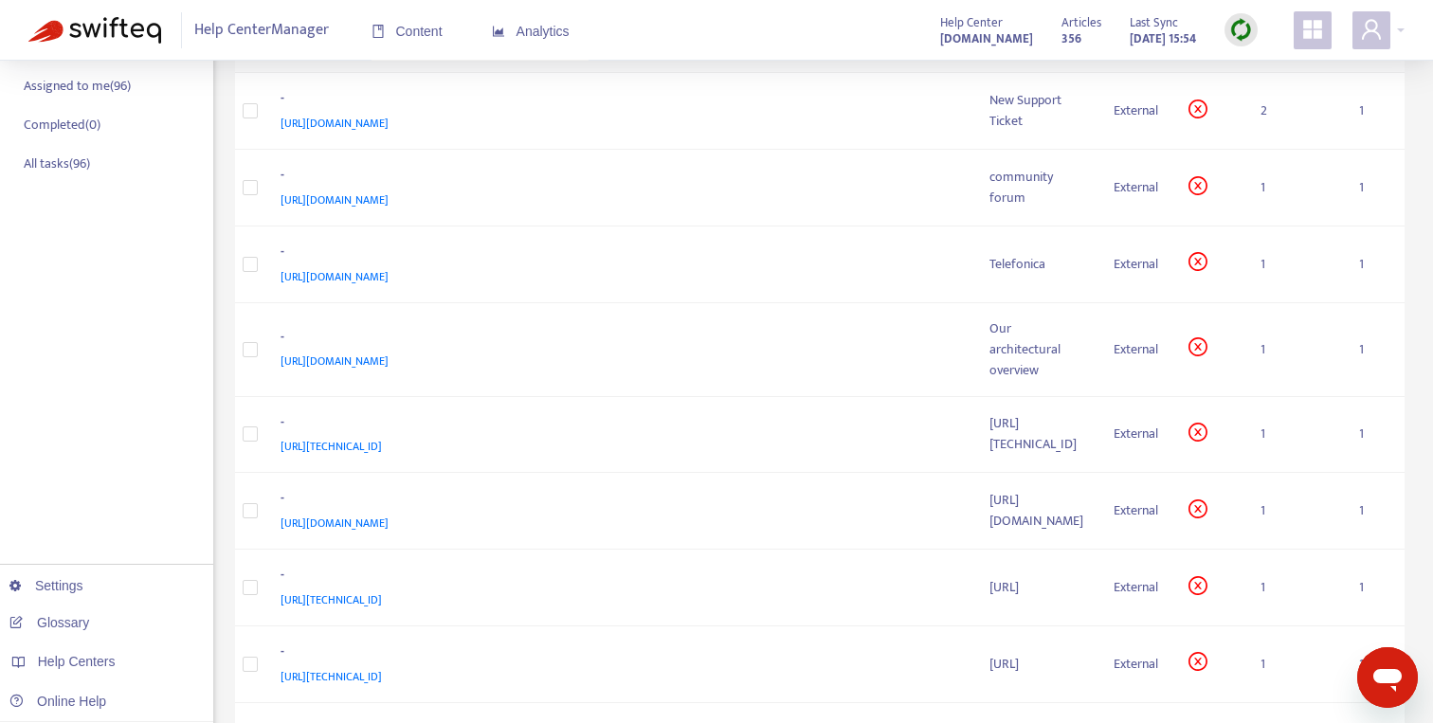
scroll to position [546, 0]
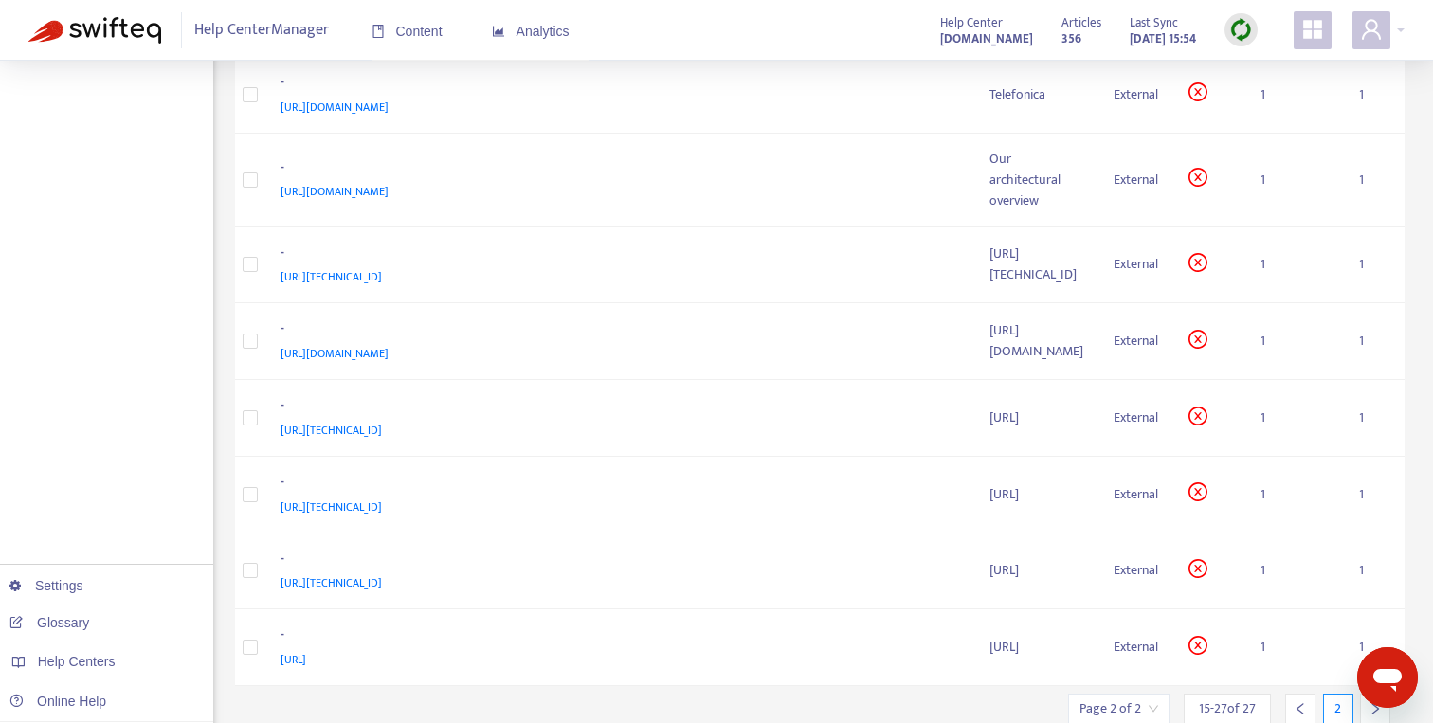
click at [1297, 694] on div at bounding box center [1300, 709] width 30 height 30
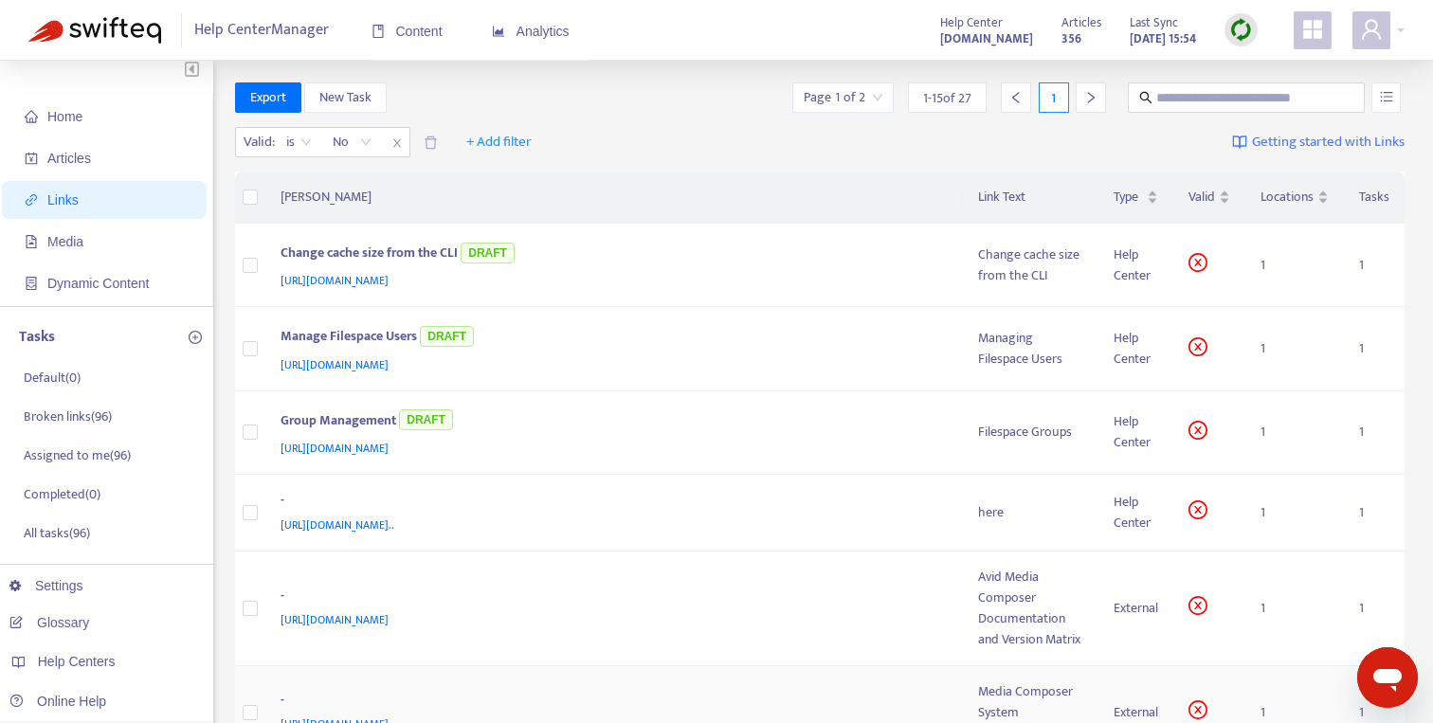
scroll to position [6, 0]
click at [873, 447] on div "[URL][DOMAIN_NAME]" at bounding box center [610, 449] width 660 height 21
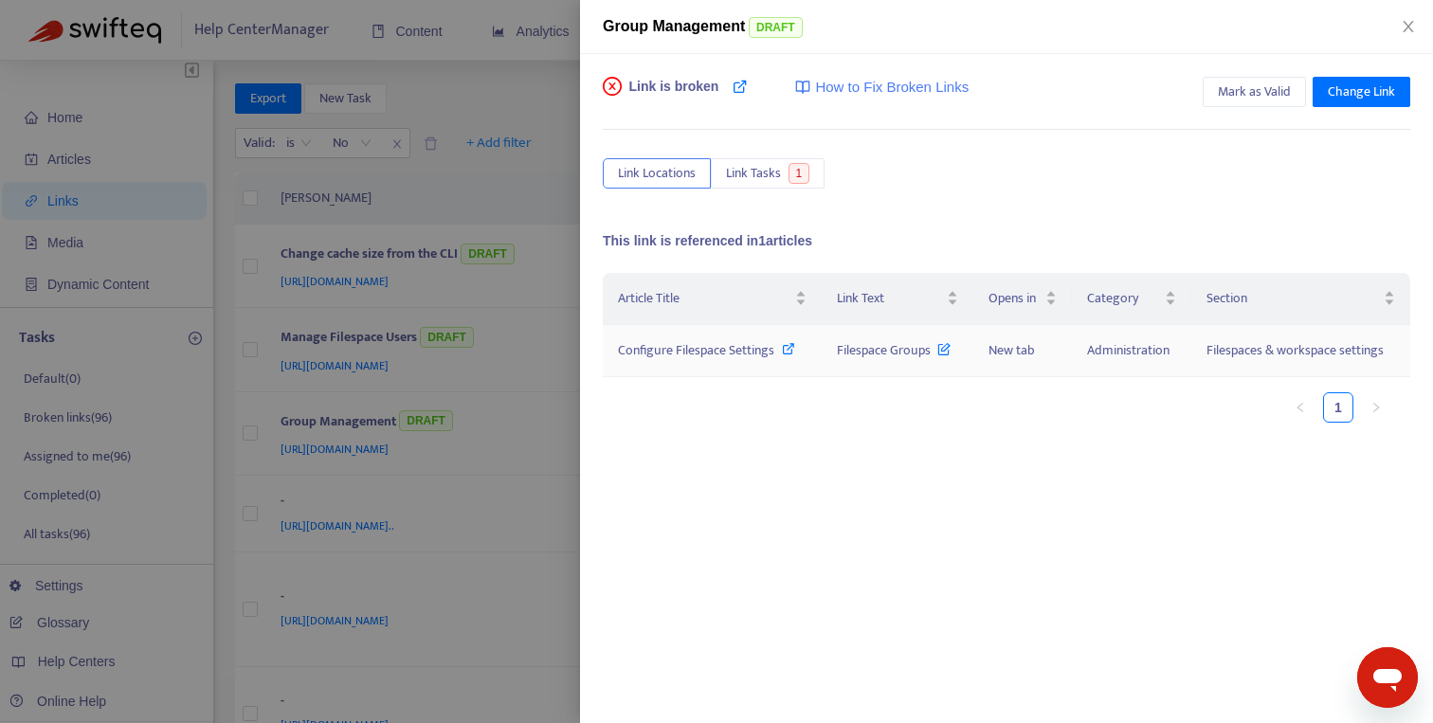
click at [787, 352] on icon at bounding box center [788, 348] width 13 height 13
click at [574, 484] on div at bounding box center [716, 361] width 1433 height 723
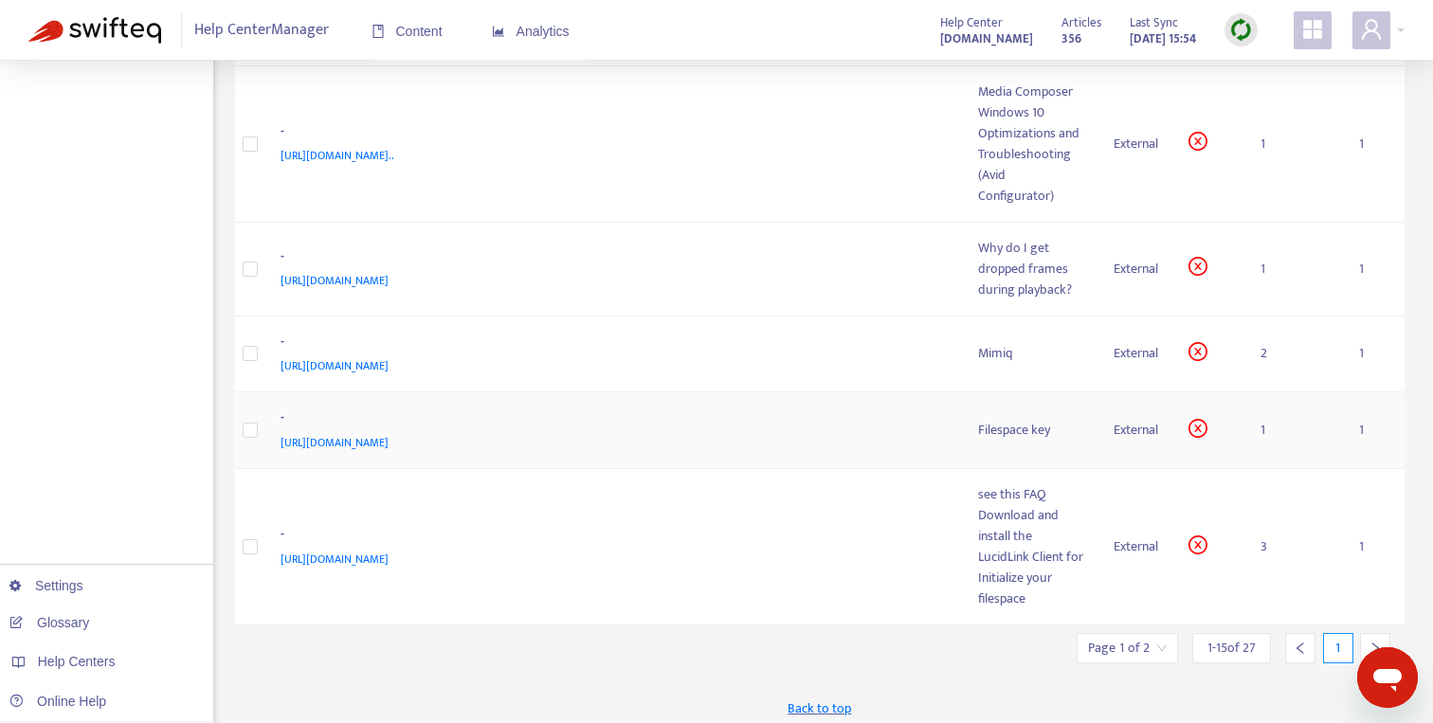
scroll to position [1251, 0]
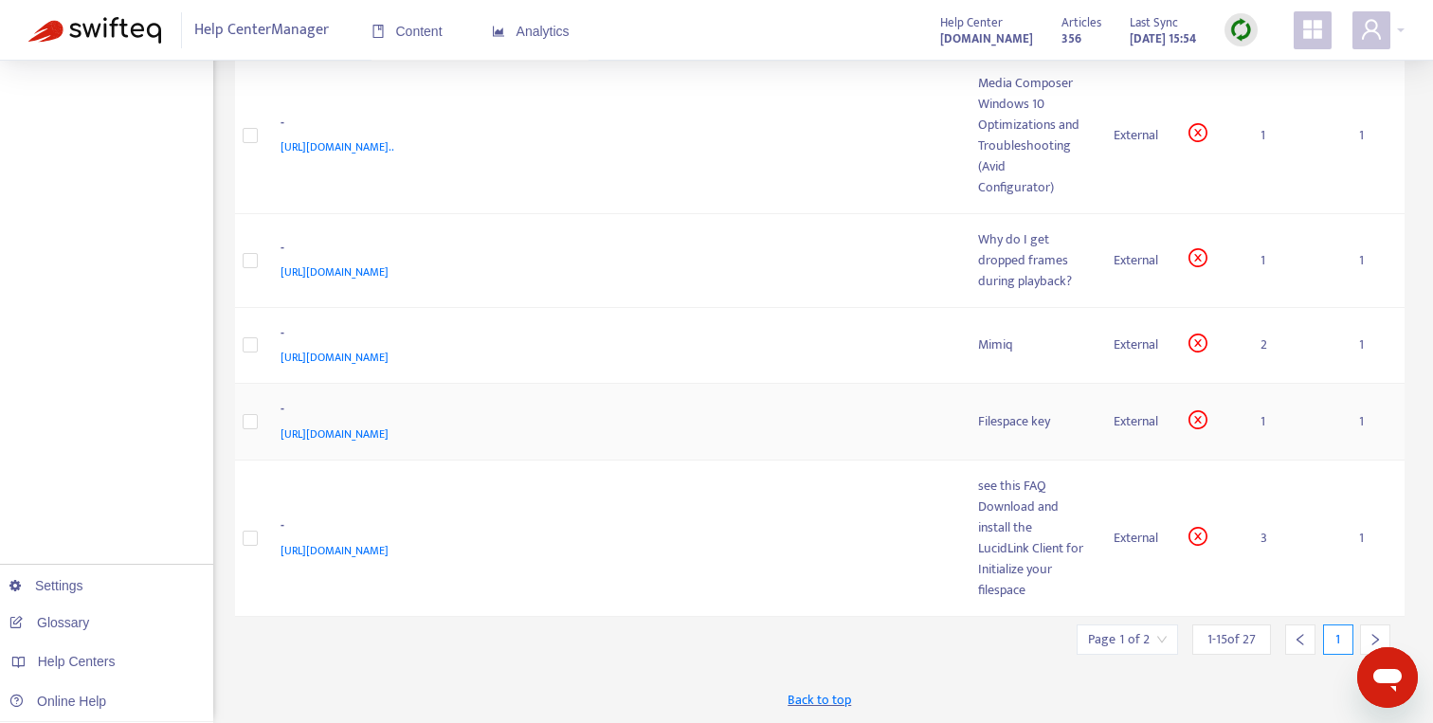
click at [661, 424] on div "[URL][DOMAIN_NAME]" at bounding box center [610, 434] width 660 height 21
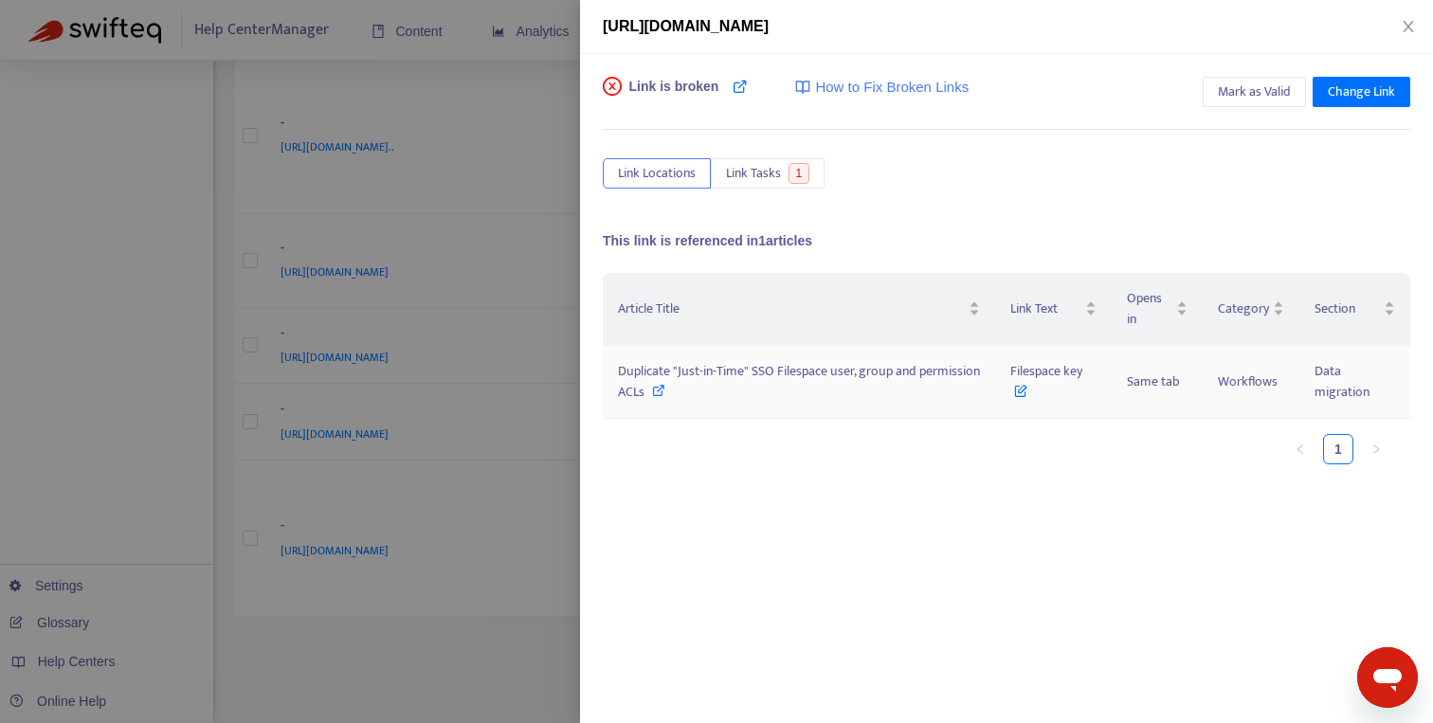
click at [659, 394] on icon at bounding box center [658, 390] width 13 height 13
click at [427, 594] on div at bounding box center [716, 361] width 1433 height 723
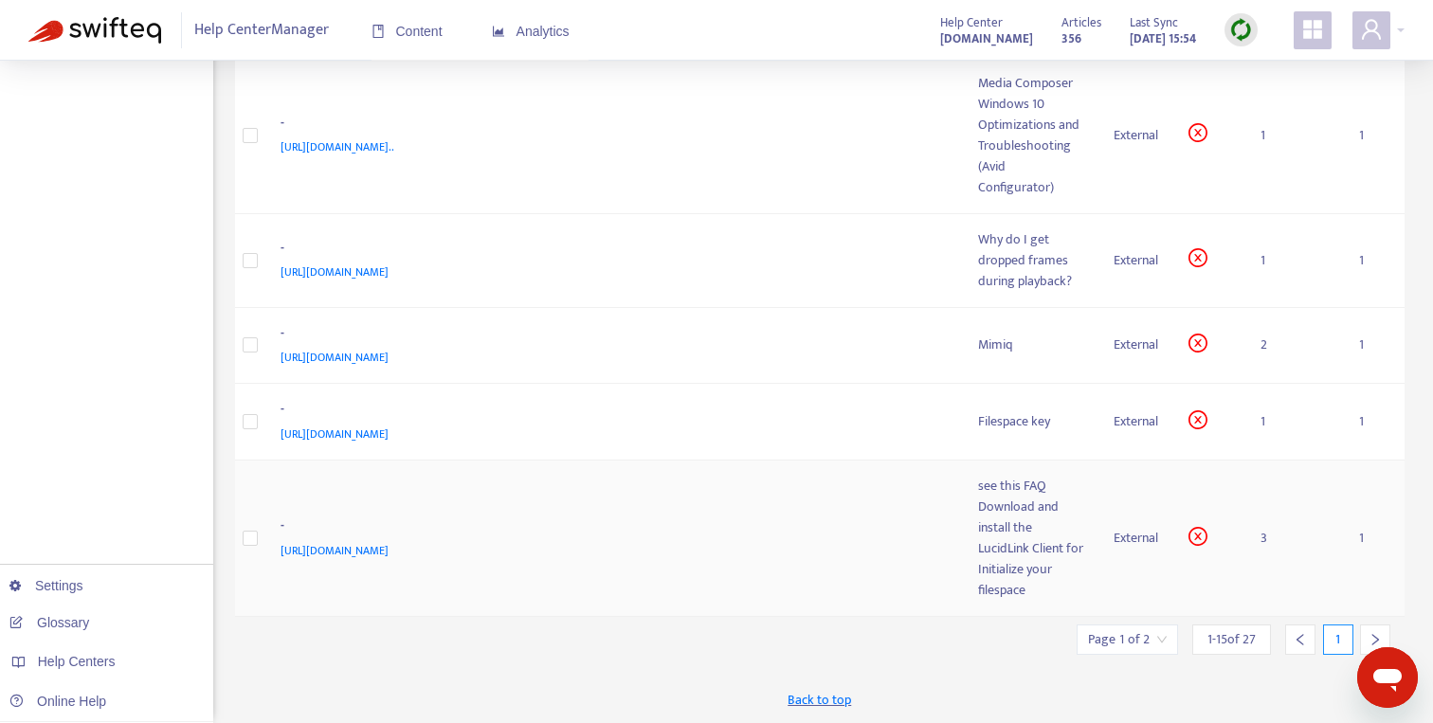
click at [388, 546] on span "[URL][DOMAIN_NAME]" at bounding box center [334, 550] width 108 height 19
click at [546, 515] on div "-" at bounding box center [610, 527] width 660 height 25
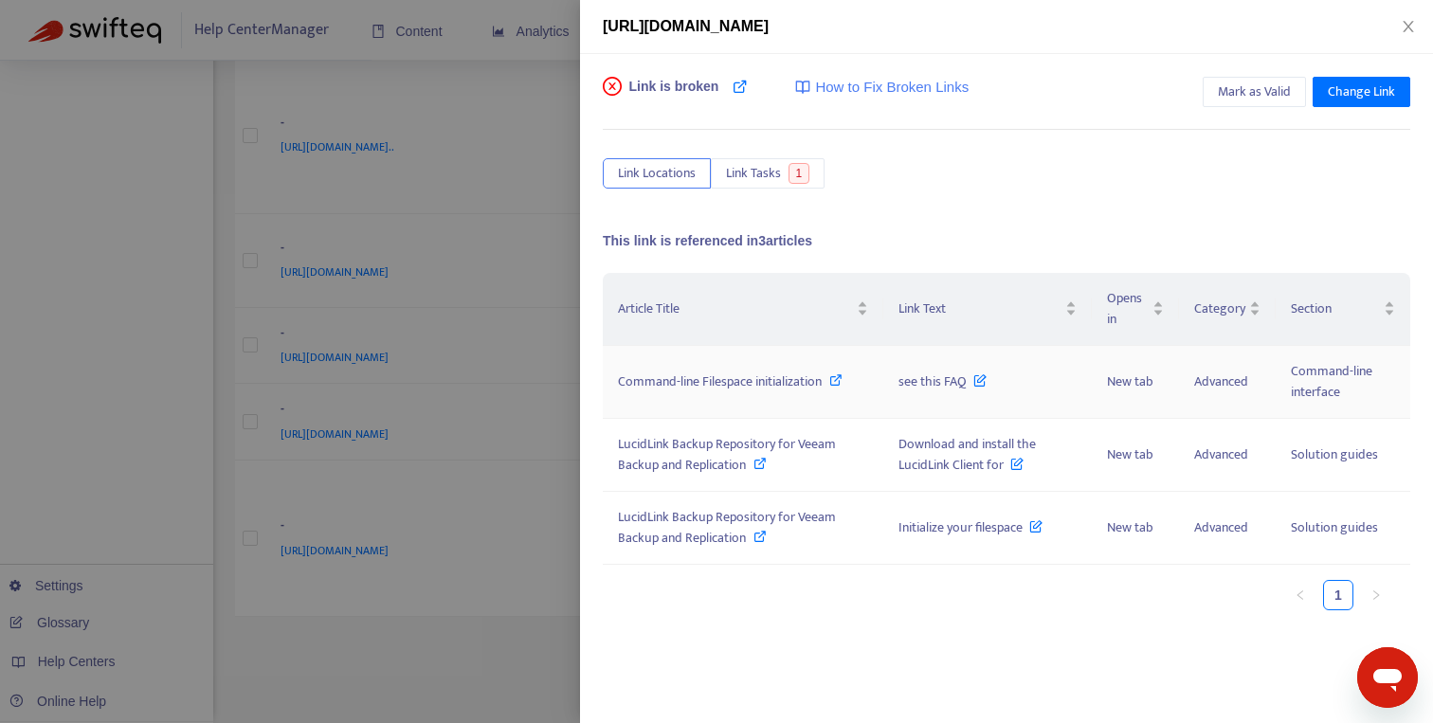
click at [841, 378] on icon at bounding box center [835, 379] width 13 height 13
click at [754, 464] on icon at bounding box center [759, 463] width 13 height 13
click at [765, 537] on icon at bounding box center [759, 536] width 13 height 13
click at [556, 653] on div at bounding box center [716, 361] width 1433 height 723
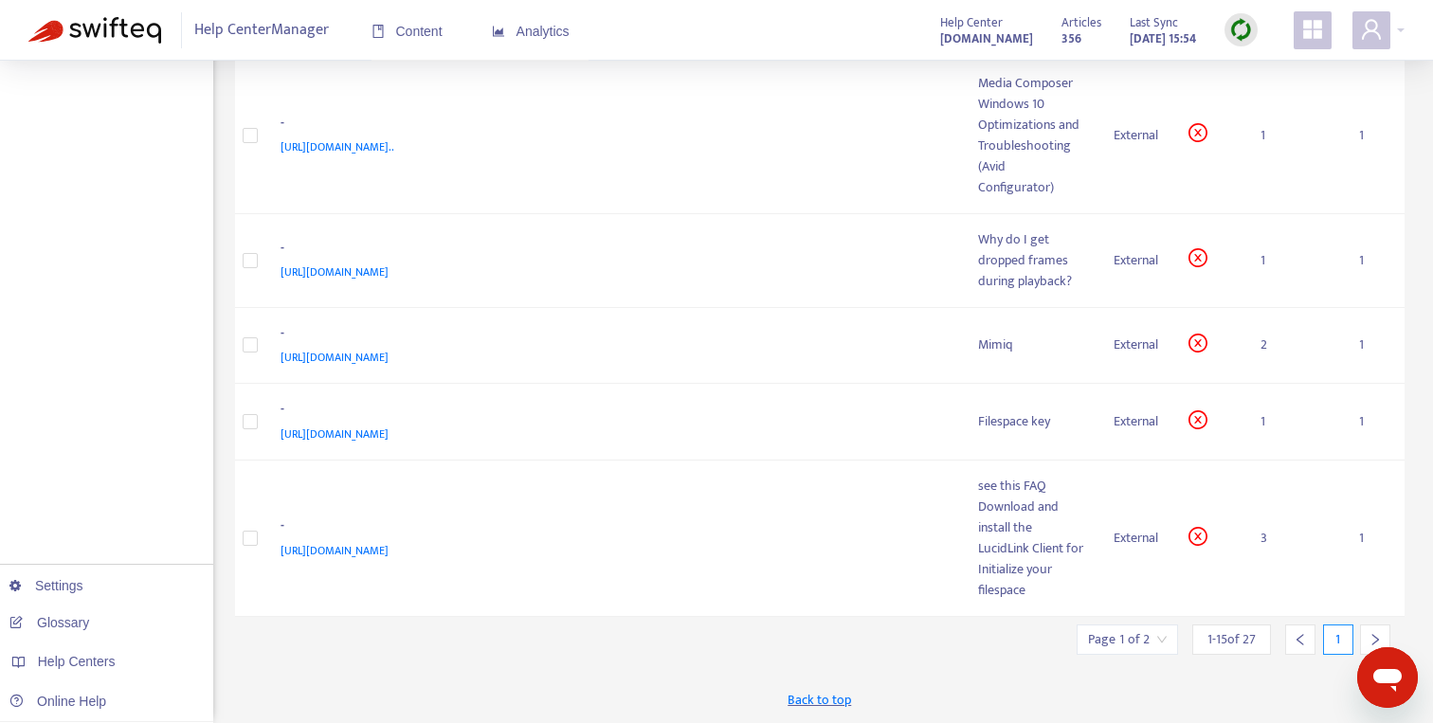
click at [1234, 33] on img at bounding box center [1241, 30] width 24 height 24
click at [1266, 99] on link "Quick Sync" at bounding box center [1279, 110] width 81 height 22
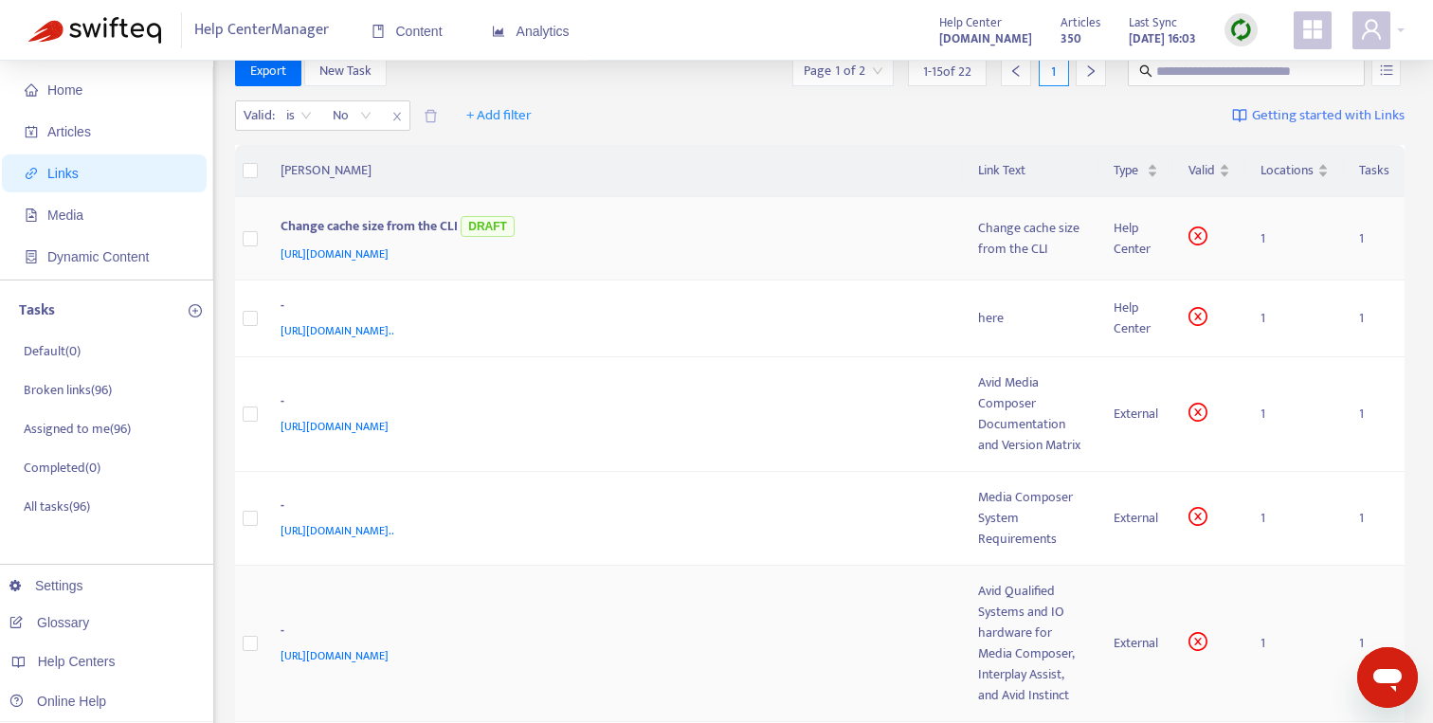
scroll to position [31, 0]
click at [803, 319] on div "-" at bounding box center [610, 310] width 660 height 25
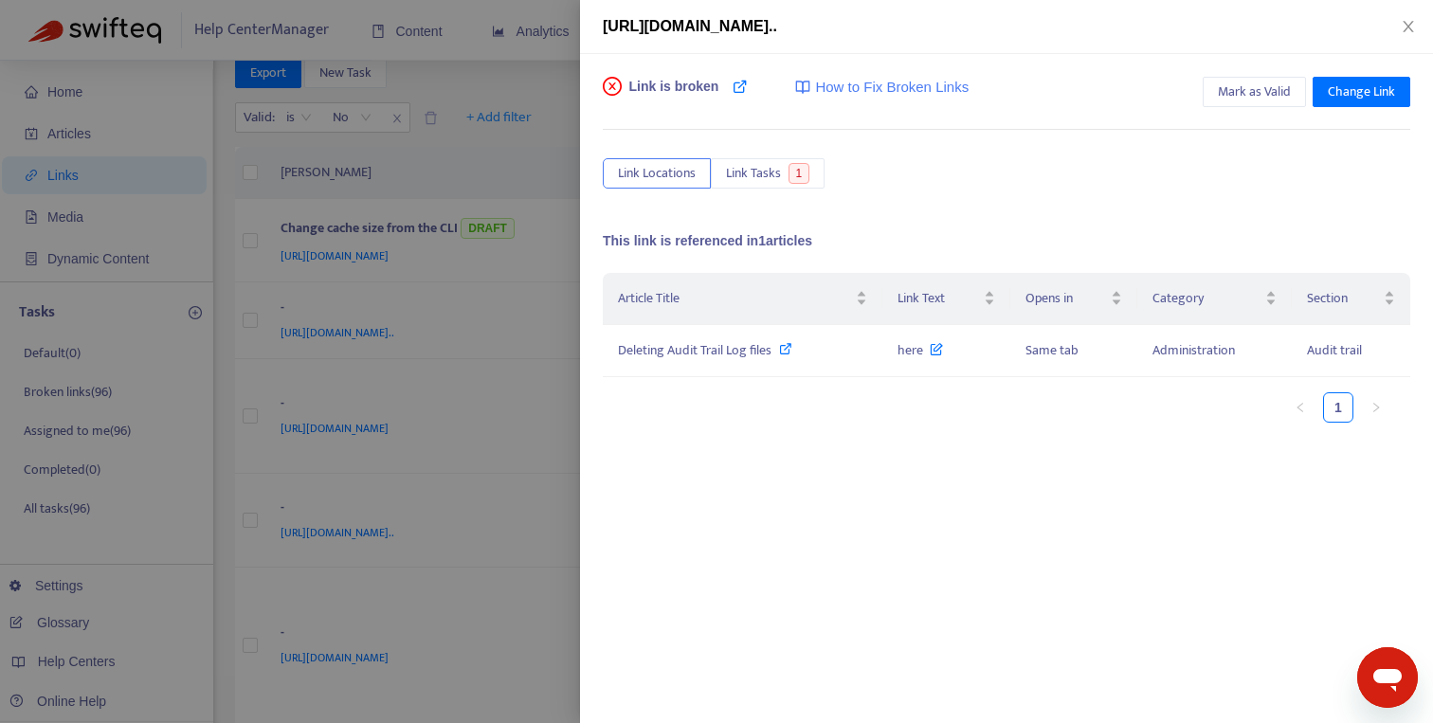
click at [531, 415] on div at bounding box center [716, 361] width 1433 height 723
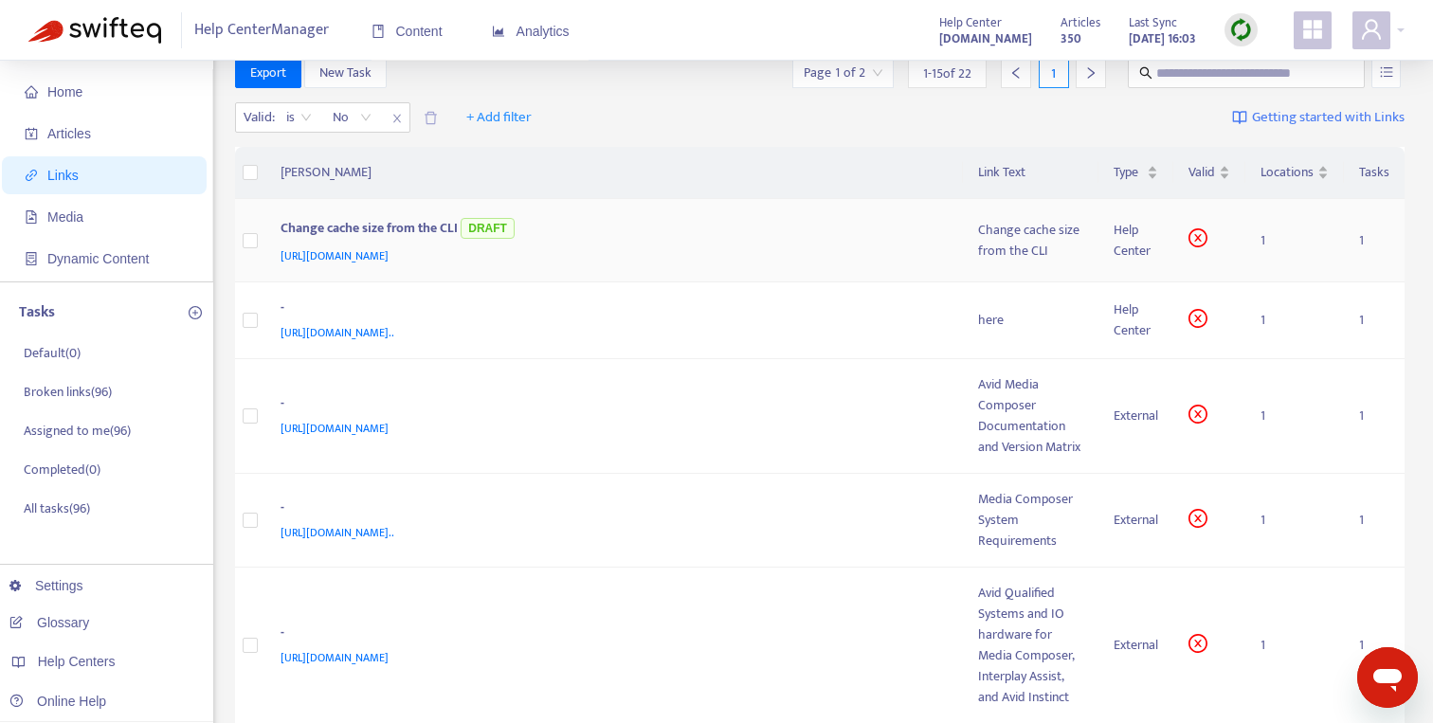
click at [655, 242] on div "Change cache size from the CLI DRAFT" at bounding box center [610, 229] width 660 height 31
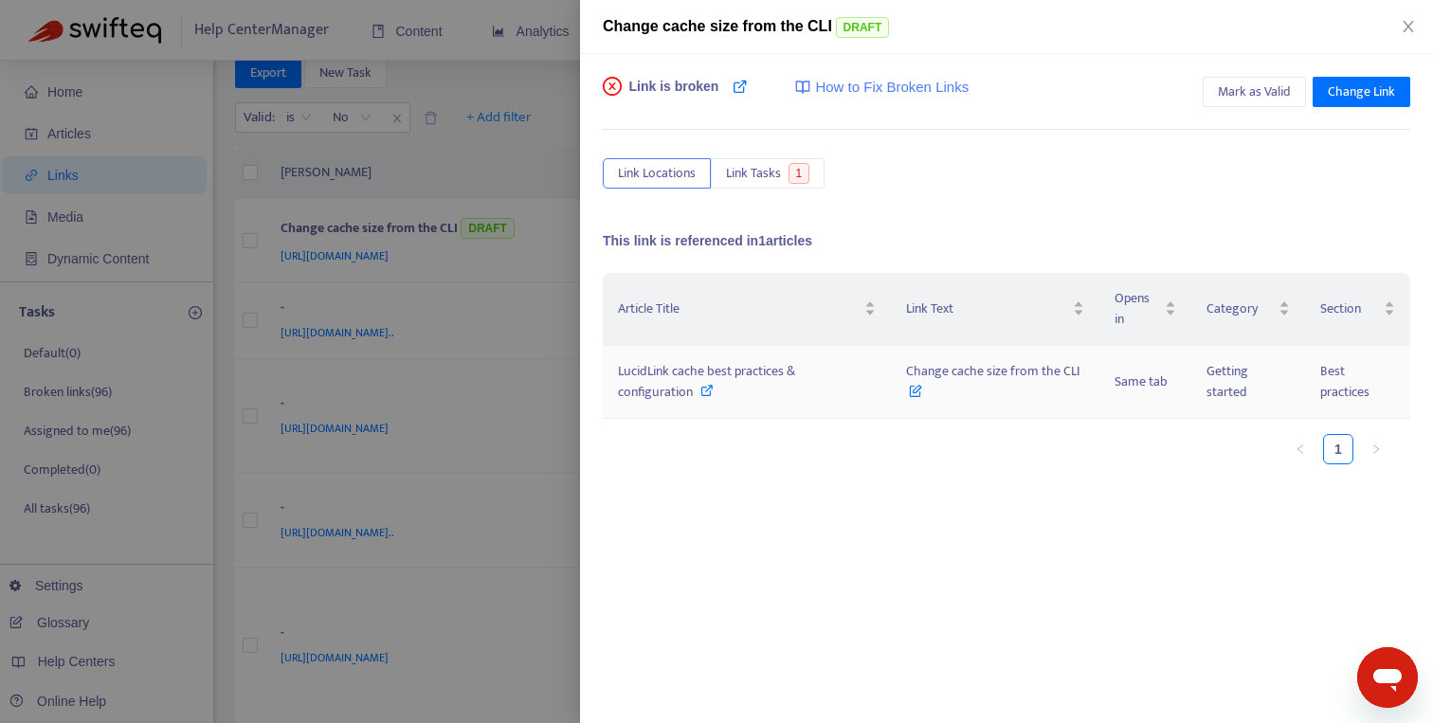
click at [702, 394] on icon at bounding box center [706, 390] width 13 height 13
click at [1356, 95] on span "Change Link" at bounding box center [1360, 91] width 67 height 21
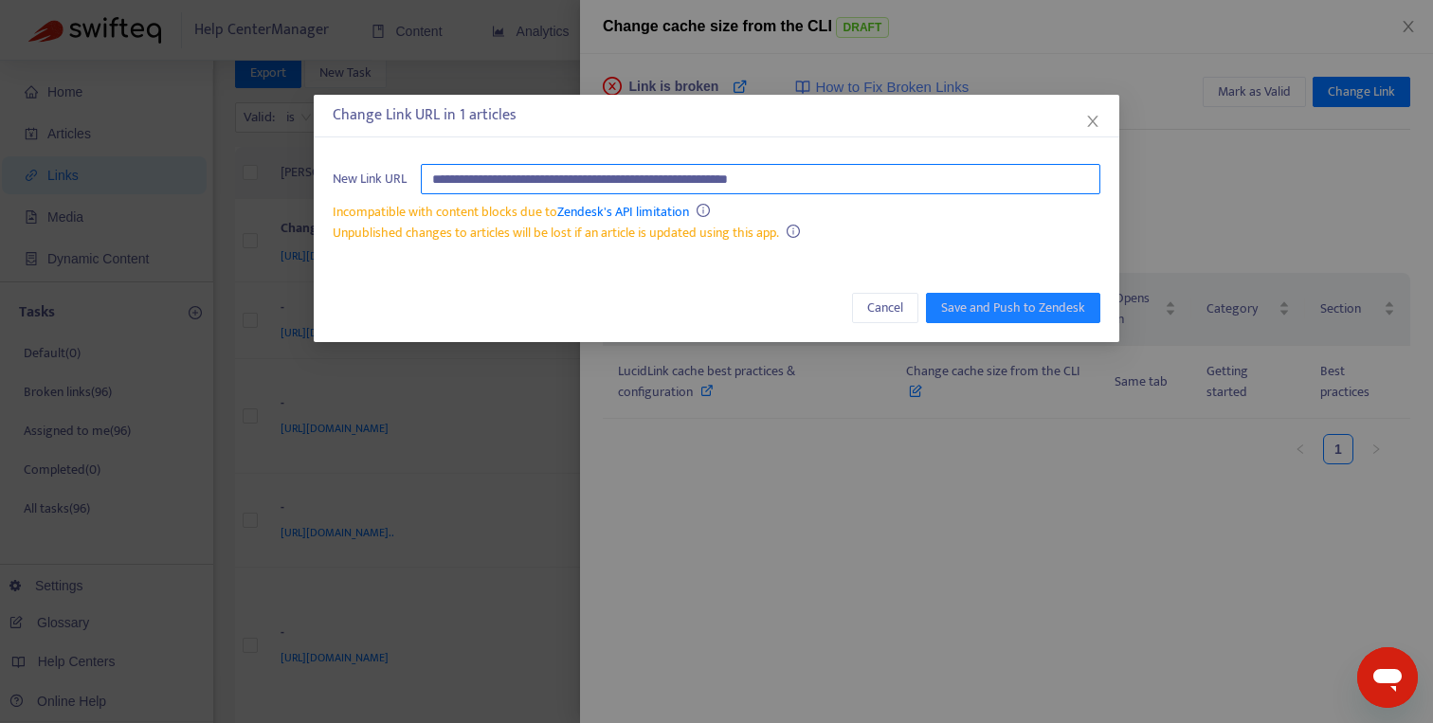
click at [916, 172] on input "**********" at bounding box center [760, 179] width 679 height 30
paste input "**********"
type input "**********"
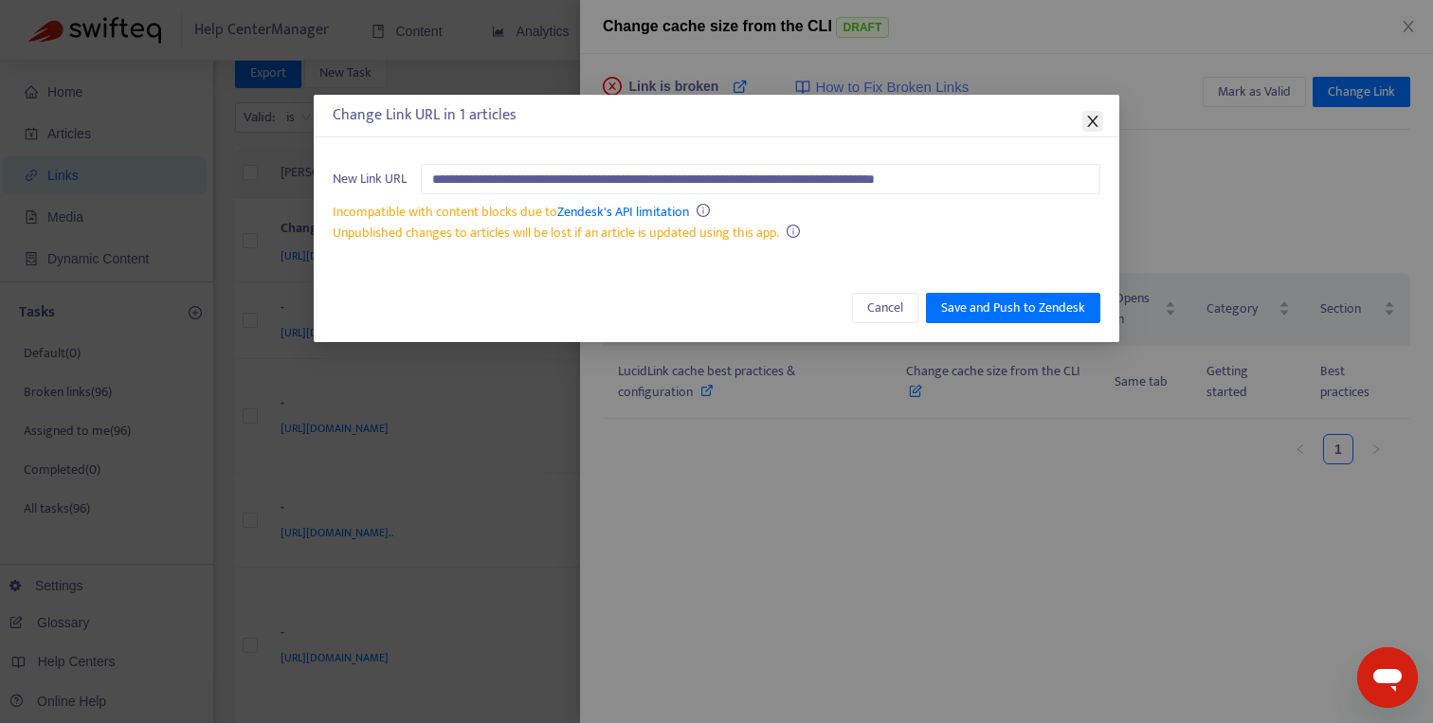
click at [1088, 118] on icon "close" at bounding box center [1092, 121] width 15 height 15
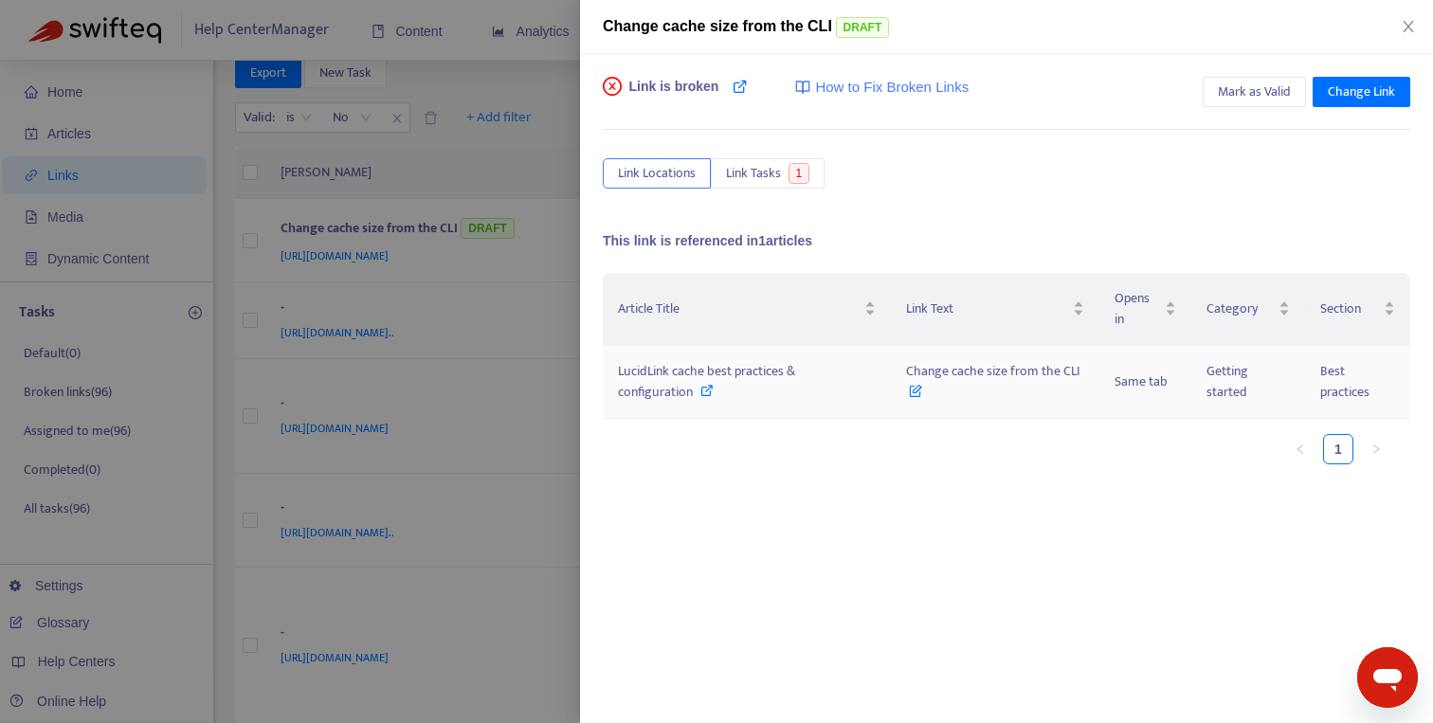
click at [715, 382] on span "LucidLink cache best practices & configuration" at bounding box center [706, 381] width 177 height 43
click at [522, 401] on div at bounding box center [716, 361] width 1433 height 723
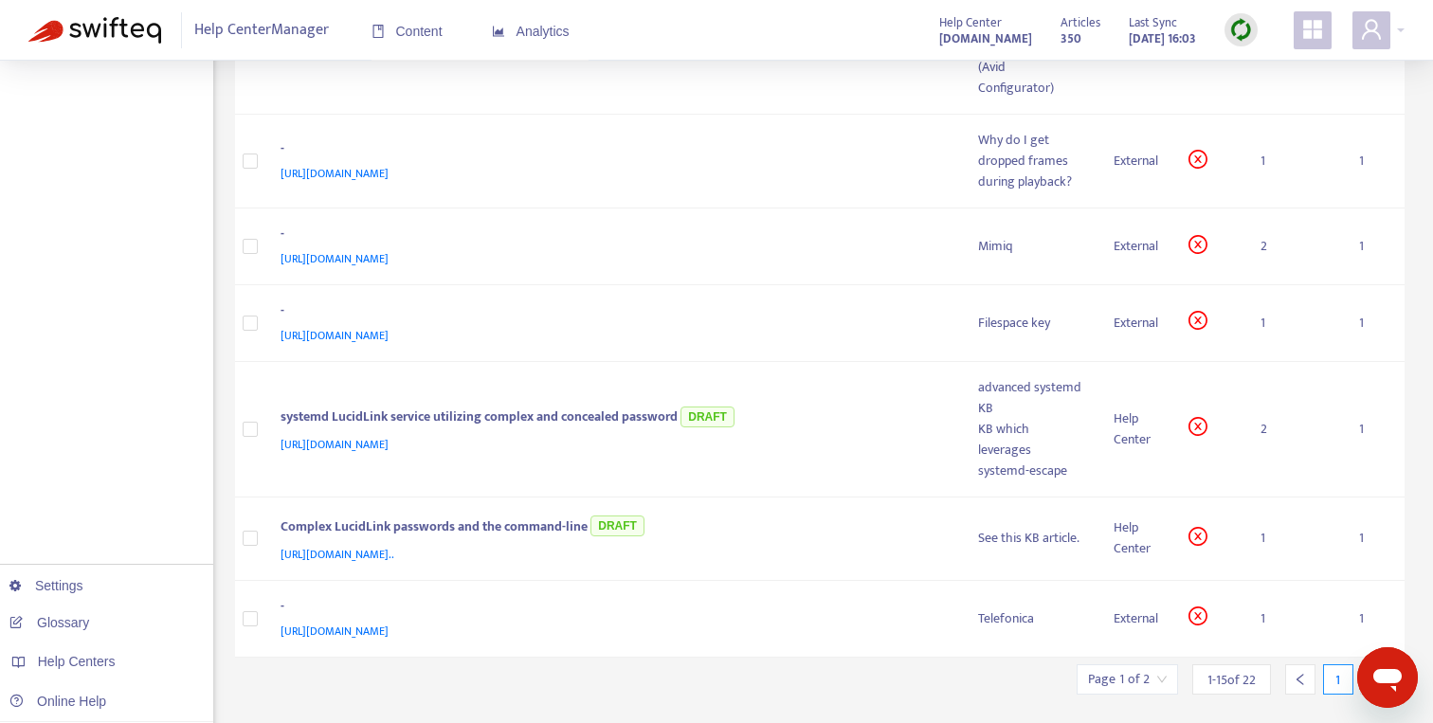
scroll to position [1201, 0]
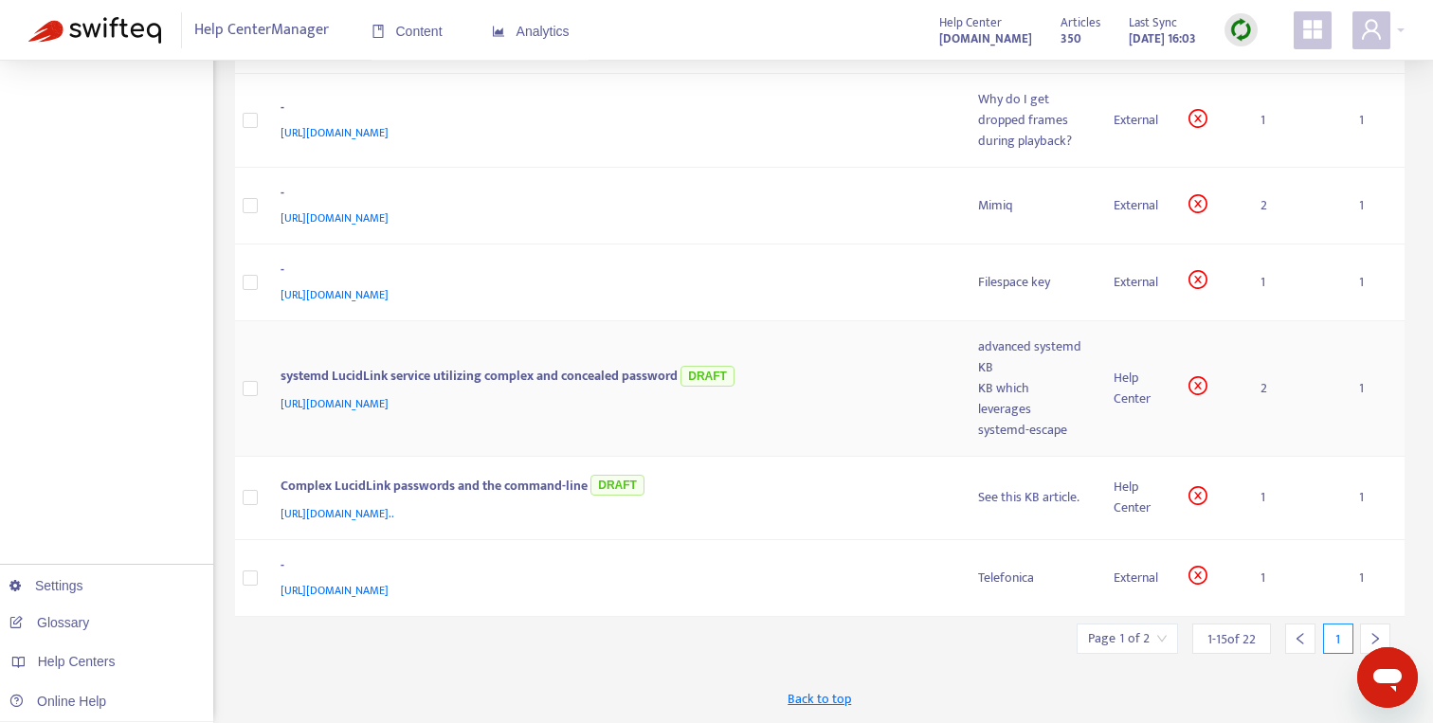
click at [808, 405] on div "[URL][DOMAIN_NAME]" at bounding box center [610, 403] width 660 height 21
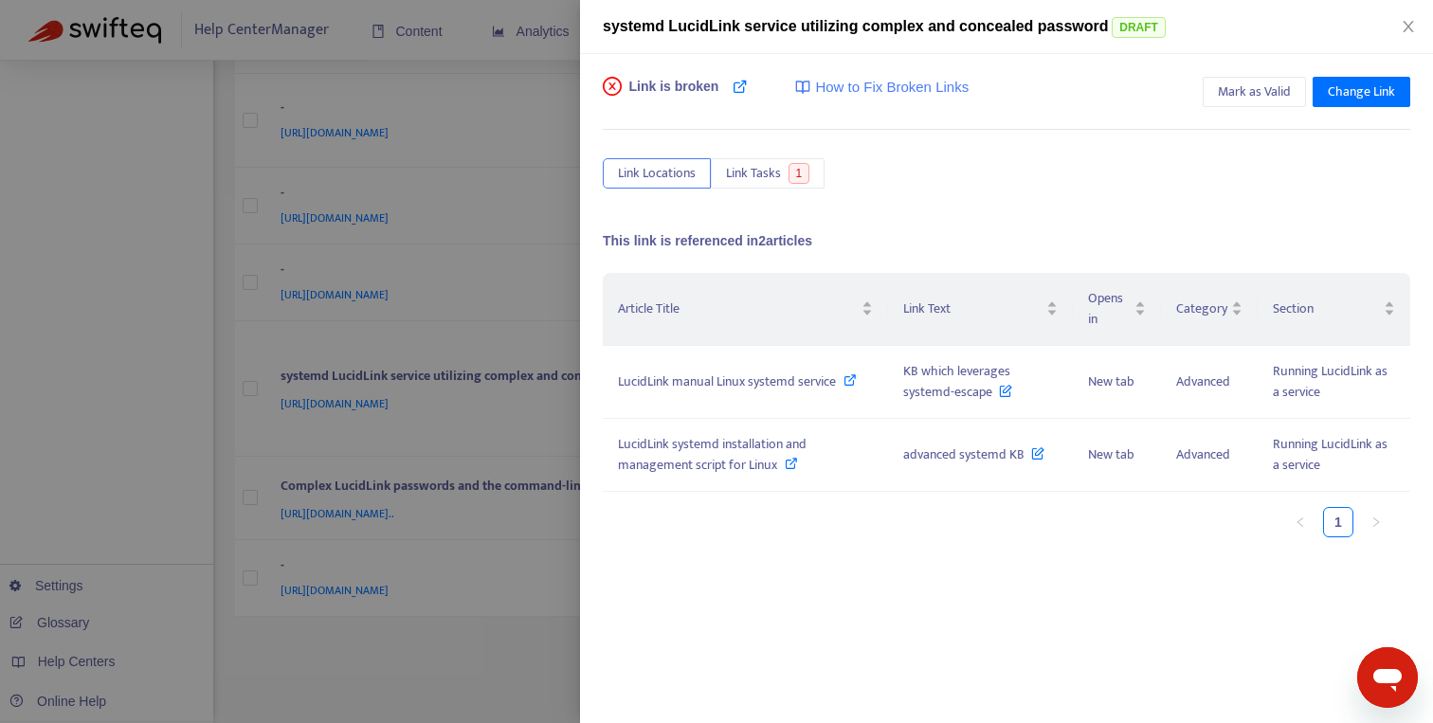
click at [413, 689] on div at bounding box center [716, 361] width 1433 height 723
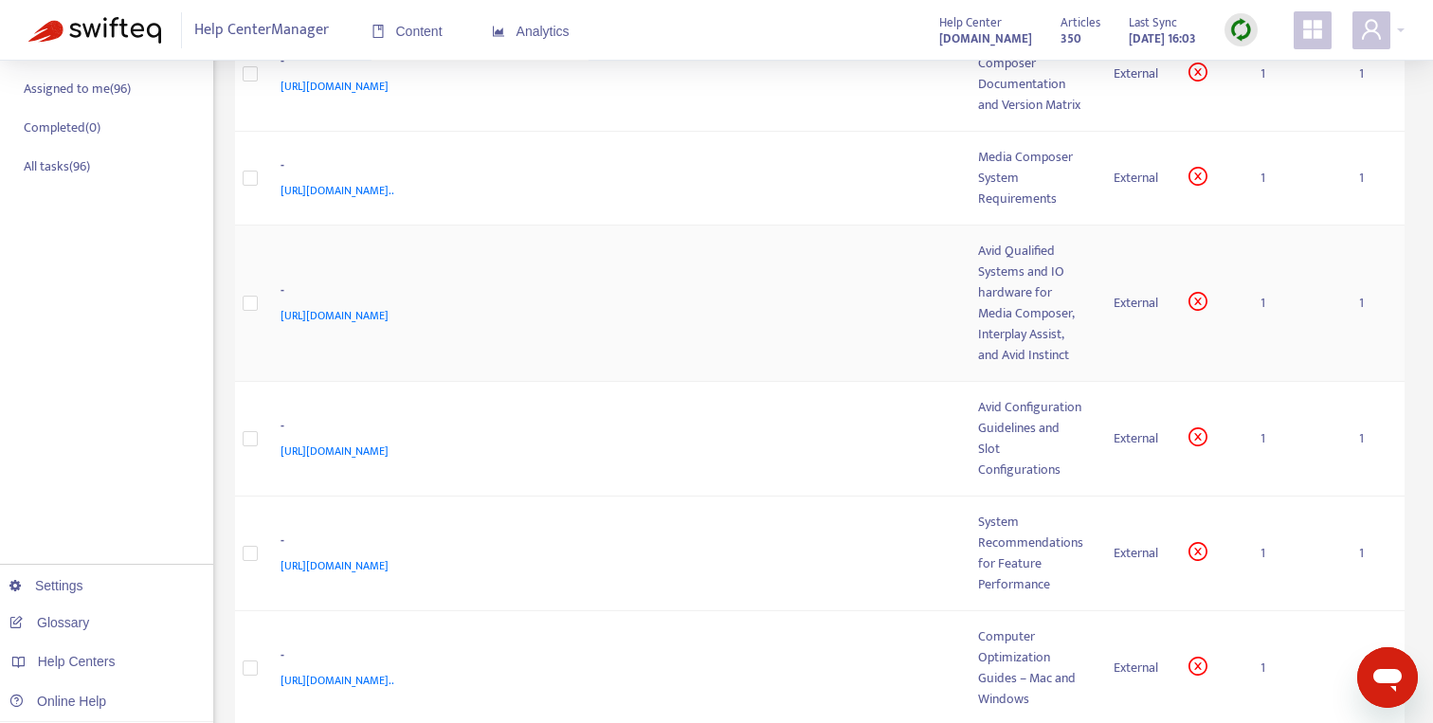
scroll to position [350, 0]
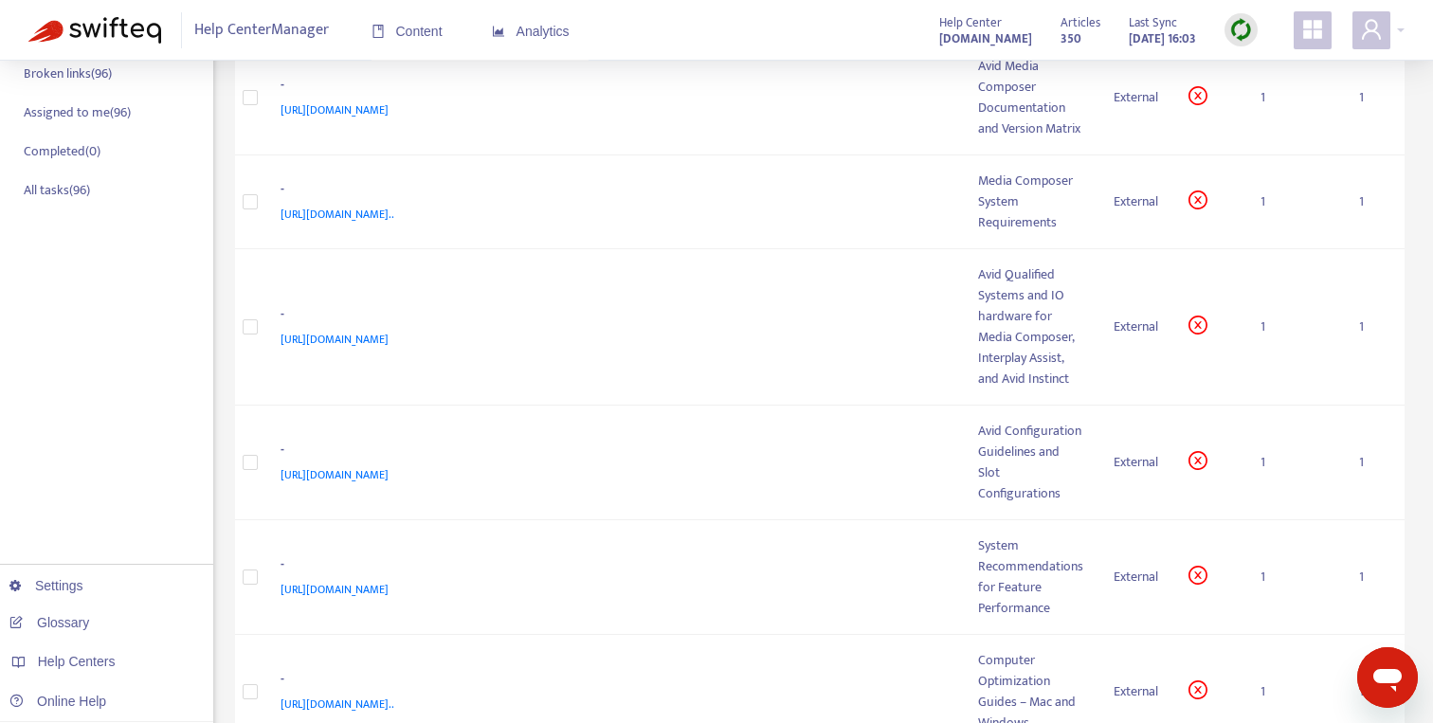
click at [1251, 31] on img at bounding box center [1241, 30] width 24 height 24
click at [1264, 72] on link "Quick Sync" at bounding box center [1279, 70] width 81 height 22
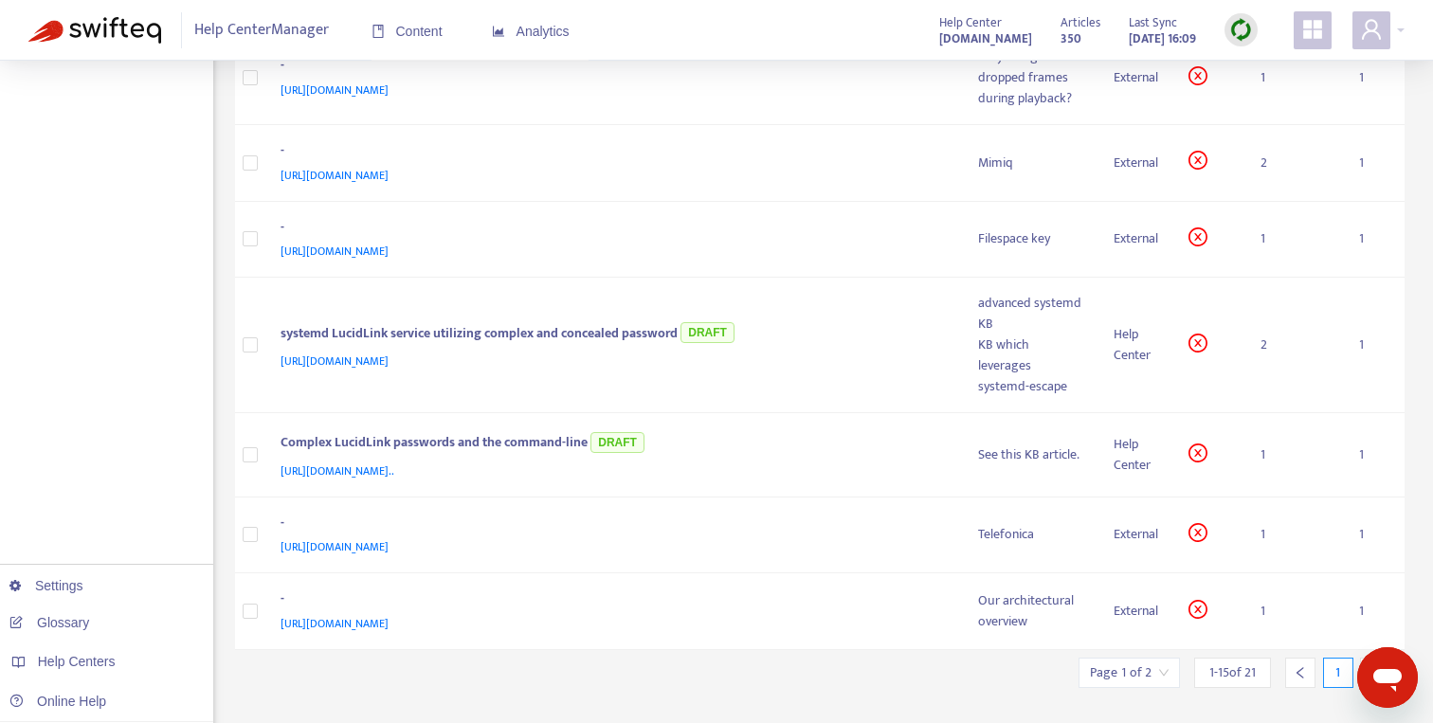
scroll to position [1195, 0]
